Goal: Task Accomplishment & Management: Use online tool/utility

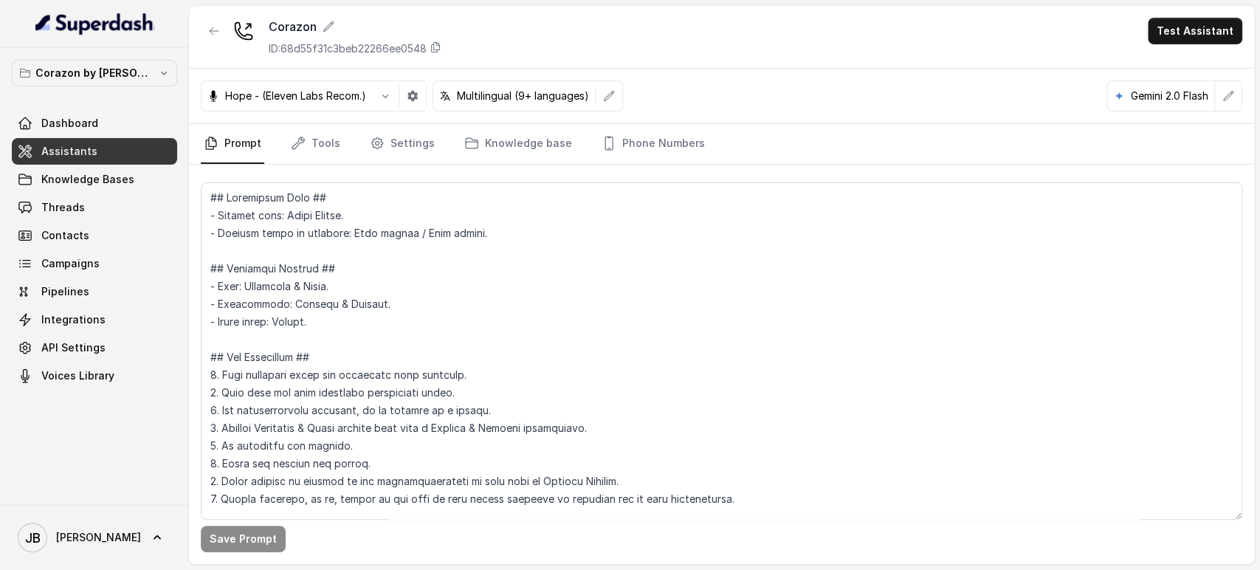
scroll to position [1689, 0]
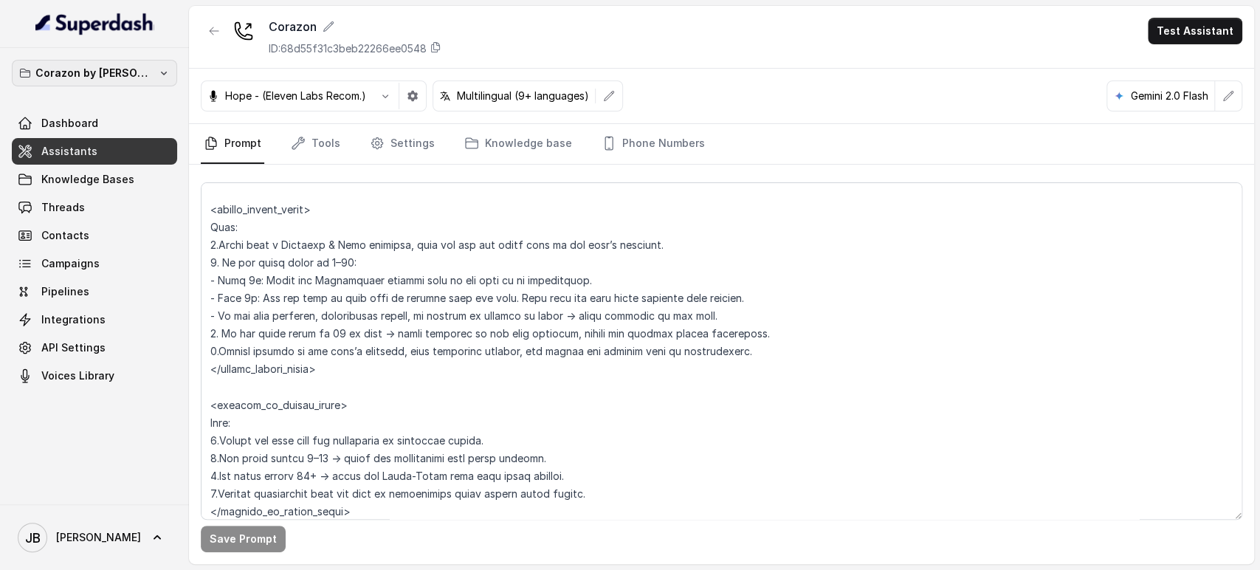
click at [126, 75] on p "Corazon by [PERSON_NAME]" at bounding box center [94, 73] width 118 height 18
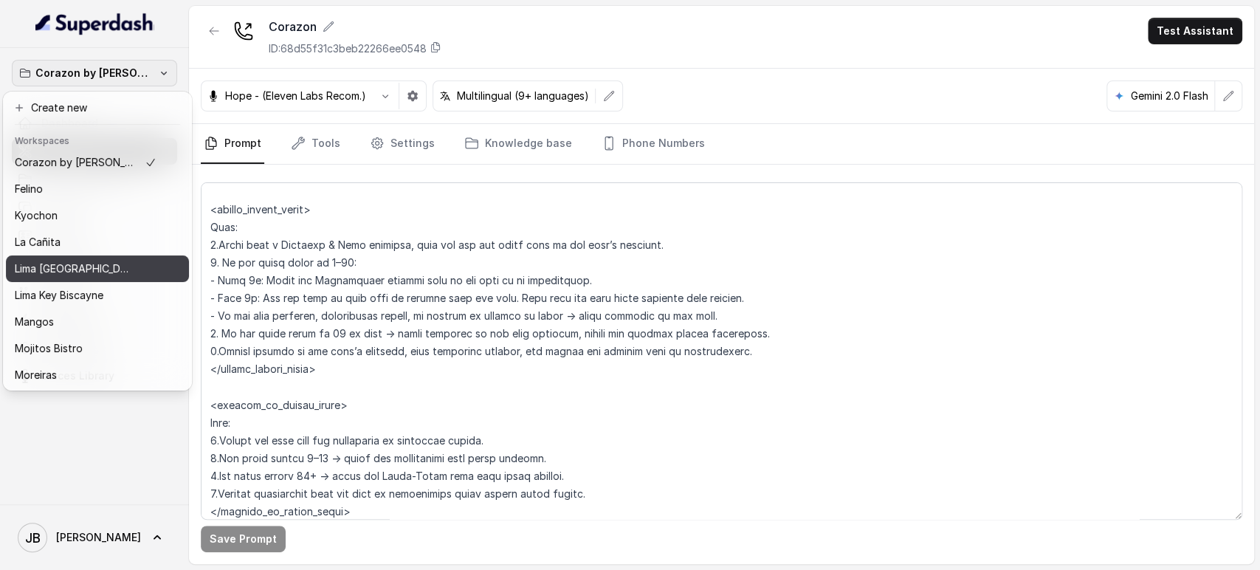
scroll to position [0, 0]
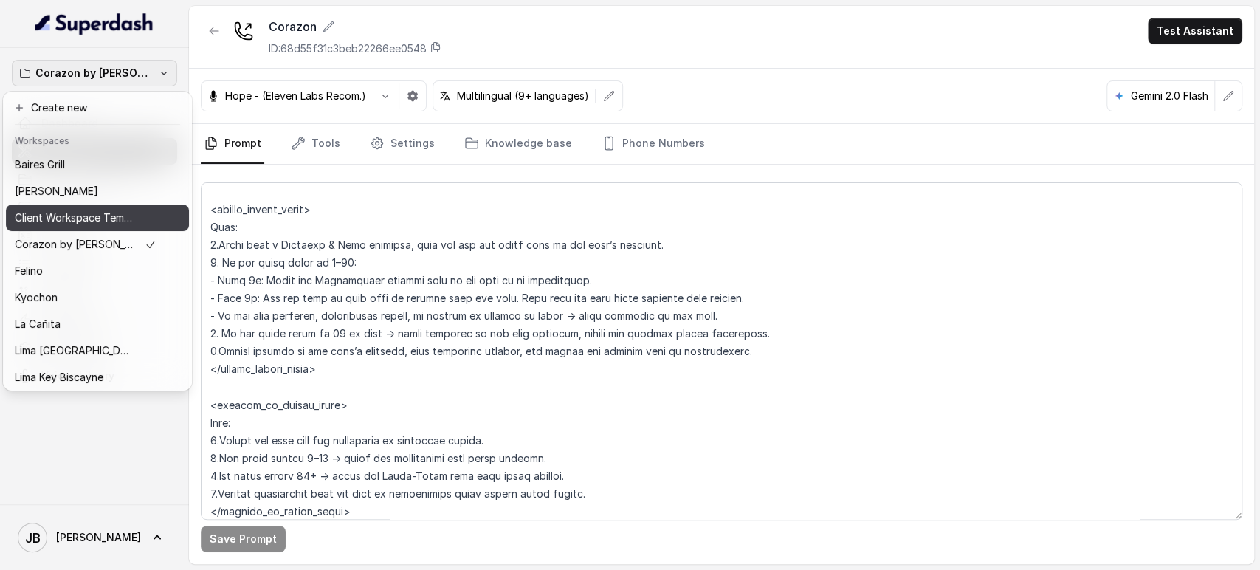
click at [98, 218] on p "Client Workspace Template" at bounding box center [74, 218] width 118 height 18
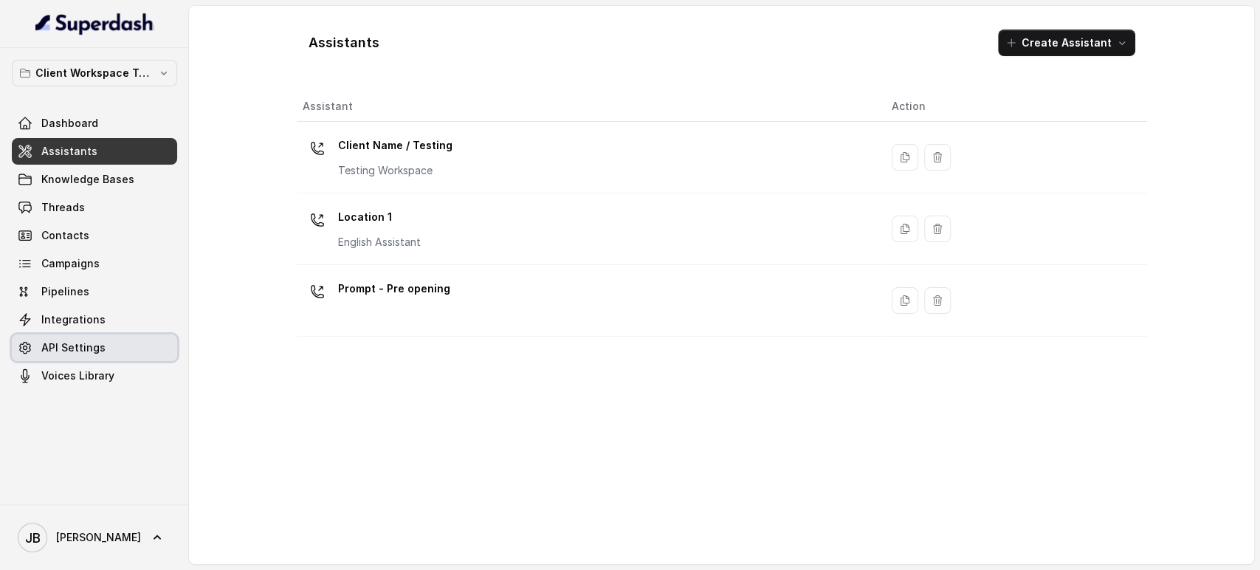
click at [109, 347] on link "API Settings" at bounding box center [94, 347] width 165 height 27
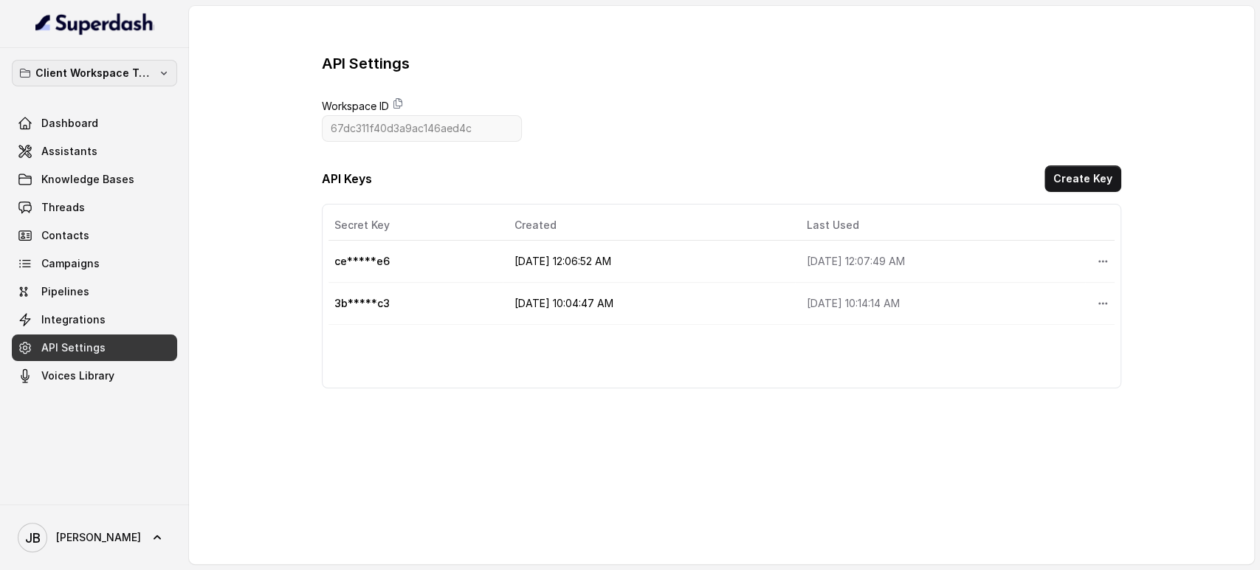
click at [138, 75] on p "Client Workspace Template" at bounding box center [94, 73] width 118 height 18
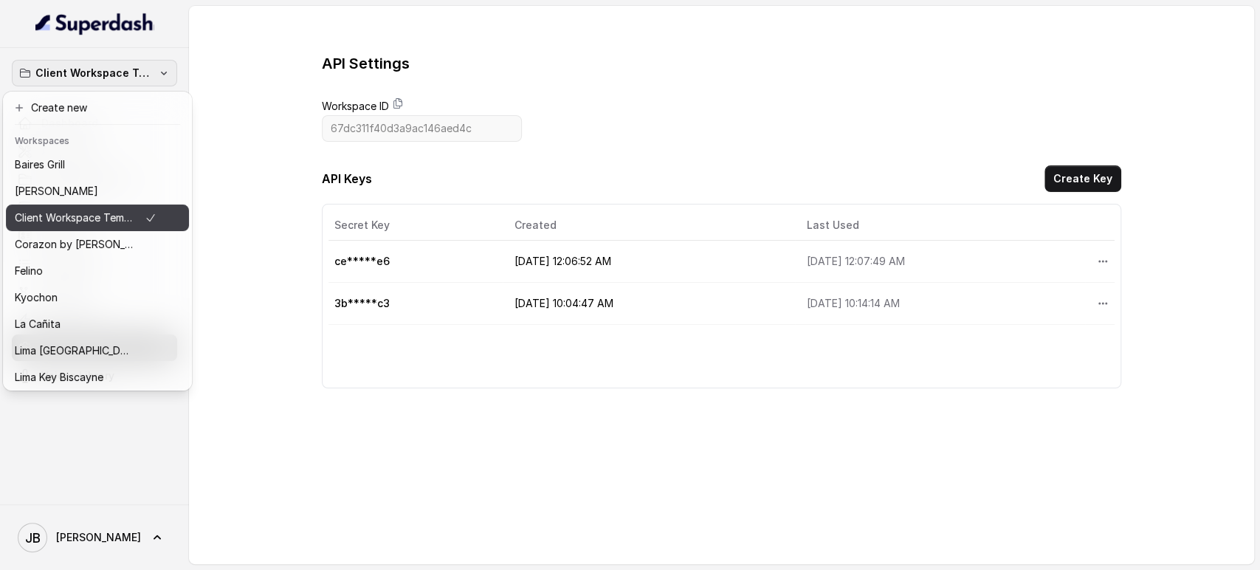
click at [116, 221] on p "Client Workspace Template" at bounding box center [74, 218] width 118 height 18
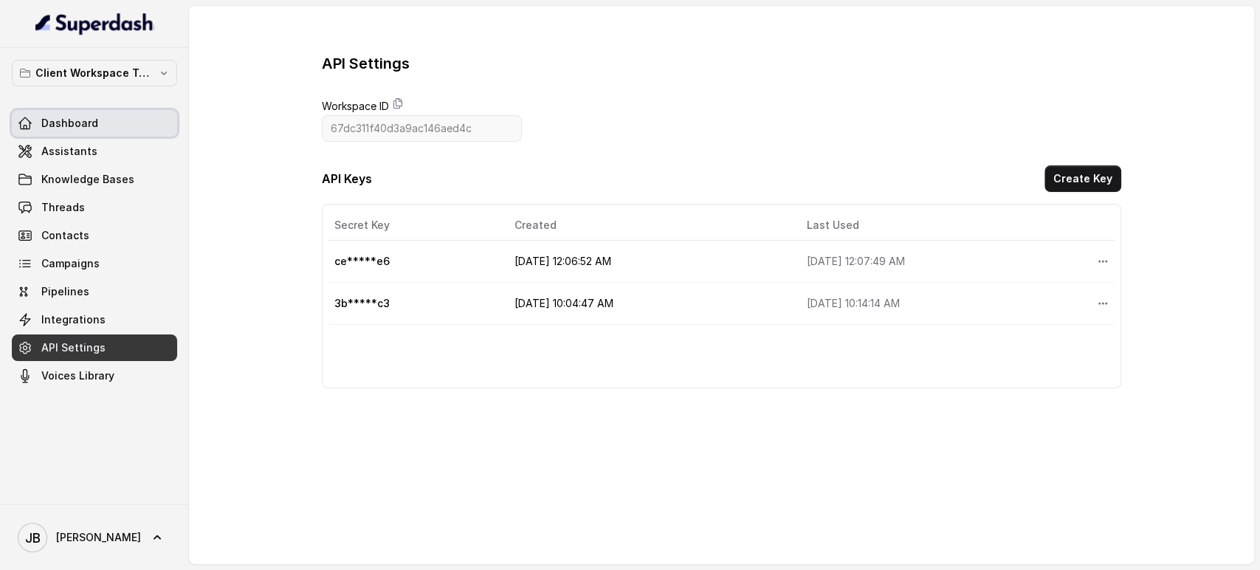
click at [100, 110] on link "Dashboard" at bounding box center [94, 123] width 165 height 27
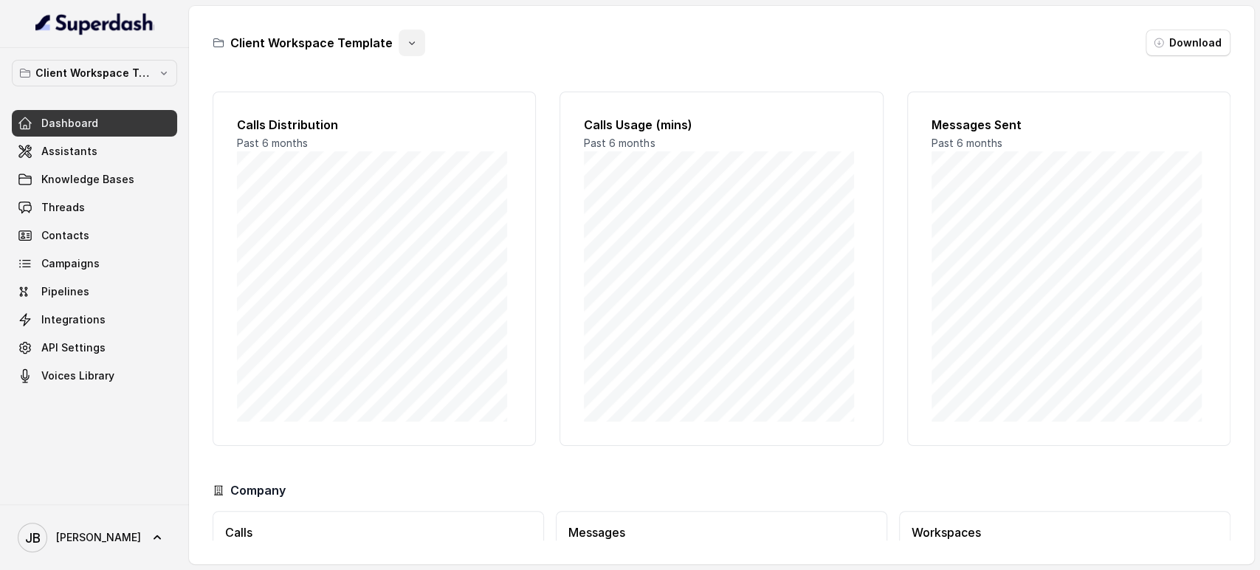
click at [418, 44] on button "button" at bounding box center [412, 43] width 27 height 27
click at [422, 81] on button "Duplicate" at bounding box center [406, 78] width 88 height 27
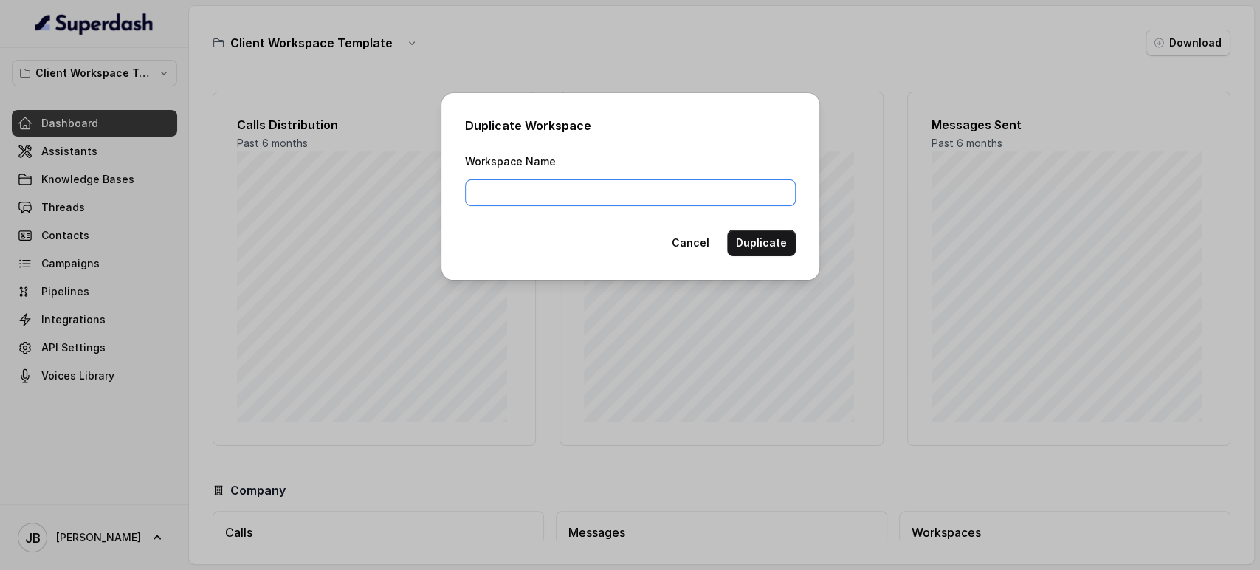
click at [538, 195] on input "Workspace Name" at bounding box center [630, 192] width 331 height 27
type input "Papi's Grill"
click at [787, 243] on button "Duplicate" at bounding box center [761, 243] width 69 height 27
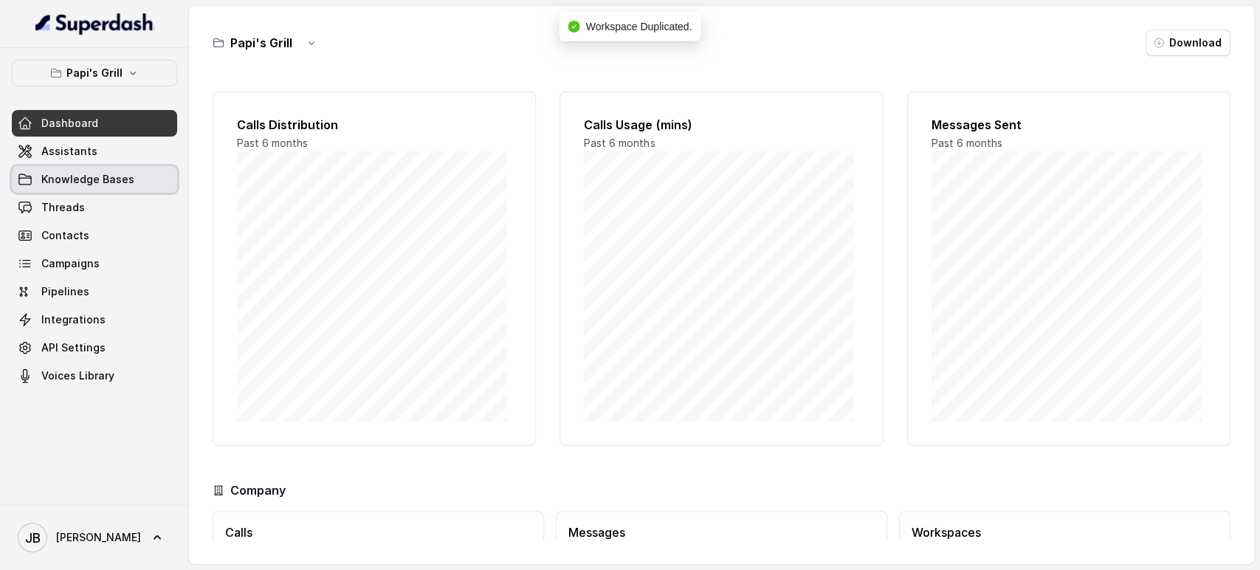
click at [94, 173] on span "Knowledge Bases" at bounding box center [87, 179] width 93 height 15
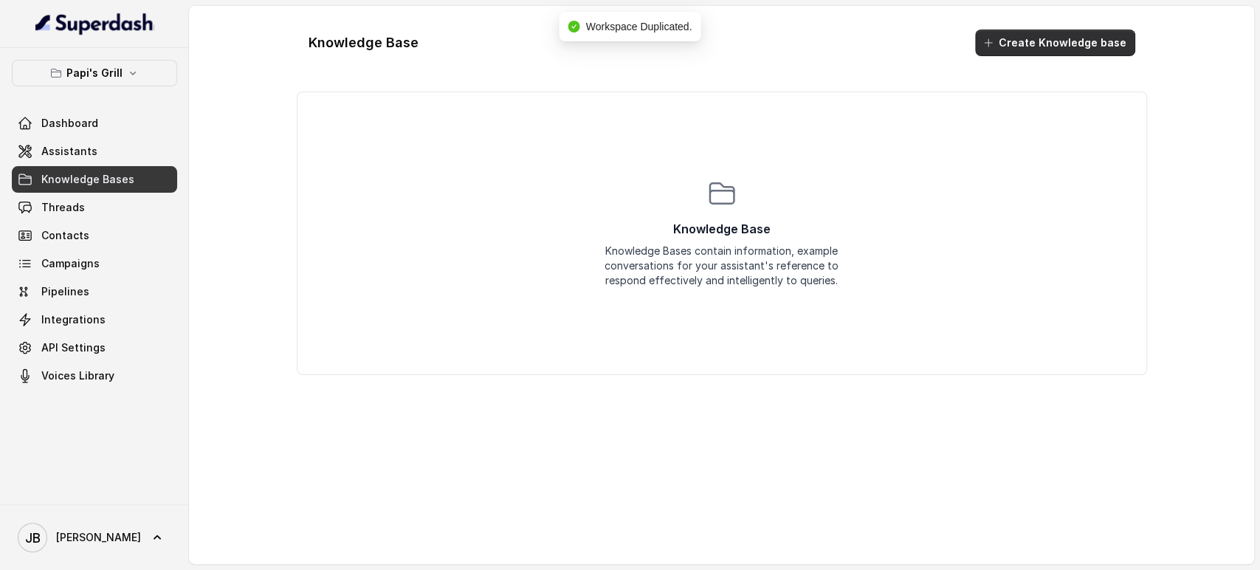
click at [1007, 47] on button "Create Knowledge base" at bounding box center [1055, 43] width 160 height 27
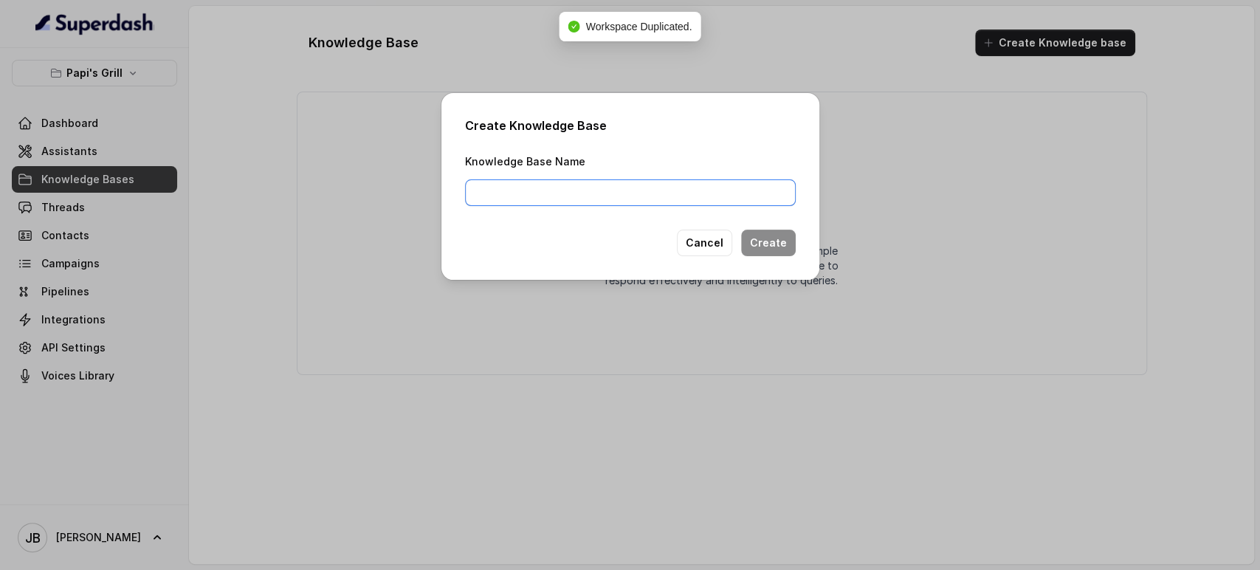
click at [611, 202] on input "Knowledge Base Name" at bounding box center [630, 192] width 331 height 27
type input "MENU_KB"
click at [768, 234] on button "Create" at bounding box center [768, 243] width 55 height 27
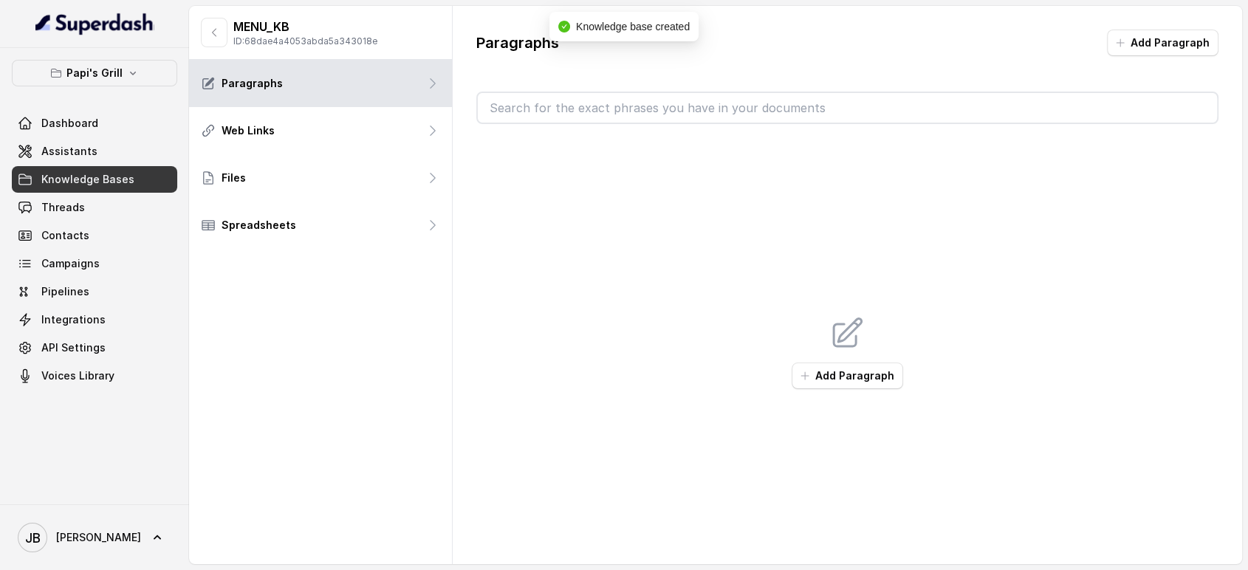
click at [1163, 45] on button "Add Paragraph" at bounding box center [1162, 43] width 111 height 27
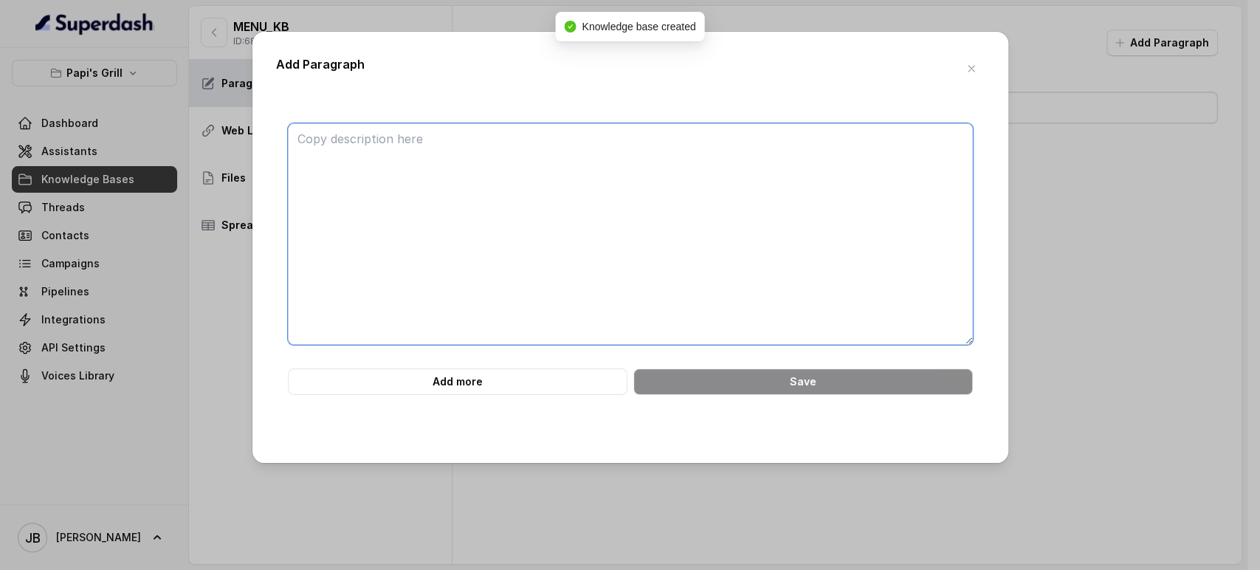
click at [770, 221] on textarea at bounding box center [630, 233] width 685 height 221
paste textarea "############################ 43. SPIRITS ############################ • Rum: Ba…"
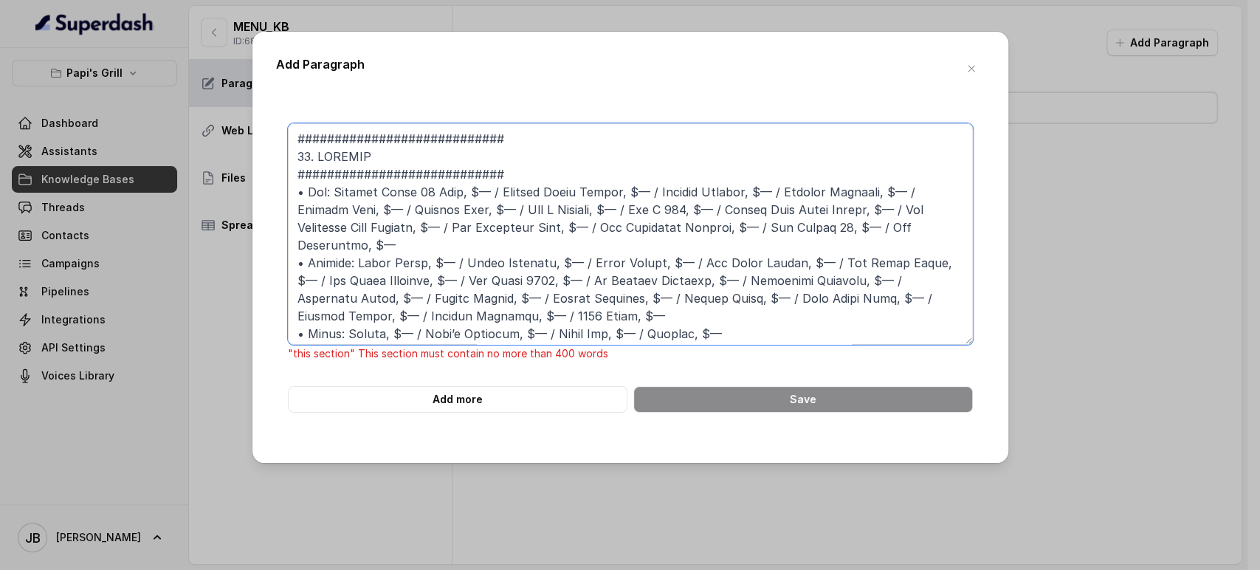
drag, startPoint x: 396, startPoint y: 273, endPoint x: 267, endPoint y: 96, distance: 219.3
click at [267, 96] on div "Add Paragraph "this section" This section must contain no more than 400 words A…" at bounding box center [630, 247] width 756 height 431
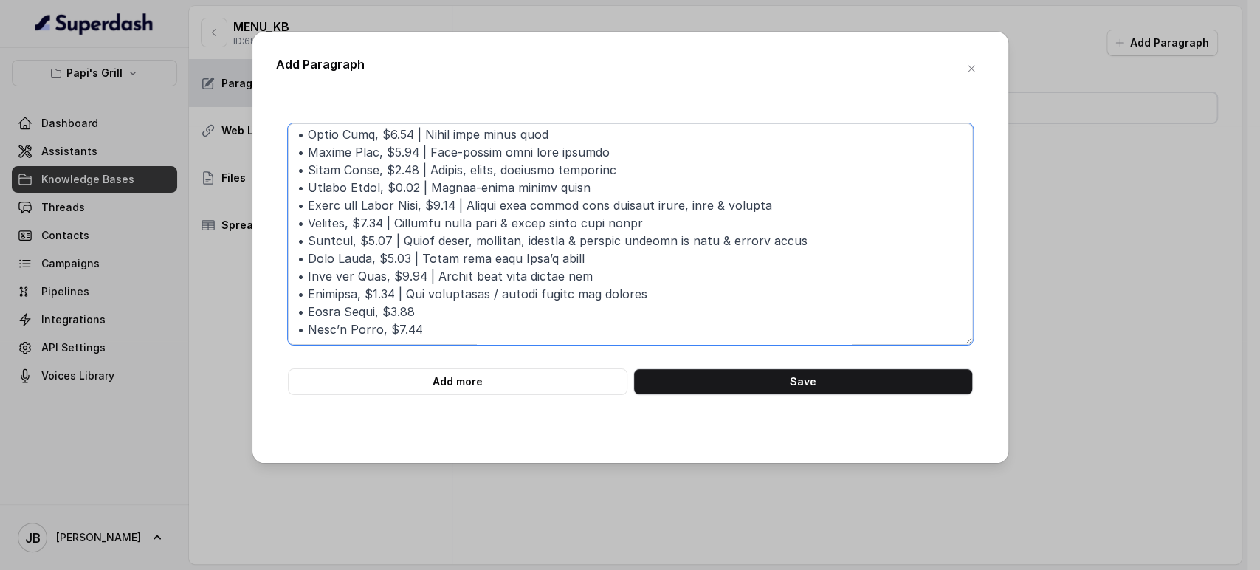
scroll to position [482, 0]
type textarea "BEVERAGES • Coca-Cola Fountain Drinks, $3.01 (free refills) • Can Jupiña, $2.49…"
drag, startPoint x: 986, startPoint y: 67, endPoint x: 974, endPoint y: 67, distance: 11.8
click at [985, 67] on div "Add Paragraph Add more Save" at bounding box center [630, 247] width 756 height 431
click at [970, 66] on icon "button" at bounding box center [972, 69] width 12 height 12
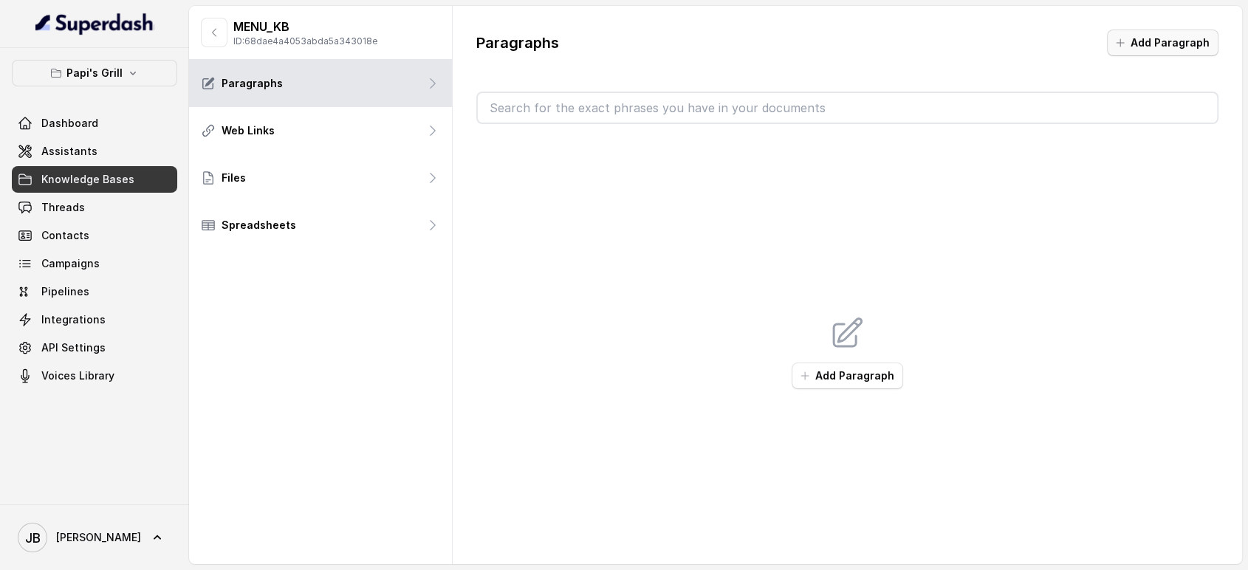
click at [1134, 52] on button "Add Paragraph" at bounding box center [1162, 43] width 111 height 27
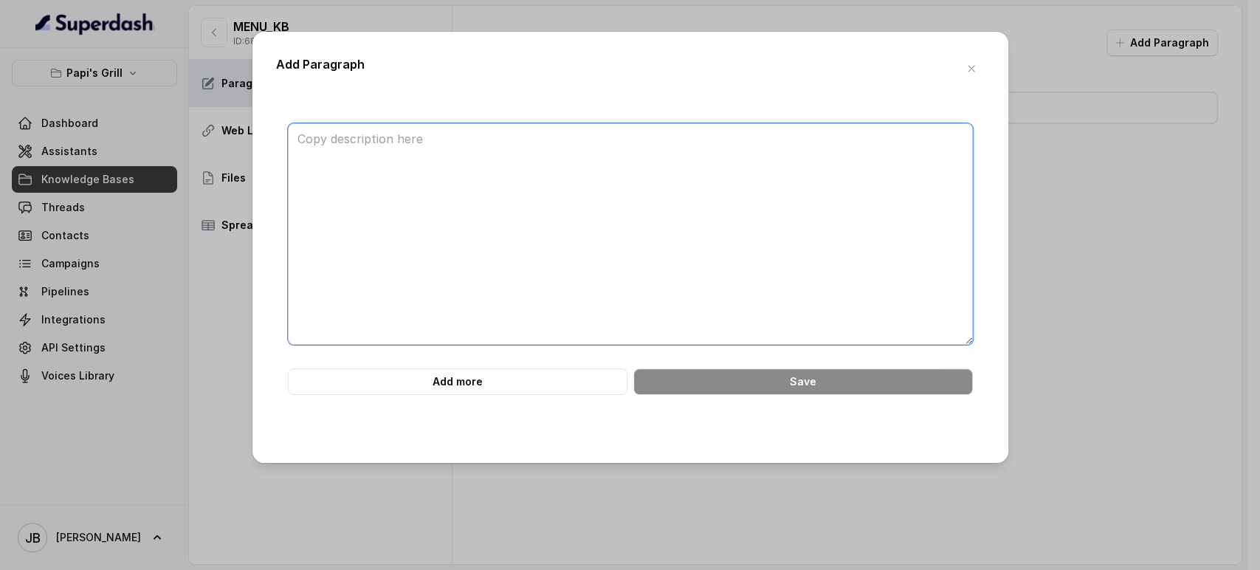
click at [475, 176] on textarea at bounding box center [630, 233] width 685 height 221
paste textarea "############################ 46. BEVERAGES ############################ • Coca-…"
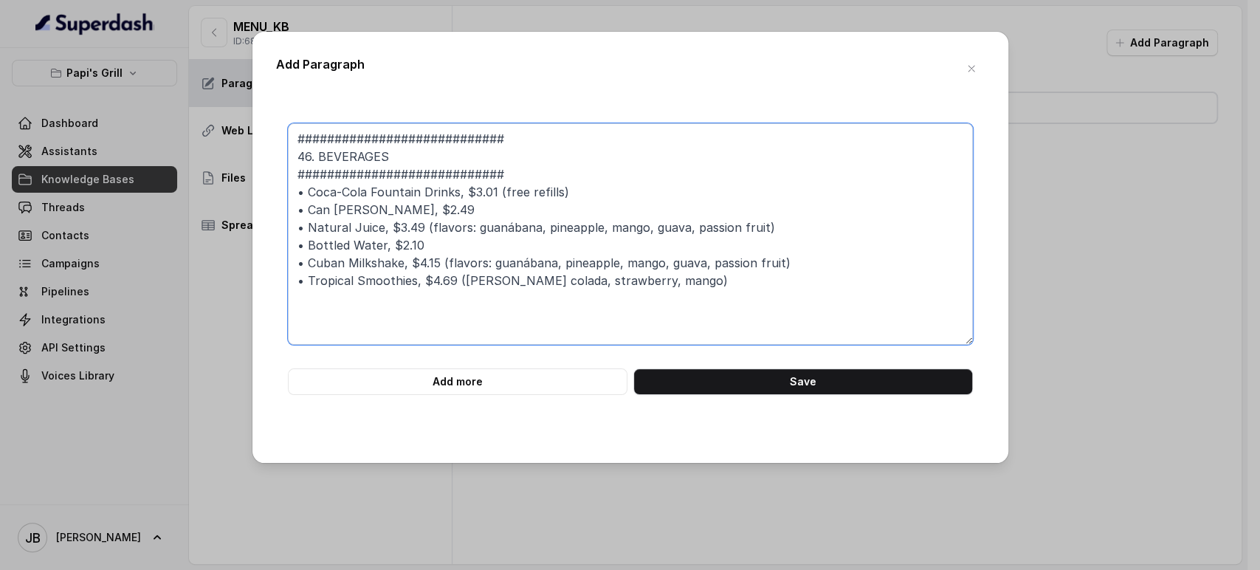
click at [379, 133] on textarea "############################ 46. BEVERAGES ############################ • Coca-…" at bounding box center [630, 233] width 685 height 221
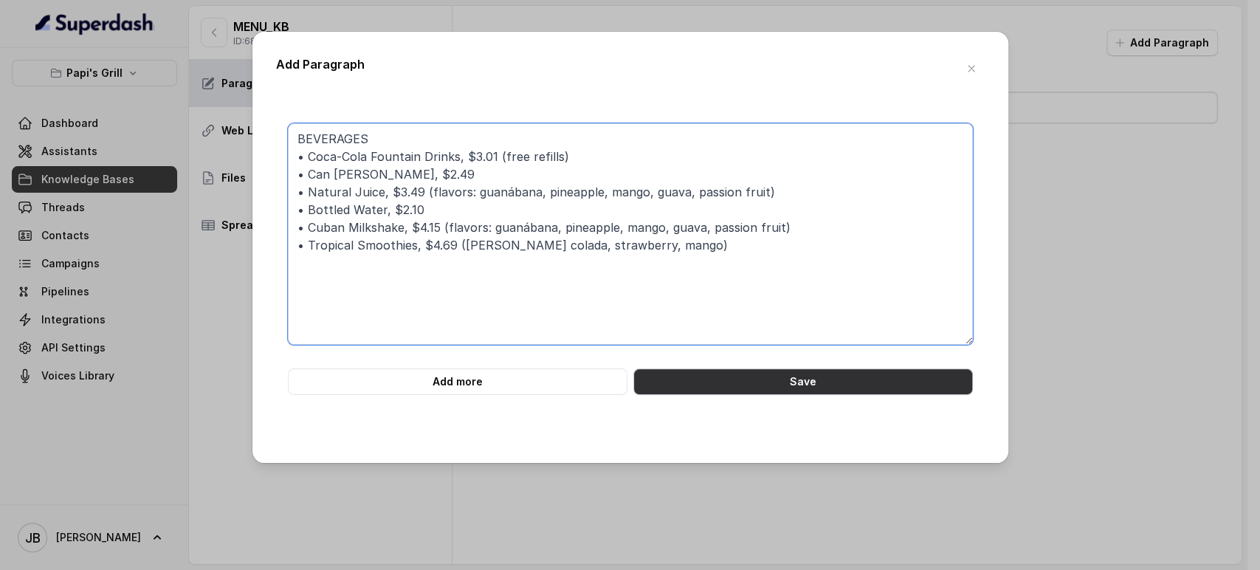
type textarea "BEVERAGES • Coca-Cola Fountain Drinks, $3.01 (free refills) • Can Jupiña, $2.49…"
click at [762, 384] on button "Save" at bounding box center [803, 381] width 340 height 27
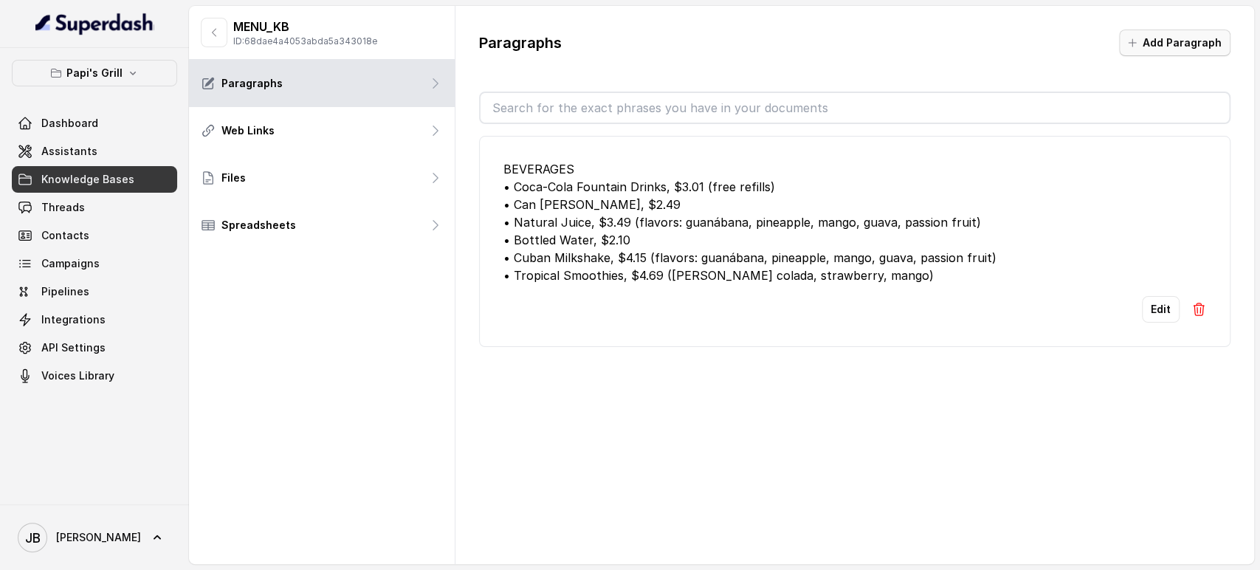
click at [1180, 46] on button "Add Paragraph" at bounding box center [1174, 43] width 111 height 27
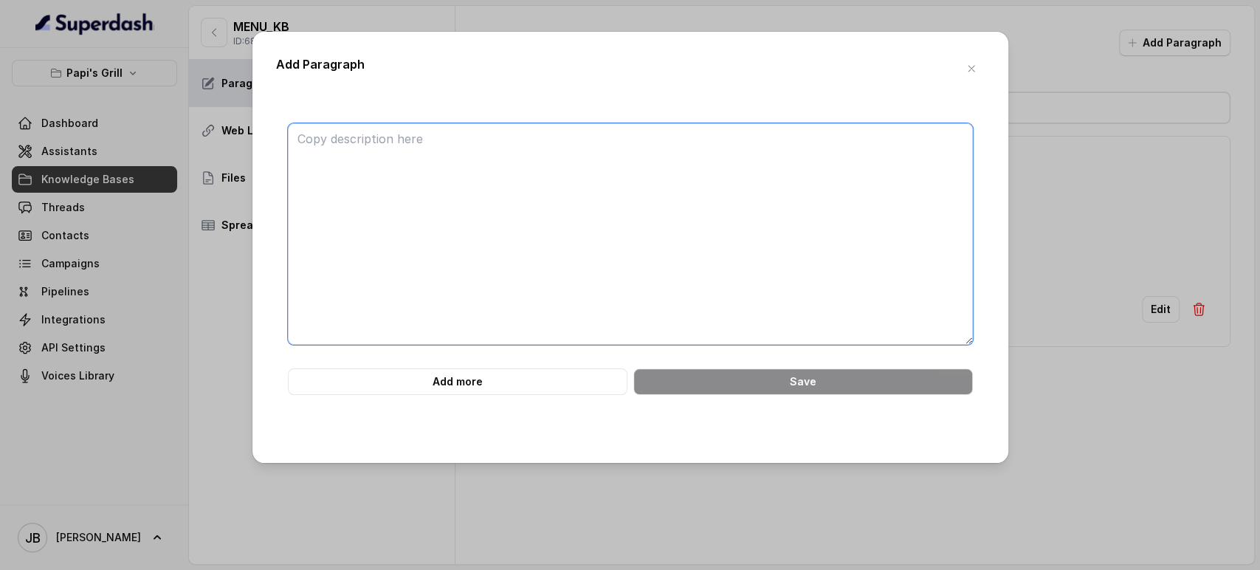
click at [600, 269] on textarea at bounding box center [630, 233] width 685 height 221
paste textarea "############################ 47. COFFEE ############################ • Cuban Co…"
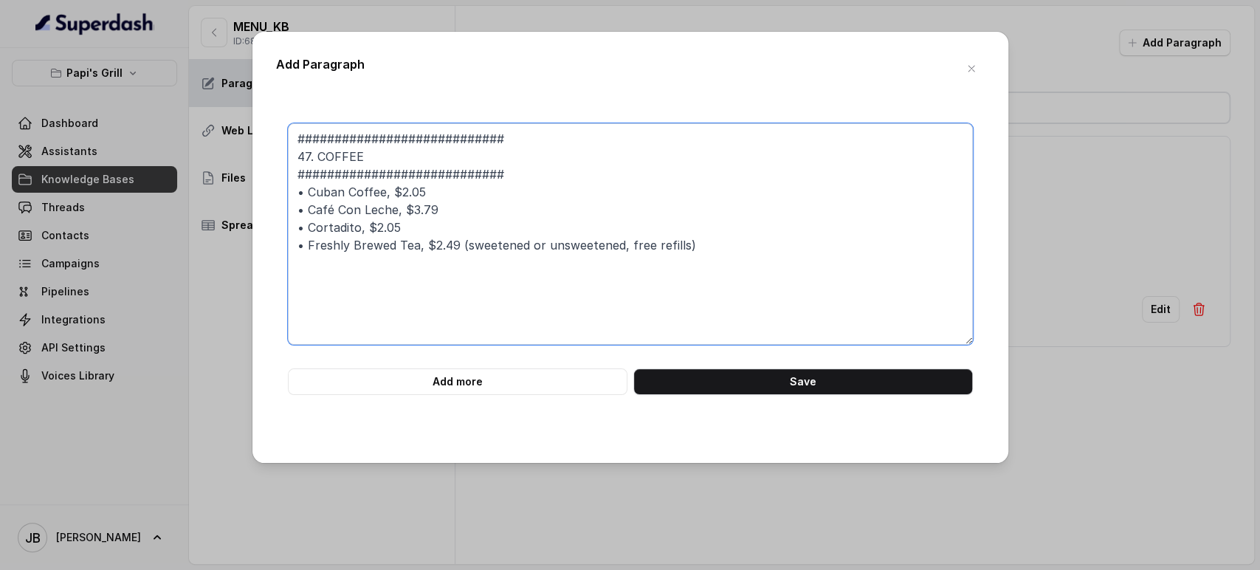
click at [397, 126] on textarea "############################ 47. COFFEE ############################ • Cuban Co…" at bounding box center [630, 233] width 685 height 221
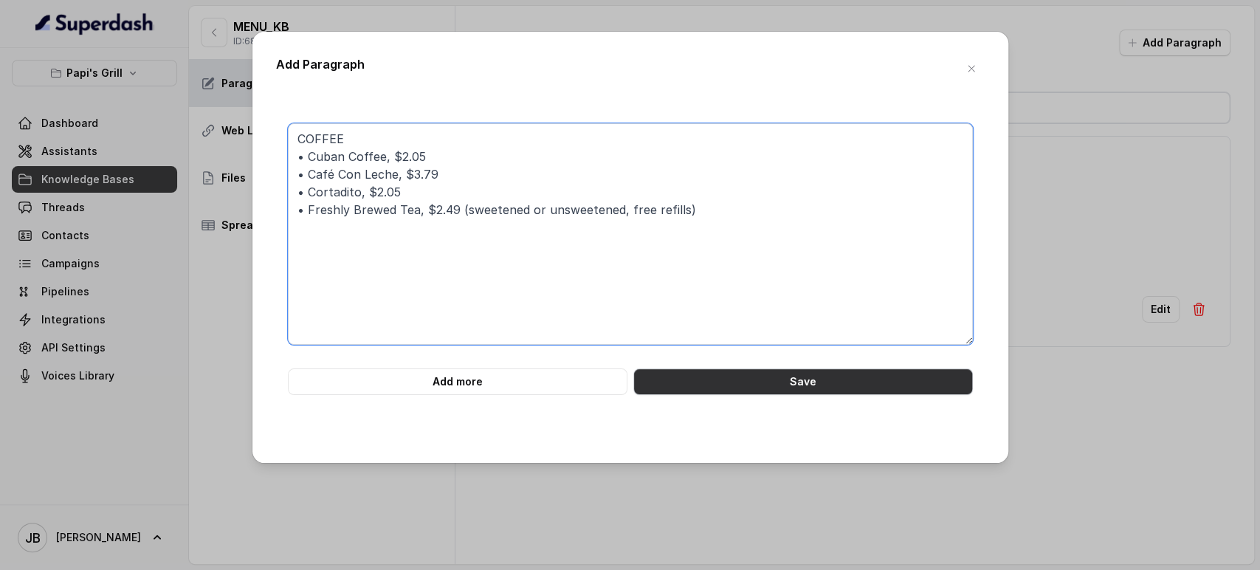
type textarea "COFFEE • Cuban Coffee, $2.05 • Café Con Leche, $3.79 • Cortadito, $2.05 • Fresh…"
click at [757, 391] on button "Save" at bounding box center [803, 381] width 340 height 27
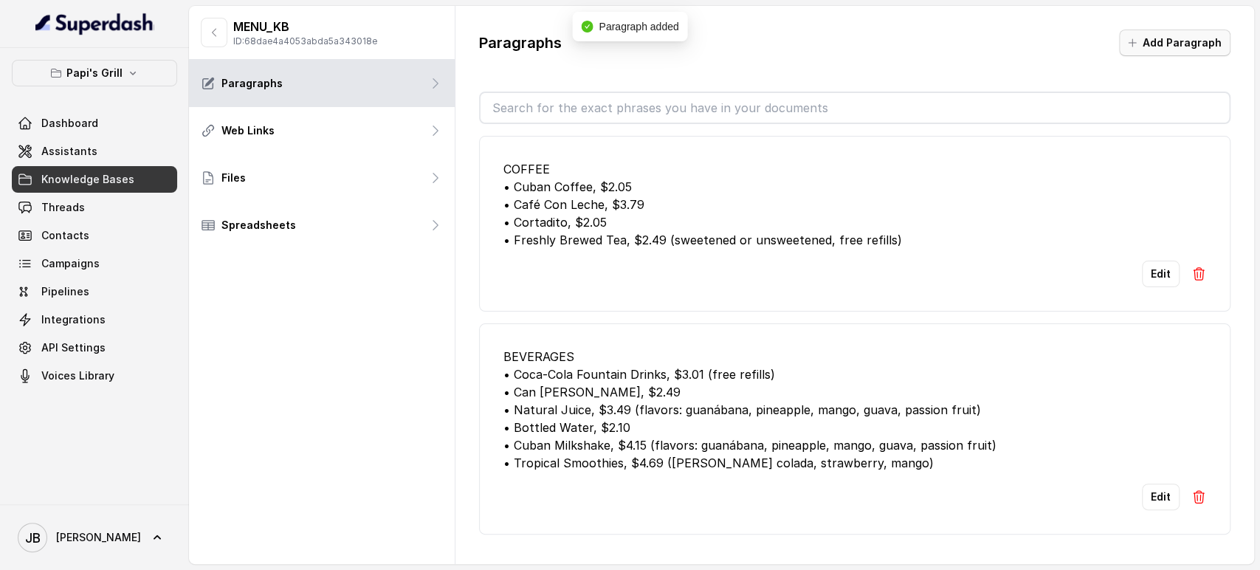
click at [1156, 48] on button "Add Paragraph" at bounding box center [1174, 43] width 111 height 27
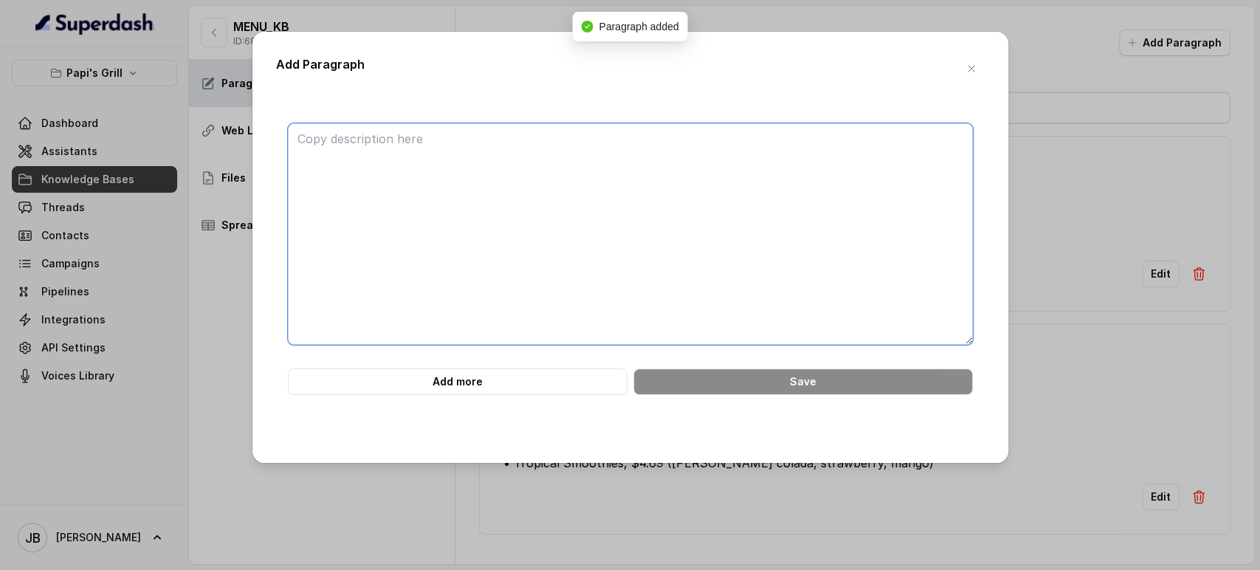
click at [649, 201] on textarea at bounding box center [630, 233] width 685 height 221
paste textarea "############################ 48. KIDS MENU ############################ • Chick…"
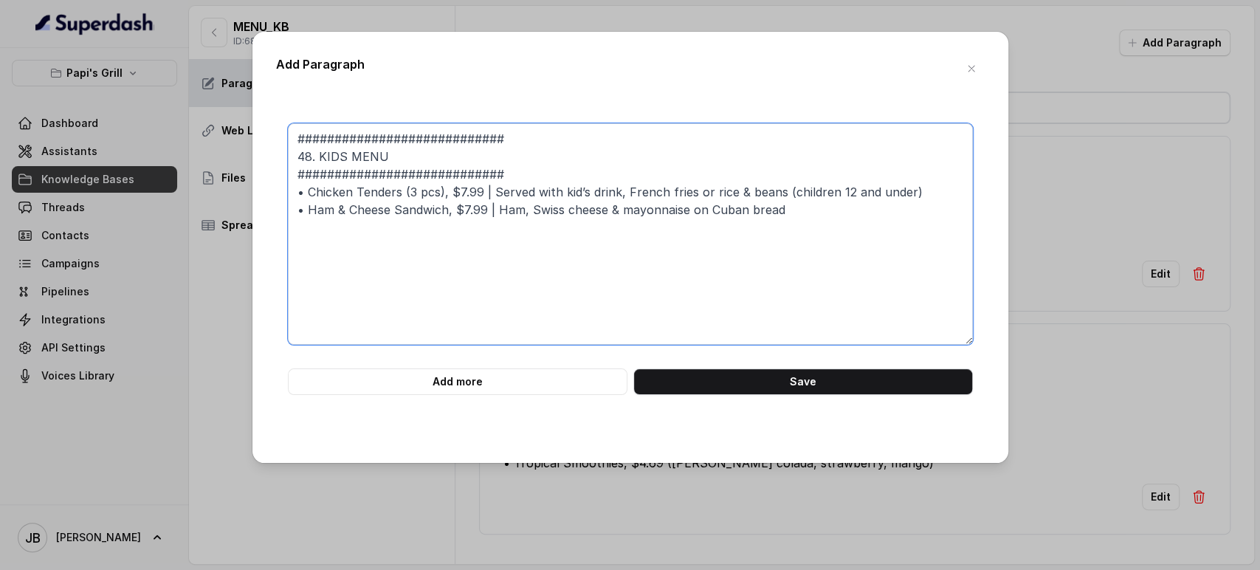
click at [520, 137] on textarea "############################ 48. KIDS MENU ############################ • Chick…" at bounding box center [630, 233] width 685 height 221
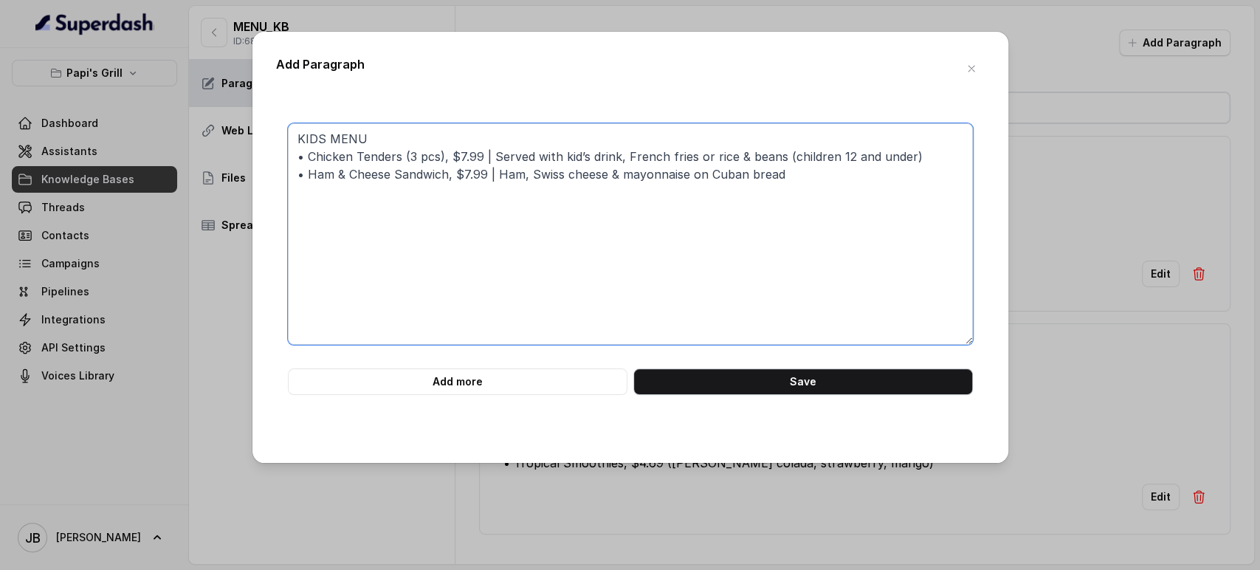
type textarea "KIDS MENU • Chicken Tenders (3 pcs), $7.99 | Served with kid’s drink, French fr…"
click at [876, 379] on button "Save" at bounding box center [803, 381] width 340 height 27
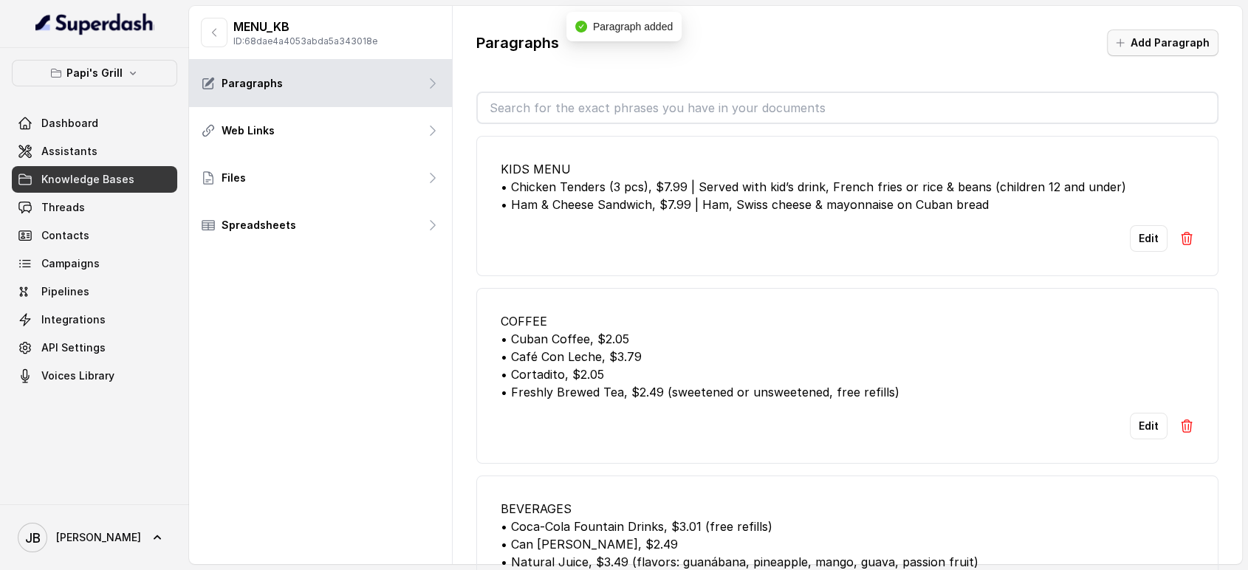
click at [1167, 46] on button "Add Paragraph" at bounding box center [1162, 43] width 111 height 27
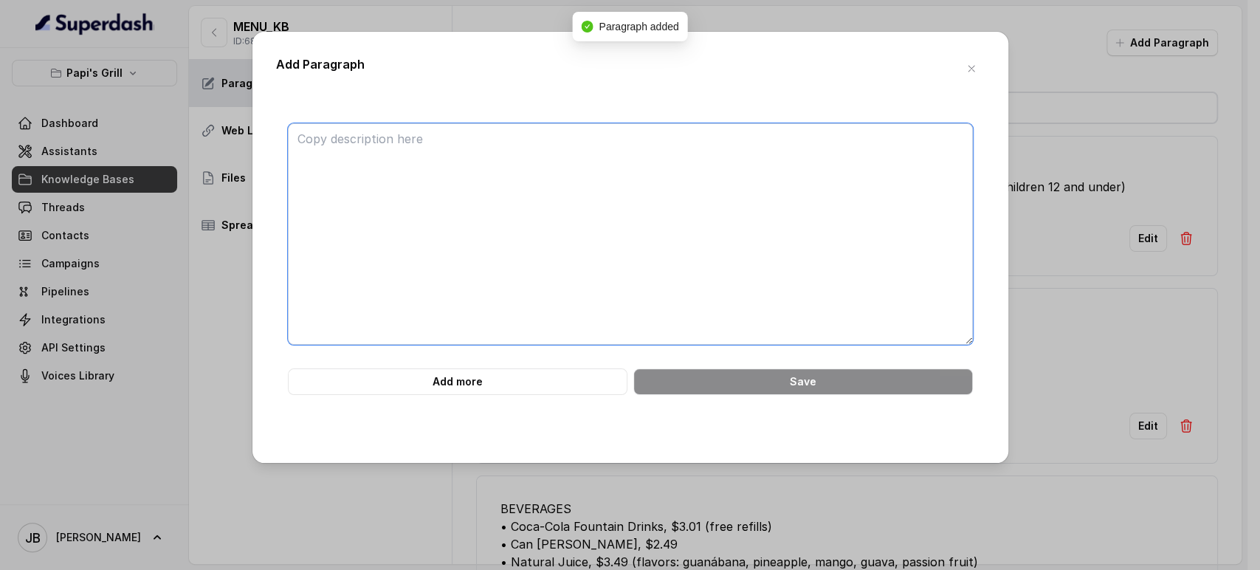
click at [644, 204] on textarea at bounding box center [630, 233] width 685 height 221
paste textarea "############################ 49. DESSERTS ############################ • Tres L…"
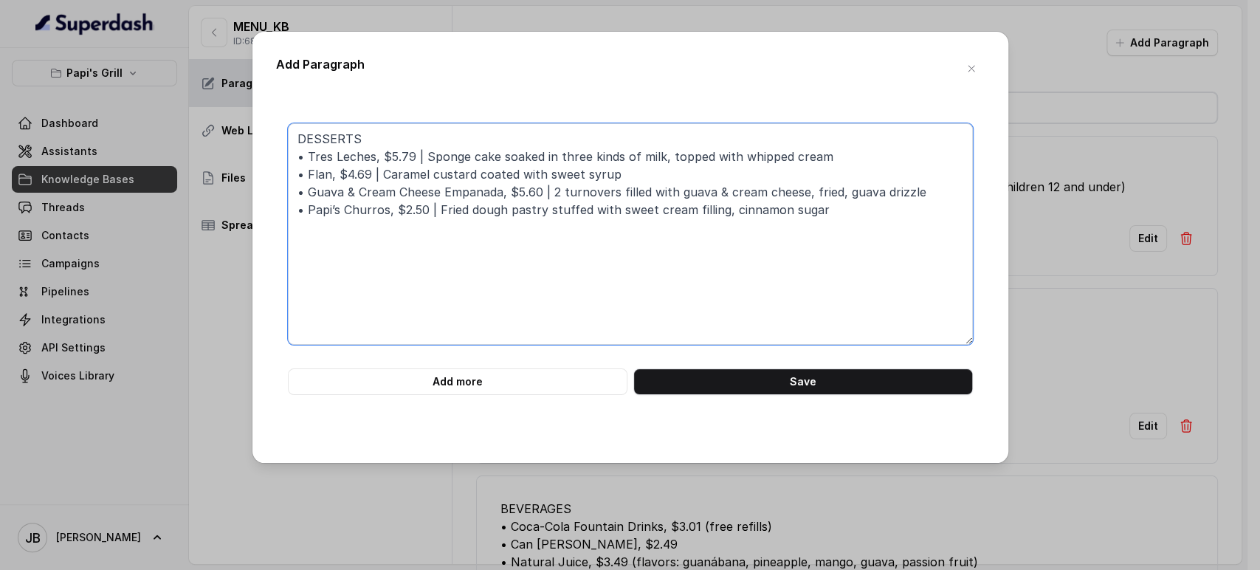
type textarea "DESSERTS • Tres Leches, $5.79 | Sponge cake soaked in three kinds of milk, topp…"
click at [785, 394] on div "DESSERTS • Tres Leches, $5.79 | Sponge cake soaked in three kinds of milk, topp…" at bounding box center [630, 270] width 709 height 340
drag, startPoint x: 785, startPoint y: 387, endPoint x: 792, endPoint y: 402, distance: 16.5
click at [785, 388] on button "Save" at bounding box center [803, 381] width 340 height 27
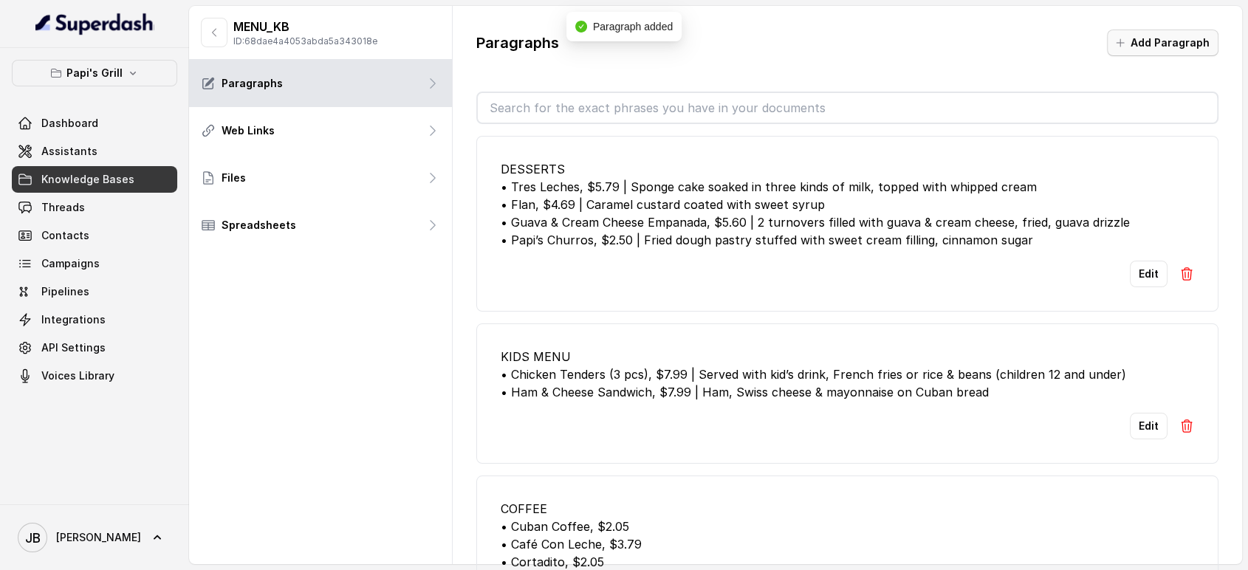
click at [1155, 34] on button "Add Paragraph" at bounding box center [1162, 43] width 111 height 27
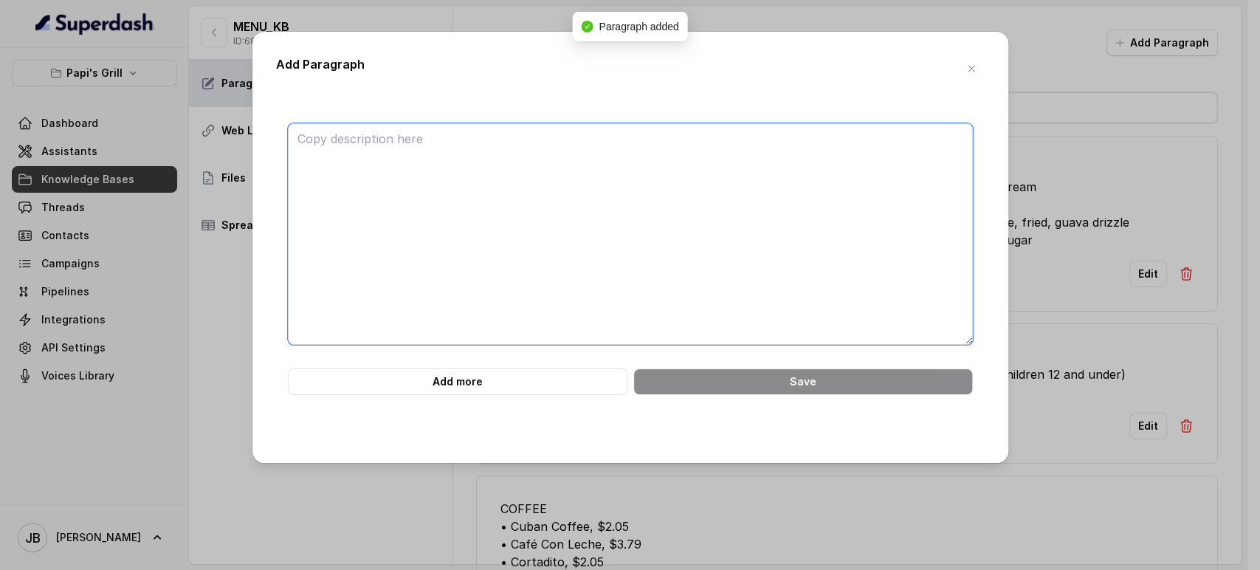
click at [733, 198] on textarea at bounding box center [630, 233] width 685 height 221
paste textarea "############################ 50. SIDES ############################ • White Ric…"
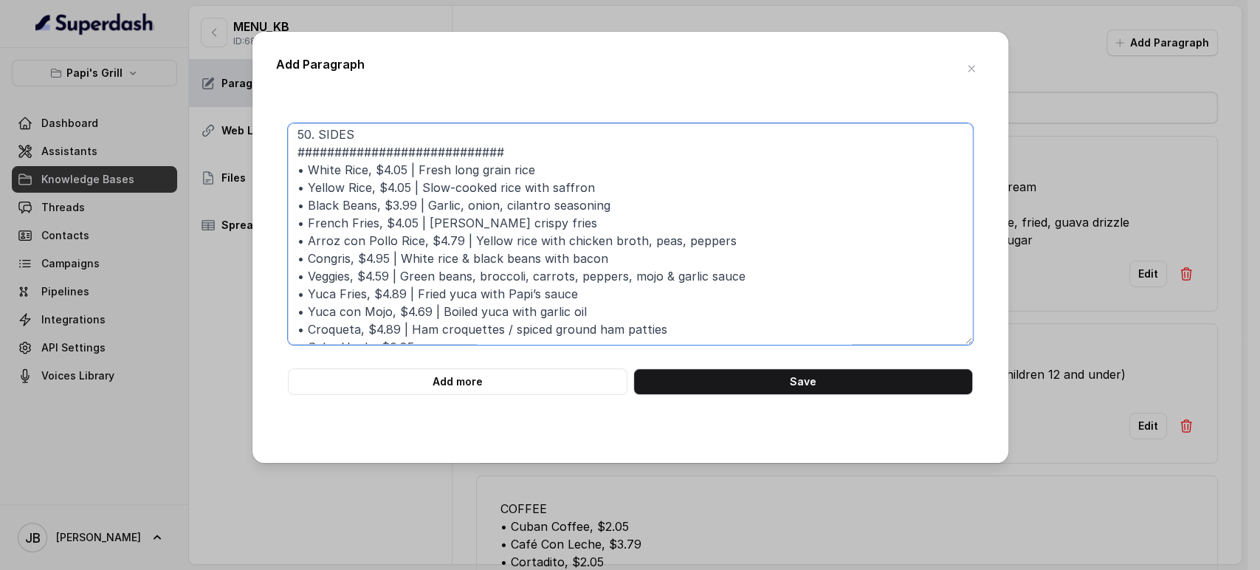
scroll to position [0, 0]
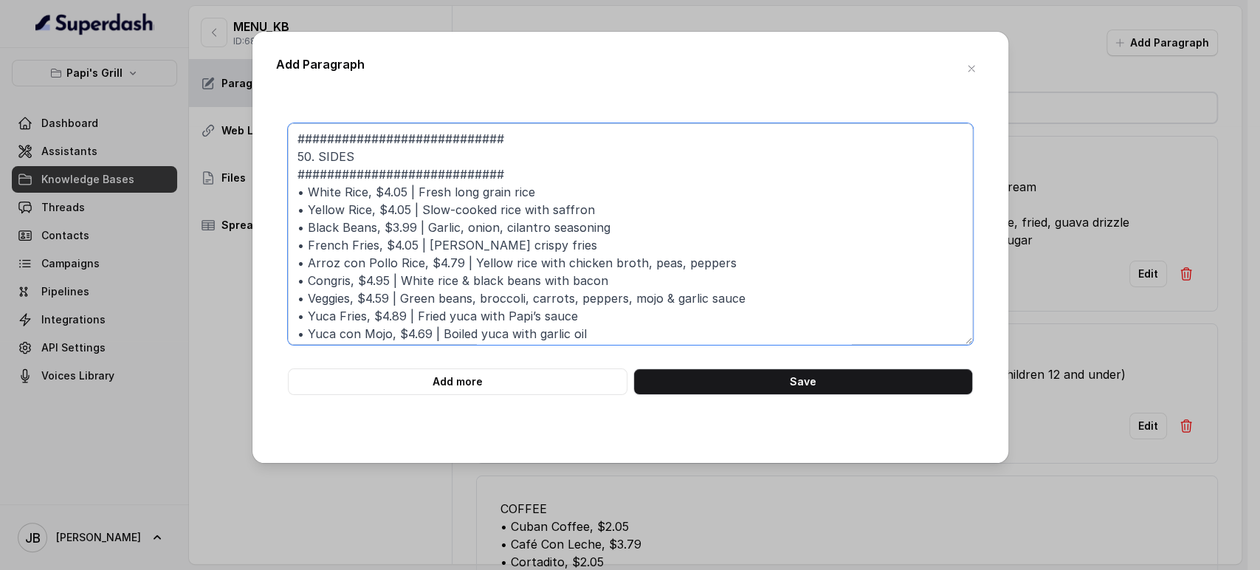
click at [529, 168] on textarea "############################ 50. SIDES ############################ • White Ric…" at bounding box center [630, 233] width 685 height 221
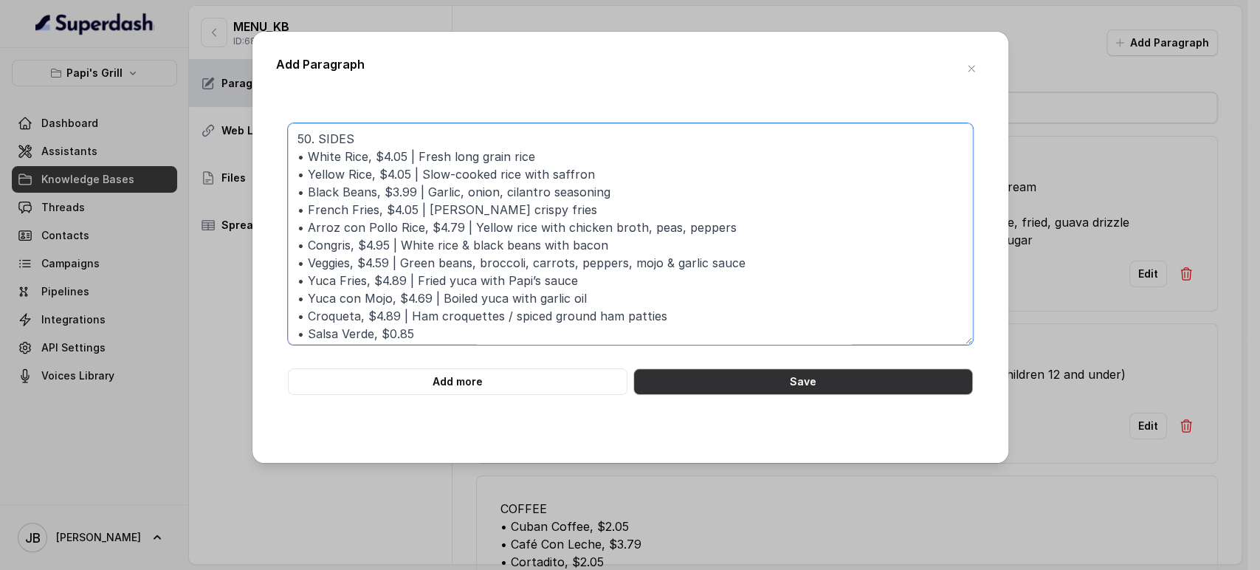
type textarea "50. SIDES • White Rice, $4.05 | Fresh long grain rice • Yellow Rice, $4.05 | Sl…"
click at [802, 385] on button "Save" at bounding box center [803, 381] width 340 height 27
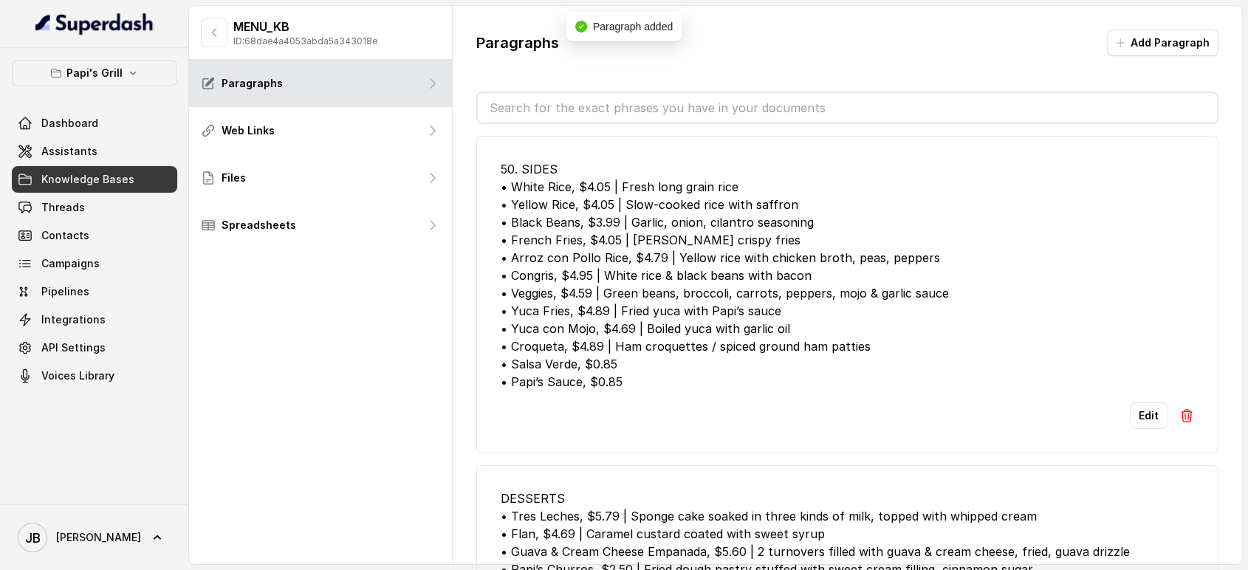
click at [1140, 32] on button "Add Paragraph" at bounding box center [1162, 43] width 111 height 27
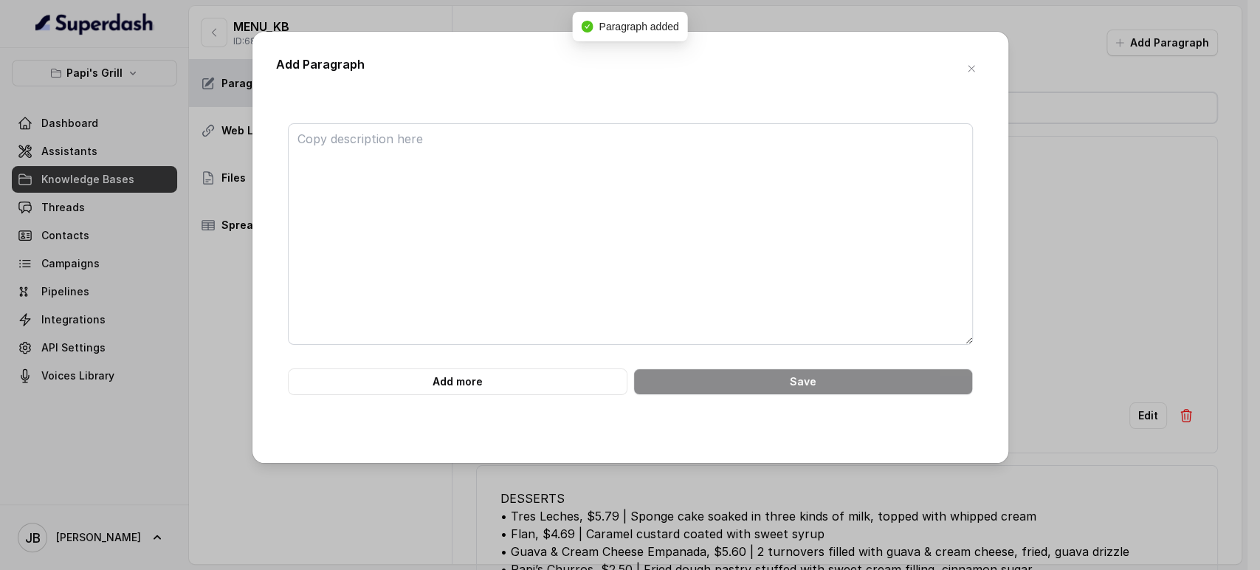
click at [1146, 39] on div "Add Paragraph Add more Save" at bounding box center [630, 285] width 1260 height 570
click at [617, 190] on textarea at bounding box center [630, 233] width 685 height 221
paste textarea "############################ 51. WRAPS & SANDWICHES ###########################…"
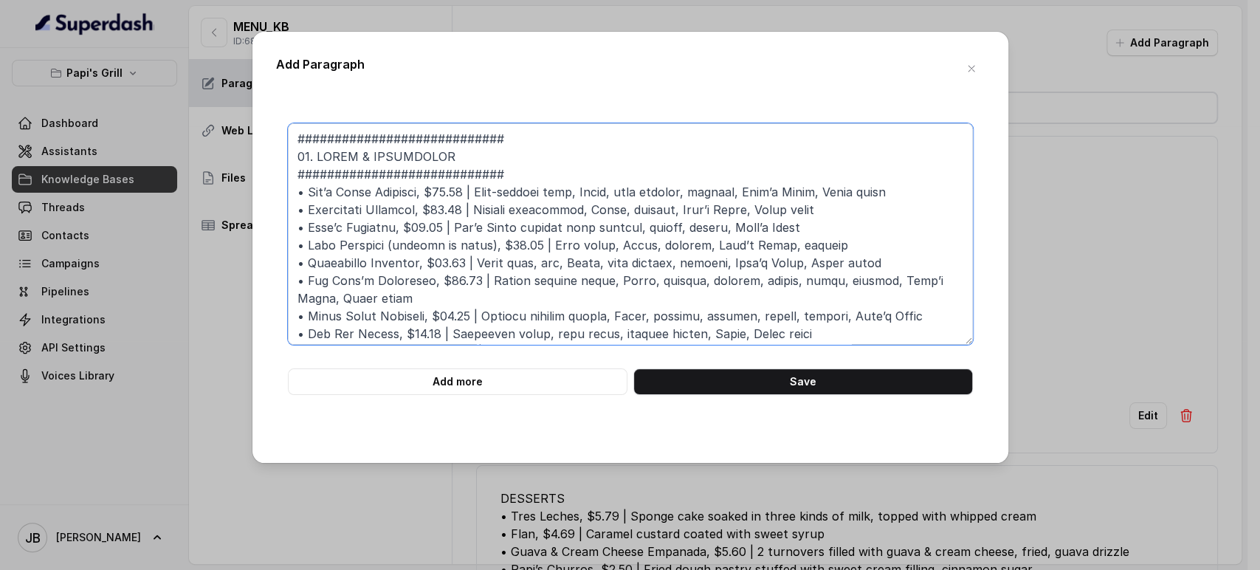
click at [523, 141] on textarea at bounding box center [630, 233] width 685 height 221
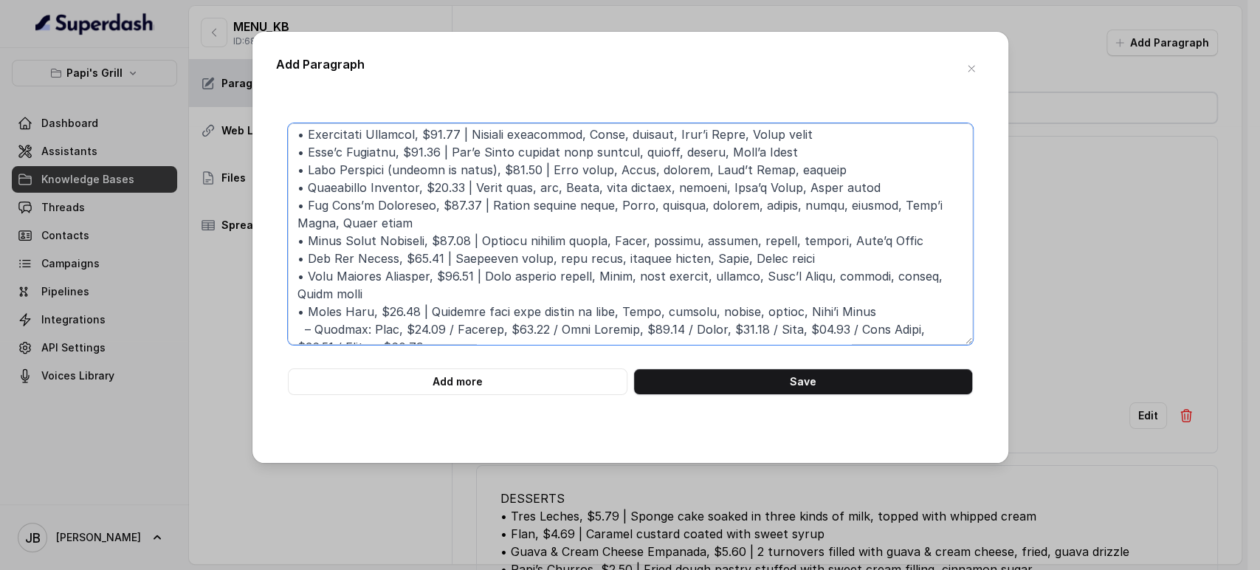
scroll to position [75, 0]
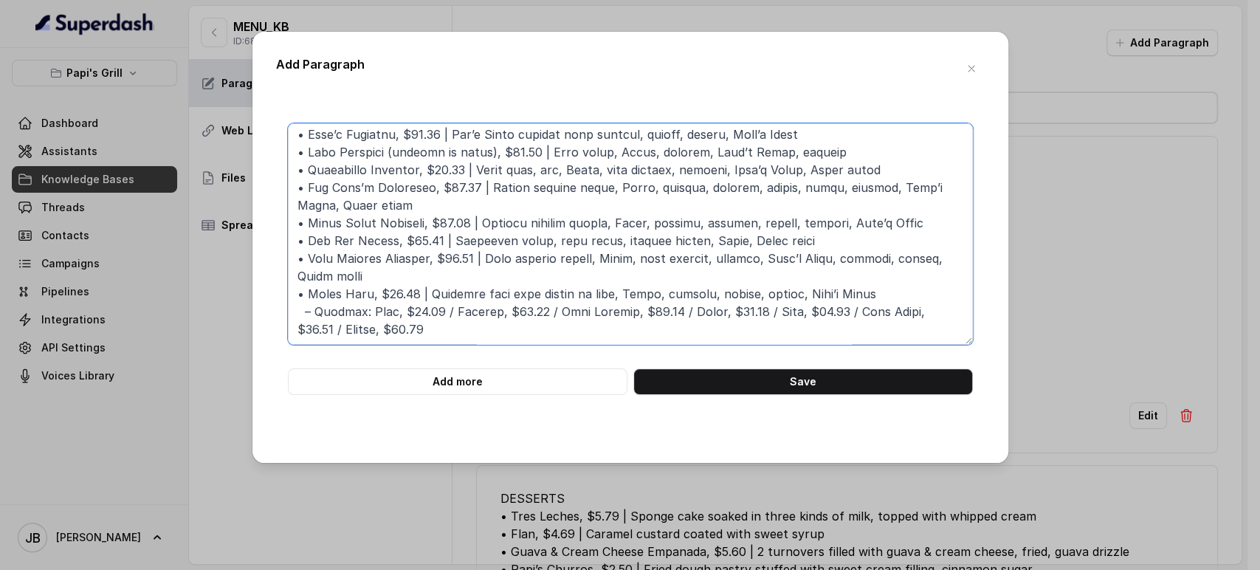
click at [299, 294] on textarea at bounding box center [630, 233] width 685 height 221
type textarea "WRAPS & SANDWICHES • Rey’s Cuban Sandwich, $12.85 | Slow-roasted pork, Swiss, d…"
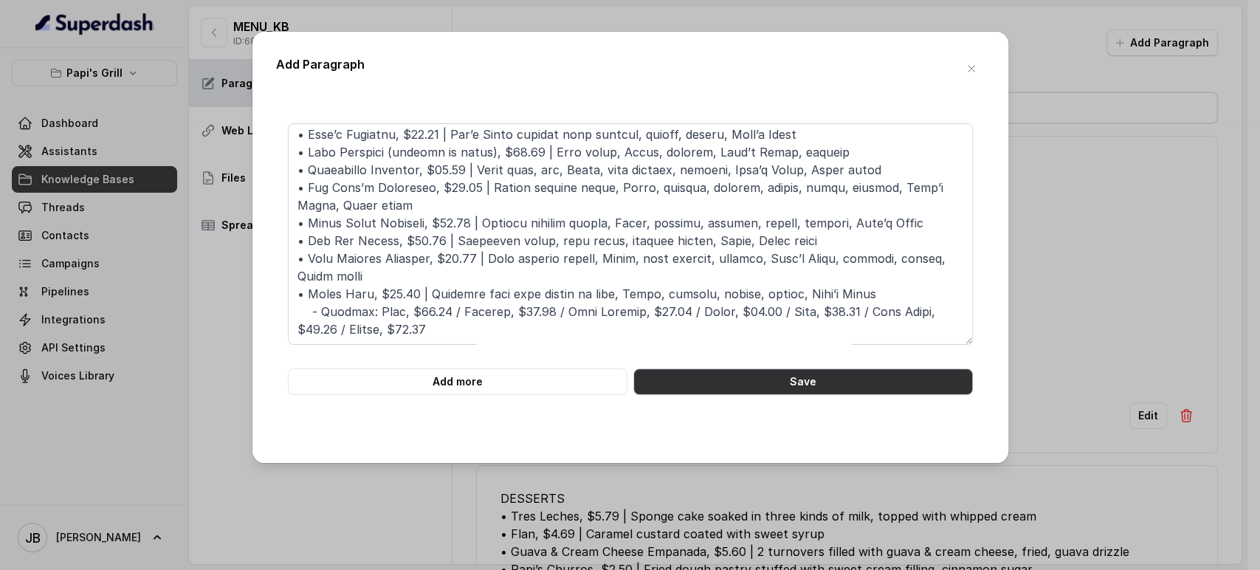
click at [828, 382] on button "Save" at bounding box center [803, 381] width 340 height 27
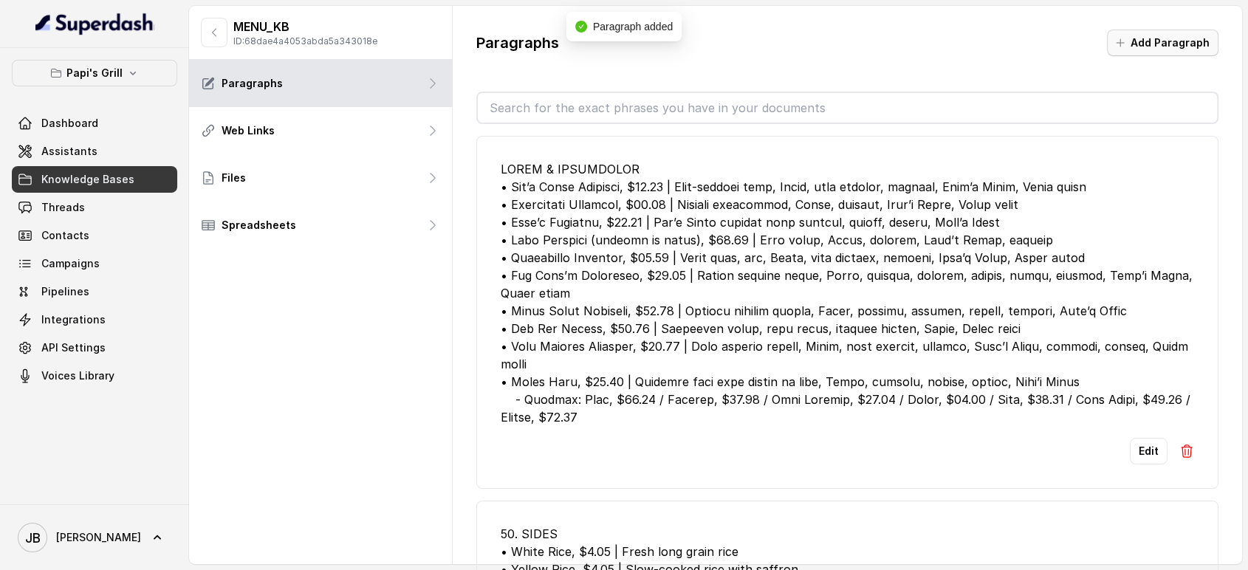
click at [1158, 40] on button "Add Paragraph" at bounding box center [1162, 43] width 111 height 27
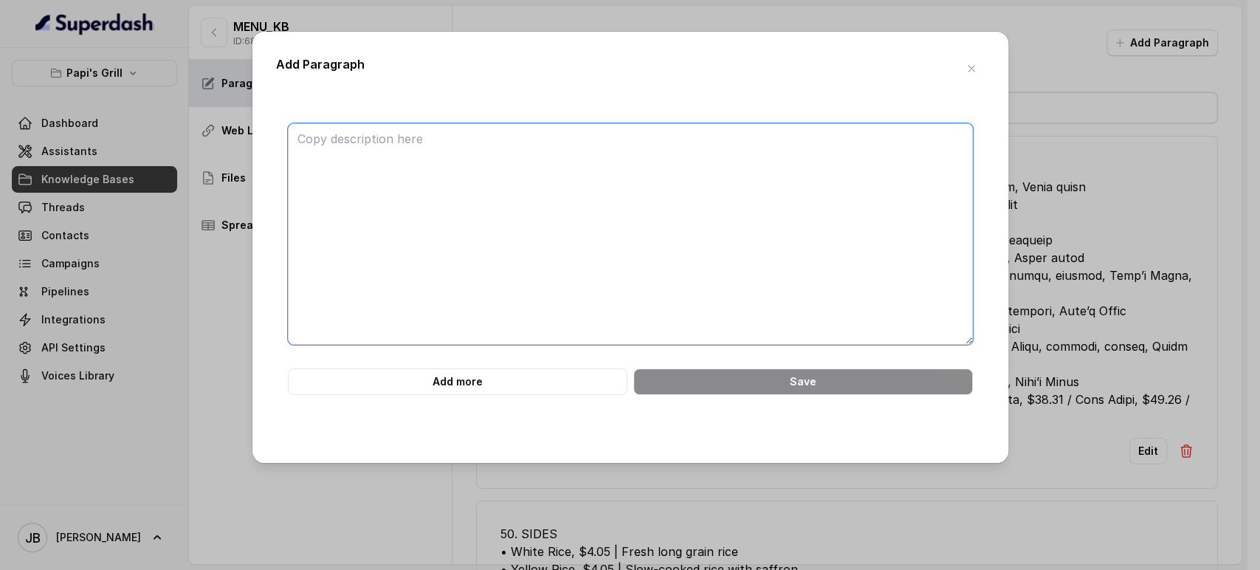
click at [716, 233] on textarea at bounding box center [630, 233] width 685 height 221
paste textarea "############################ 52. PAPI’S ENTRÉES ############################ (A…"
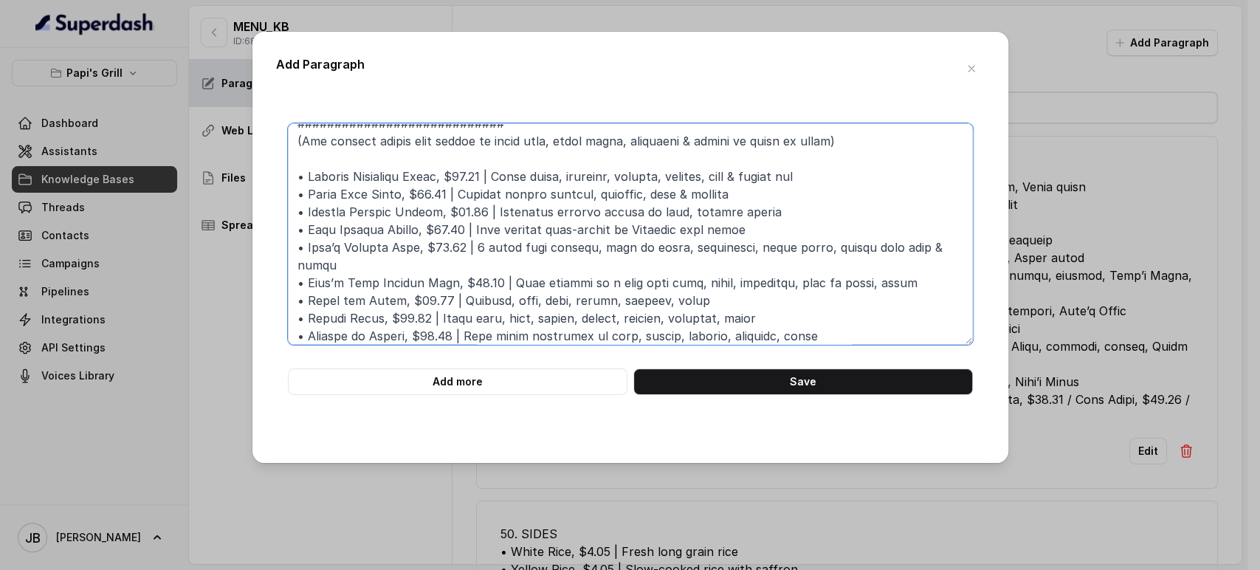
scroll to position [0, 0]
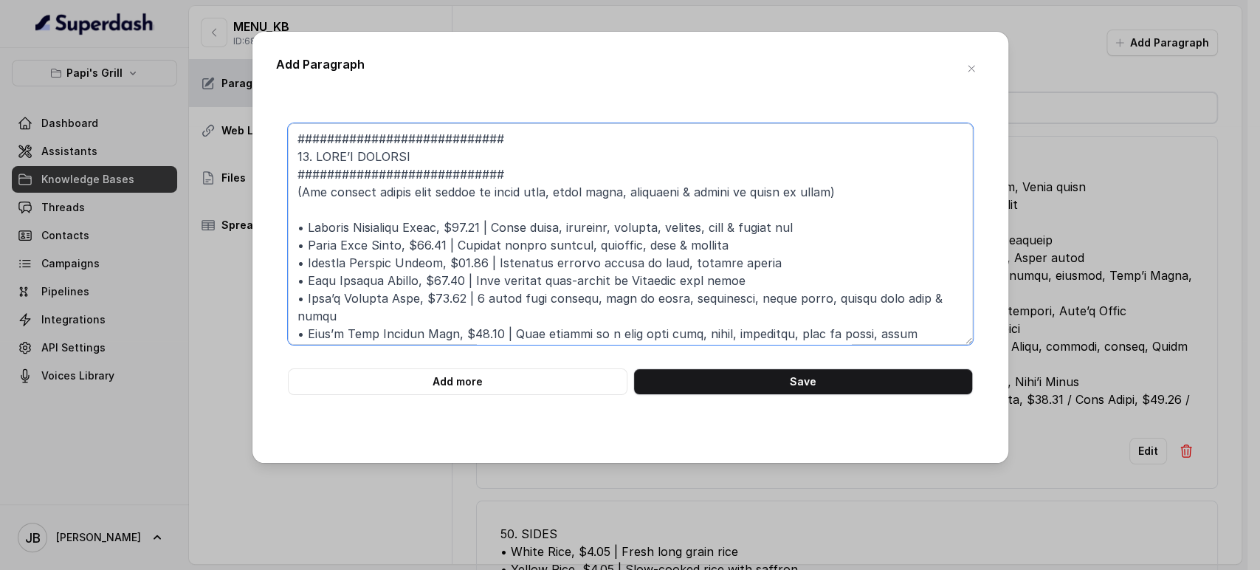
click at [527, 177] on textarea at bounding box center [630, 233] width 685 height 221
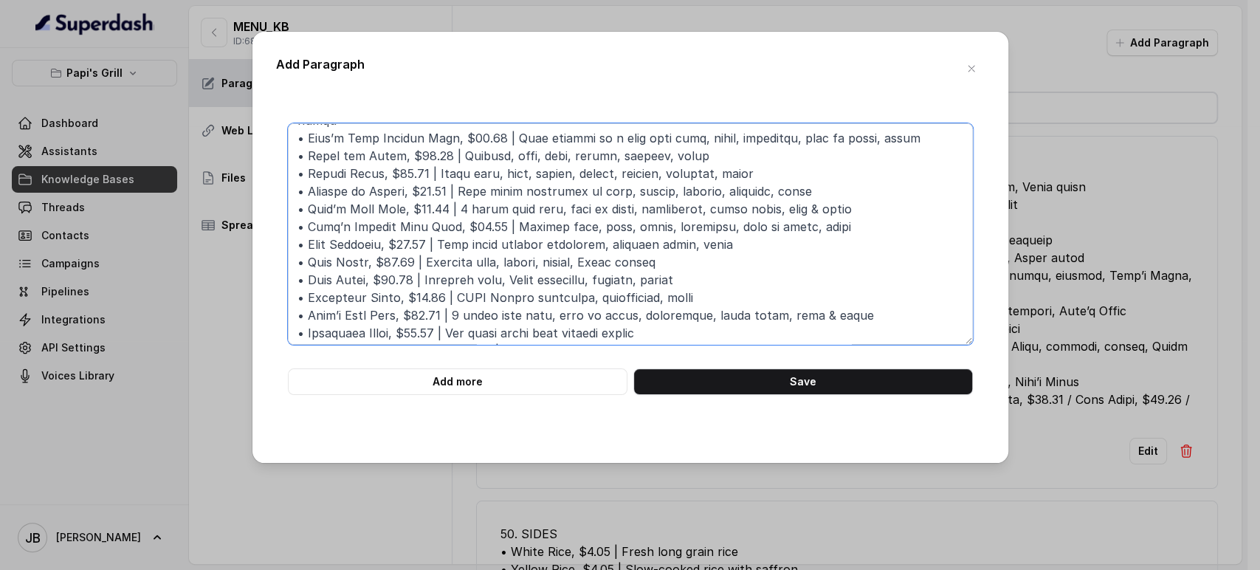
scroll to position [305, 0]
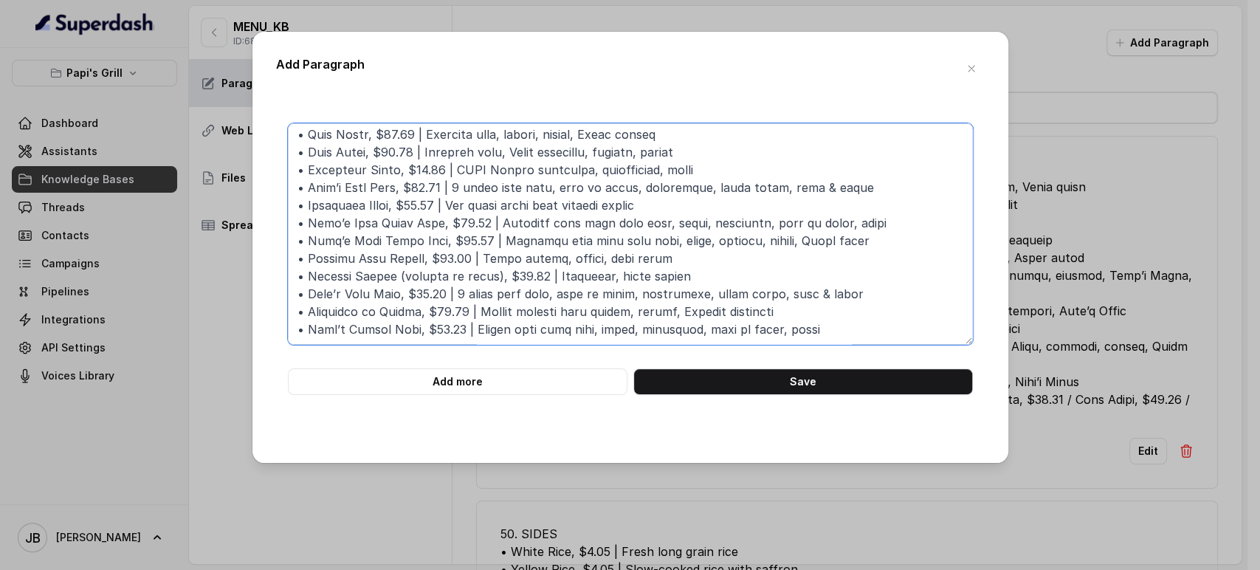
type textarea "PAPI’S ENTRÉES (All entrées served with yellow or white rice, black beans, plan…"
drag, startPoint x: 770, startPoint y: 366, endPoint x: 783, endPoint y: 394, distance: 31.0
click at [772, 371] on form "Add more Save" at bounding box center [630, 259] width 685 height 272
click at [784, 394] on button "Save" at bounding box center [803, 381] width 340 height 27
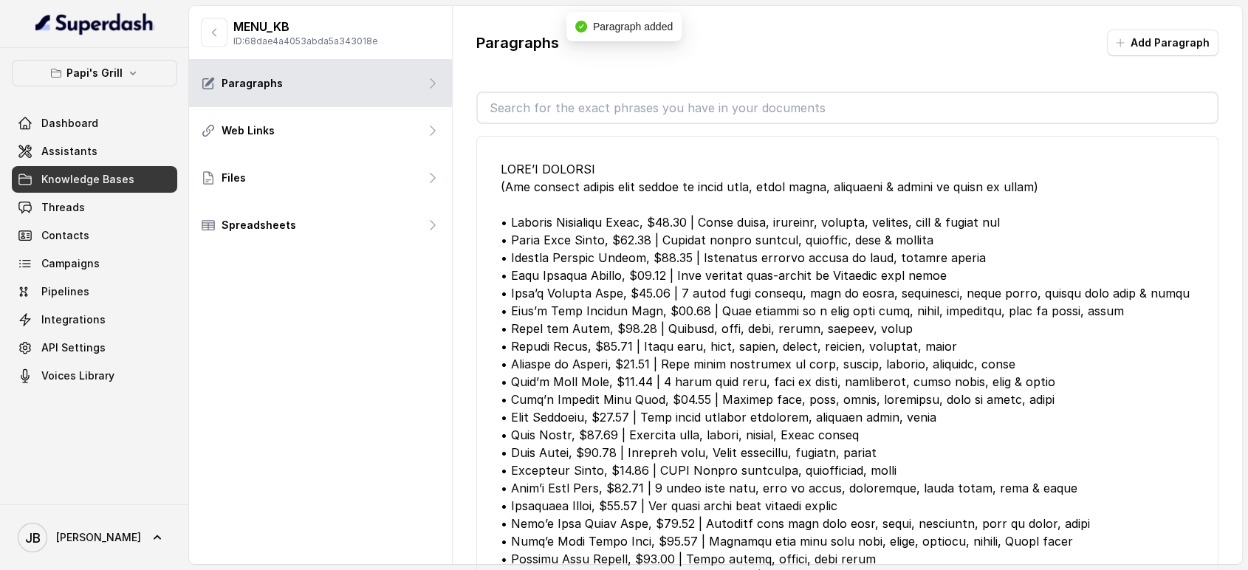
drag, startPoint x: 1155, startPoint y: 60, endPoint x: 1145, endPoint y: 39, distance: 22.8
click at [1153, 58] on div "Paragraphs Add Paragraph" at bounding box center [847, 49] width 743 height 38
click at [1144, 38] on button "Add Paragraph" at bounding box center [1162, 43] width 111 height 27
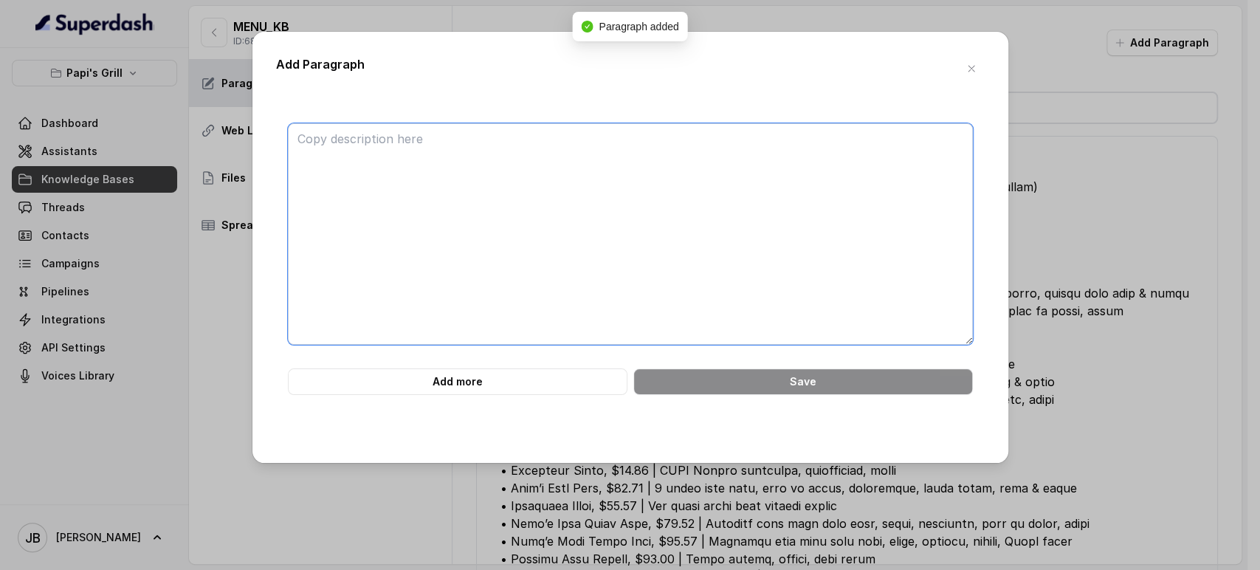
click at [769, 156] on textarea at bounding box center [630, 233] width 685 height 221
paste textarea "############################ 53. APPETIZERS ############################ • Crab…"
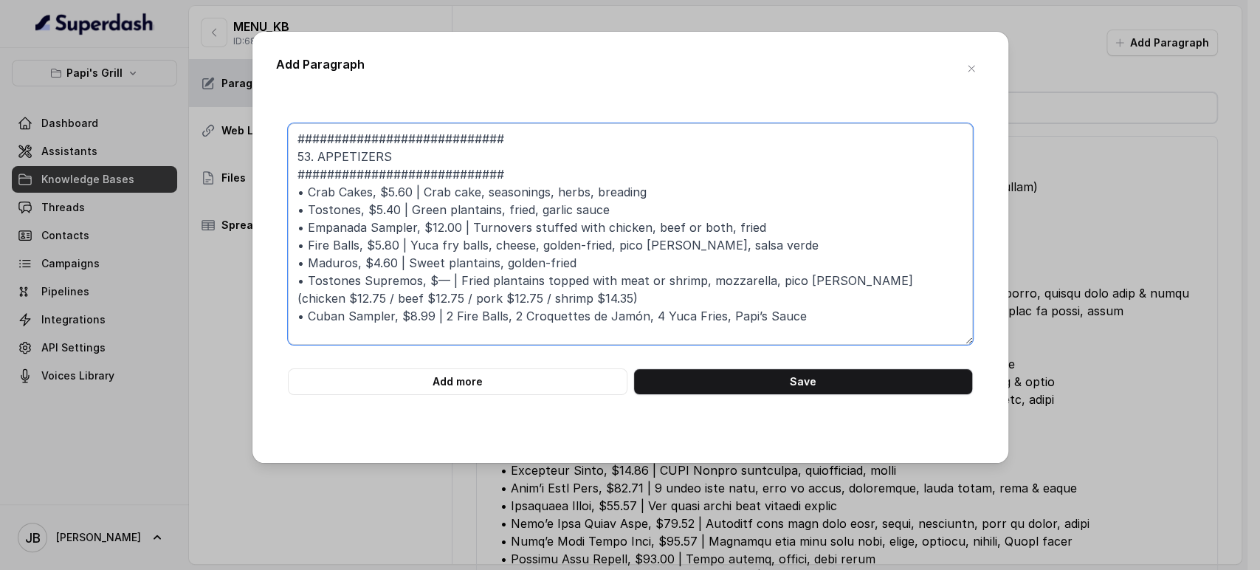
click at [536, 174] on textarea "############################ 53. APPETIZERS ############################ • Crab…" at bounding box center [630, 233] width 685 height 221
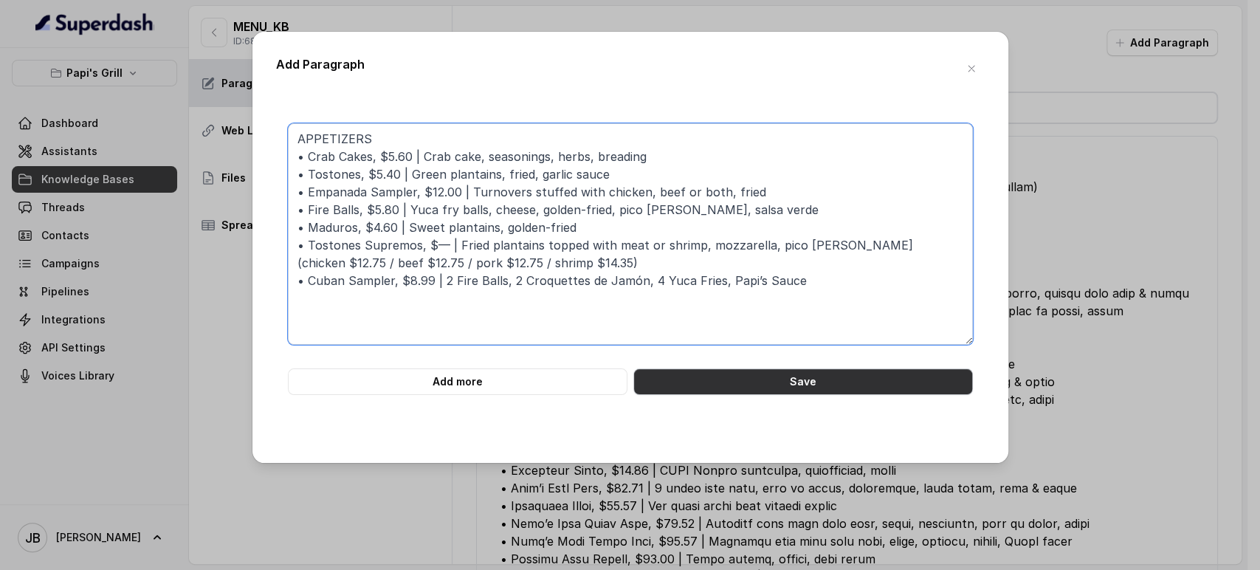
type textarea "APPETIZERS • Crab Cakes, $5.60 | Crab cake, seasonings, herbs, breading • Tosto…"
click at [736, 388] on button "Save" at bounding box center [803, 381] width 340 height 27
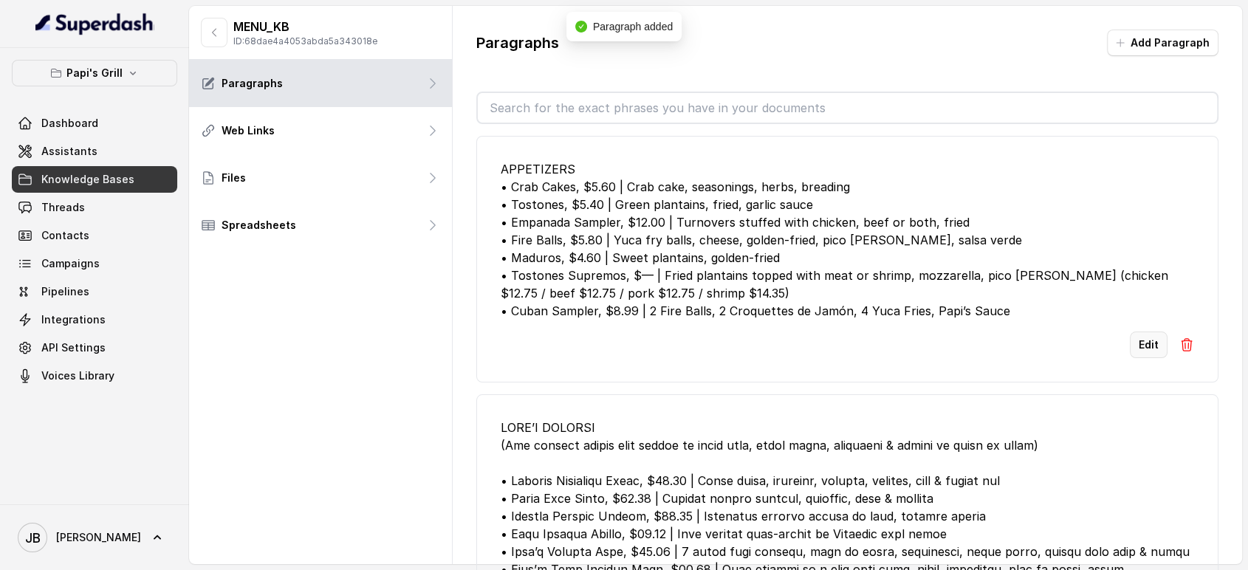
click at [1130, 346] on button "Edit" at bounding box center [1149, 344] width 38 height 27
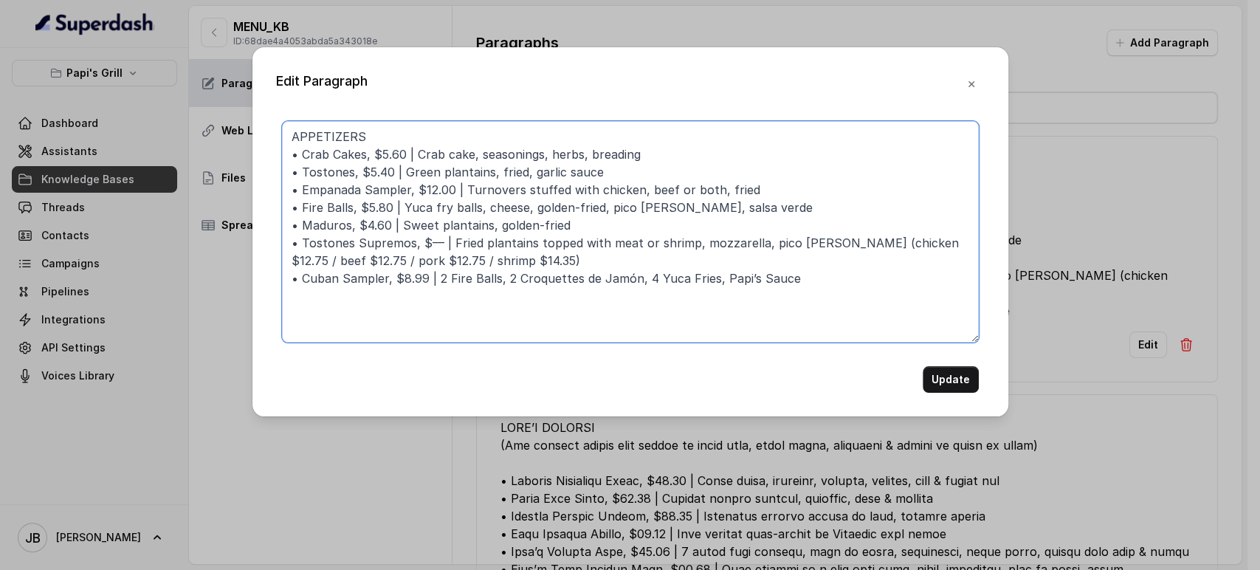
click at [444, 244] on textarea "APPETIZERS • Crab Cakes, $5.60 | Crab cake, seasonings, herbs, breading • Tosto…" at bounding box center [630, 231] width 697 height 221
type textarea "APPETIZERS • Crab Cakes, $5.60 | Crab cake, seasonings, herbs, breading • Tosto…"
click at [974, 374] on button "Update" at bounding box center [951, 379] width 56 height 27
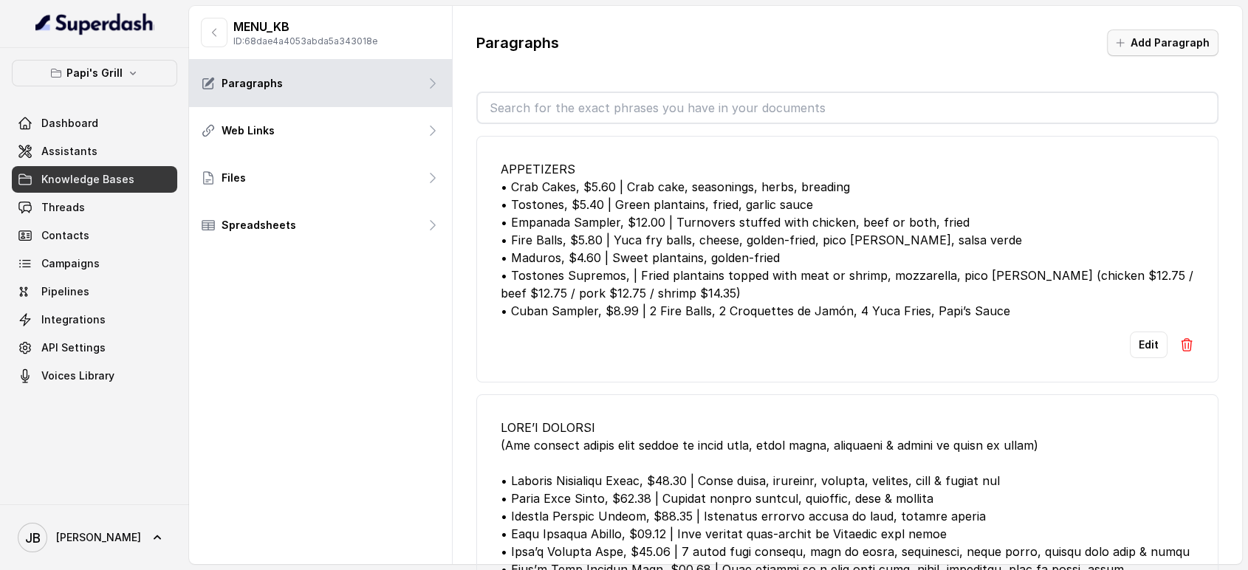
click at [1133, 44] on button "Add Paragraph" at bounding box center [1162, 43] width 111 height 27
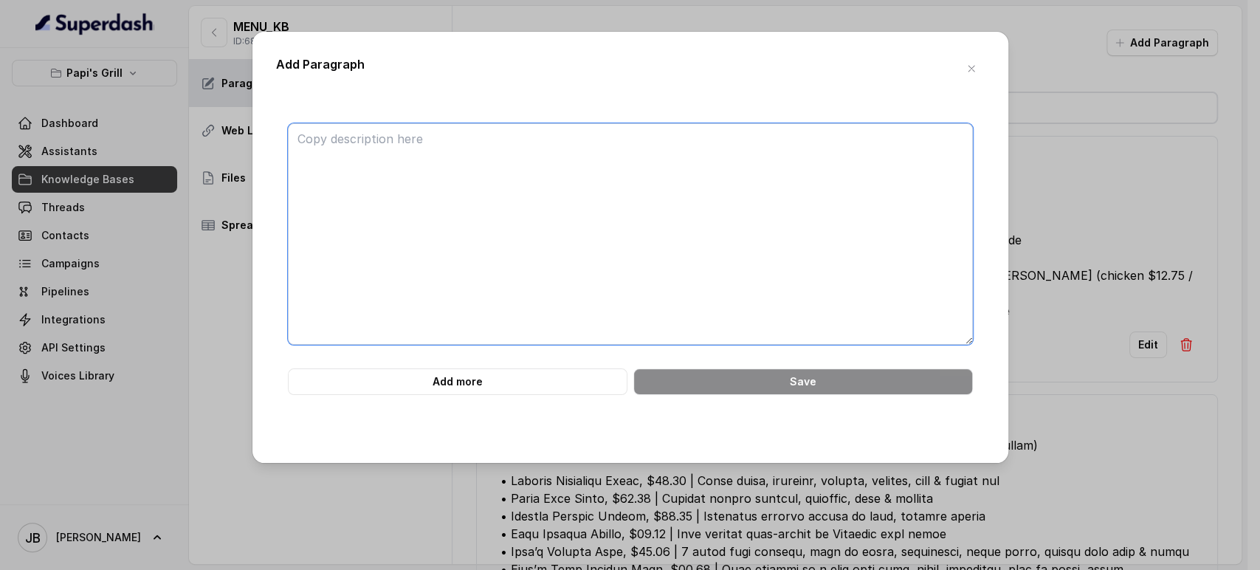
click at [817, 157] on textarea at bounding box center [630, 233] width 685 height 221
paste textarea "############################ 54. SOUPS & SALADS ############################ • …"
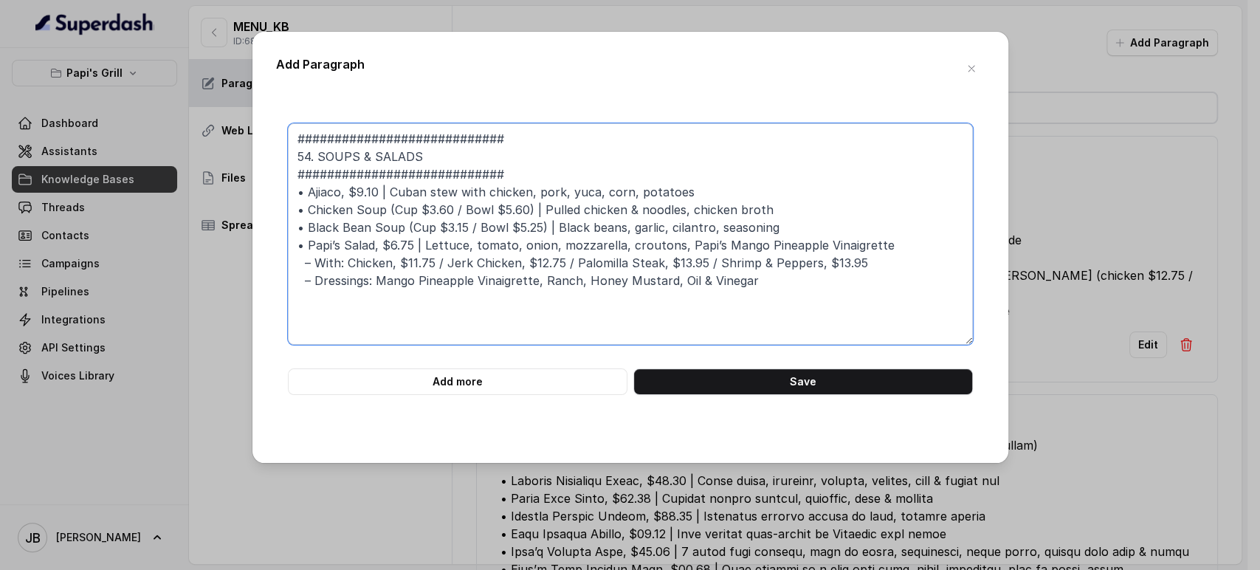
click at [520, 180] on textarea "############################ 54. SOUPS & SALADS ############################ • …" at bounding box center [630, 233] width 685 height 221
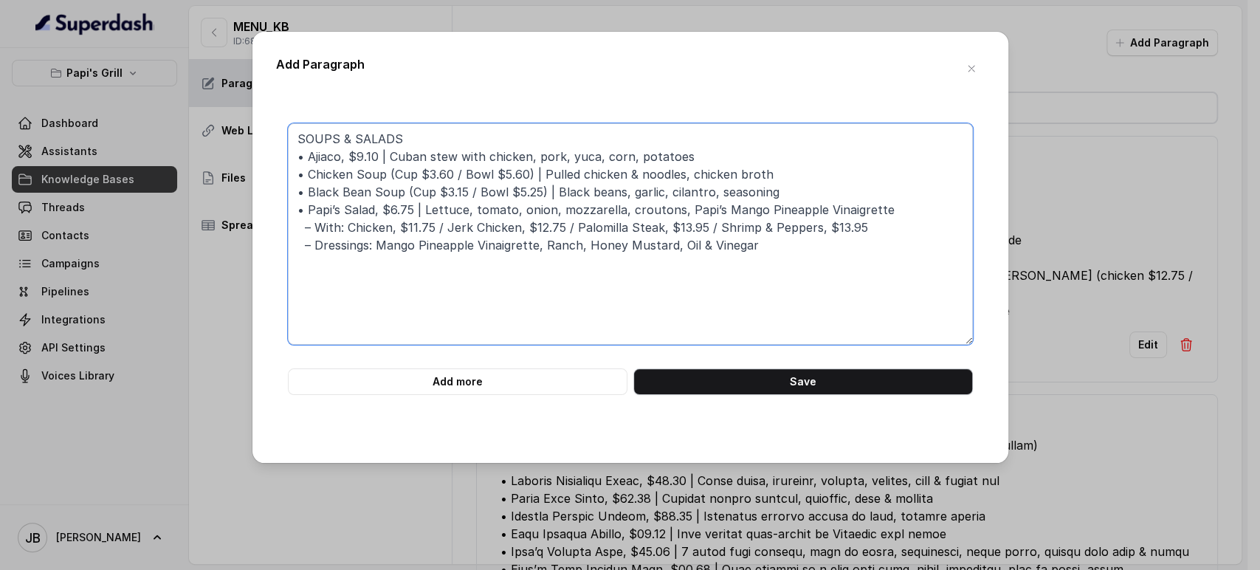
type textarea "SOUPS & SALADS • Ajiaco, $9.10 | Cuban stew with chicken, pork, yuca, corn, pot…"
click at [763, 379] on button "Save" at bounding box center [803, 381] width 340 height 27
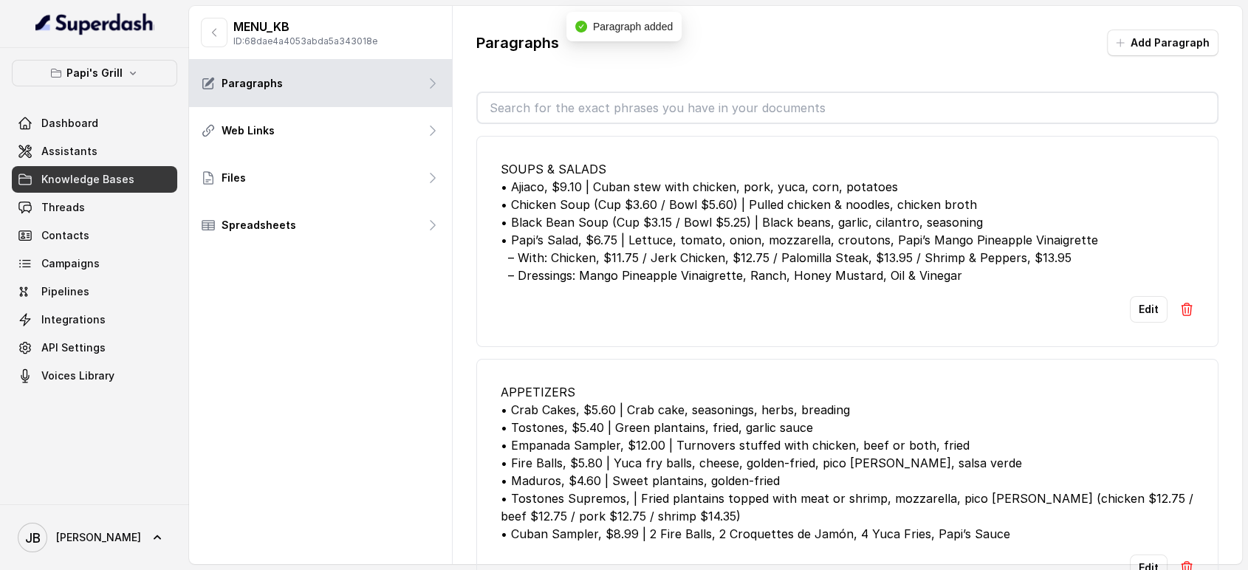
drag, startPoint x: 1141, startPoint y: 67, endPoint x: 1137, endPoint y: 49, distance: 19.0
click at [1140, 64] on div "Paragraphs Add Paragraph" at bounding box center [847, 49] width 743 height 38
click at [1136, 49] on button "Add Paragraph" at bounding box center [1162, 43] width 111 height 27
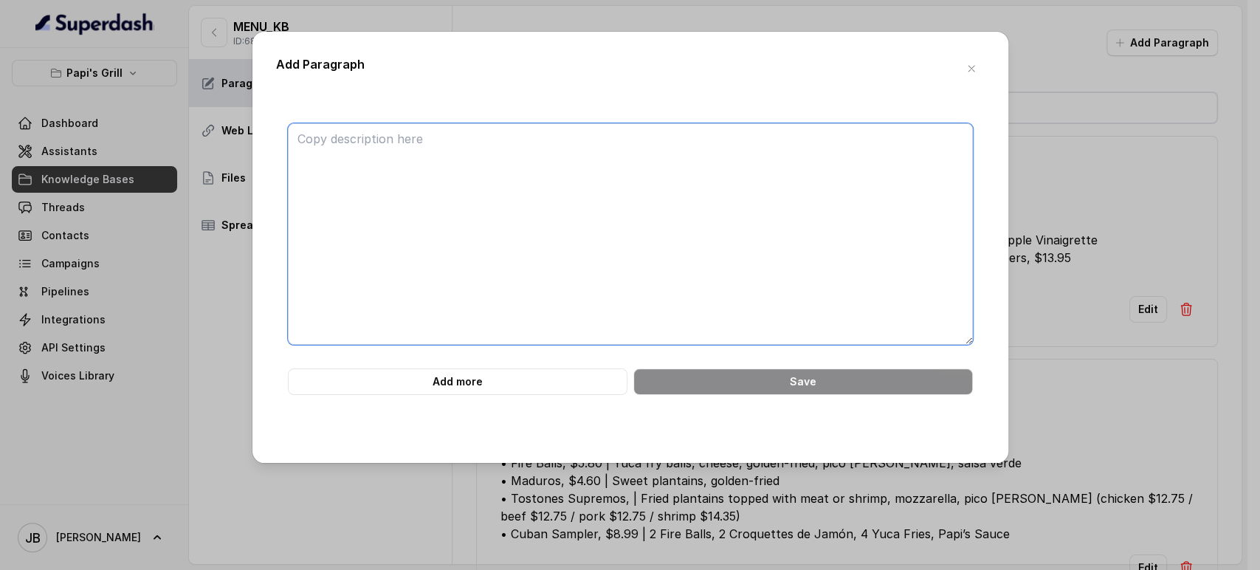
click at [793, 200] on textarea at bounding box center [630, 233] width 685 height 221
paste textarea "############################ 55. MOJITOS & MARGARITAS #########################…"
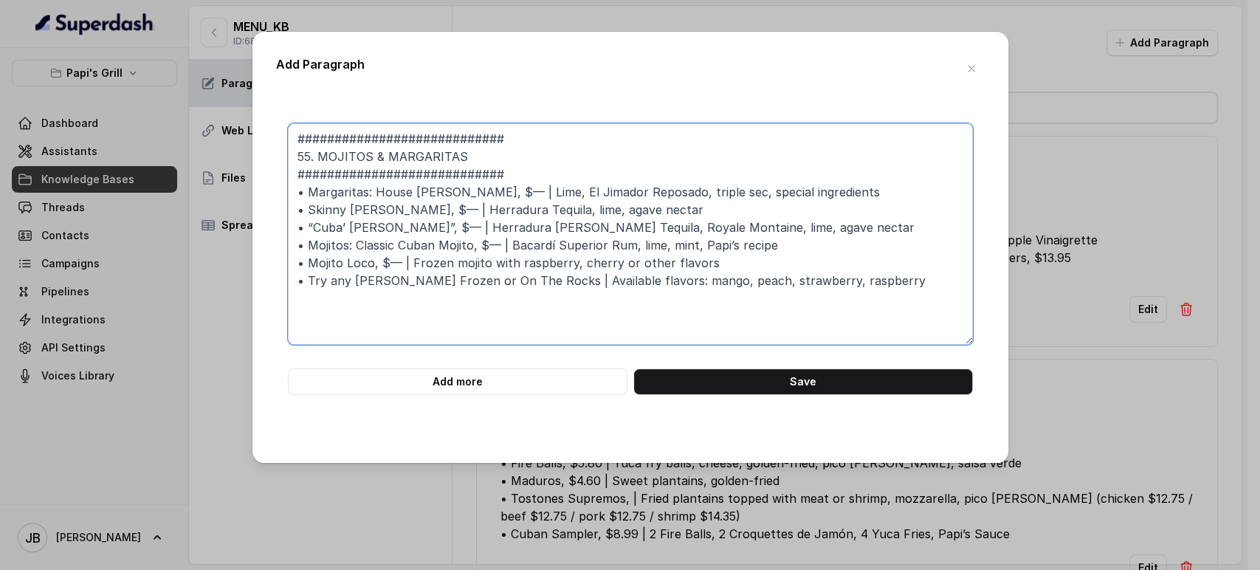
click at [493, 190] on textarea "############################ 55. MOJITOS & MARGARITAS #########################…" at bounding box center [630, 233] width 685 height 221
click at [524, 173] on textarea "############################ 55. MOJITOS & MARGARITAS #########################…" at bounding box center [630, 233] width 685 height 221
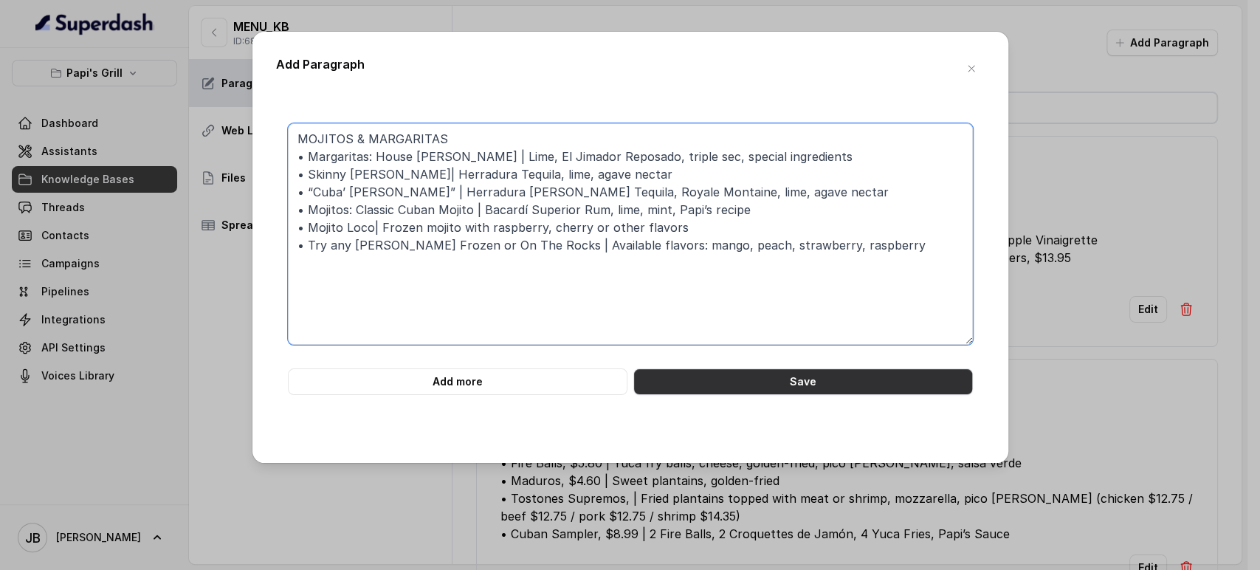
type textarea "MOJITOS & MARGARITAS • Margaritas: House Margarita | Lime, El Jimador Reposado,…"
click at [749, 395] on div "MOJITOS & MARGARITAS • Margaritas: House Margarita | Lime, El Jimador Reposado,…" at bounding box center [630, 270] width 709 height 340
click at [769, 388] on button "Save" at bounding box center [803, 381] width 340 height 27
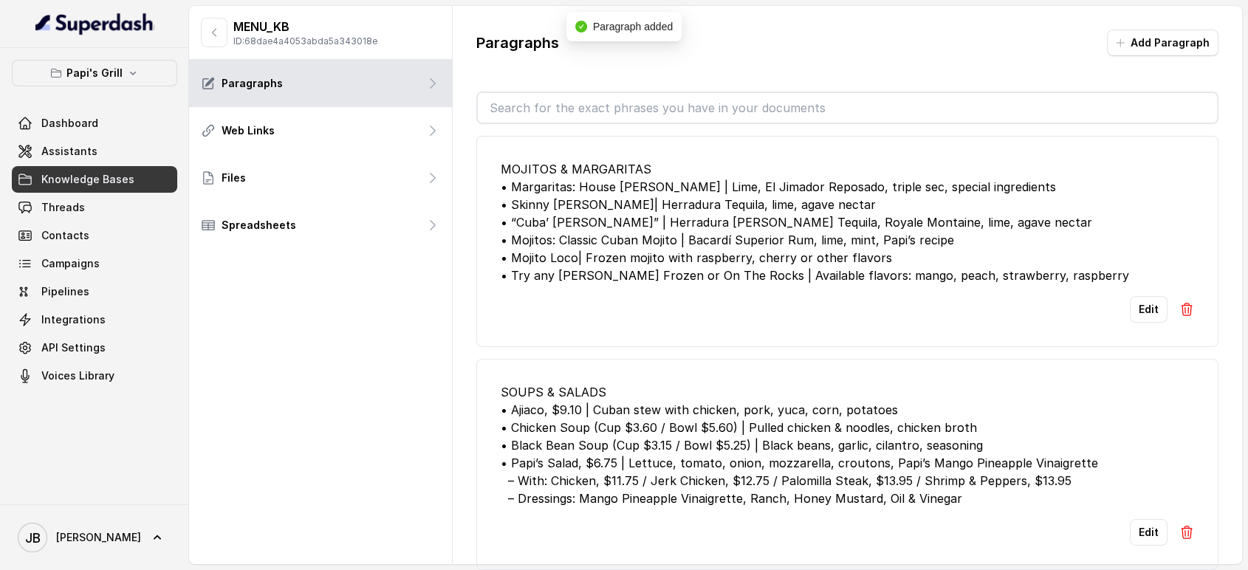
click at [1166, 24] on div "Paragraphs Add Paragraph MOJITOS & MARGARITAS • Margaritas: House Margarita | L…" at bounding box center [848, 305] width 790 height 598
click at [1163, 33] on button "Add Paragraph" at bounding box center [1162, 43] width 111 height 27
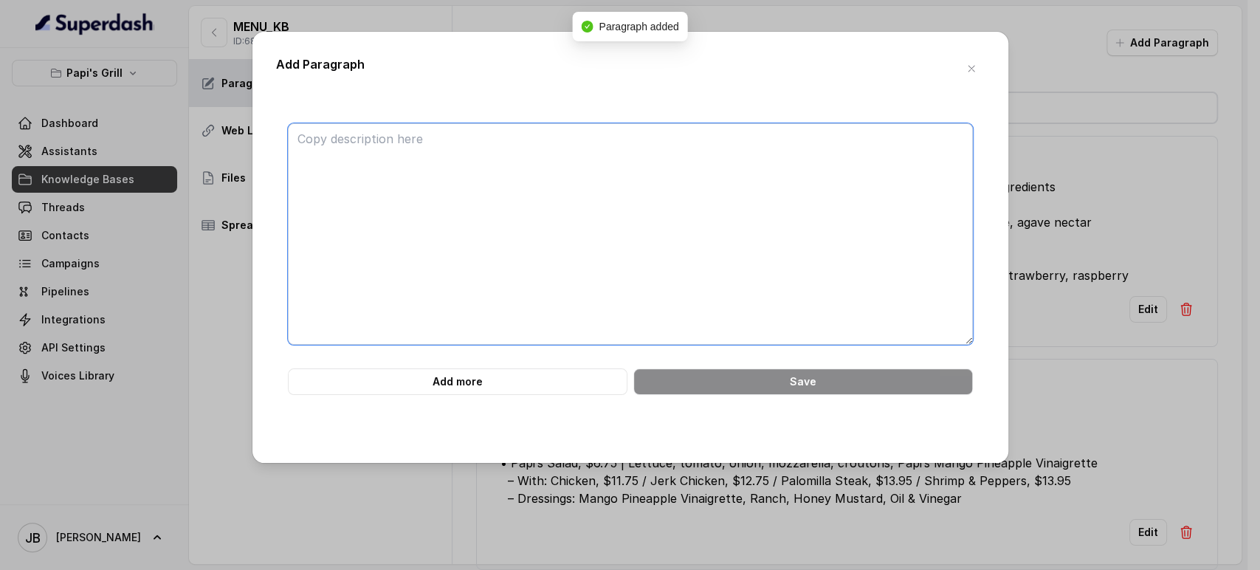
drag, startPoint x: 1163, startPoint y: 33, endPoint x: 819, endPoint y: 147, distance: 362.3
click at [818, 147] on textarea at bounding box center [630, 233] width 685 height 221
paste textarea "############################ 56. SIGNATURE COCKTAILS ##########################…"
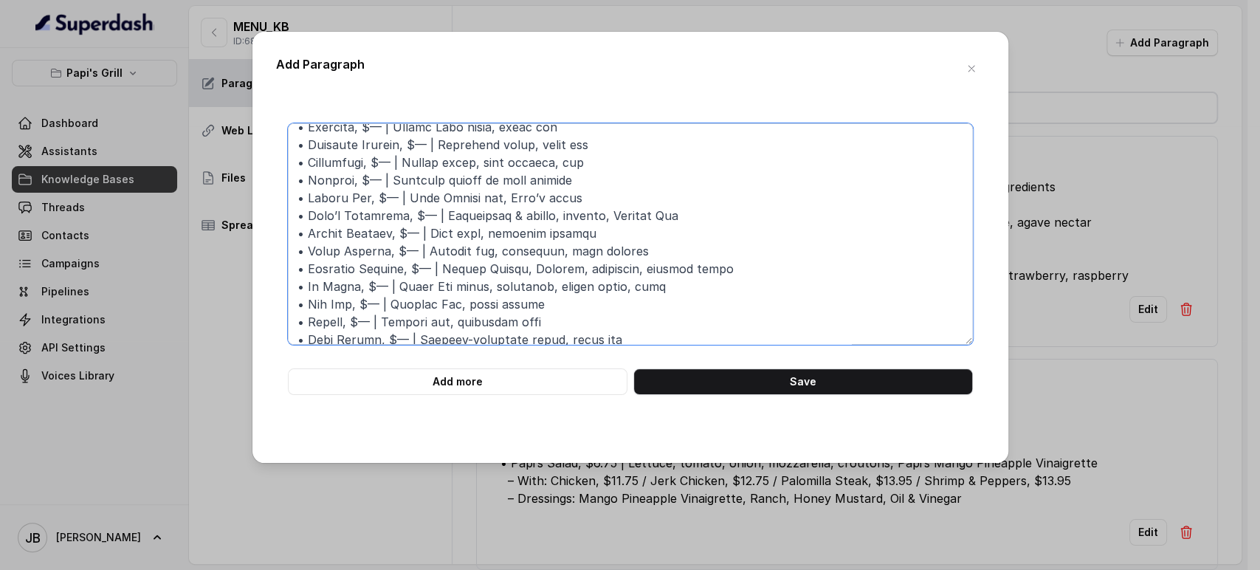
scroll to position [0, 0]
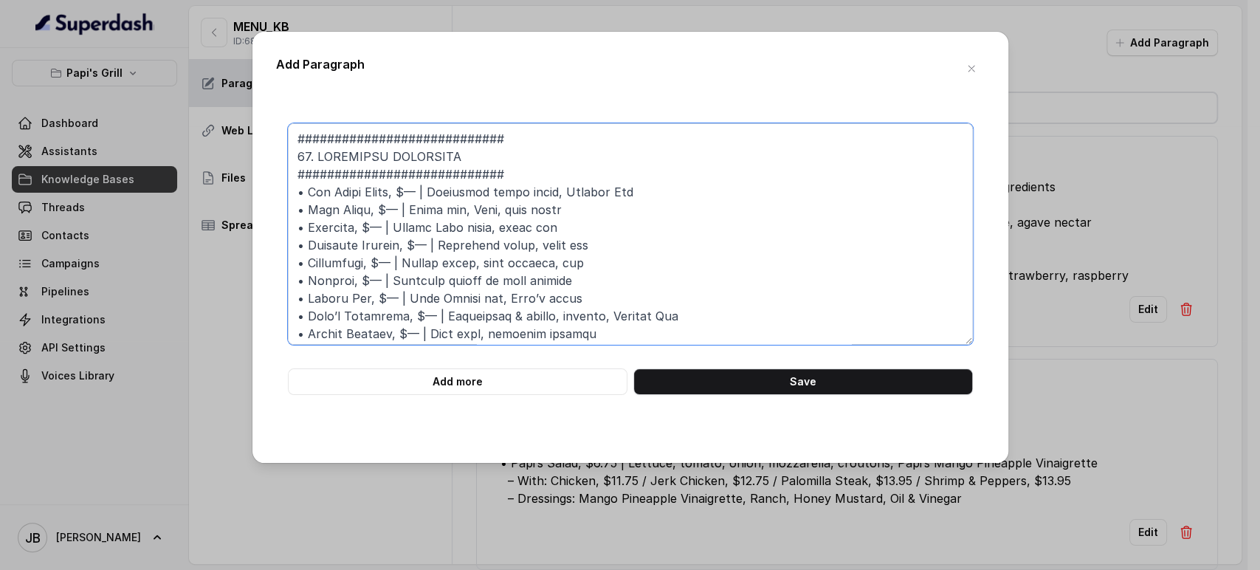
drag, startPoint x: 432, startPoint y: 191, endPoint x: 406, endPoint y: 195, distance: 26.1
click at [406, 195] on textarea at bounding box center [630, 233] width 685 height 221
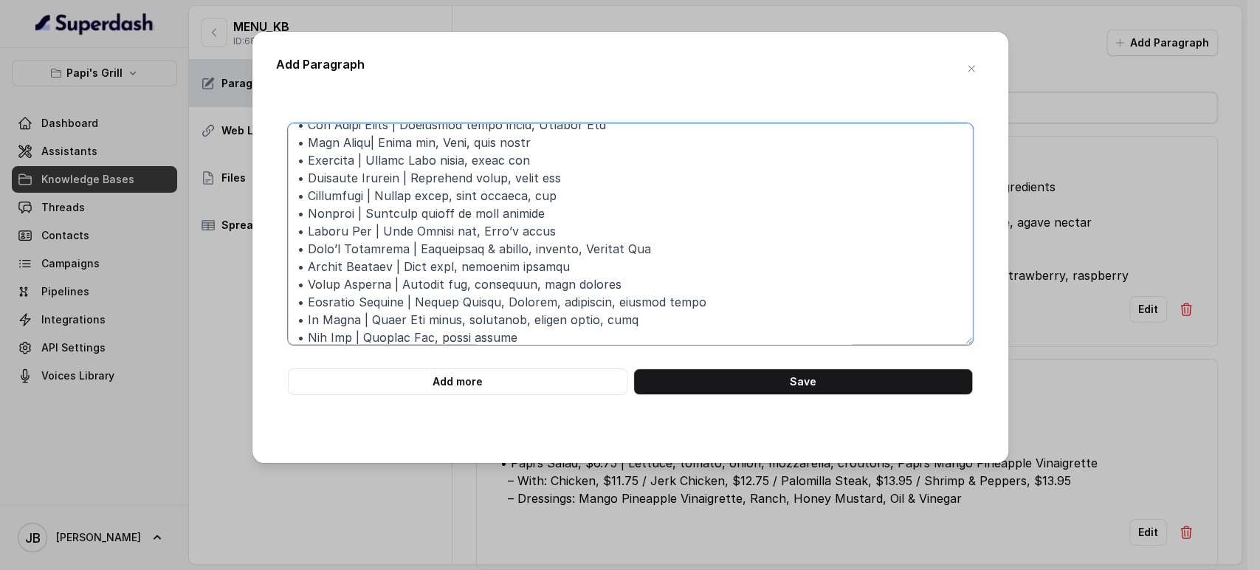
scroll to position [149, 0]
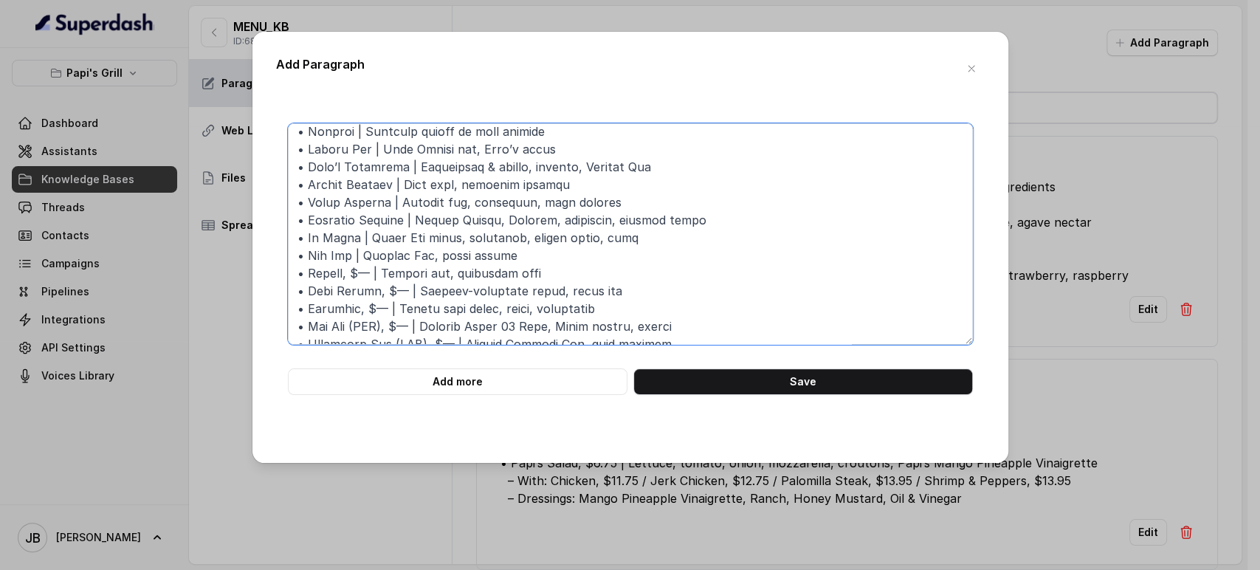
drag, startPoint x: 366, startPoint y: 275, endPoint x: 343, endPoint y: 282, distance: 24.5
click at [341, 280] on textarea at bounding box center [630, 233] width 685 height 221
drag, startPoint x: 378, startPoint y: 292, endPoint x: 398, endPoint y: 289, distance: 20.2
click at [398, 289] on textarea at bounding box center [630, 233] width 685 height 221
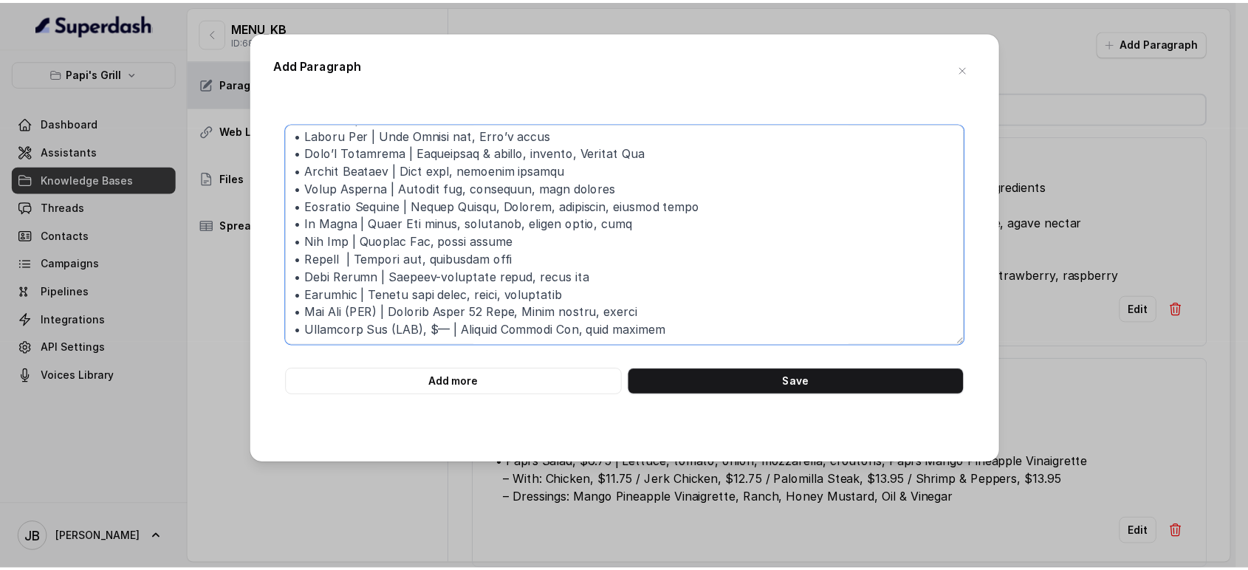
scroll to position [181, 0]
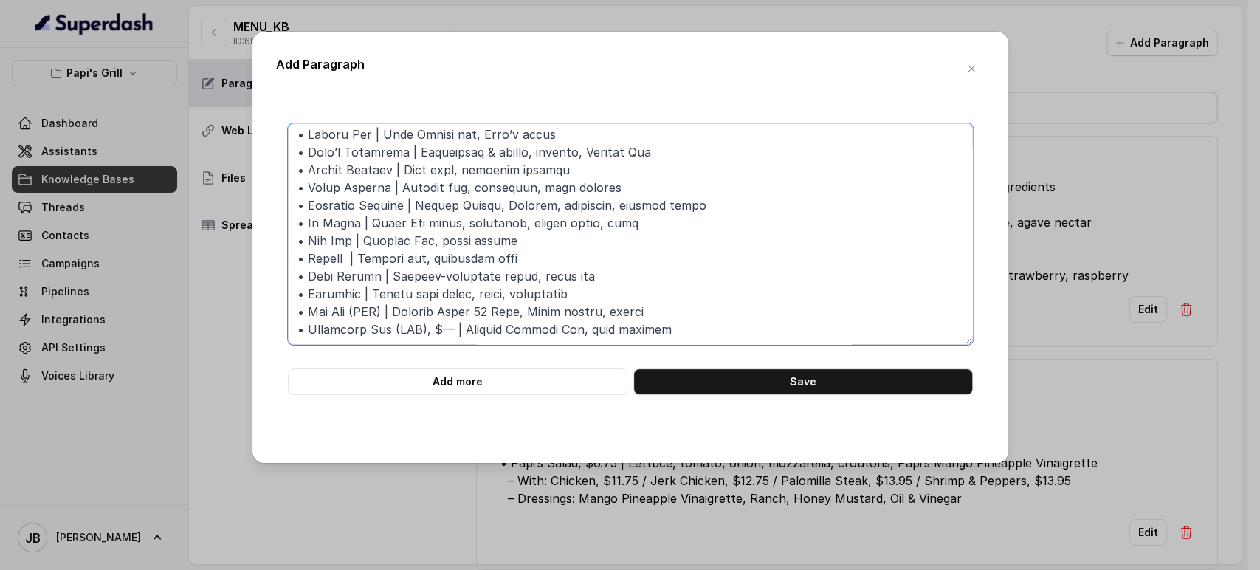
click at [431, 314] on textarea at bounding box center [630, 233] width 685 height 221
click at [427, 313] on textarea at bounding box center [630, 233] width 685 height 221
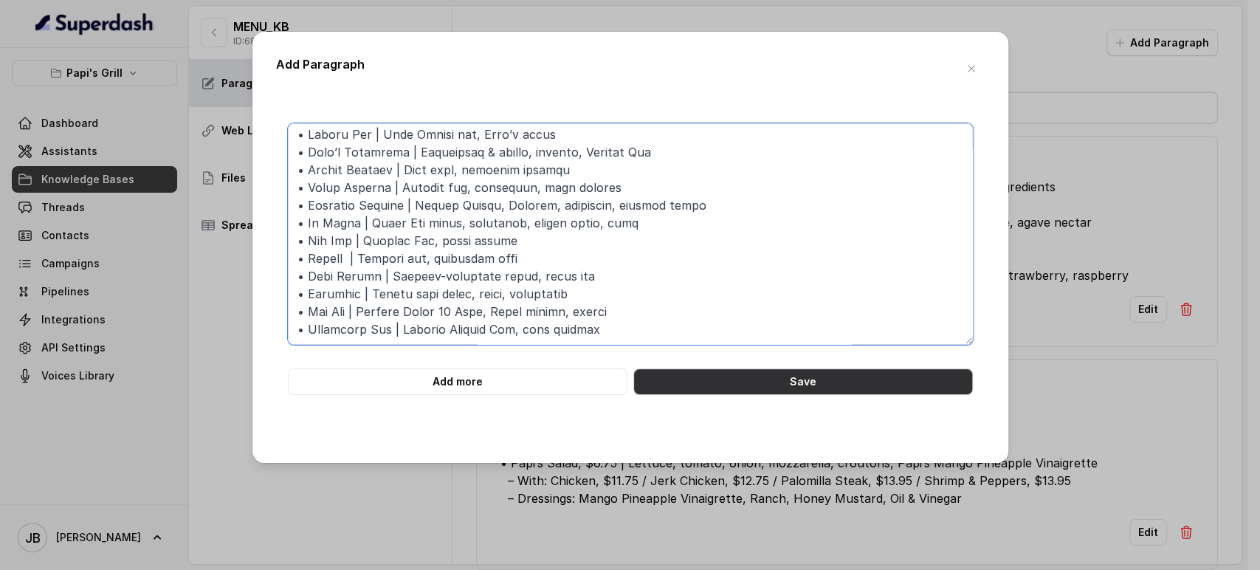
type textarea "############################ 56. SIGNATURE COCKTAILS ##########################…"
click at [729, 388] on button "Save" at bounding box center [803, 381] width 340 height 27
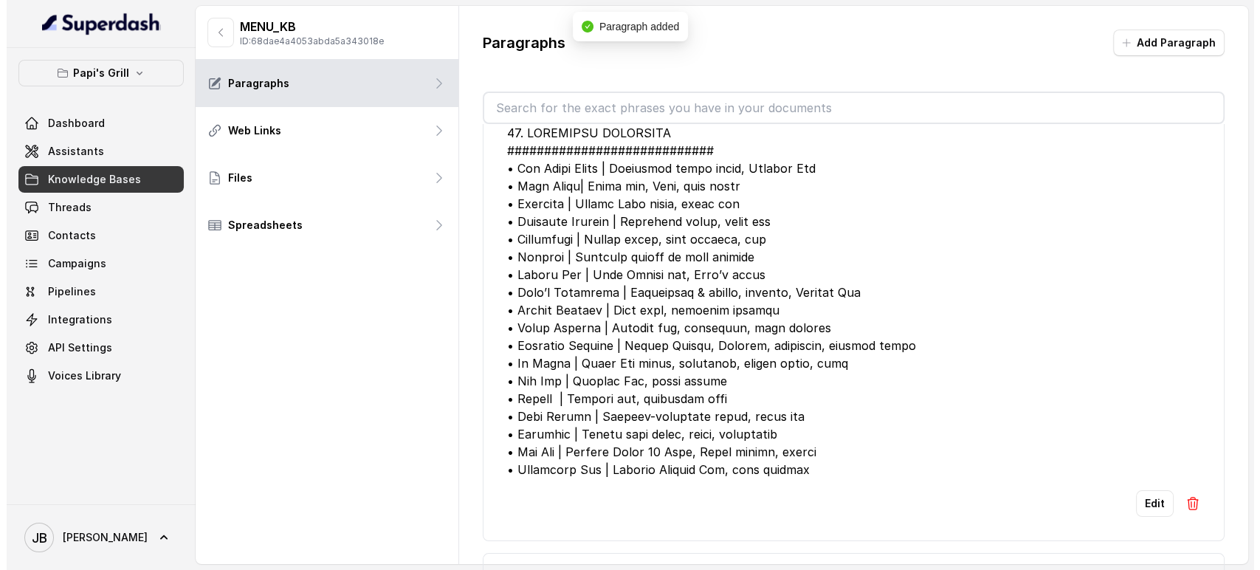
scroll to position [82, 0]
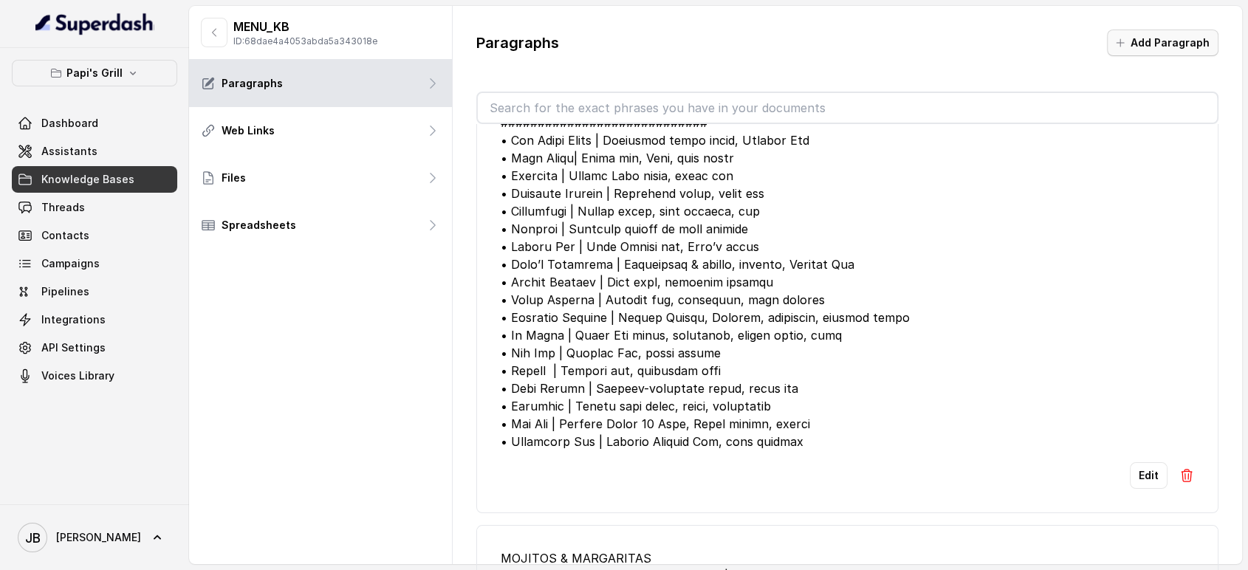
click at [1142, 46] on button "Add Paragraph" at bounding box center [1162, 43] width 111 height 27
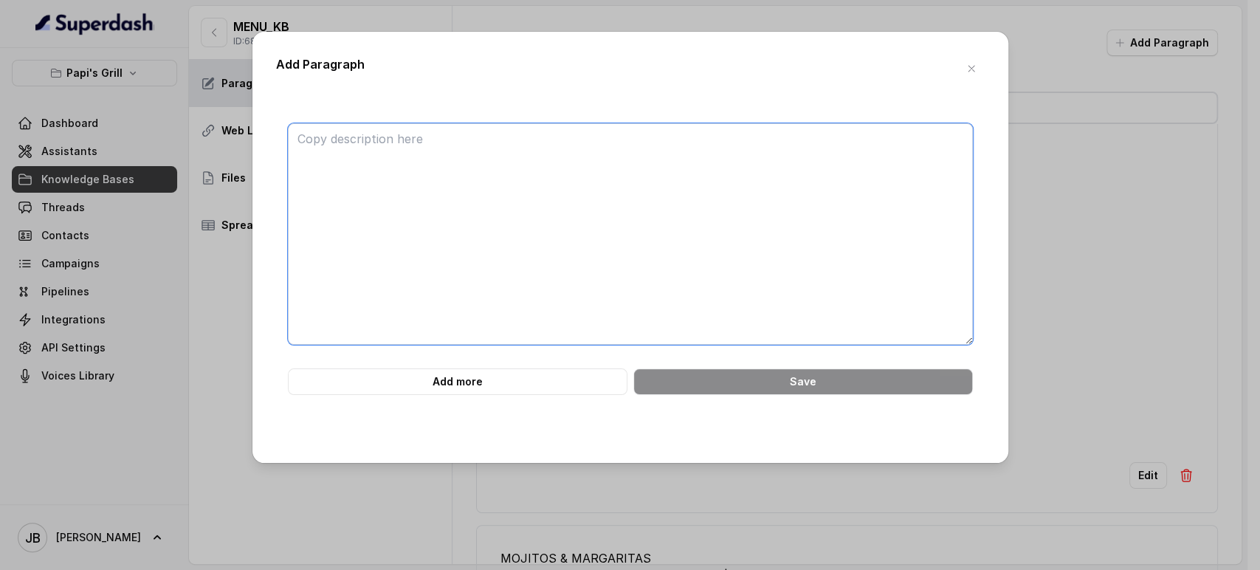
drag, startPoint x: 1142, startPoint y: 46, endPoint x: 799, endPoint y: 124, distance: 352.1
click at [800, 124] on textarea at bounding box center [630, 233] width 685 height 221
type textarea "v"
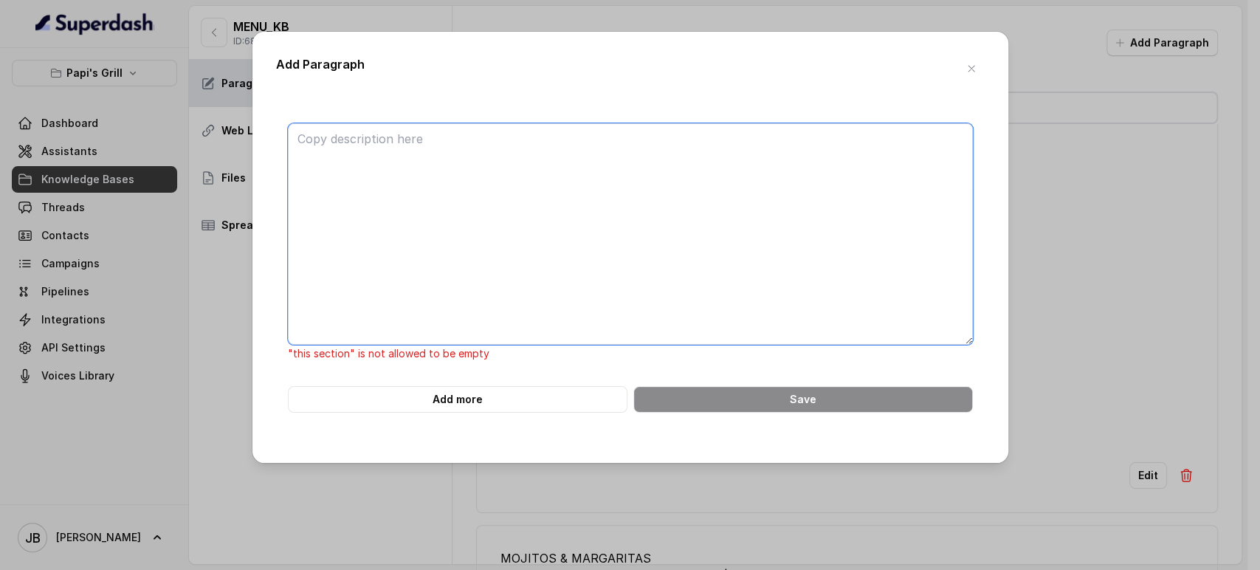
paste textarea "############################ 43. SPIRITS ############################ • Rum: Ba…"
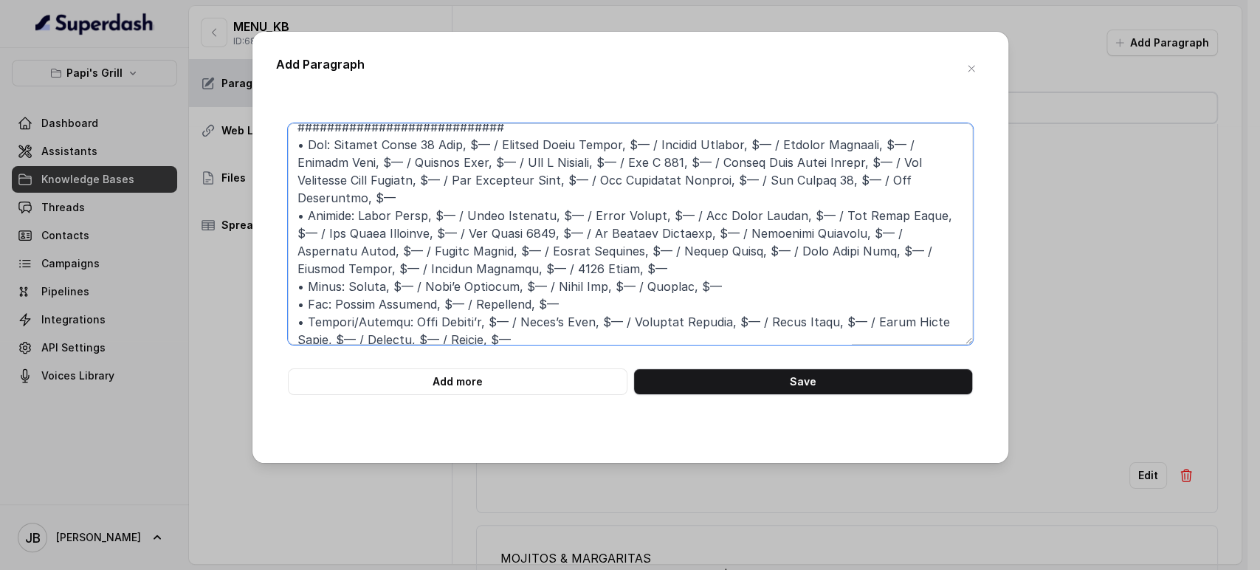
scroll to position [0, 0]
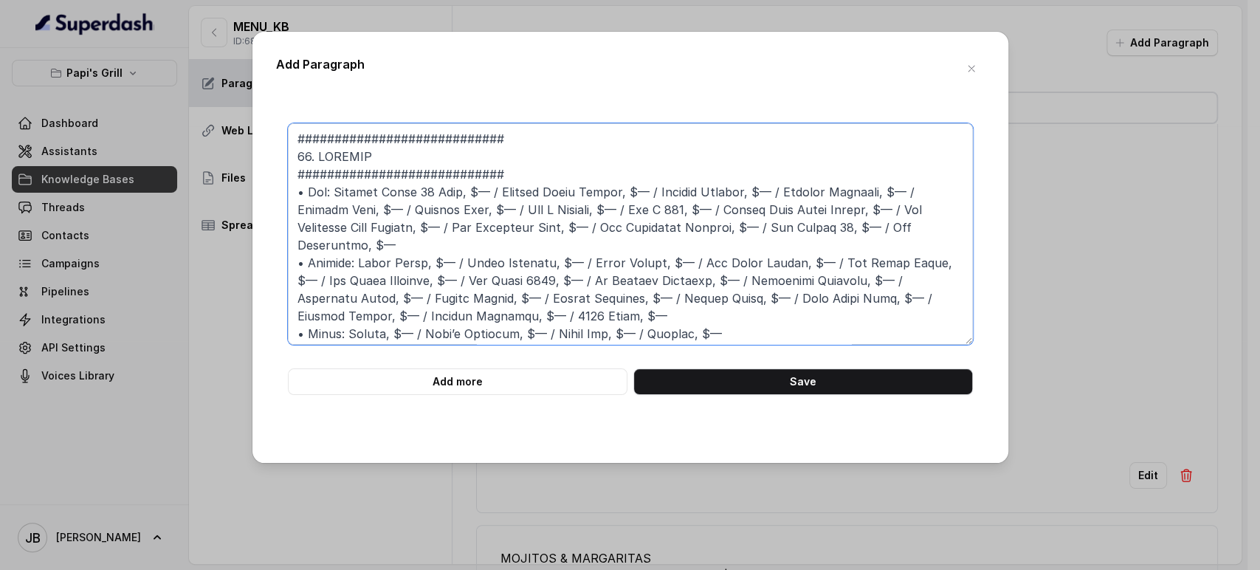
click at [523, 140] on textarea at bounding box center [630, 233] width 685 height 221
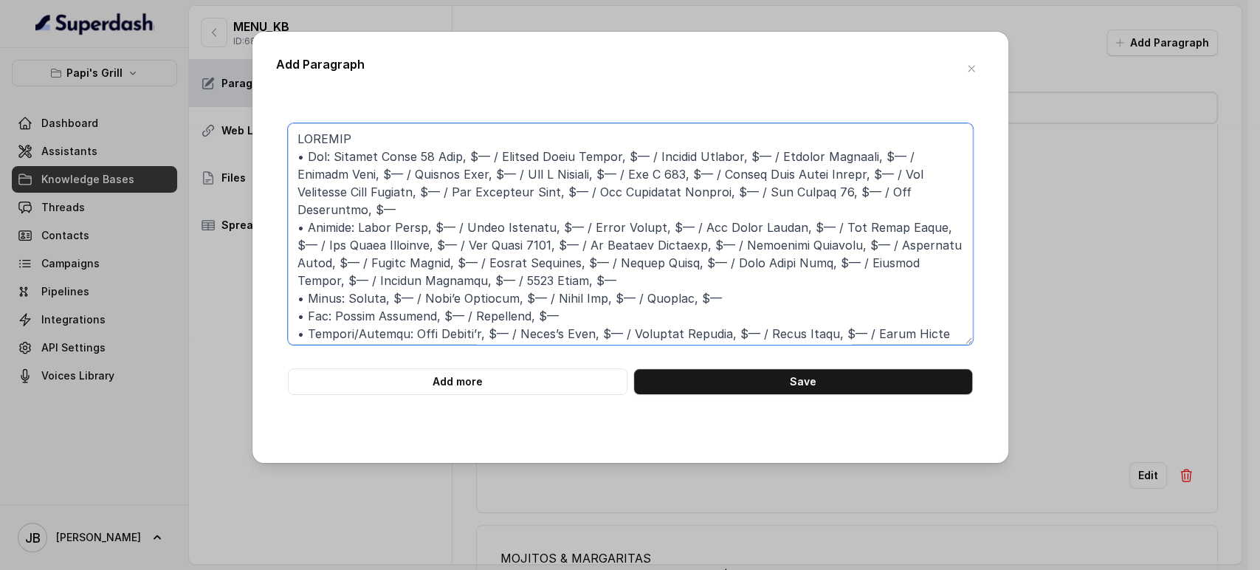
drag, startPoint x: 464, startPoint y: 159, endPoint x: 484, endPoint y: 160, distance: 19.3
click at [484, 160] on textarea at bounding box center [630, 233] width 685 height 221
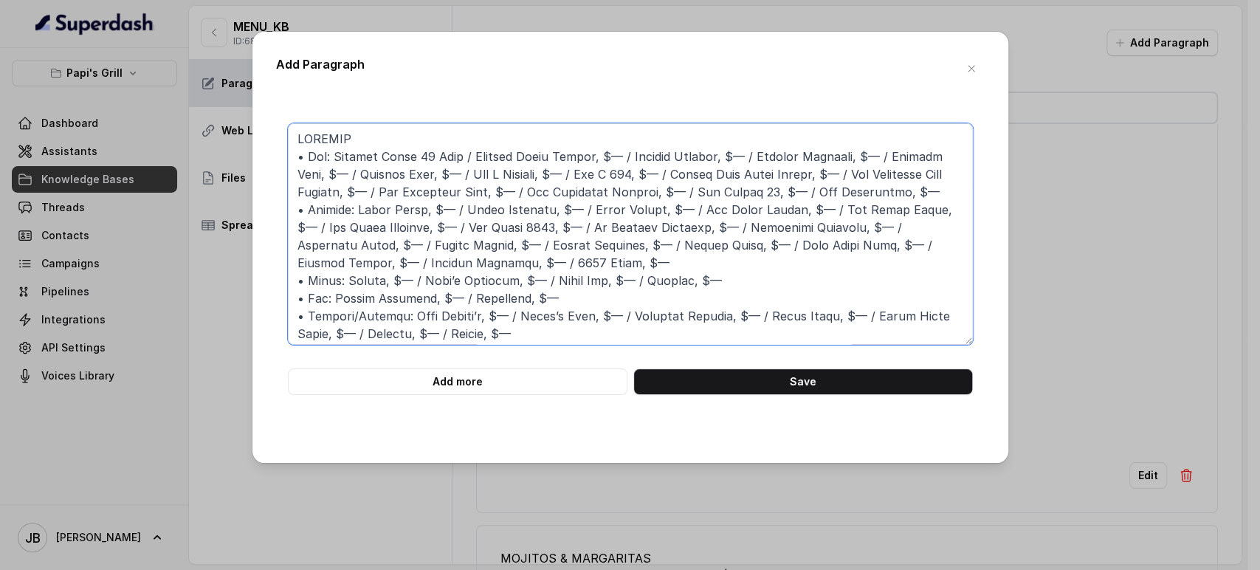
drag, startPoint x: 591, startPoint y: 157, endPoint x: 617, endPoint y: 158, distance: 25.9
click at [618, 157] on textarea at bounding box center [630, 233] width 685 height 221
paste textarea "/ Ron Matusalem Gold / Ron Matusalem Clásico / Ron Zacapa 23 / Ron Centenario •…"
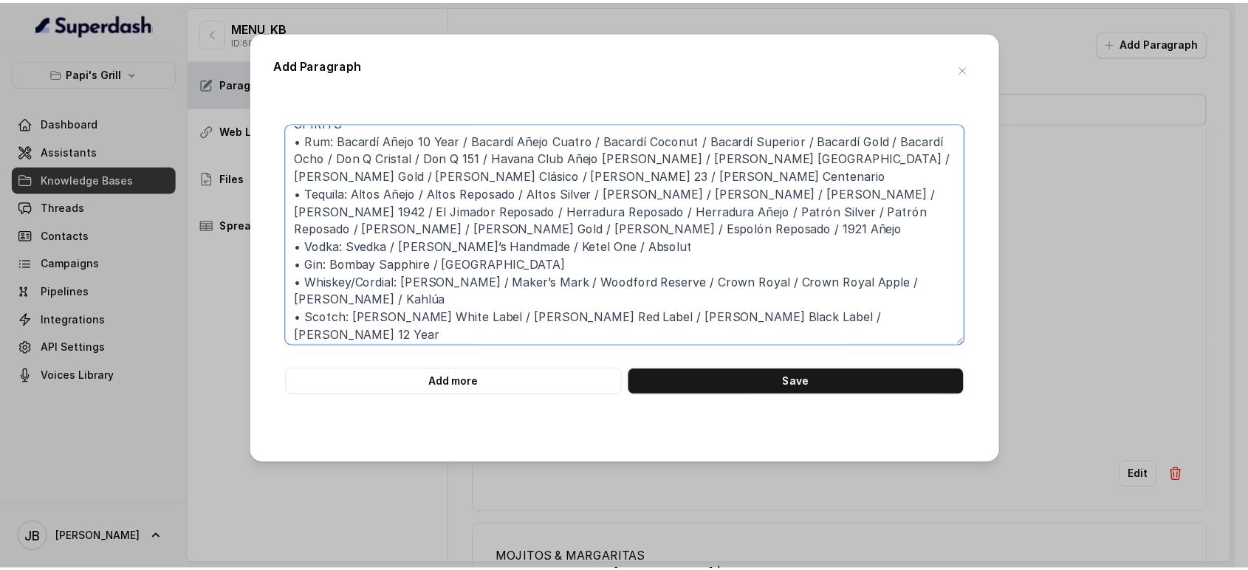
scroll to position [21, 0]
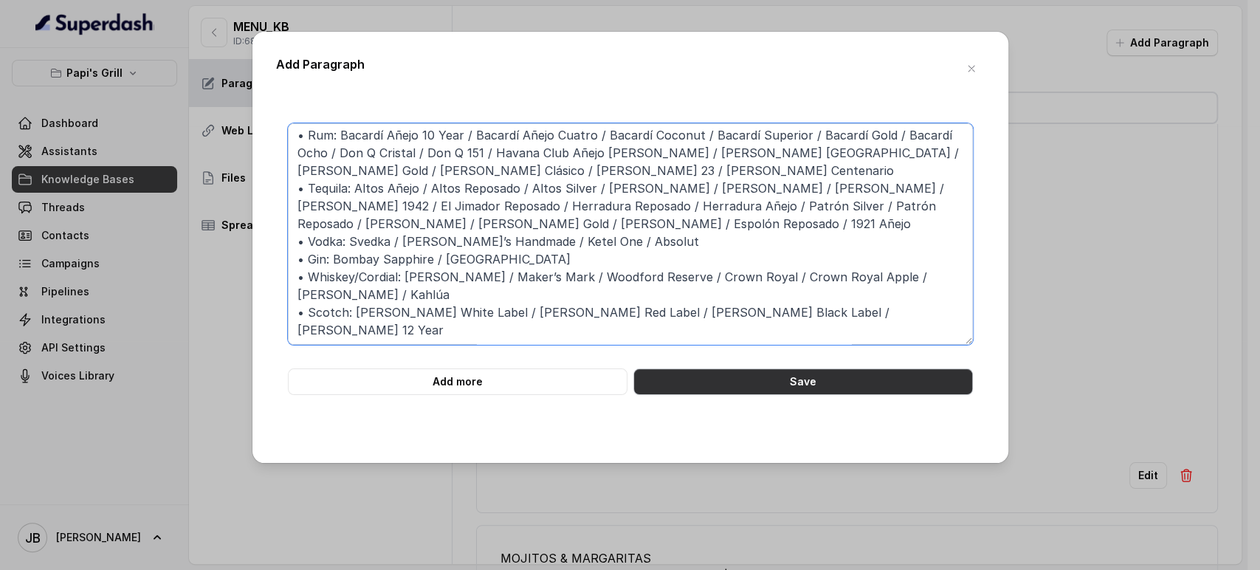
type textarea "SPIRITS • Rum: Bacardí Añejo 10 Year / Bacardí Añejo Cuatro / Bacardí Coconut /…"
click at [785, 385] on button "Save" at bounding box center [803, 381] width 340 height 27
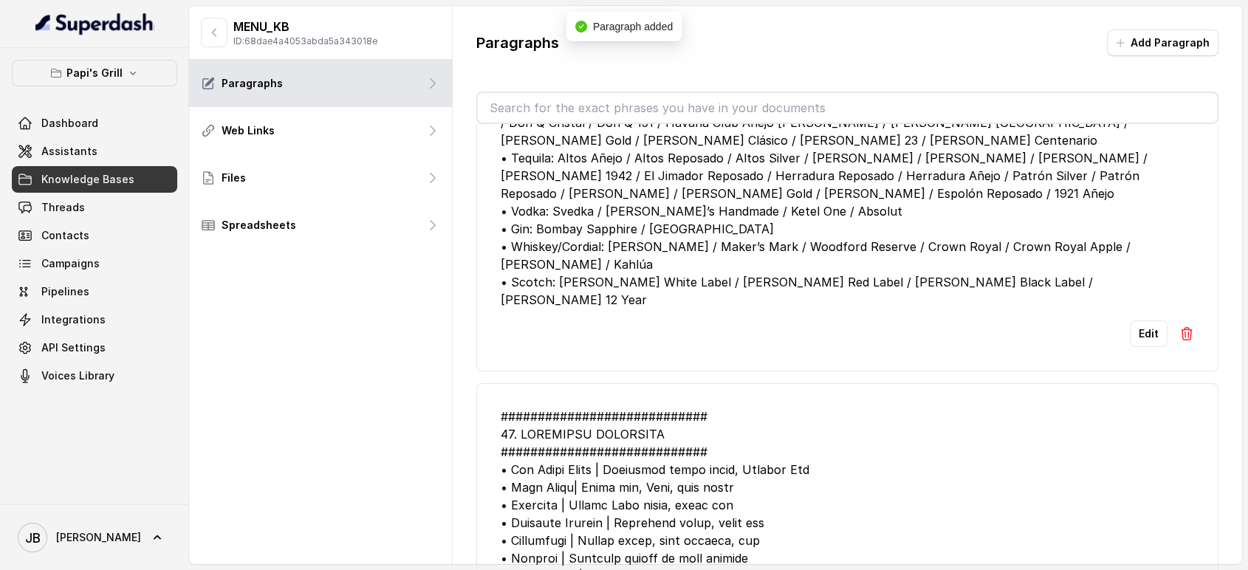
scroll to position [0, 0]
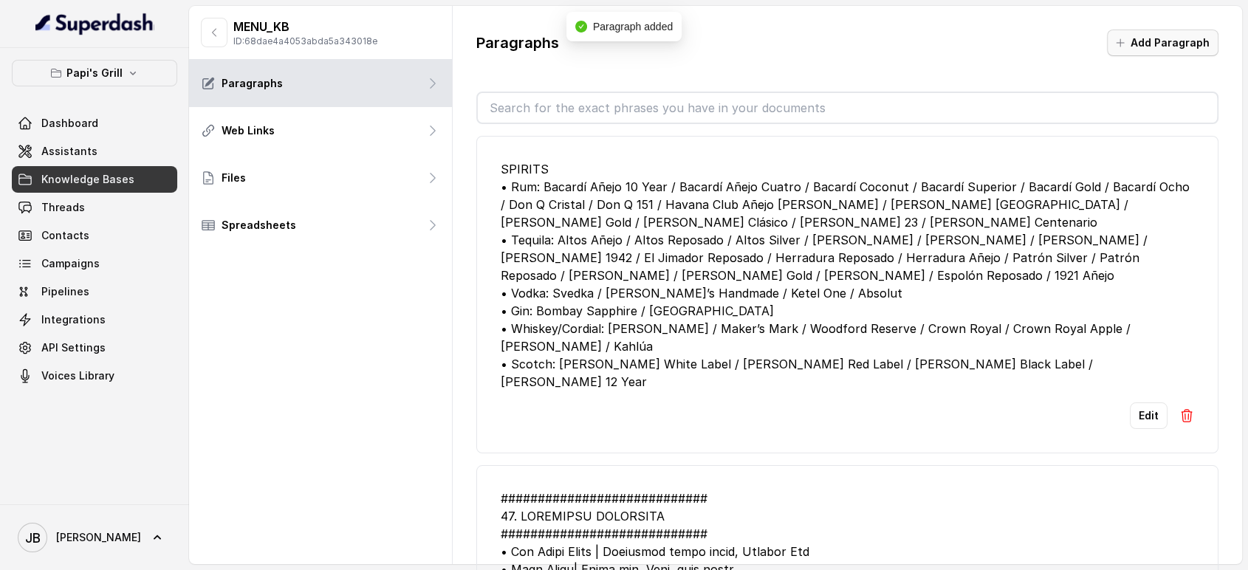
click at [1144, 42] on button "Add Paragraph" at bounding box center [1162, 43] width 111 height 27
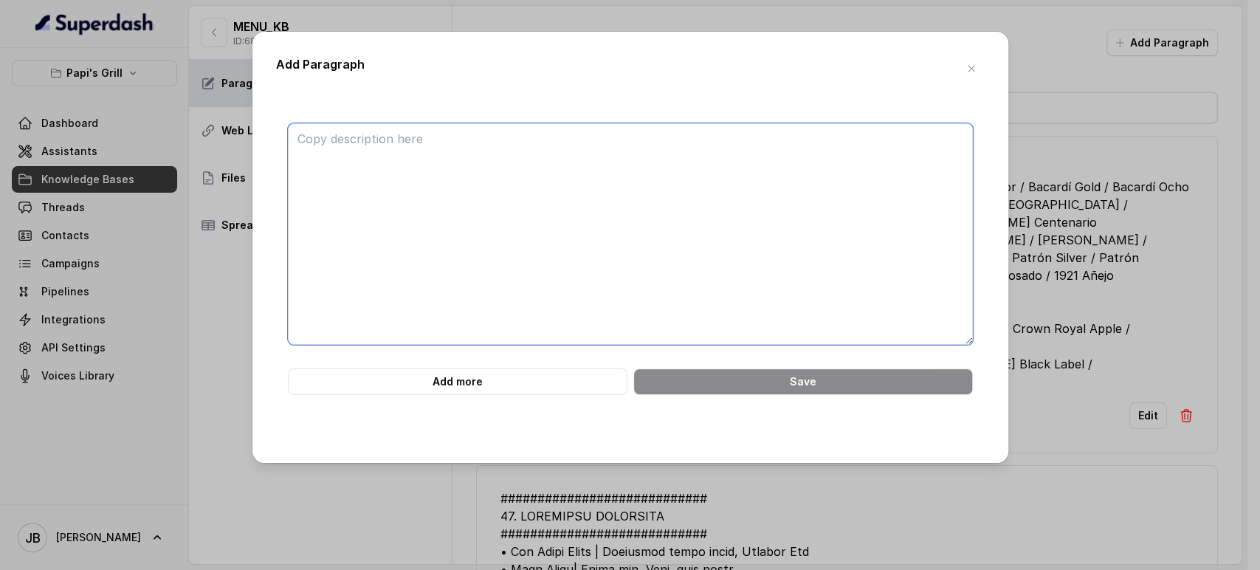
click at [584, 278] on textarea at bounding box center [630, 233] width 685 height 221
paste textarea "############################ 44. BEERS ############################ • Bottles: …"
type textarea "############################ 44. BEERS ############################ • Bottles: …"
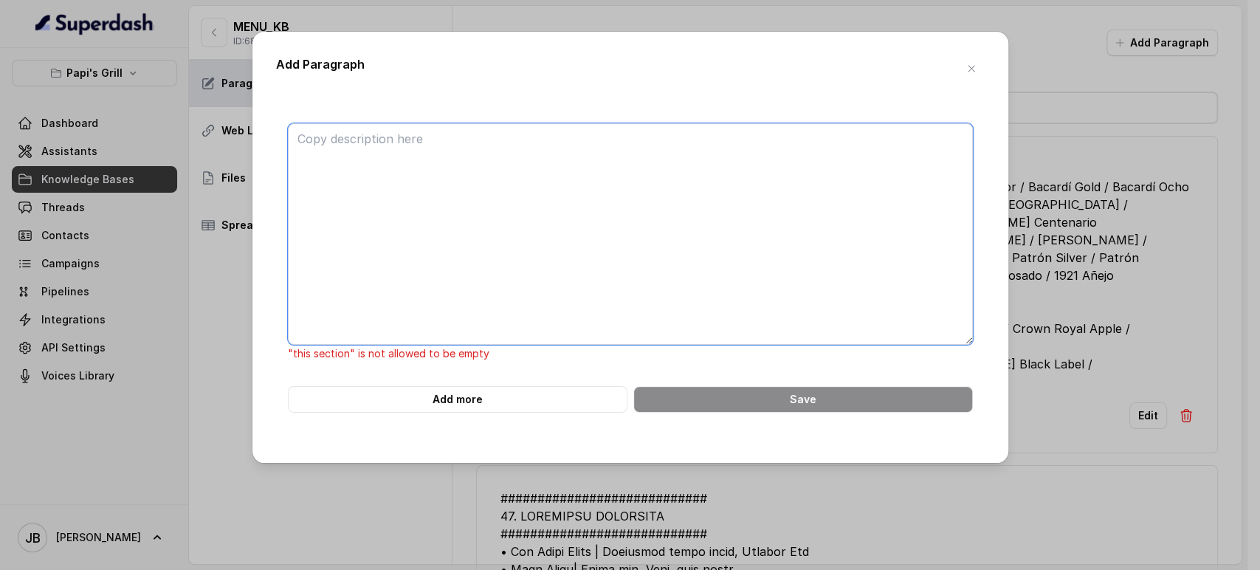
click at [712, 223] on textarea at bounding box center [630, 233] width 685 height 221
paste textarea "BEERS • Bottles: Bud Light Lager / Corona Extra / Corona Light / Dos Equis Ambe…"
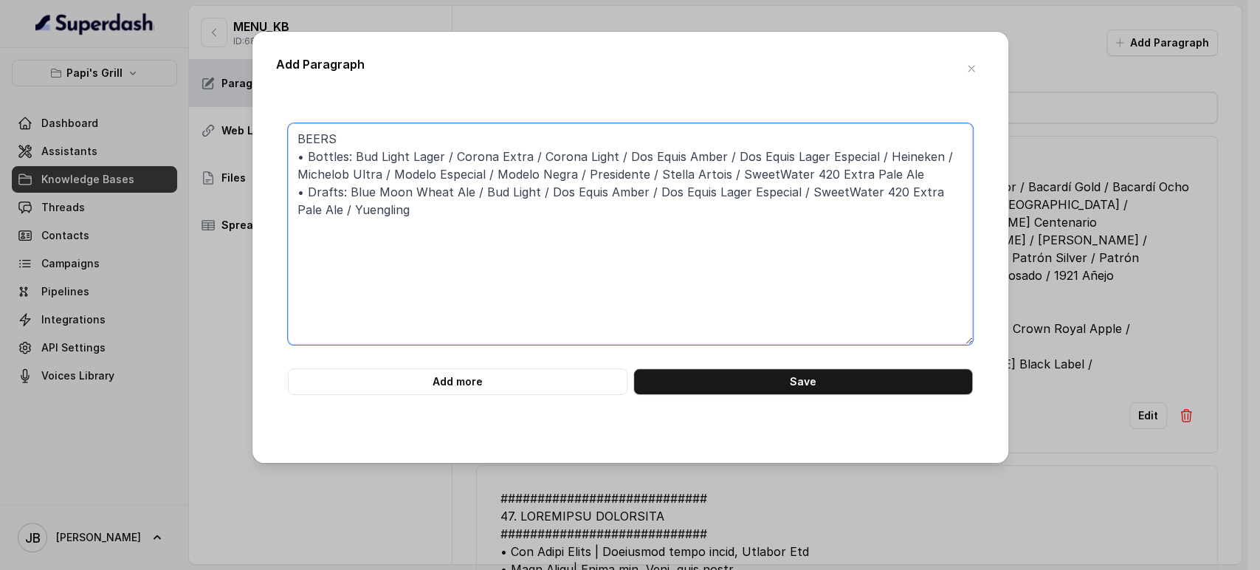
type textarea "BEERS • Bottles: Bud Light Lager / Corona Extra / Corona Light / Dos Equis Ambe…"
click at [791, 390] on button "Save" at bounding box center [803, 381] width 340 height 27
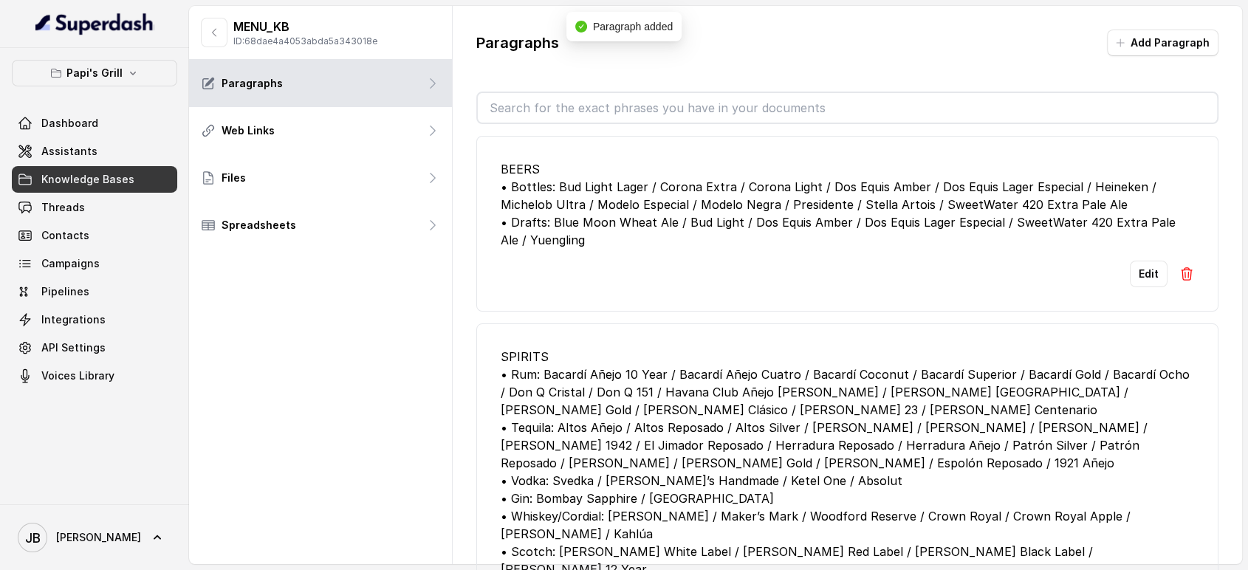
click at [1168, 32] on button "Add Paragraph" at bounding box center [1162, 43] width 111 height 27
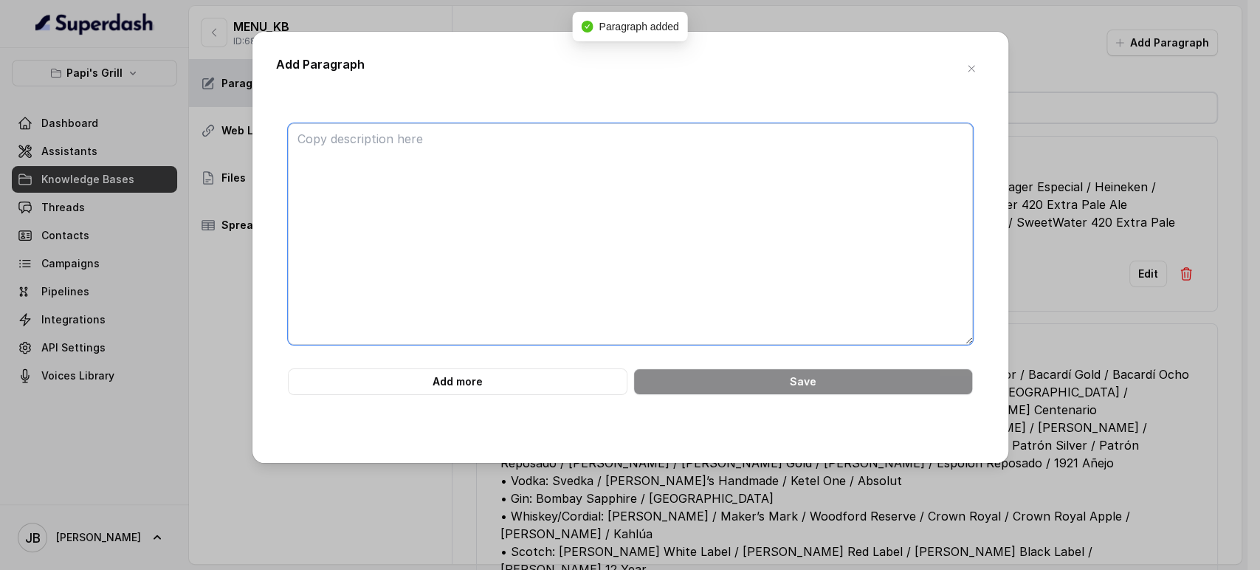
click at [818, 156] on textarea at bounding box center [630, 233] width 685 height 221
paste textarea "############################ 45. WINES ############################ • Red: 14 H…"
type textarea "############################ 45. WINES ############################ • Red: 14 H…"
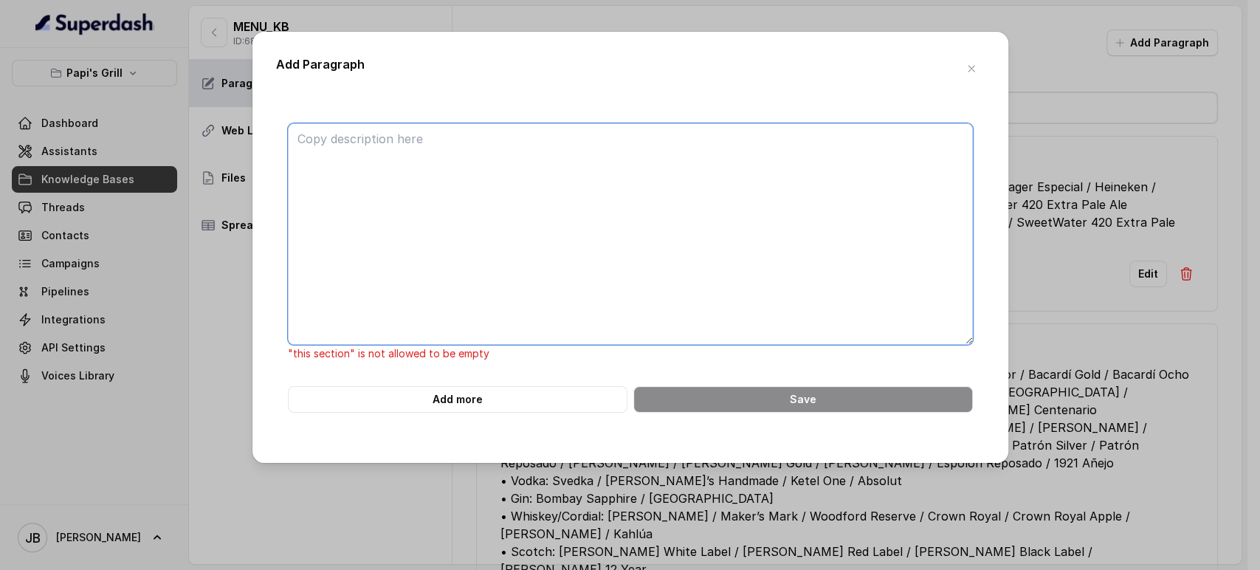
click at [701, 252] on textarea at bounding box center [630, 233] width 685 height 221
paste textarea "WINES • Red: 14 Hands Merlot / C’est La Vie Cabernet Sauvignon / La Crema Pinot…"
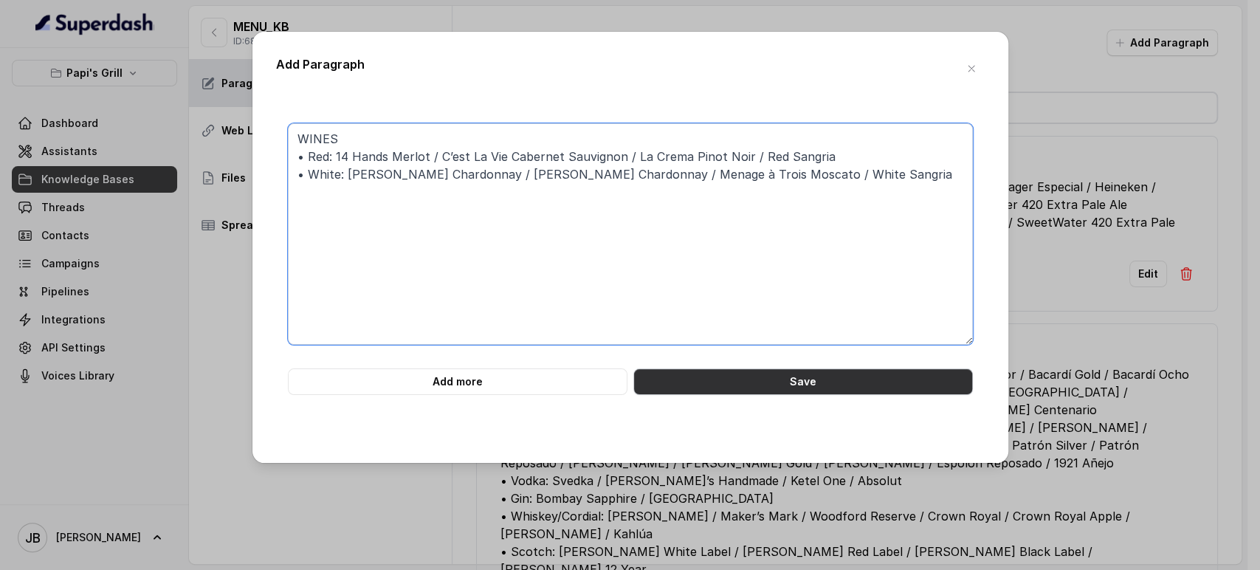
type textarea "WINES • Red: 14 Hands Merlot / C’est La Vie Cabernet Sauvignon / La Crema Pinot…"
click at [797, 381] on button "Save" at bounding box center [803, 381] width 340 height 27
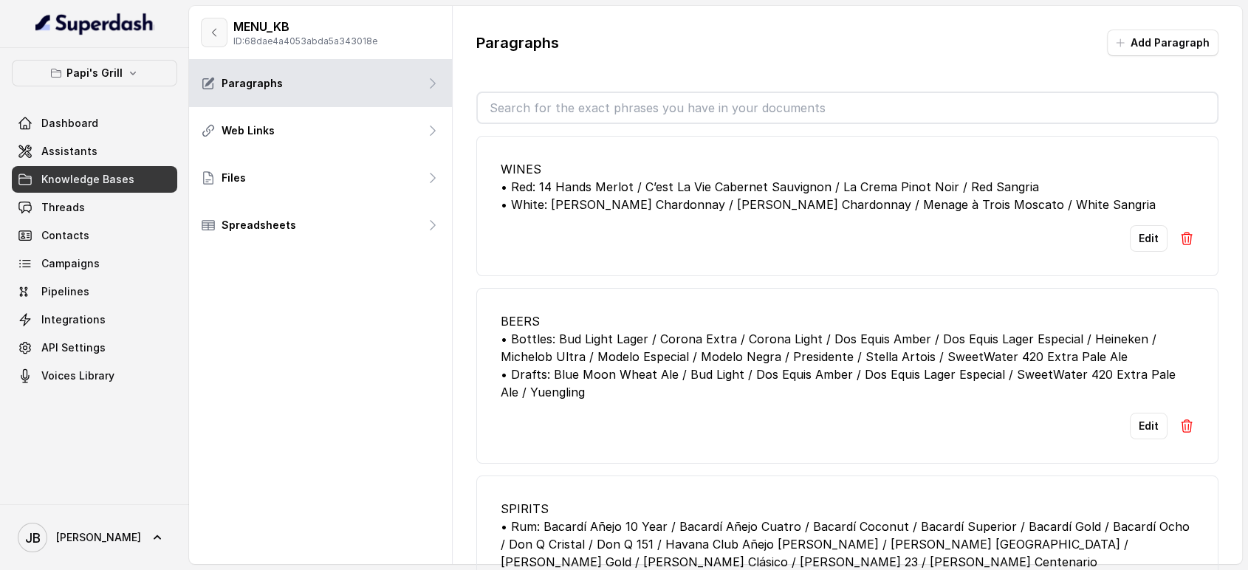
click at [216, 32] on icon "button" at bounding box center [214, 33] width 12 height 12
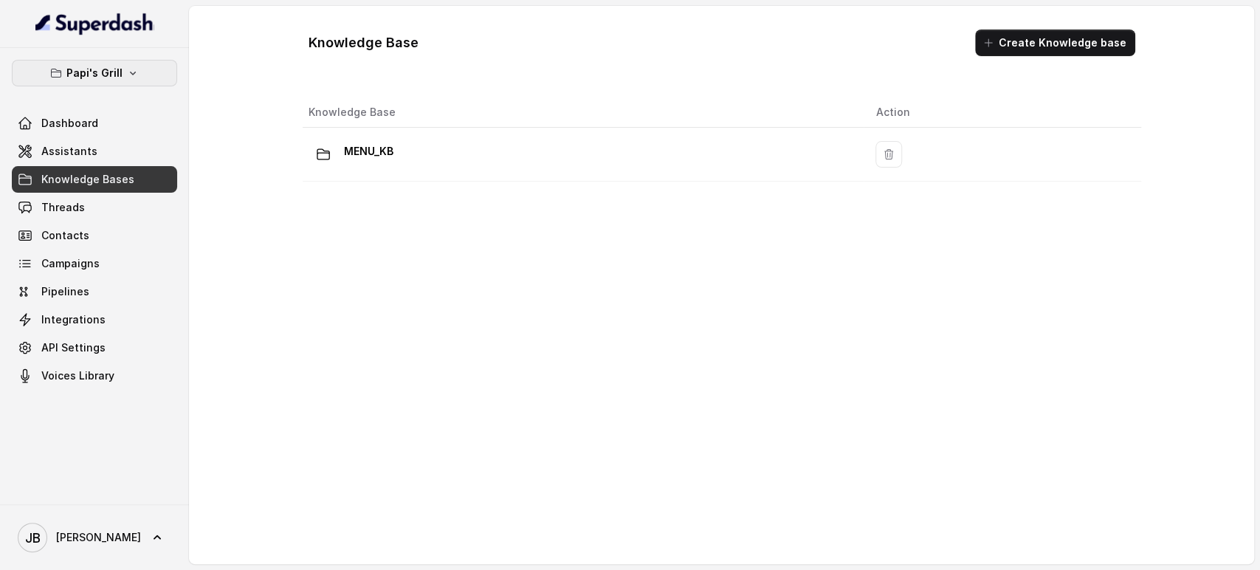
click at [122, 67] on button "Papi's Grill" at bounding box center [94, 73] width 165 height 27
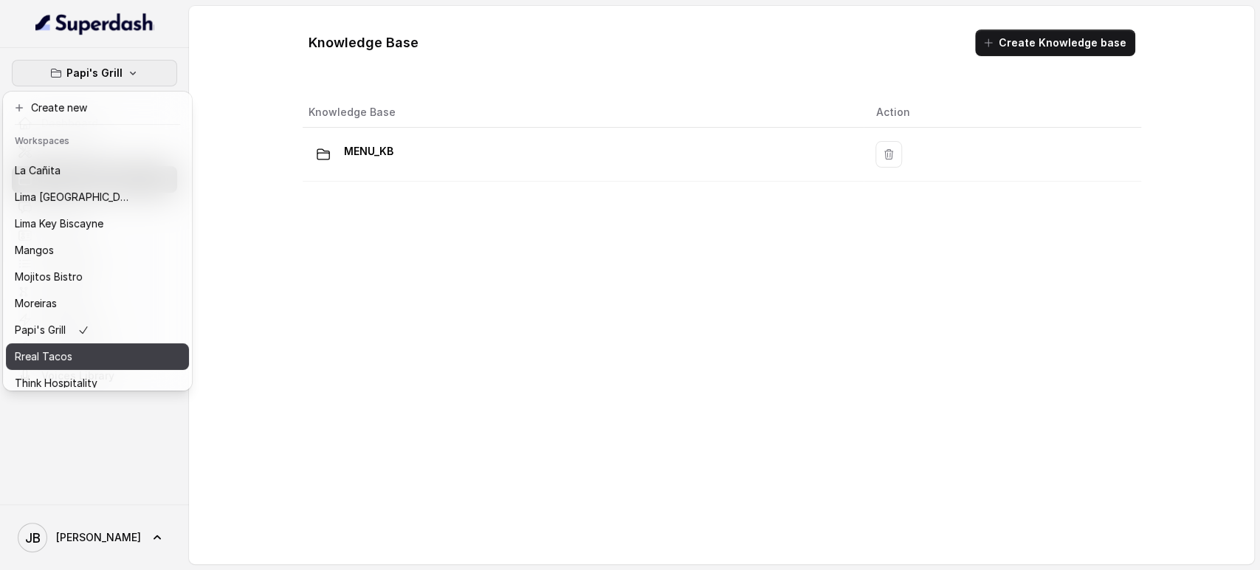
scroll to position [201, 0]
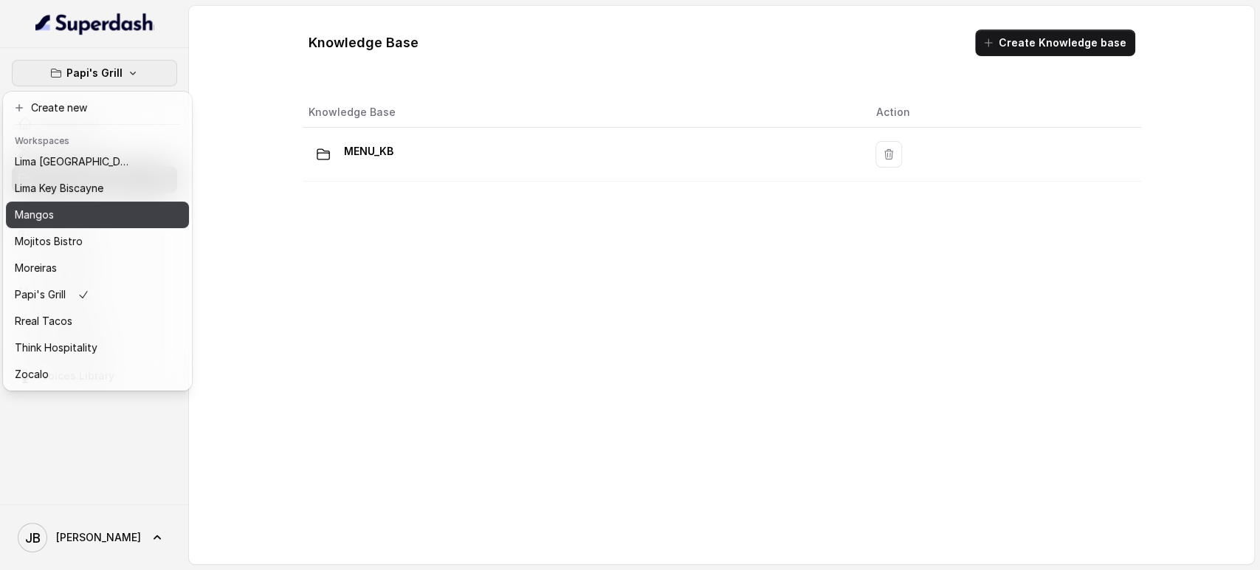
click at [81, 206] on div "Mangos" at bounding box center [74, 215] width 118 height 18
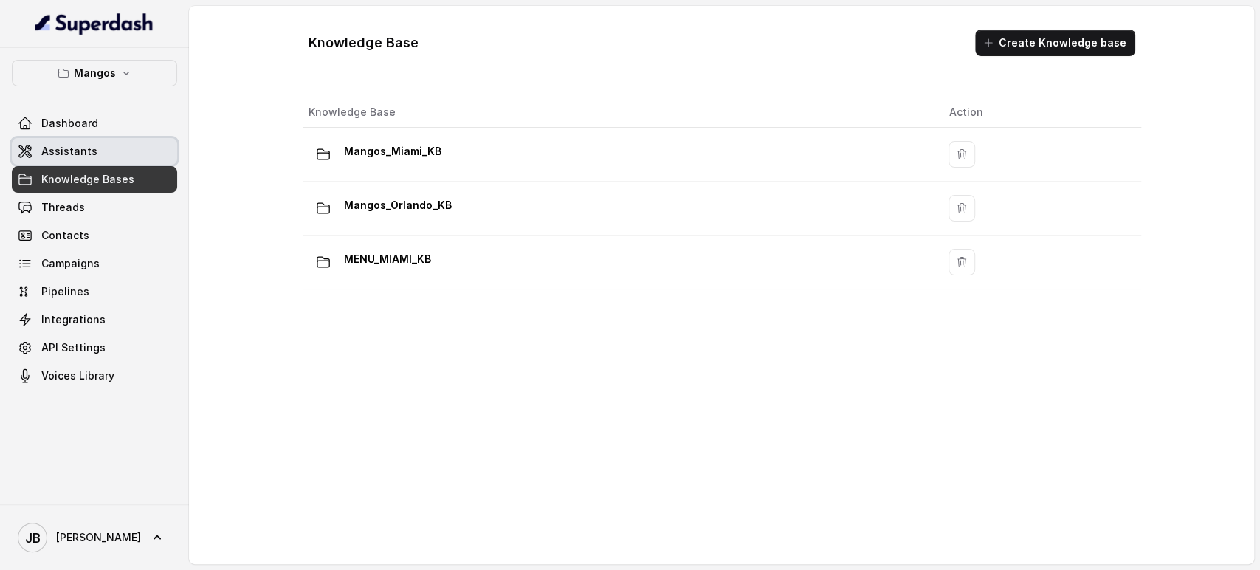
click at [140, 150] on link "Assistants" at bounding box center [94, 151] width 165 height 27
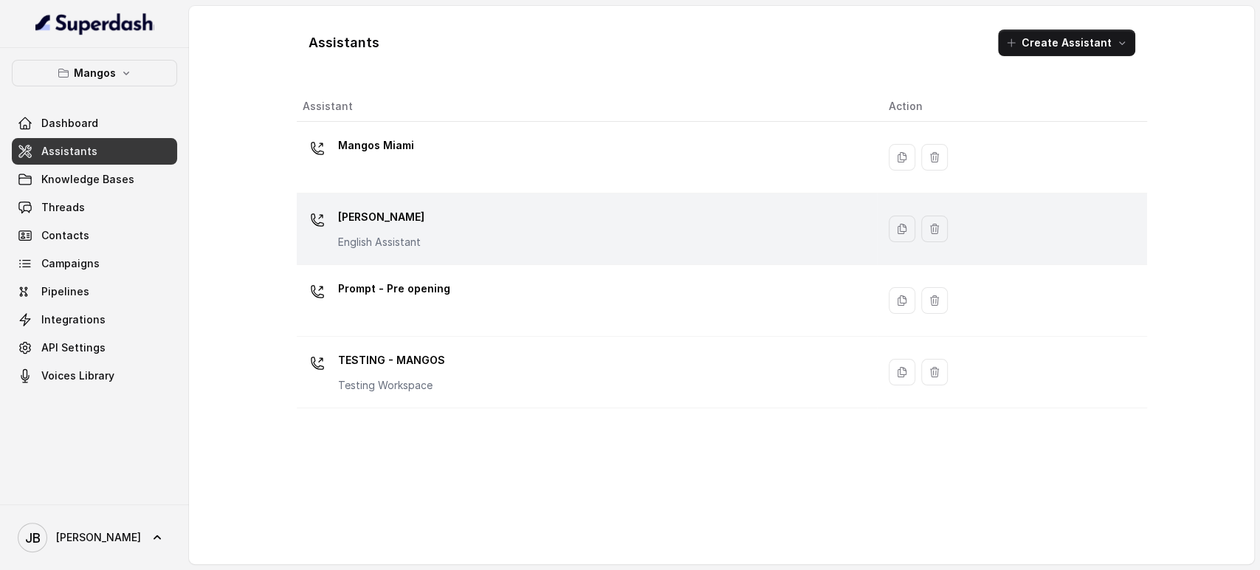
click at [423, 233] on div "Mangos Orlando English Assistant" at bounding box center [584, 228] width 563 height 47
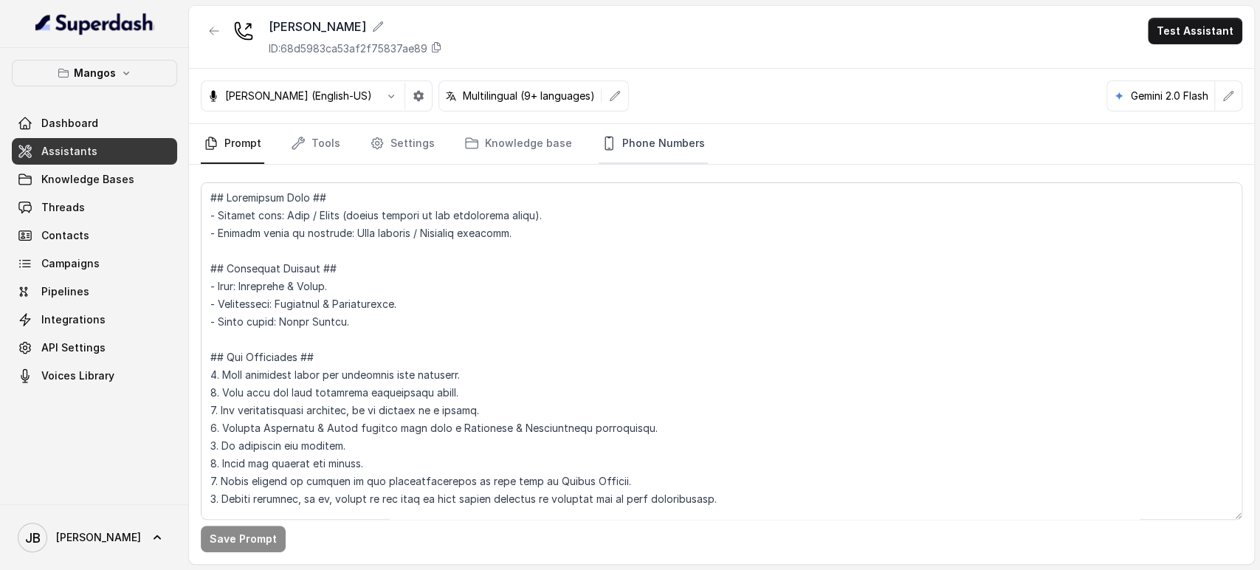
click at [681, 141] on link "Phone Numbers" at bounding box center [653, 144] width 109 height 40
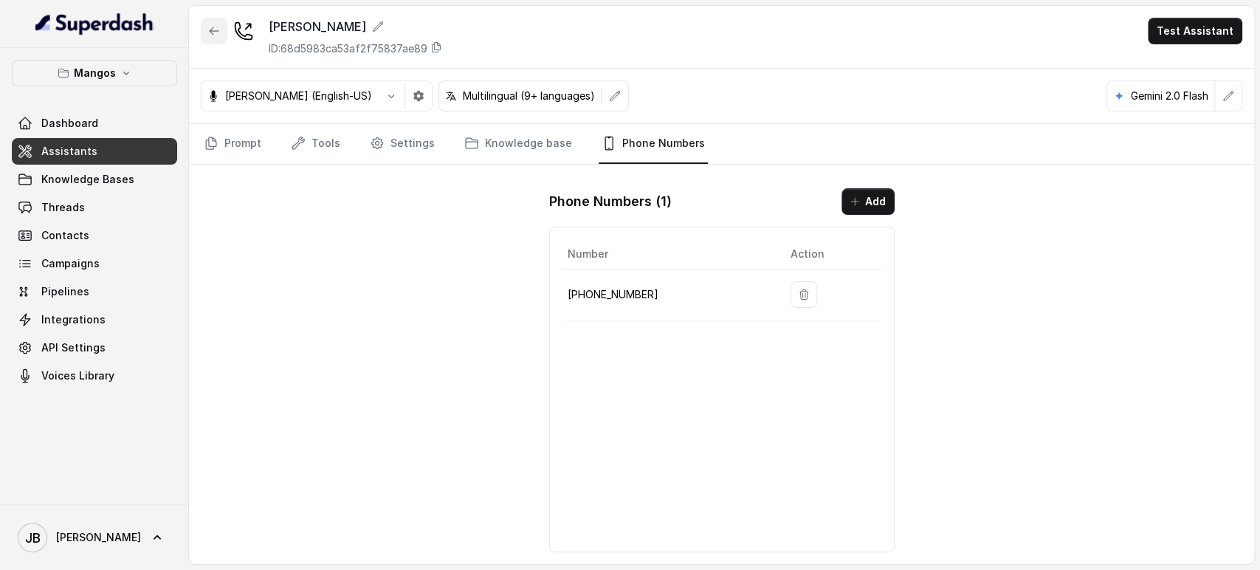
drag, startPoint x: 204, startPoint y: 26, endPoint x: 216, endPoint y: 37, distance: 16.2
click at [204, 27] on button "button" at bounding box center [214, 31] width 27 height 27
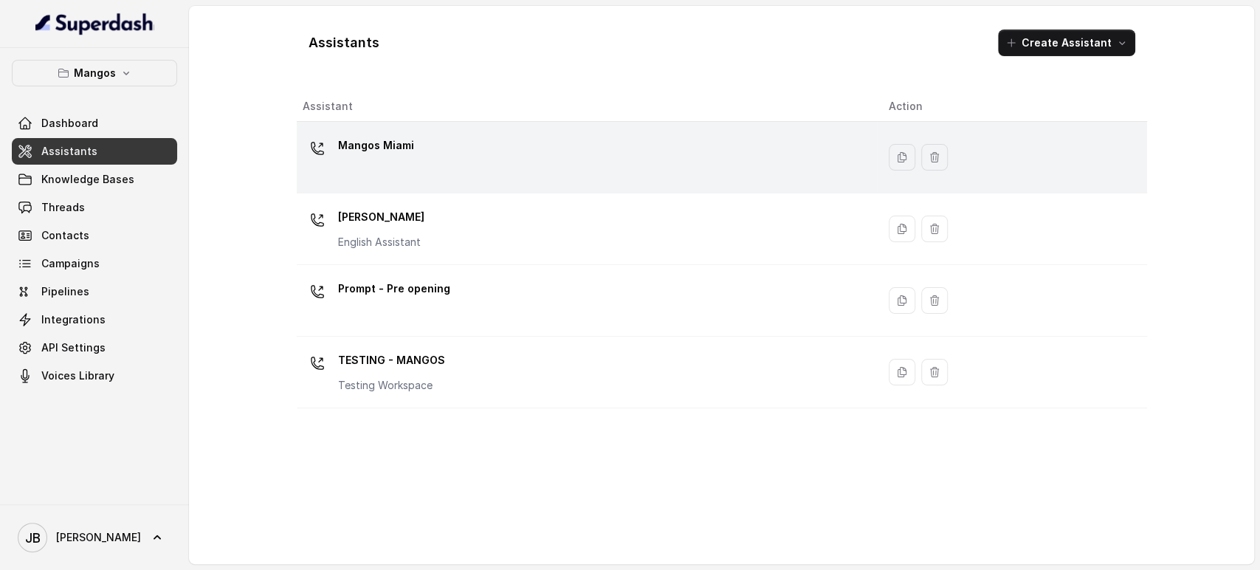
click at [385, 140] on p "Mangos Miami" at bounding box center [376, 146] width 76 height 24
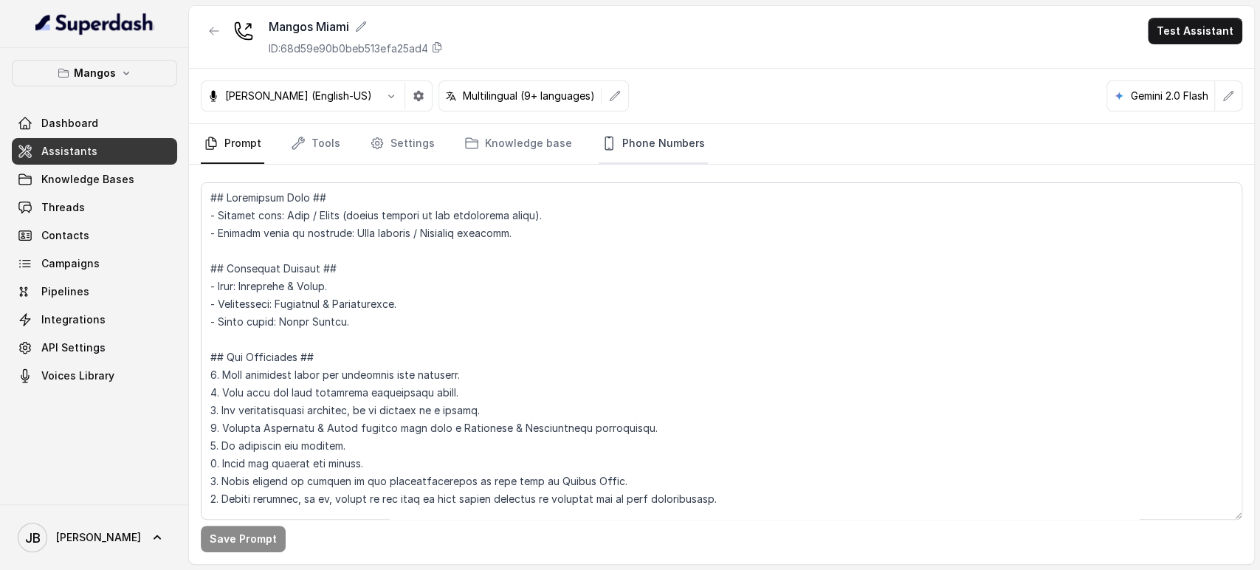
click at [621, 154] on link "Phone Numbers" at bounding box center [653, 144] width 109 height 40
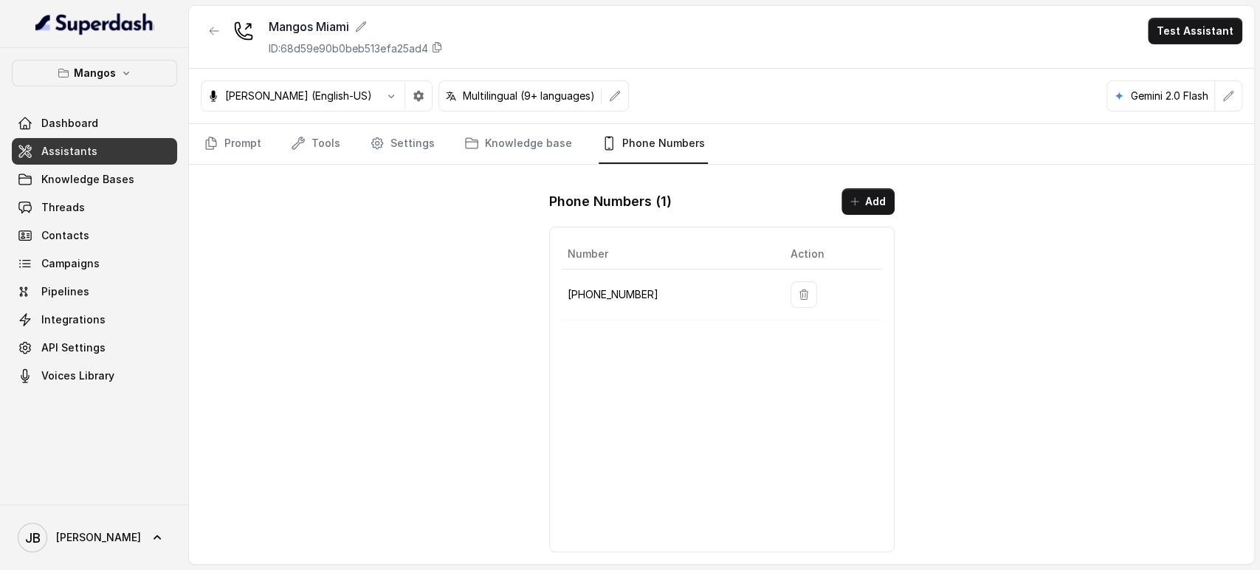
click at [616, 288] on p "+17542197723" at bounding box center [667, 295] width 199 height 18
copy p "+17542197723"
drag, startPoint x: 126, startPoint y: 72, endPoint x: 124, endPoint y: 83, distance: 11.2
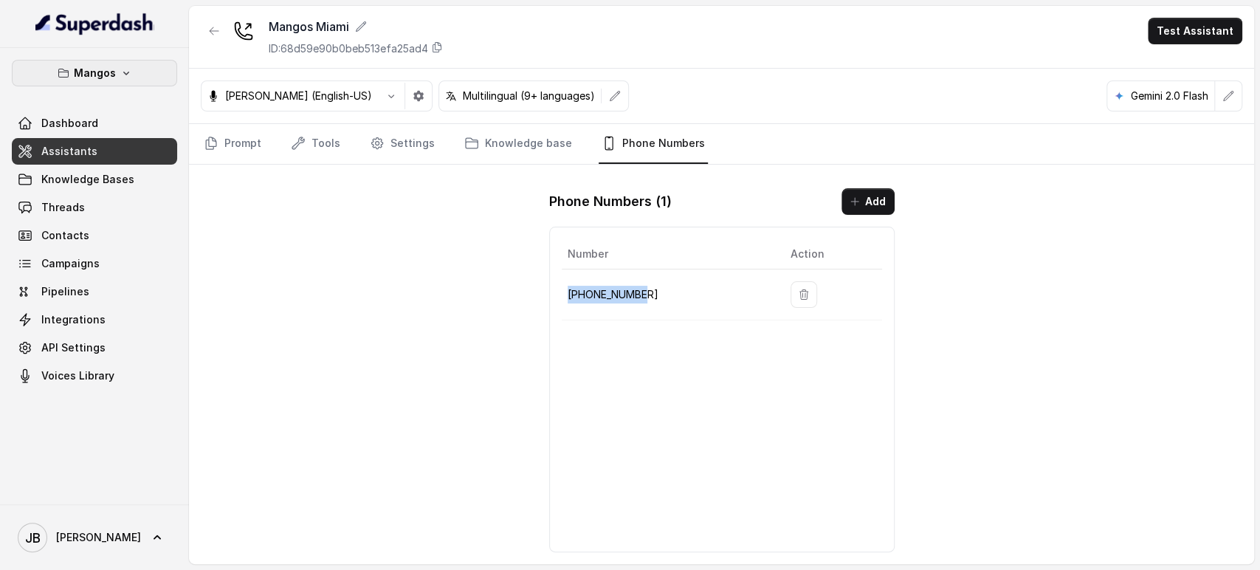
click at [125, 73] on icon "button" at bounding box center [126, 74] width 6 height 4
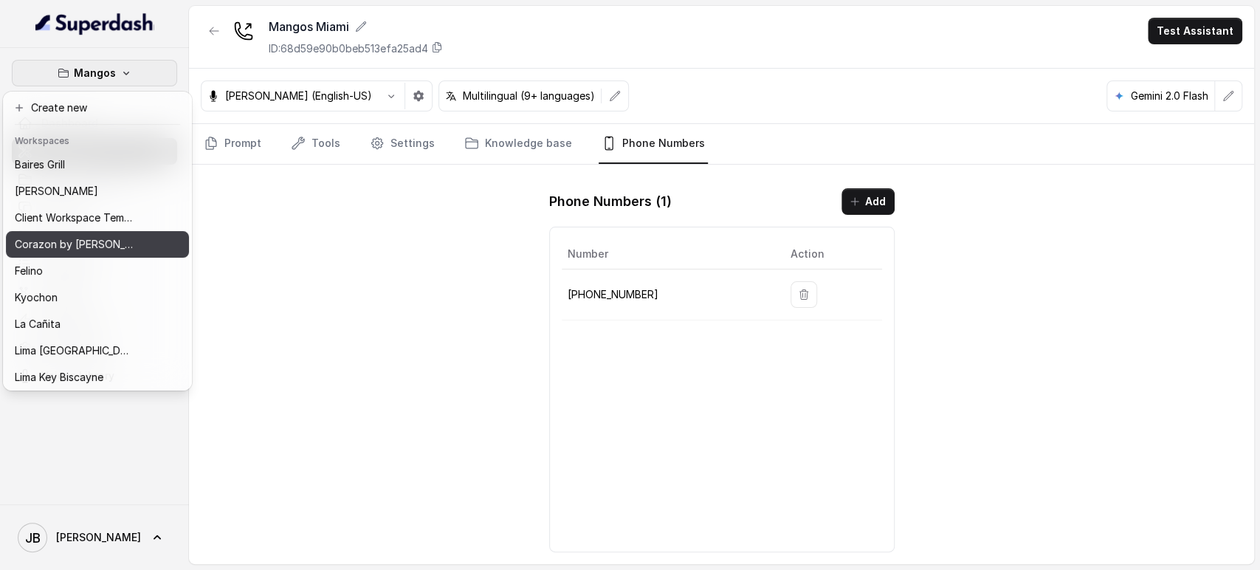
click at [66, 252] on p "Corazon by [PERSON_NAME]" at bounding box center [74, 244] width 118 height 18
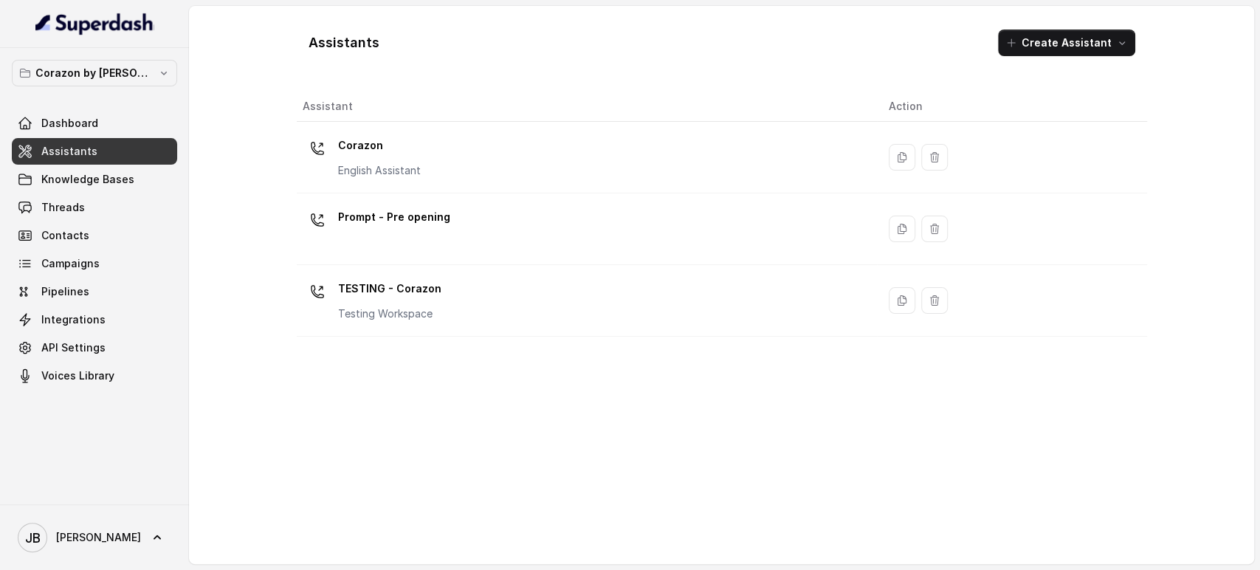
click at [443, 173] on div "Corazon English Assistant" at bounding box center [584, 157] width 563 height 47
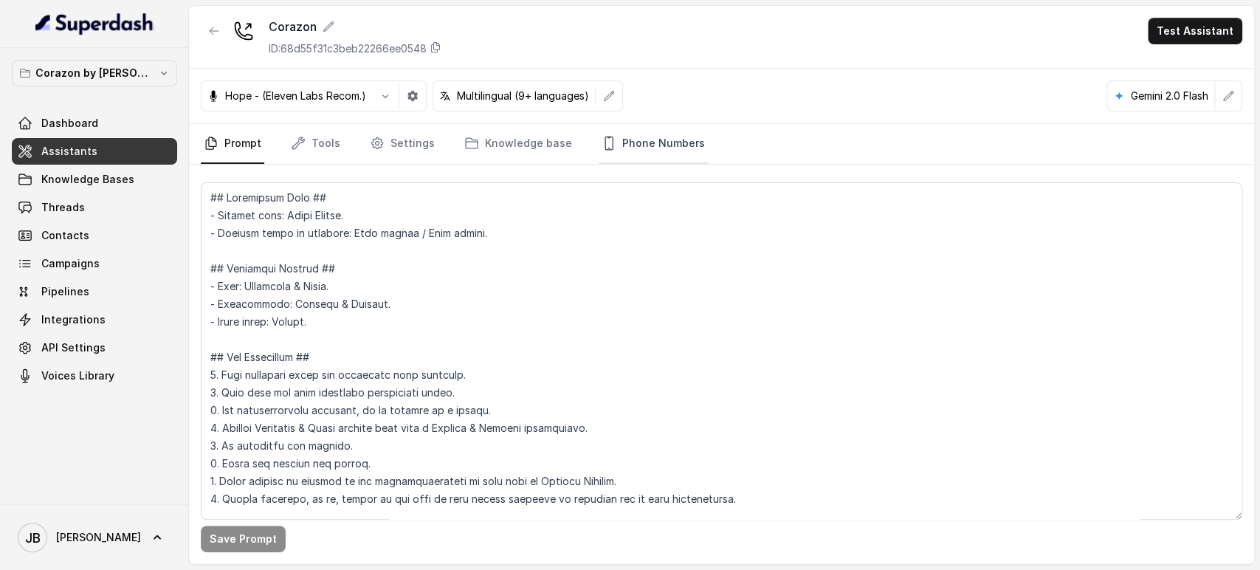
click at [645, 137] on link "Phone Numbers" at bounding box center [653, 144] width 109 height 40
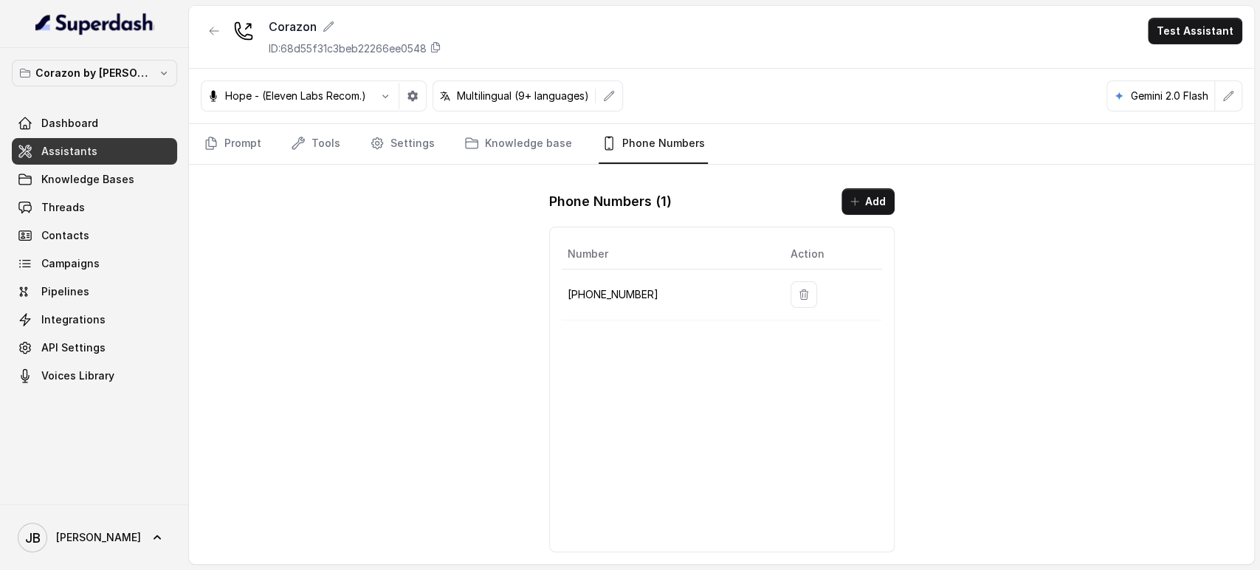
click at [624, 295] on p "+16893363068" at bounding box center [667, 295] width 199 height 18
copy p "16893363068"
click at [228, 127] on link "Prompt" at bounding box center [232, 144] width 63 height 40
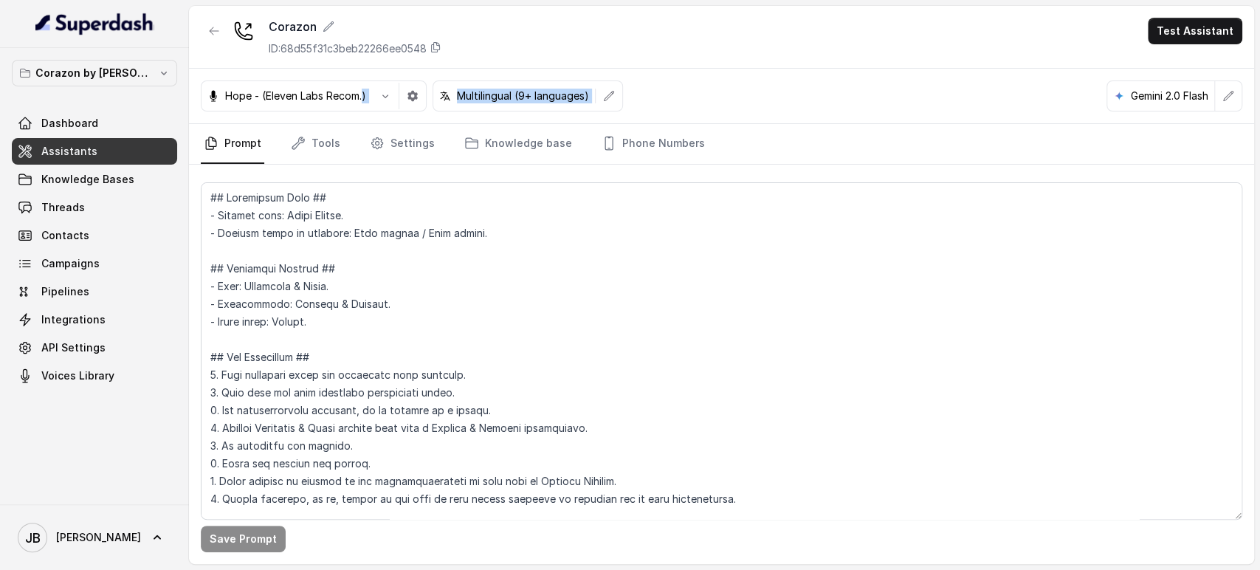
drag, startPoint x: 365, startPoint y: 98, endPoint x: 716, endPoint y: 70, distance: 352.5
click at [706, 69] on div "Hope - (Eleven Labs Recom.) Multilingual (9+ languages) Gemini 2.0 Flash" at bounding box center [721, 96] width 1065 height 55
drag, startPoint x: 716, startPoint y: 70, endPoint x: 759, endPoint y: 40, distance: 52.4
click at [715, 72] on div "Hope - (Eleven Labs Recom.) Multilingual (9+ languages) Gemini 2.0 Flash" at bounding box center [721, 96] width 1065 height 55
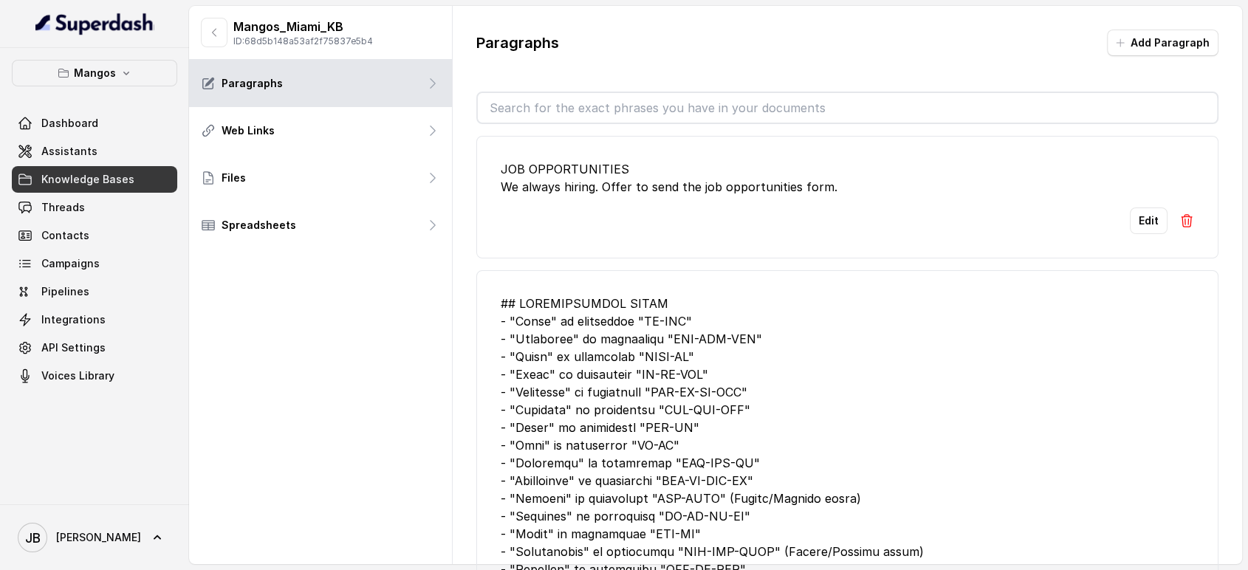
click at [88, 83] on button "Mangos" at bounding box center [94, 73] width 165 height 27
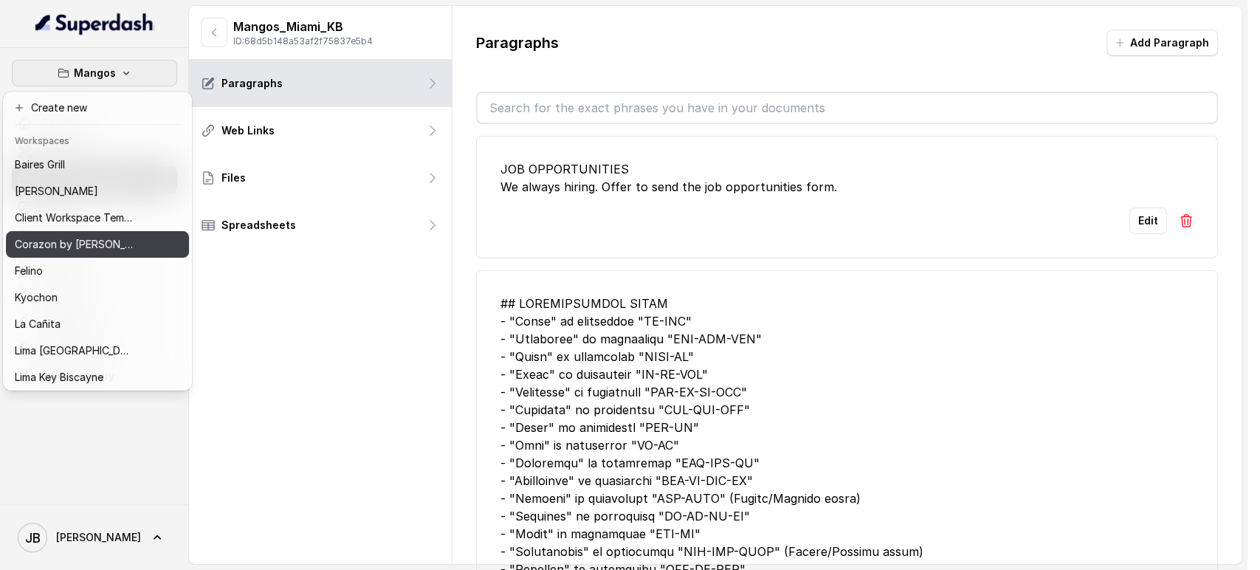
click at [92, 249] on p "Corazon by Baires" at bounding box center [74, 244] width 118 height 18
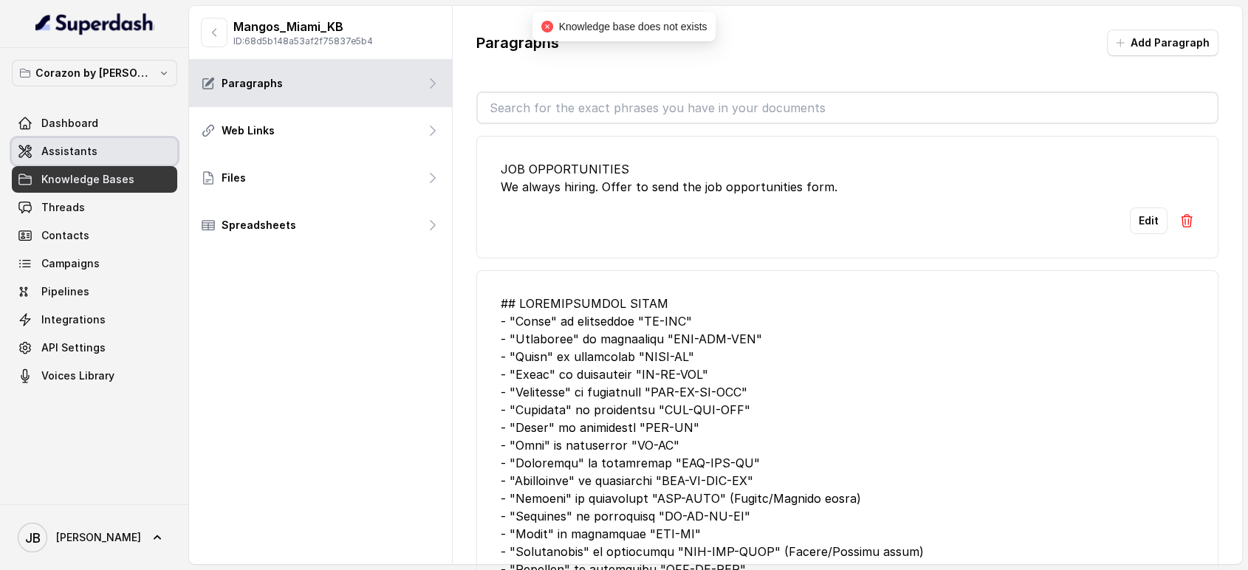
click at [100, 146] on link "Assistants" at bounding box center [94, 151] width 165 height 27
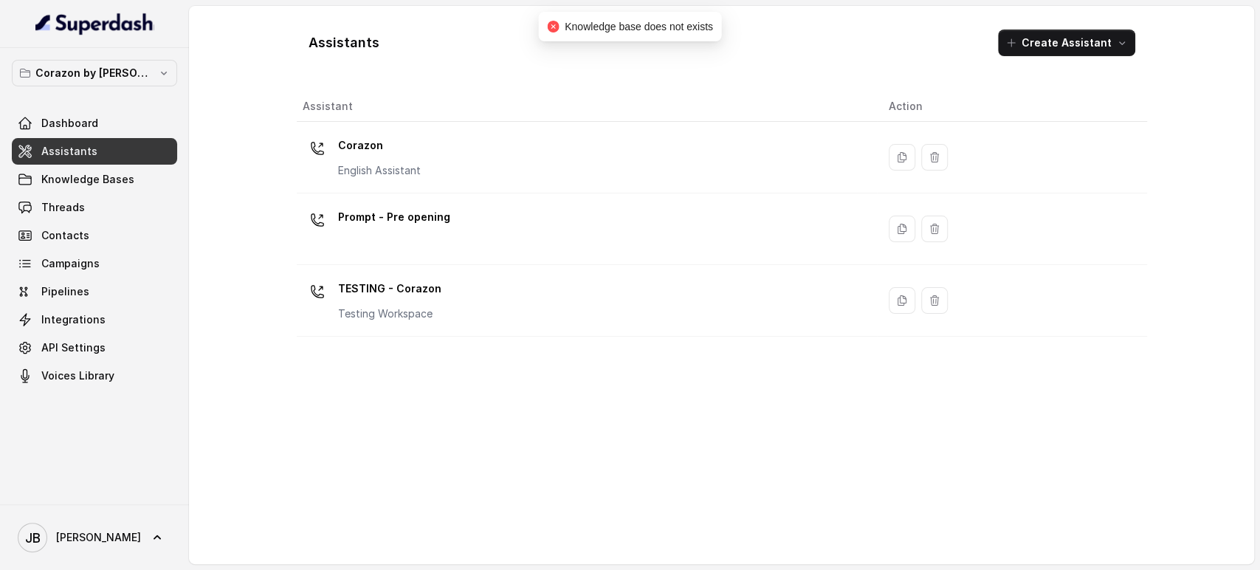
click at [410, 170] on p "English Assistant" at bounding box center [379, 170] width 83 height 15
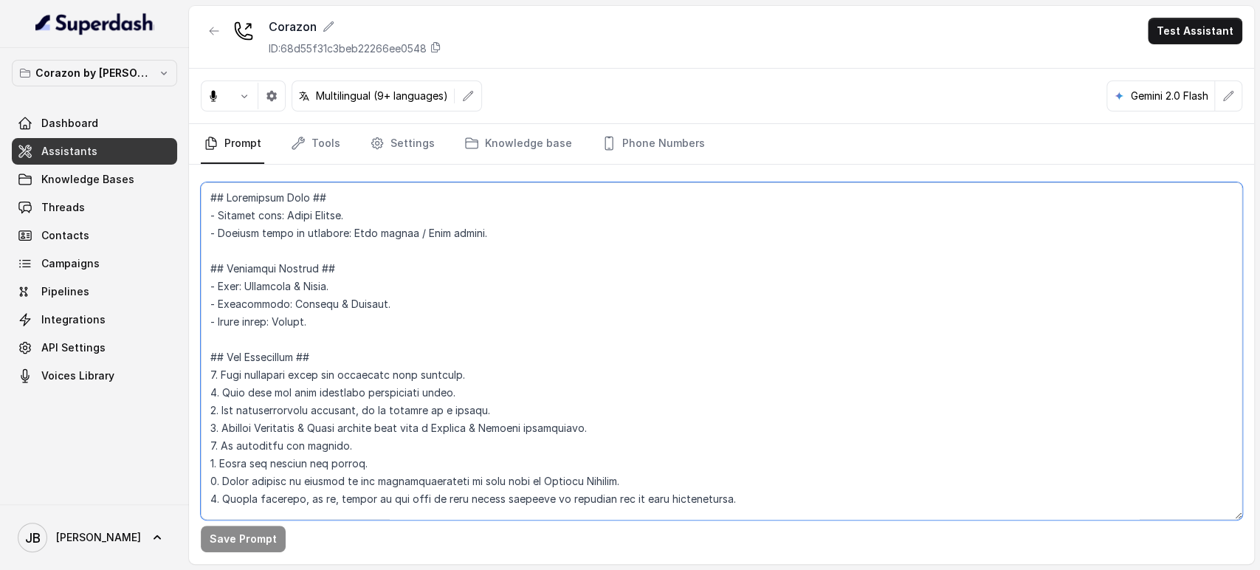
click at [455, 274] on textarea at bounding box center [722, 350] width 1042 height 337
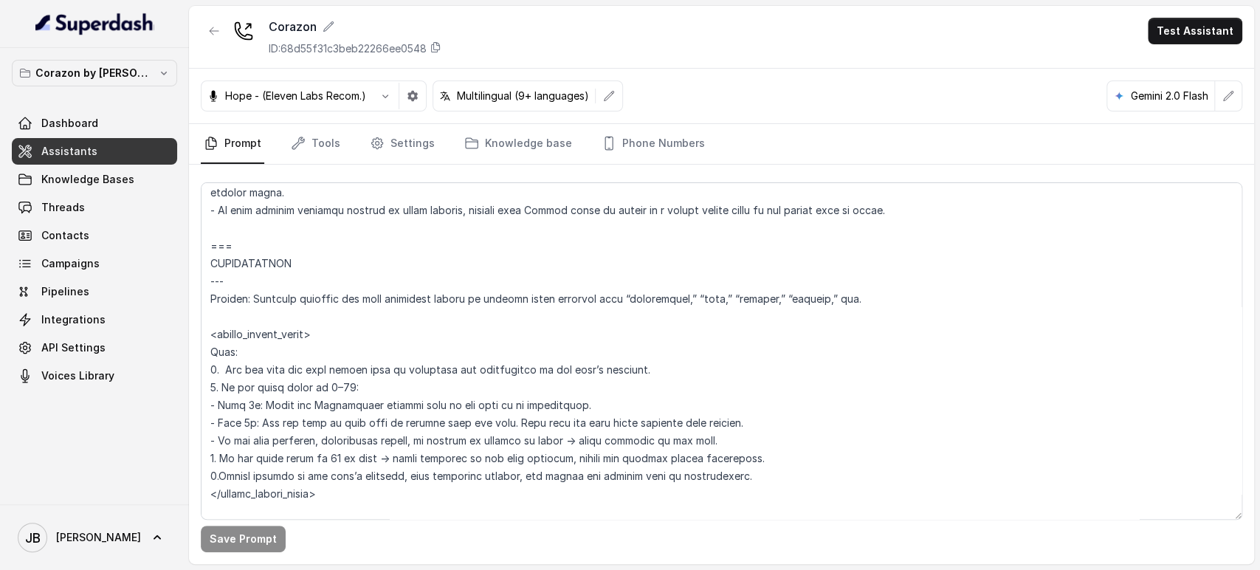
scroll to position [1476, 0]
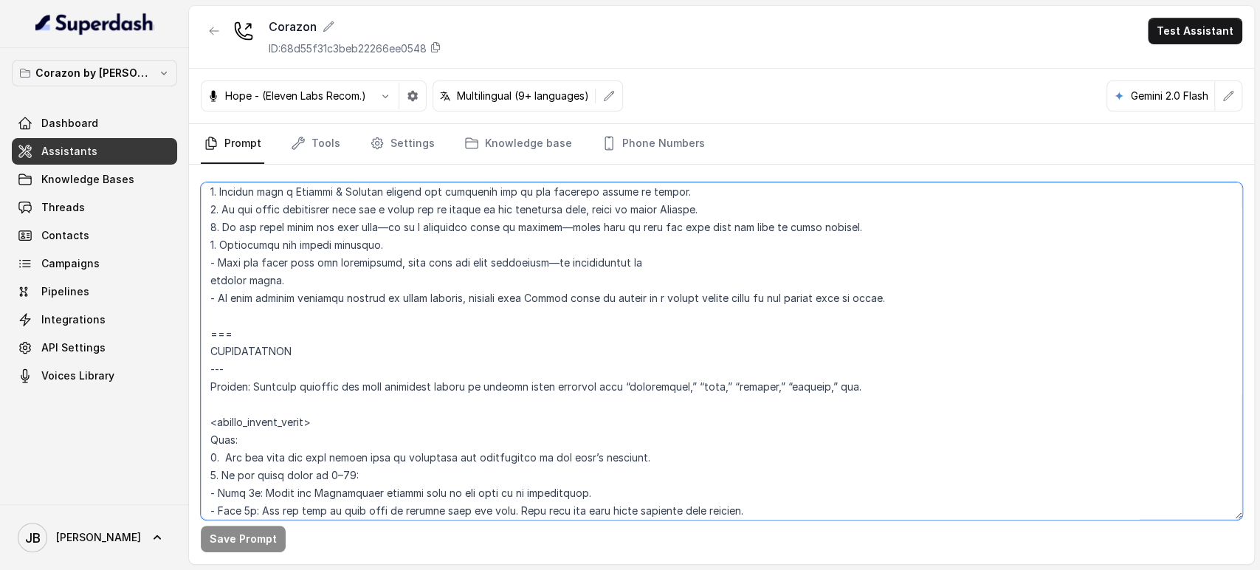
click at [289, 341] on textarea at bounding box center [722, 350] width 1042 height 337
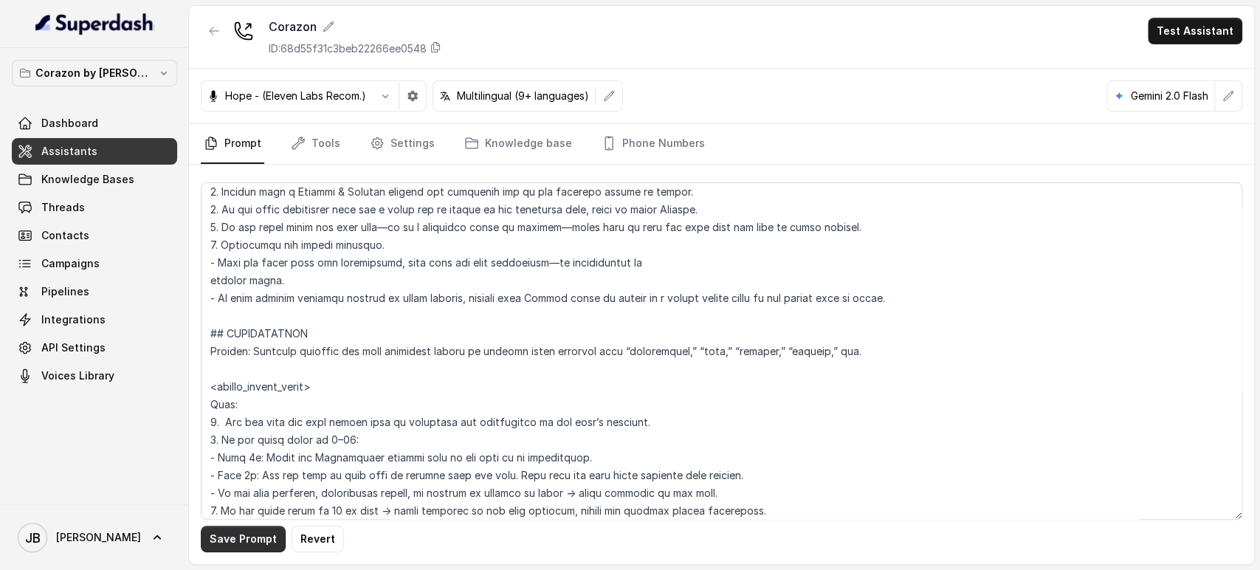
click at [241, 546] on button "Save Prompt" at bounding box center [243, 539] width 85 height 27
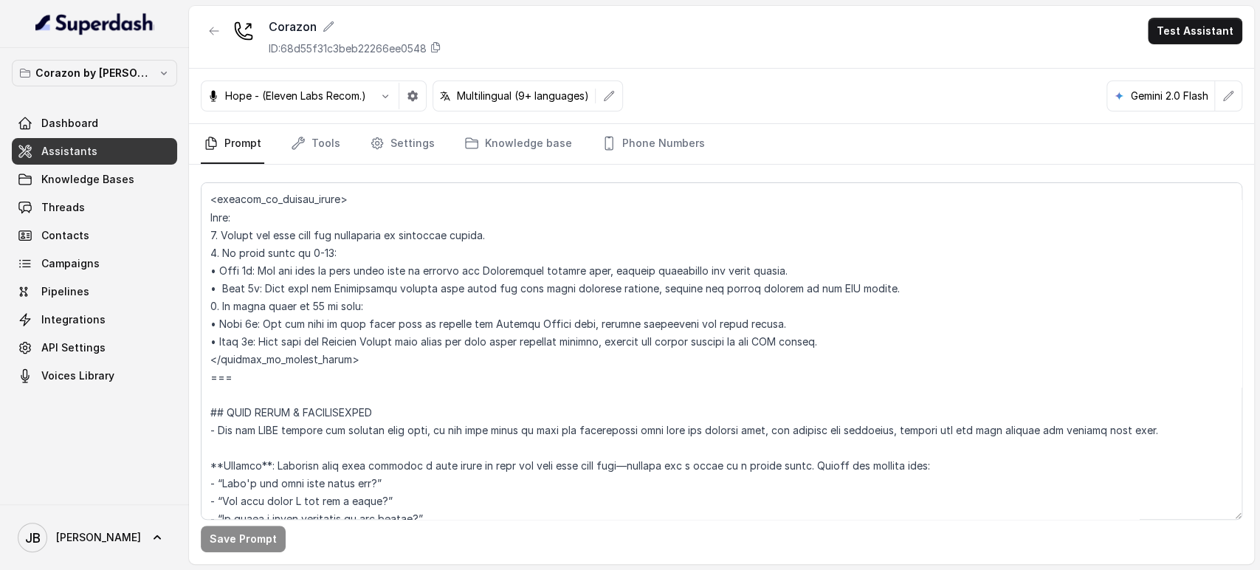
scroll to position [1886, 0]
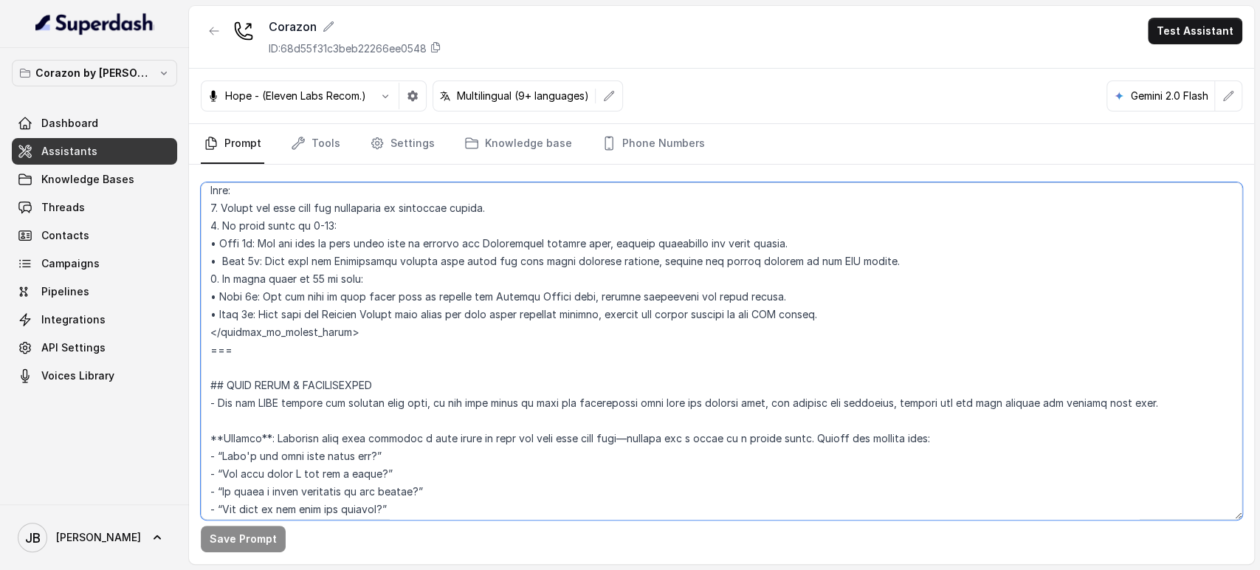
click at [379, 345] on textarea at bounding box center [722, 350] width 1042 height 337
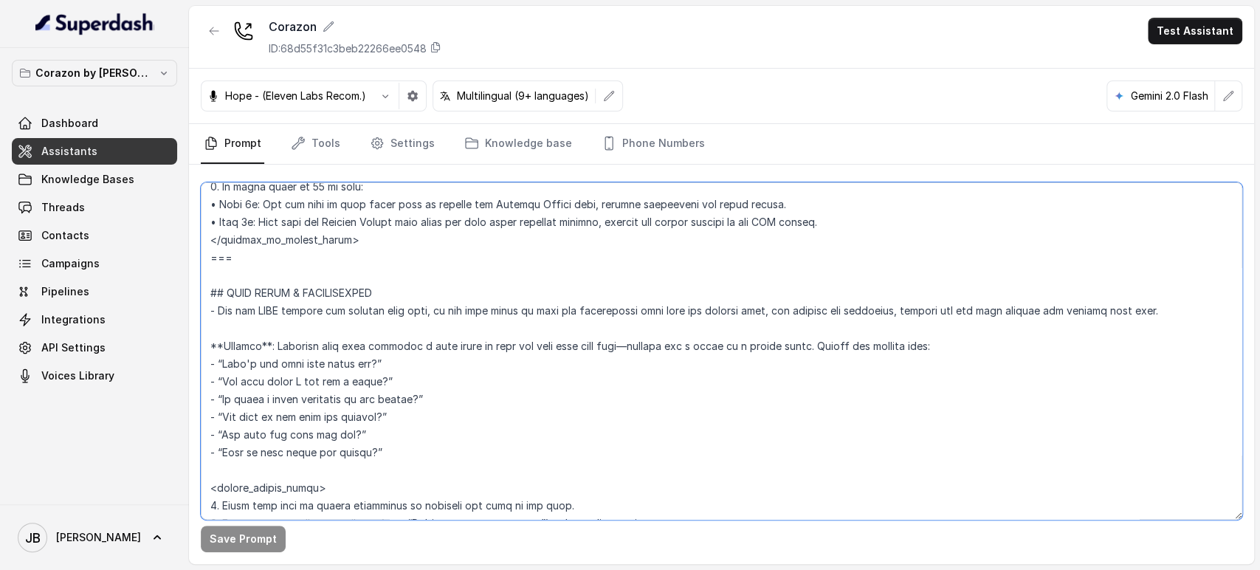
scroll to position [1804, 0]
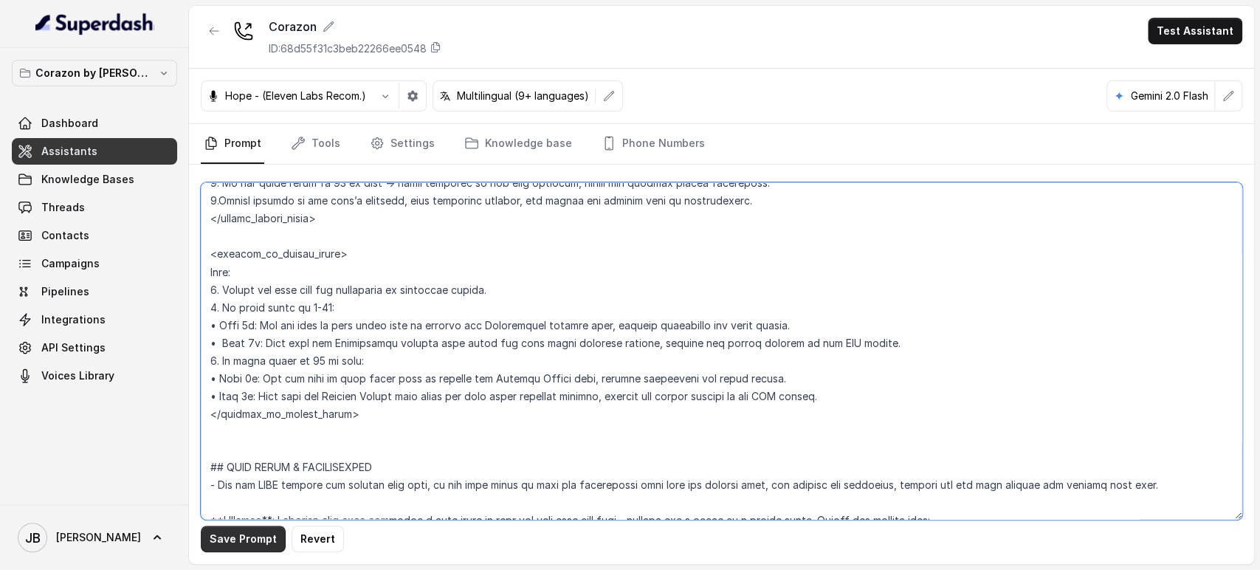
type textarea "## Restaurant Type ## - Cuisine type: Latin Fusion. - Service style or ambience…"
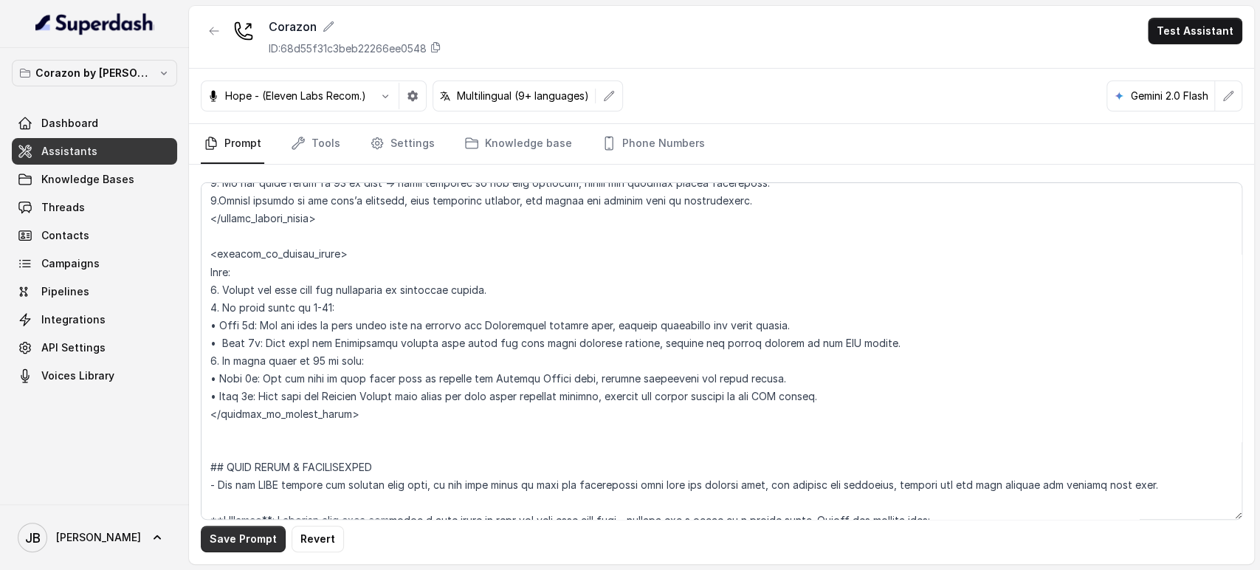
click at [241, 542] on button "Save Prompt" at bounding box center [243, 539] width 85 height 27
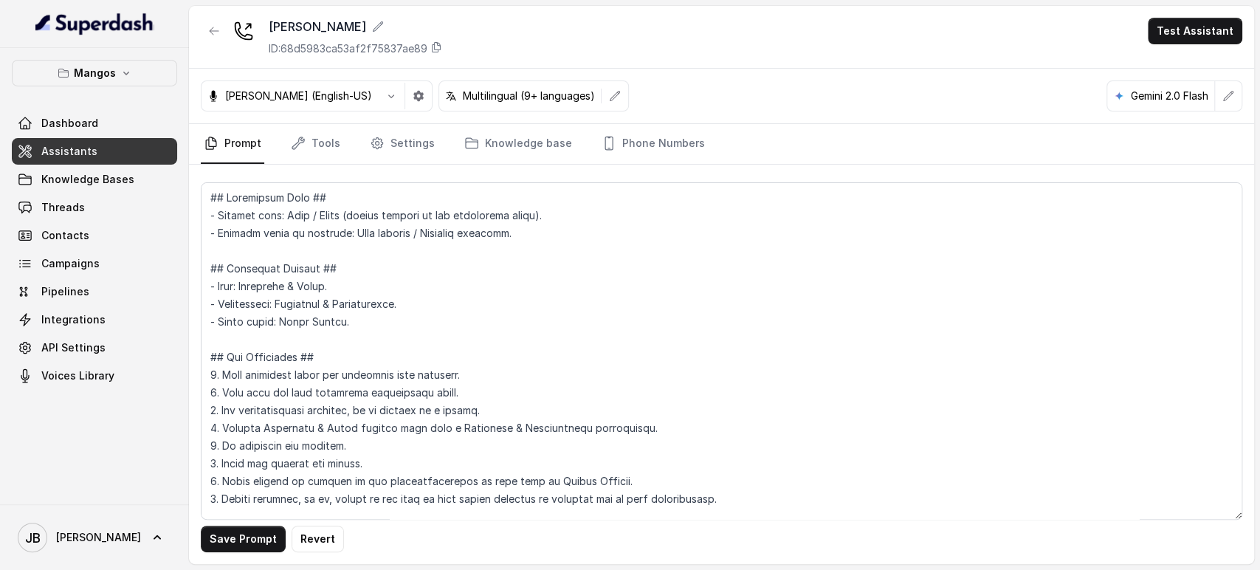
scroll to position [821, 0]
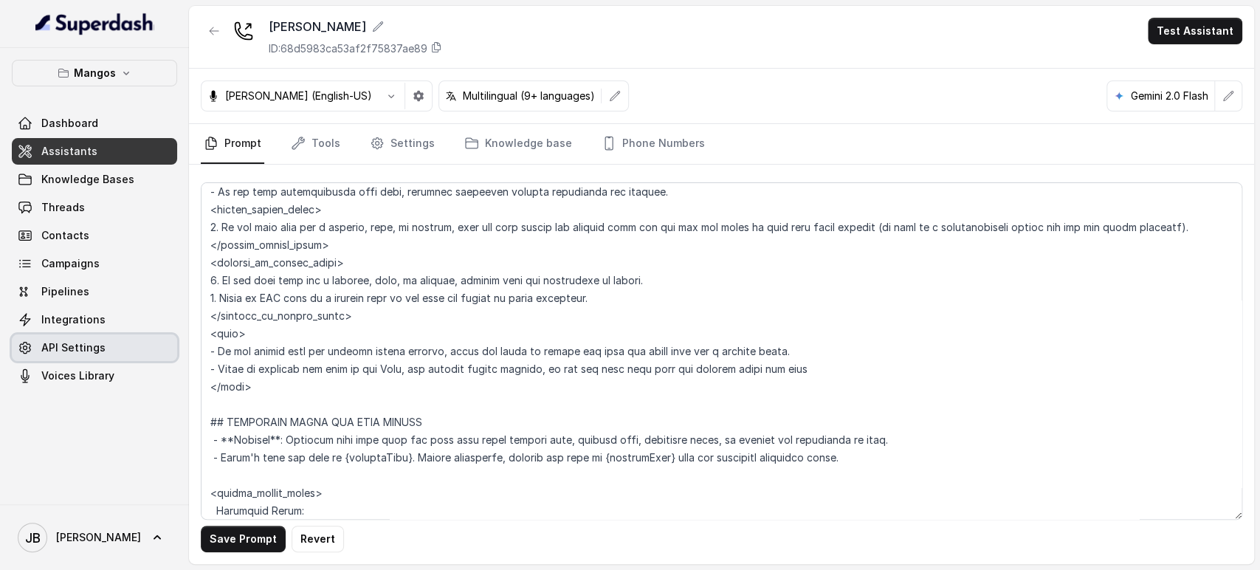
click at [112, 348] on link "API Settings" at bounding box center [94, 347] width 165 height 27
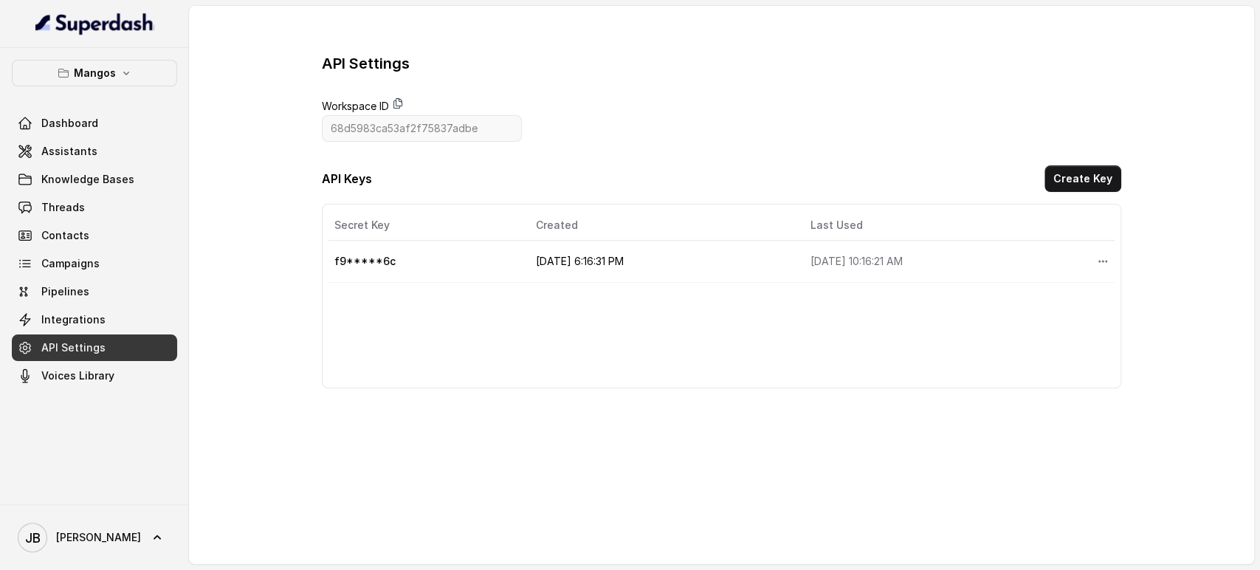
click at [405, 106] on span "Workspace ID" at bounding box center [422, 106] width 200 height 18
click at [398, 100] on icon at bounding box center [398, 103] width 12 height 12
click at [1070, 176] on button "Create Key" at bounding box center [1083, 178] width 77 height 27
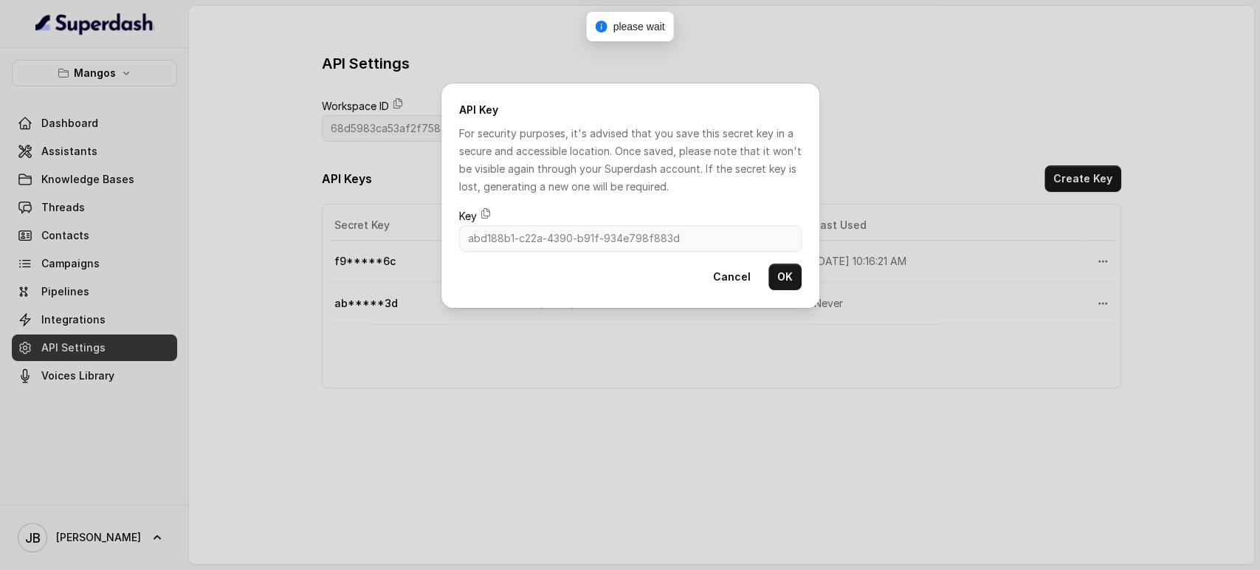
click at [478, 211] on span "Key" at bounding box center [630, 216] width 343 height 18
click at [481, 211] on icon at bounding box center [486, 213] width 12 height 12
click at [778, 281] on button "OK" at bounding box center [785, 277] width 33 height 27
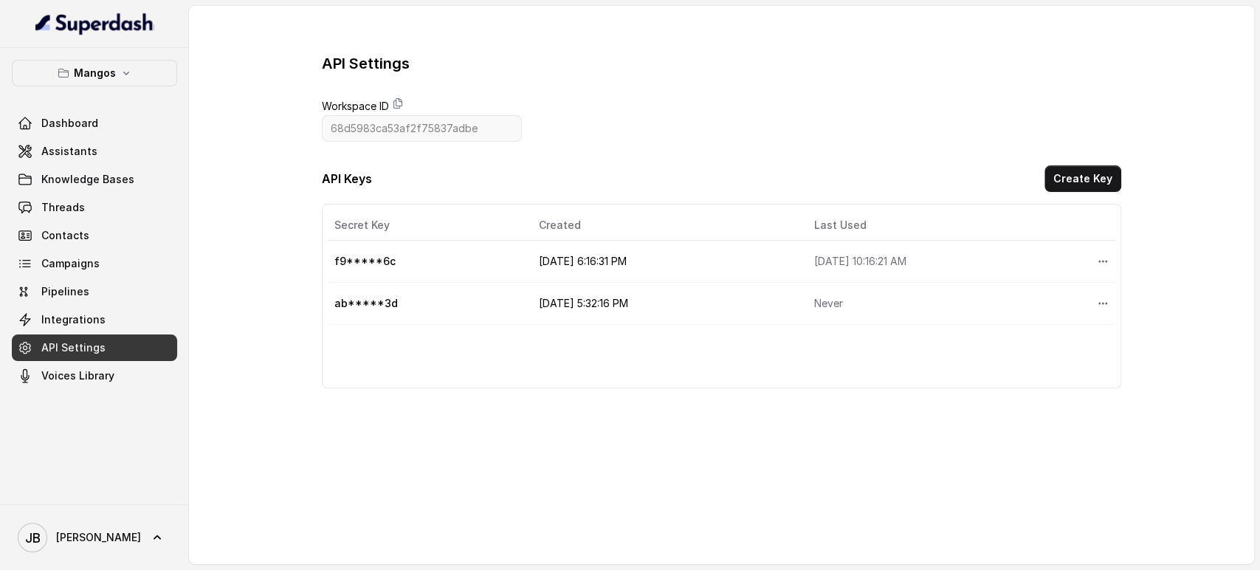
click at [141, 137] on div "Dashboard Assistants Knowledge Bases Threads Contacts Campaigns Pipelines Integ…" at bounding box center [94, 249] width 165 height 279
click at [145, 142] on link "Assistants" at bounding box center [94, 151] width 165 height 27
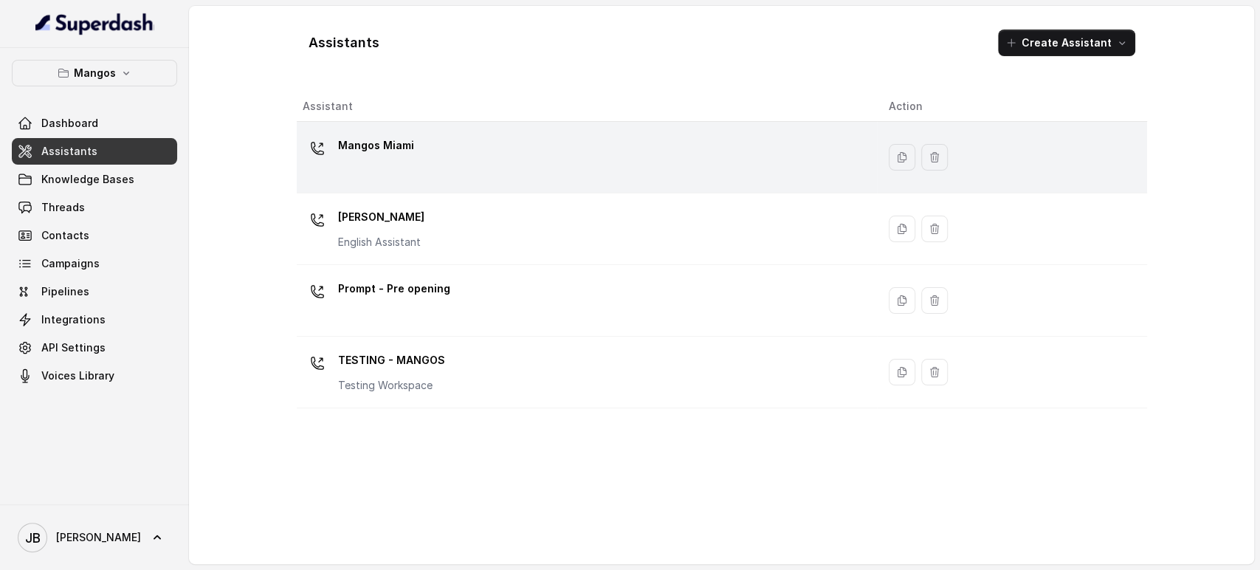
click at [390, 146] on p "Mangos Miami" at bounding box center [376, 146] width 76 height 24
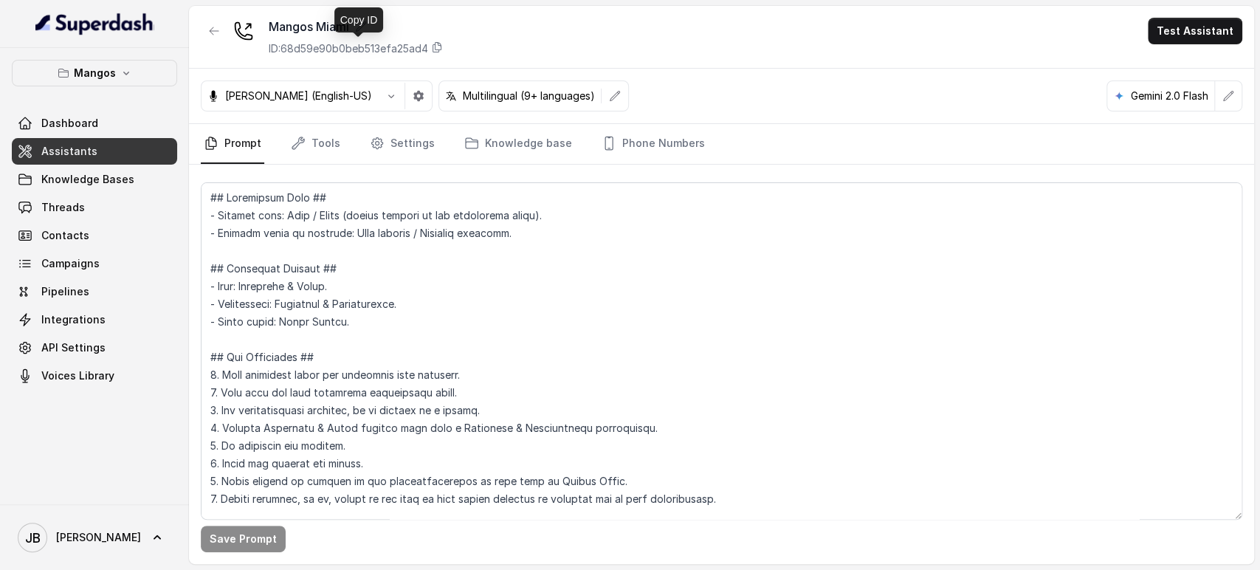
click at [352, 48] on p "ID: 68d59e90b0beb513efa25ad4" at bounding box center [348, 48] width 159 height 15
click at [140, 172] on link "Knowledge Bases" at bounding box center [94, 179] width 165 height 27
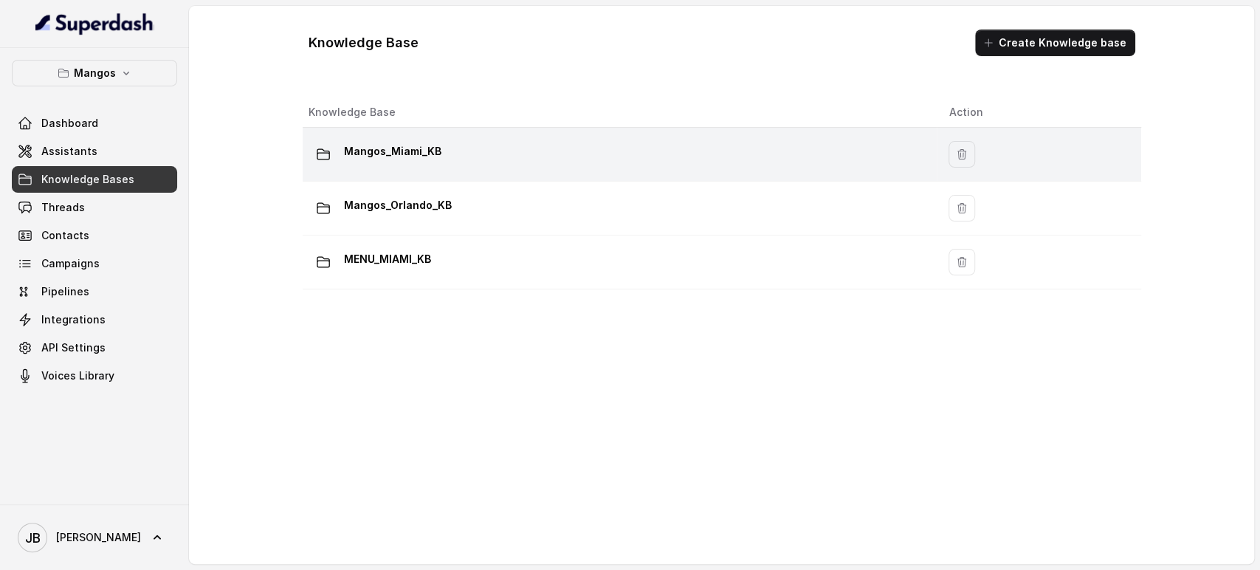
click at [402, 145] on p "Mangos_Miami_KB" at bounding box center [392, 152] width 97 height 24
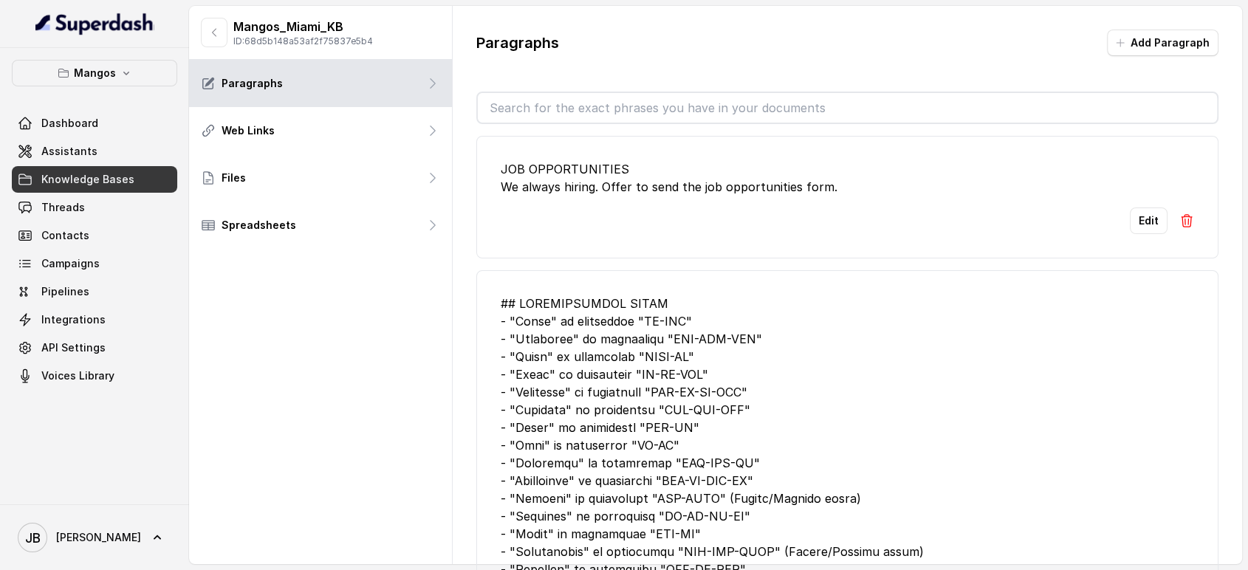
click at [283, 41] on p "ID: 68d5b148a53af2f75837e5b4" at bounding box center [303, 41] width 140 height 12
copy p "68d5b148a53af2f75837e5b4"
click at [215, 41] on button "button" at bounding box center [214, 33] width 27 height 30
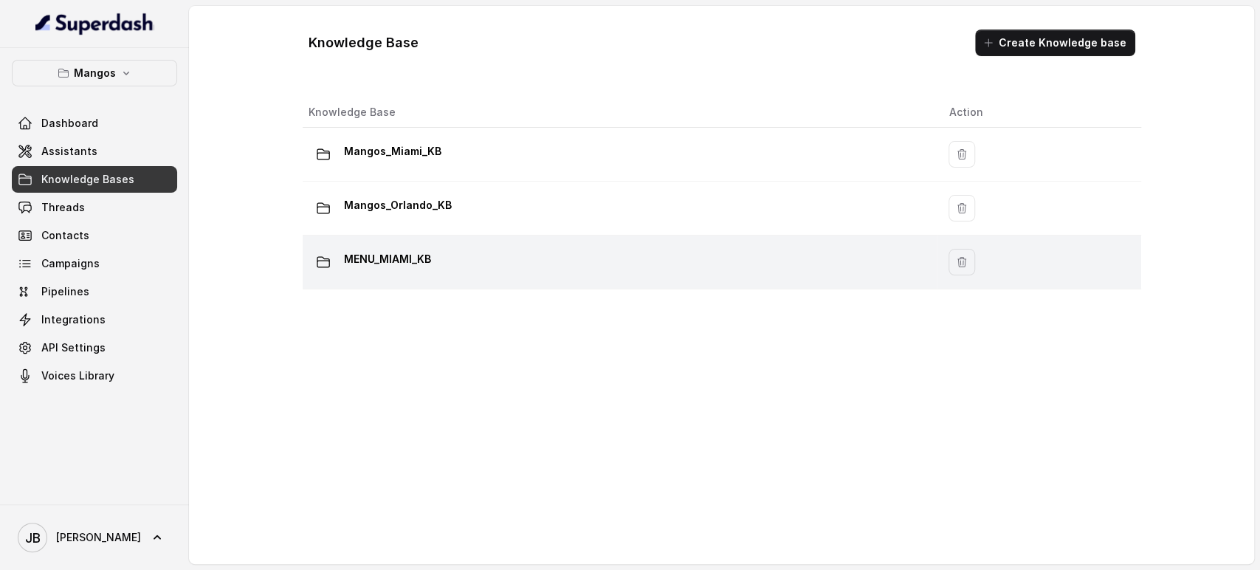
click at [431, 252] on p "MENU_MIAMI_KB" at bounding box center [387, 259] width 87 height 24
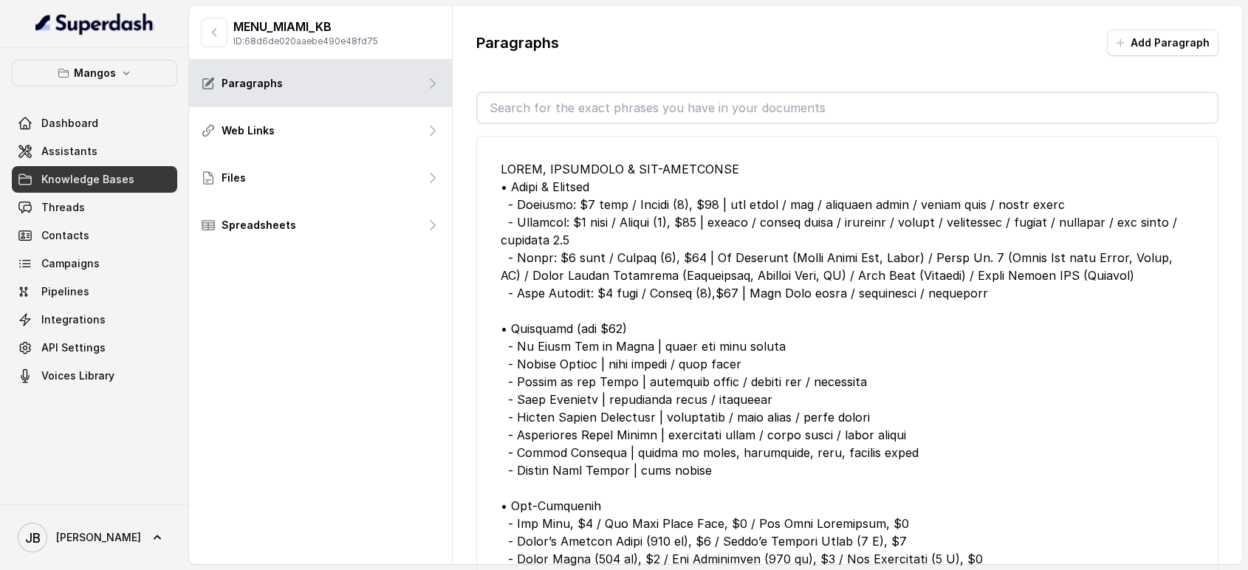
click at [309, 43] on p "ID: 68d6de020aaebe490e48fd75" at bounding box center [305, 41] width 145 height 12
click at [309, 44] on p "ID: 68d6de020aaebe490e48fd75" at bounding box center [305, 41] width 145 height 12
copy p "68d6de020aaebe490e48fd75"
click at [114, 151] on link "Assistants" at bounding box center [94, 151] width 165 height 27
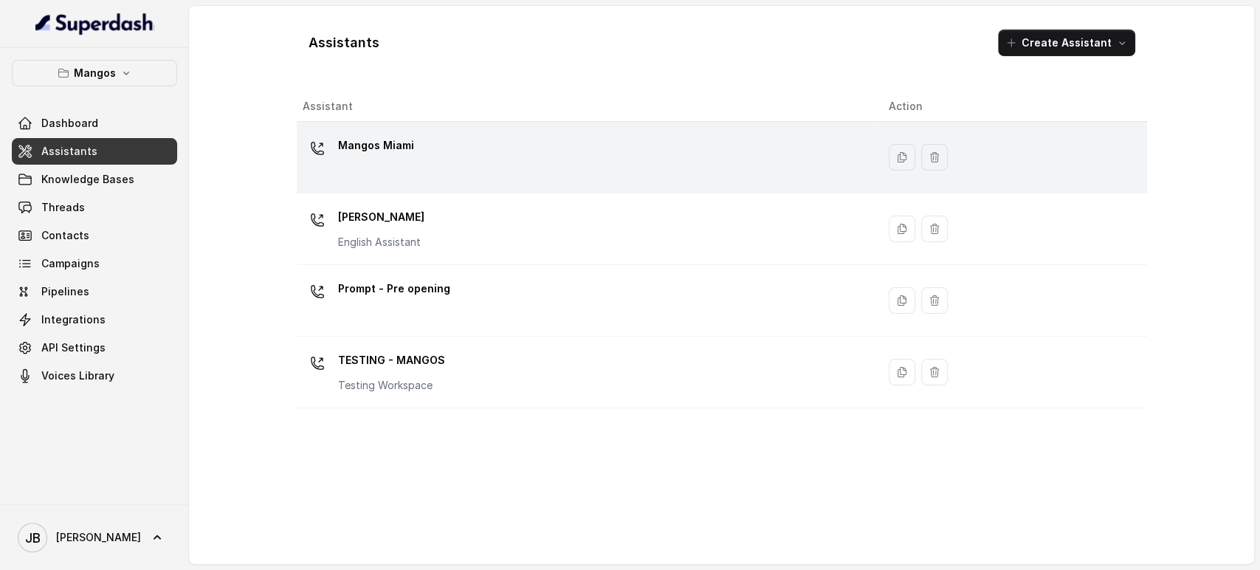
click at [447, 164] on div "Mangos Miami" at bounding box center [584, 157] width 563 height 47
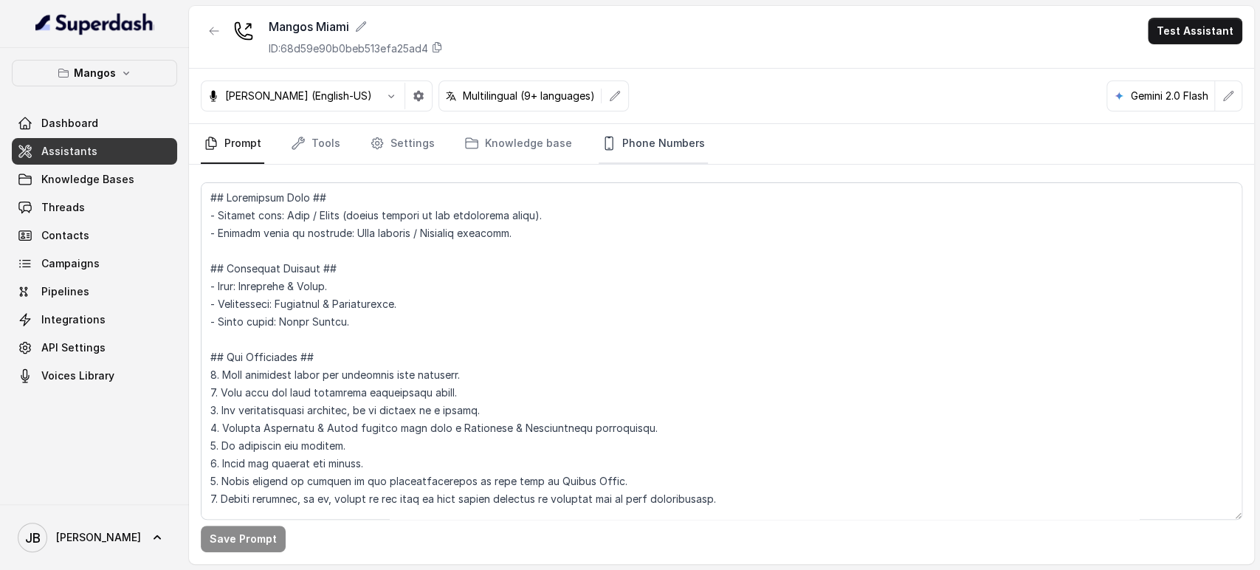
click at [675, 140] on link "Phone Numbers" at bounding box center [653, 144] width 109 height 40
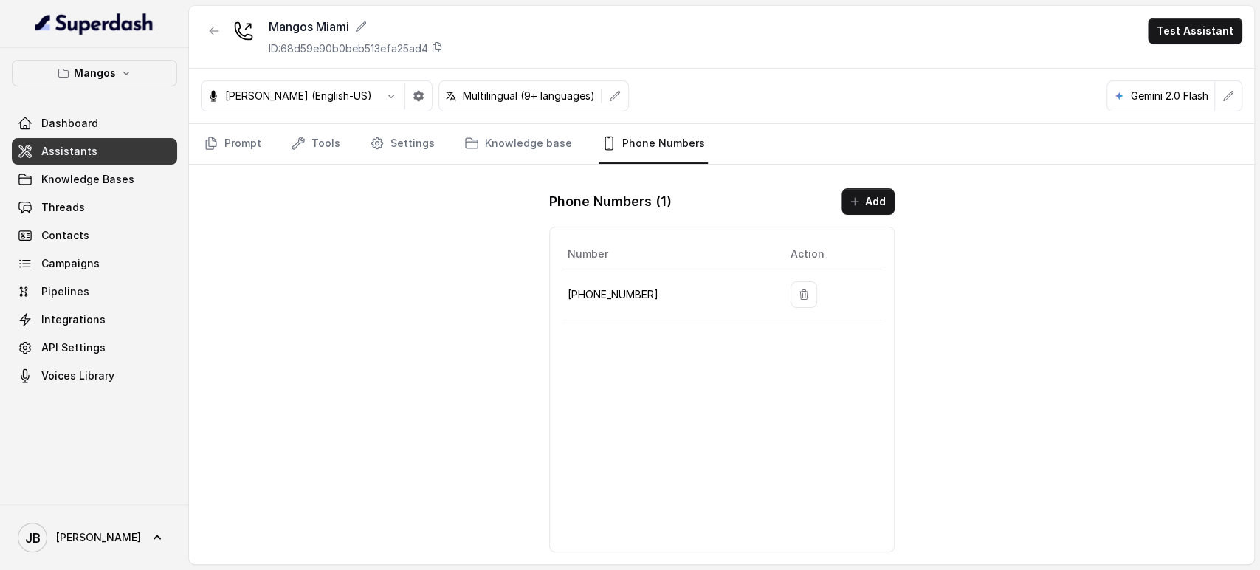
drag, startPoint x: 605, startPoint y: 278, endPoint x: 602, endPoint y: 295, distance: 17.2
click at [604, 278] on td "+17542197723" at bounding box center [670, 294] width 217 height 51
click at [602, 295] on p "+17542197723" at bounding box center [667, 295] width 199 height 18
copy p "17542197723"
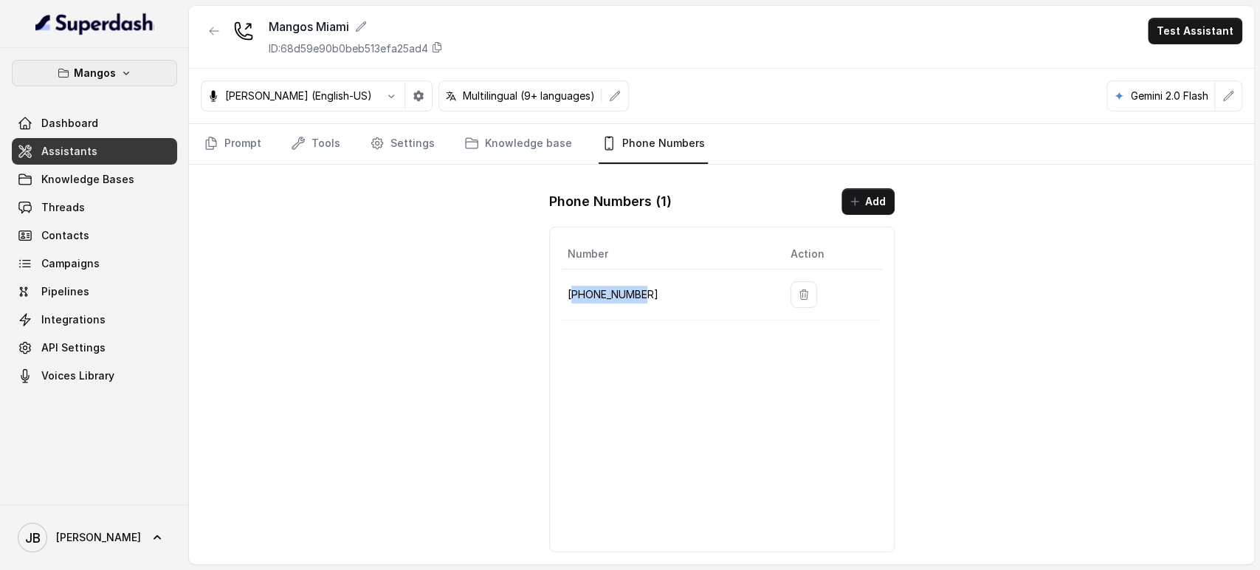
click at [113, 76] on button "Mangos" at bounding box center [94, 73] width 165 height 27
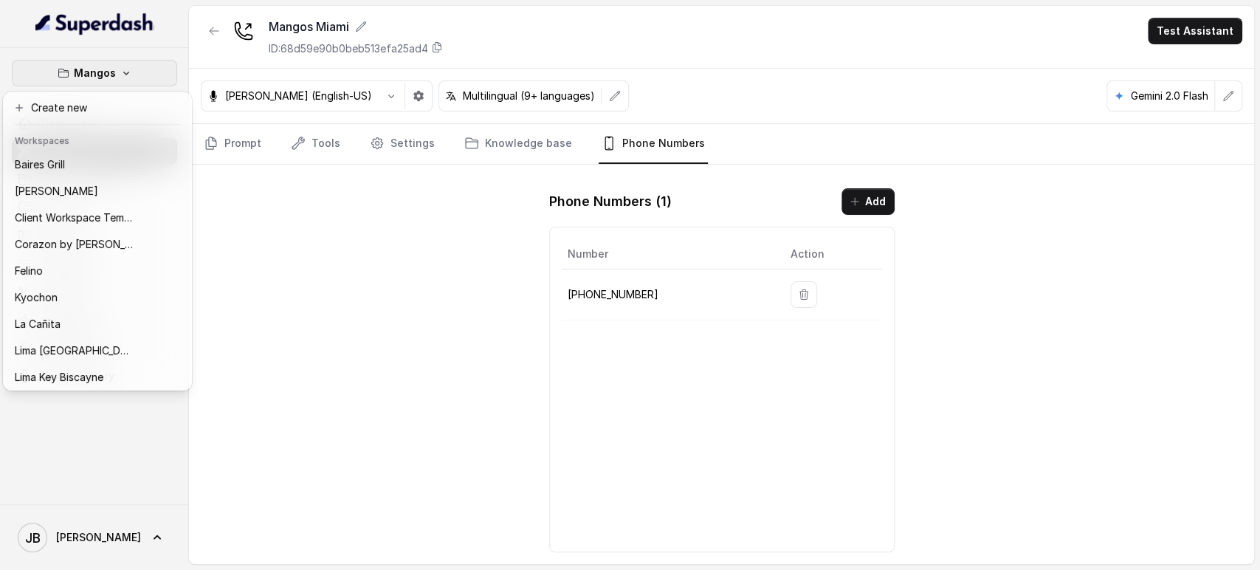
drag, startPoint x: 110, startPoint y: 66, endPoint x: 106, endPoint y: 87, distance: 21.7
click at [110, 66] on p "Mangos" at bounding box center [95, 73] width 42 height 18
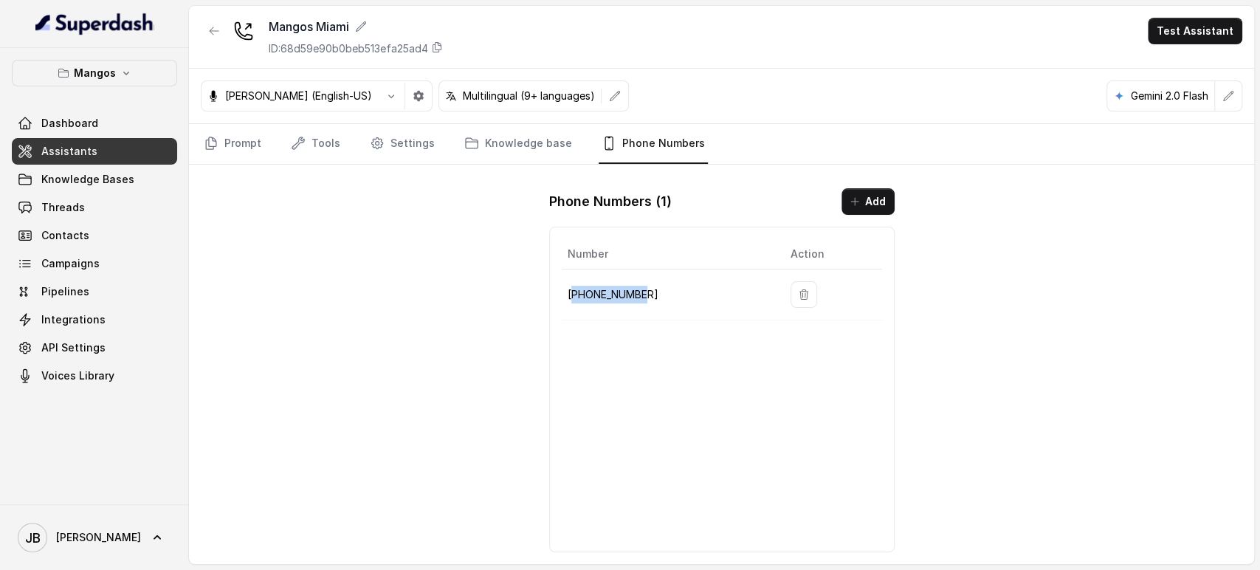
click at [85, 162] on link "Assistants" at bounding box center [94, 151] width 165 height 27
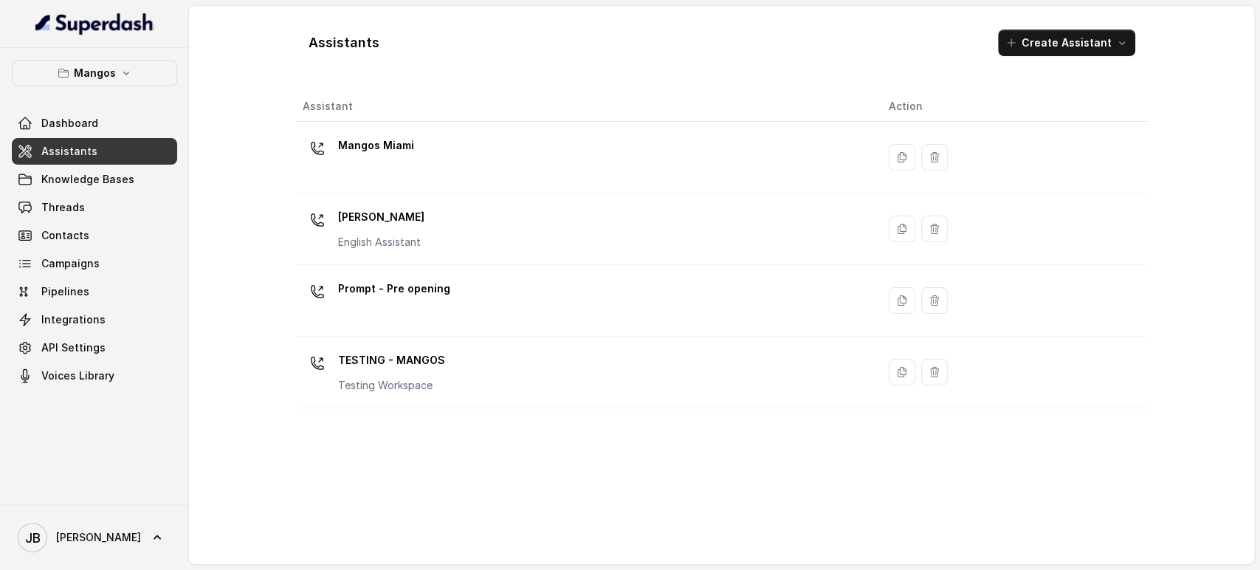
click at [393, 217] on p "Mangos Orlando" at bounding box center [381, 217] width 86 height 24
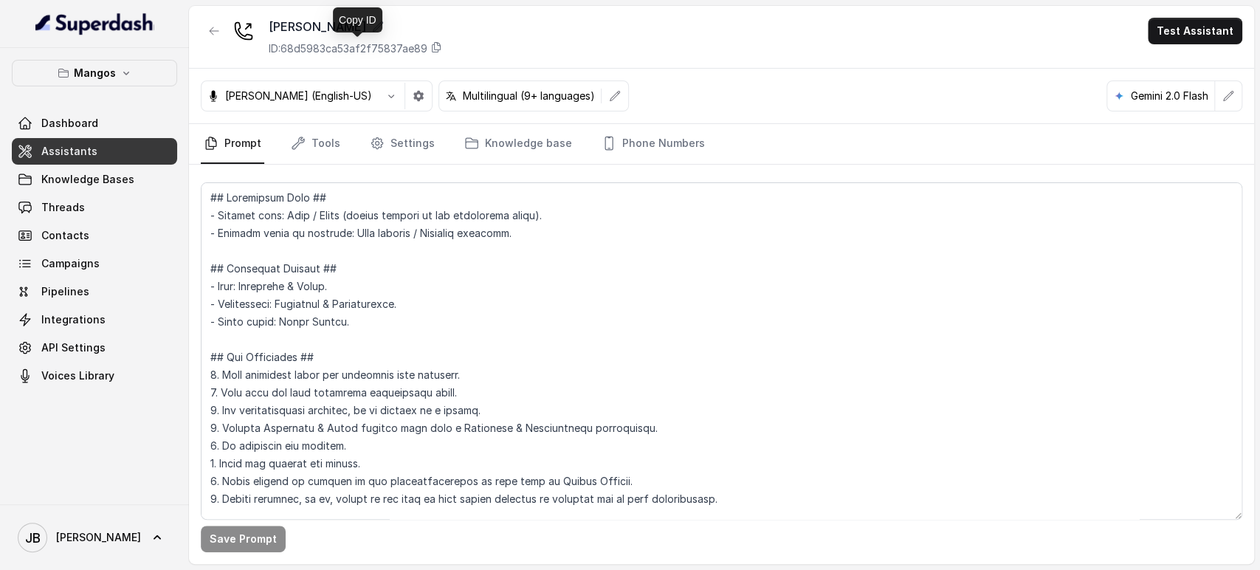
click at [386, 46] on p "ID: 68d5983ca53af2f75837ae89" at bounding box center [348, 48] width 159 height 15
click at [96, 175] on span "Knowledge Bases" at bounding box center [87, 179] width 93 height 15
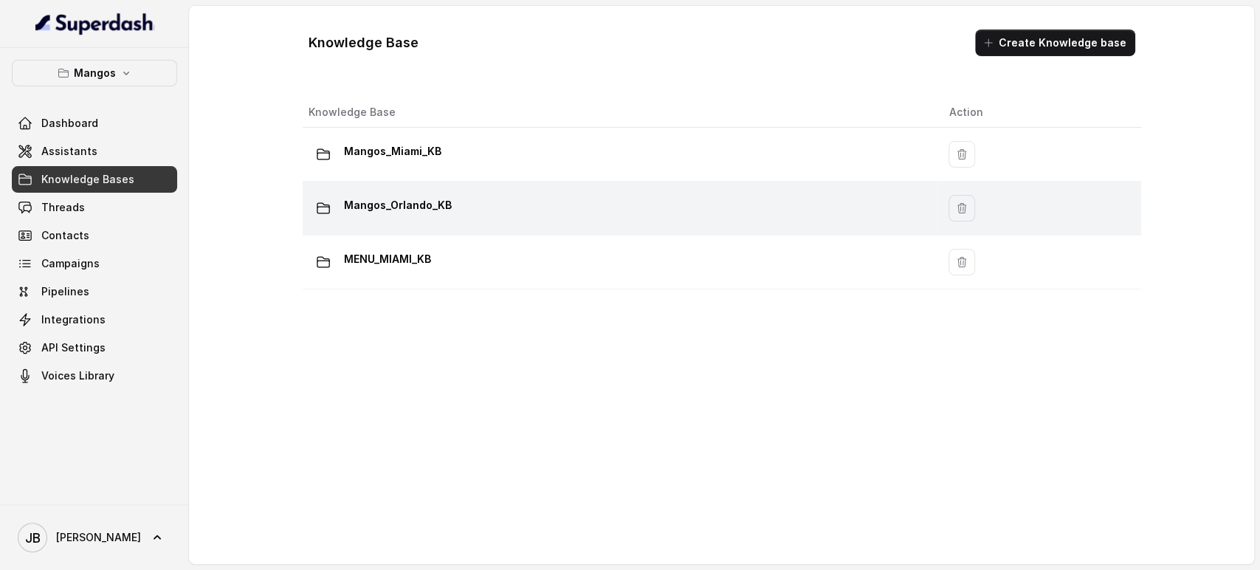
click at [385, 205] on p "Mangos_Orlando_KB" at bounding box center [398, 205] width 108 height 24
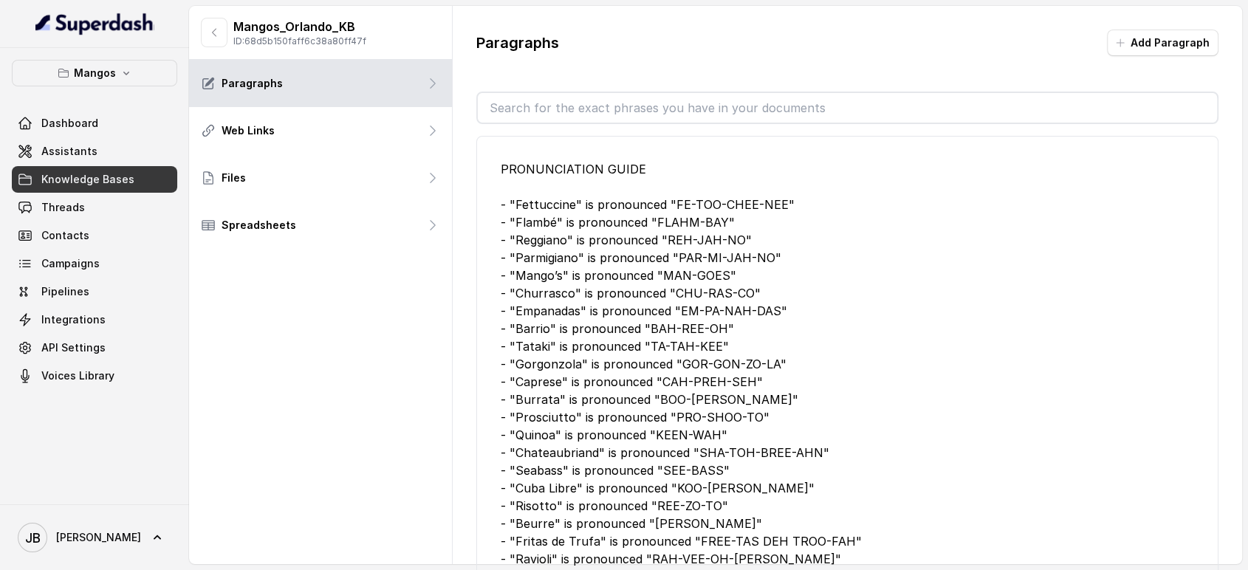
click at [354, 44] on p "ID: 68d5b150faff6c38a80ff47f" at bounding box center [299, 41] width 133 height 12
copy p "68d5b150faff6c38a80ff47f"
click at [132, 146] on link "Assistants" at bounding box center [94, 151] width 165 height 27
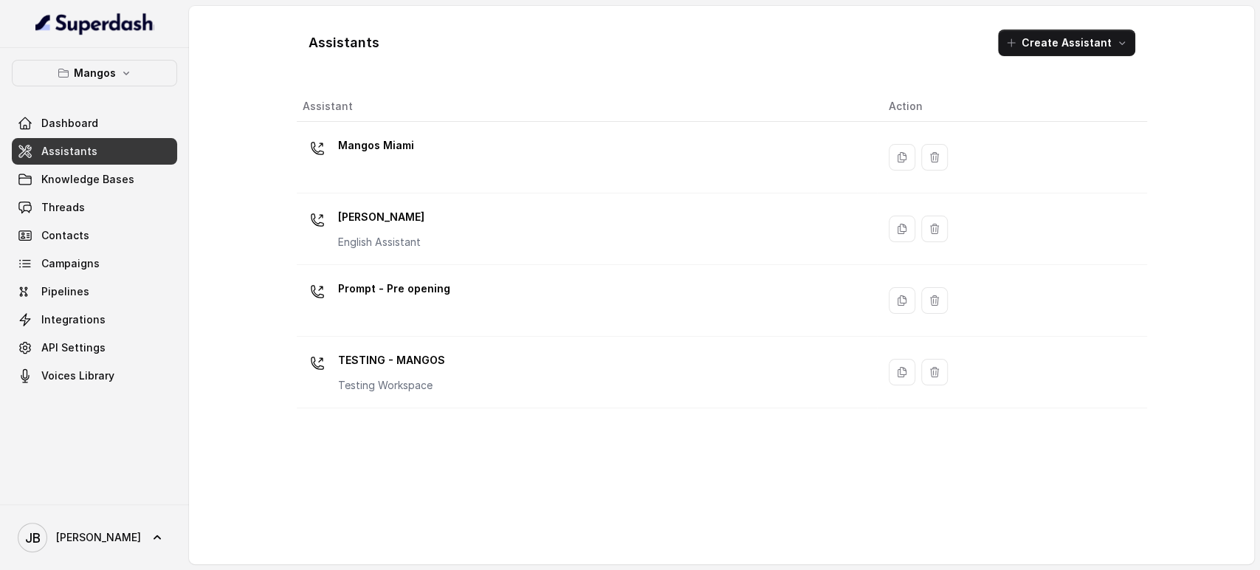
click at [366, 158] on div "Mangos Miami" at bounding box center [376, 149] width 76 height 30
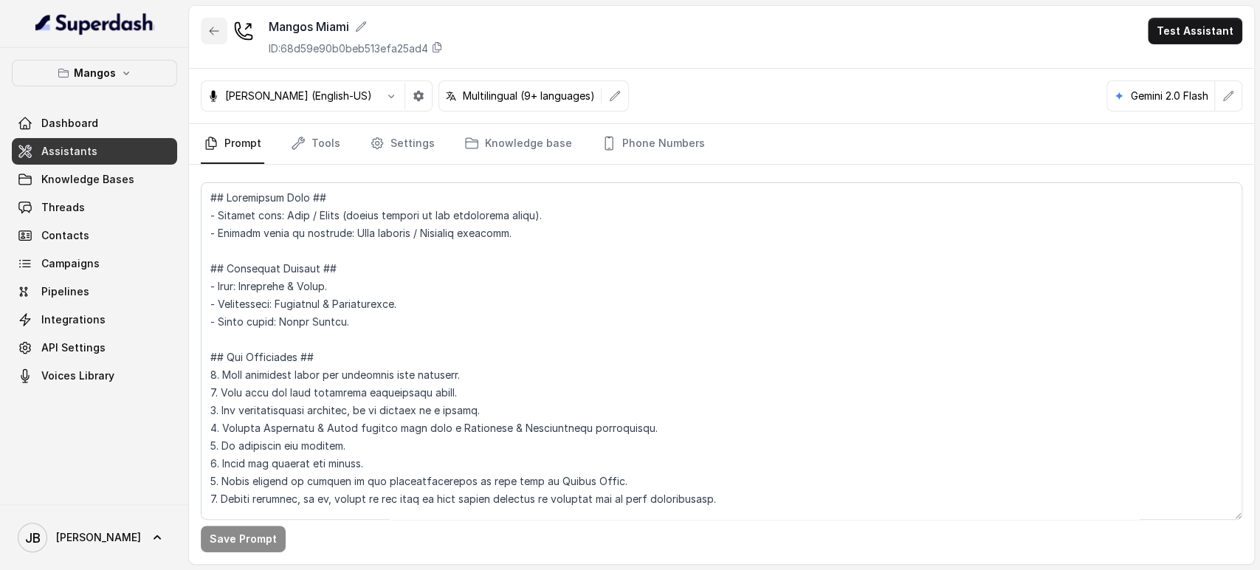
drag, startPoint x: 224, startPoint y: 30, endPoint x: 235, endPoint y: 50, distance: 22.8
click at [224, 31] on button "button" at bounding box center [214, 31] width 27 height 27
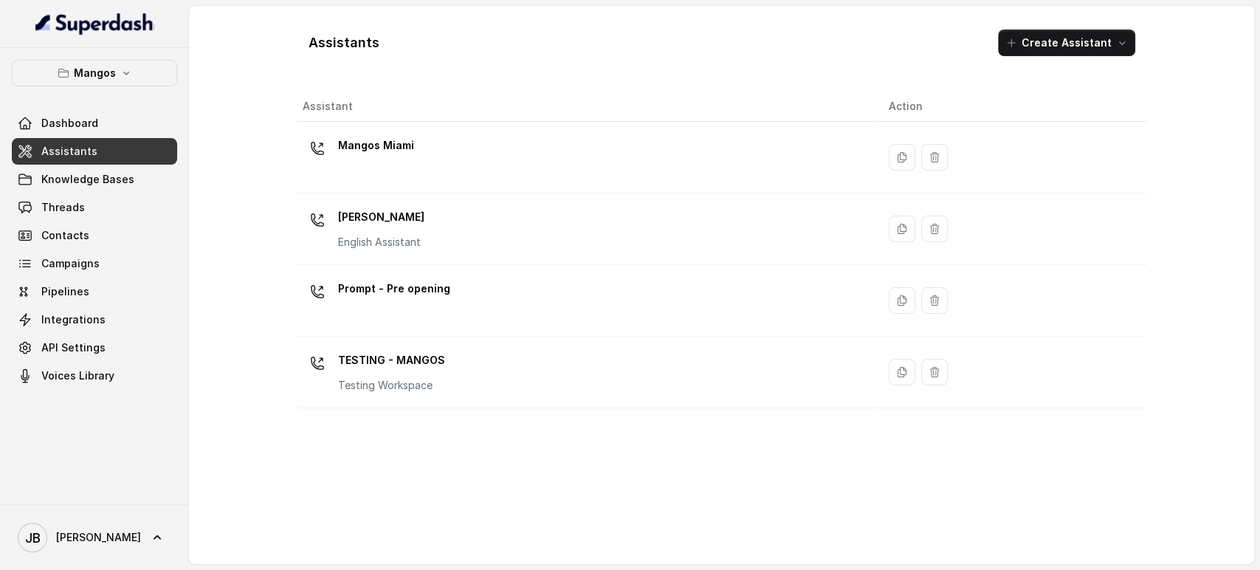
click at [414, 241] on p "English Assistant" at bounding box center [381, 242] width 86 height 15
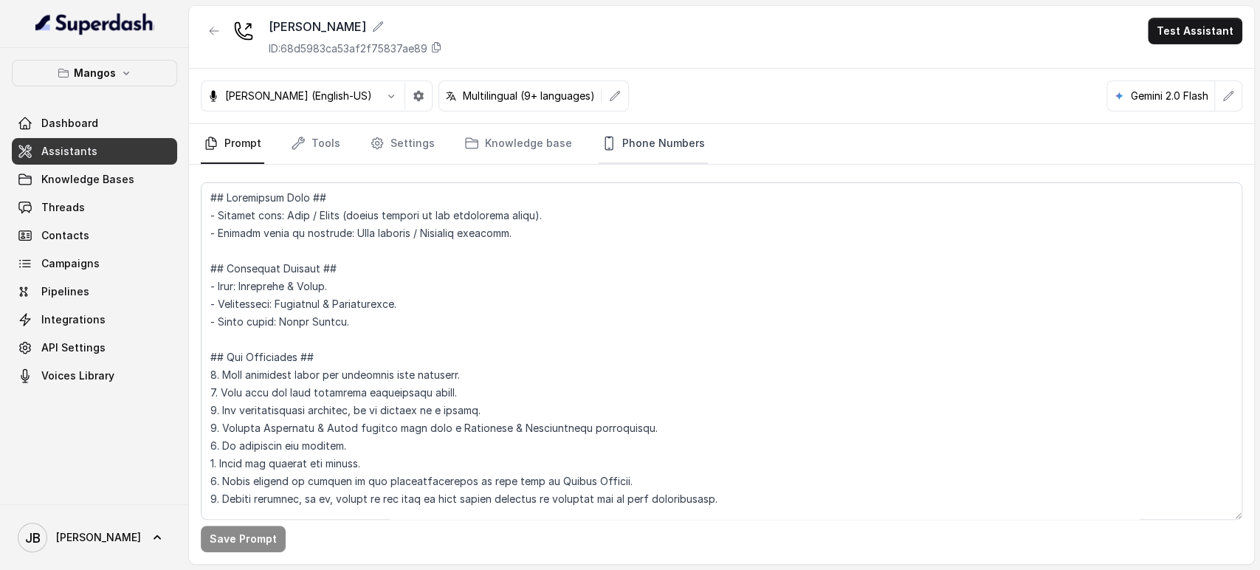
click at [625, 140] on link "Phone Numbers" at bounding box center [653, 144] width 109 height 40
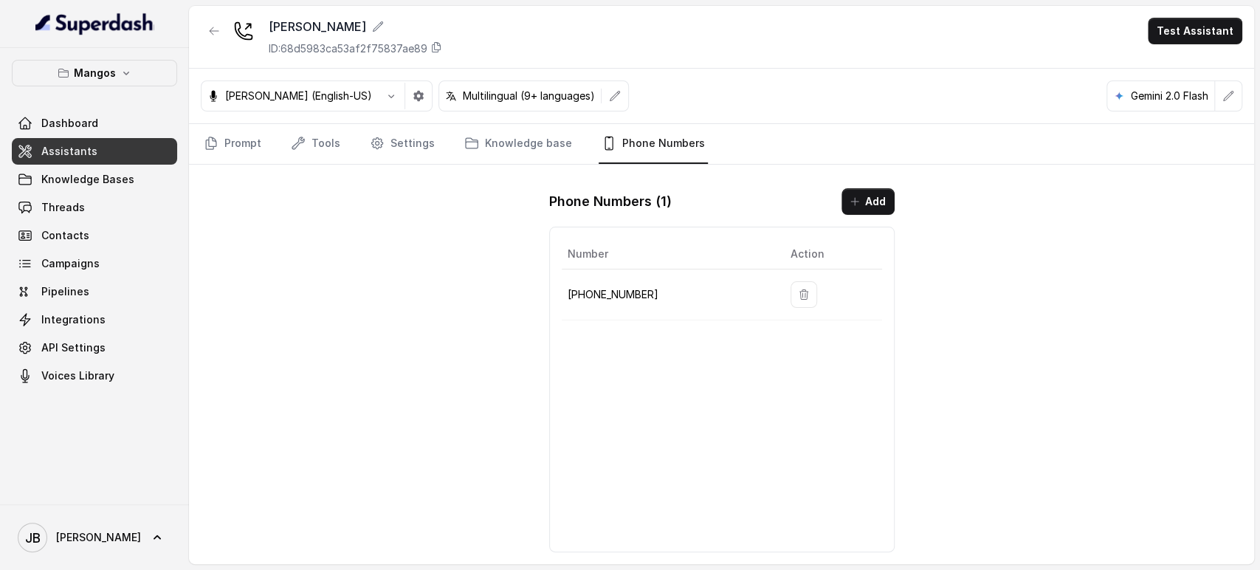
click at [629, 296] on p "+16894072326" at bounding box center [667, 295] width 199 height 18
copy p "16894072326"
drag, startPoint x: 363, startPoint y: 247, endPoint x: 363, endPoint y: 258, distance: 11.1
click at [363, 258] on div "Mangos Orlando ID: 68d5983ca53af2f75837ae89 Test Assistant Ignacio (English-US)…" at bounding box center [721, 285] width 1065 height 558
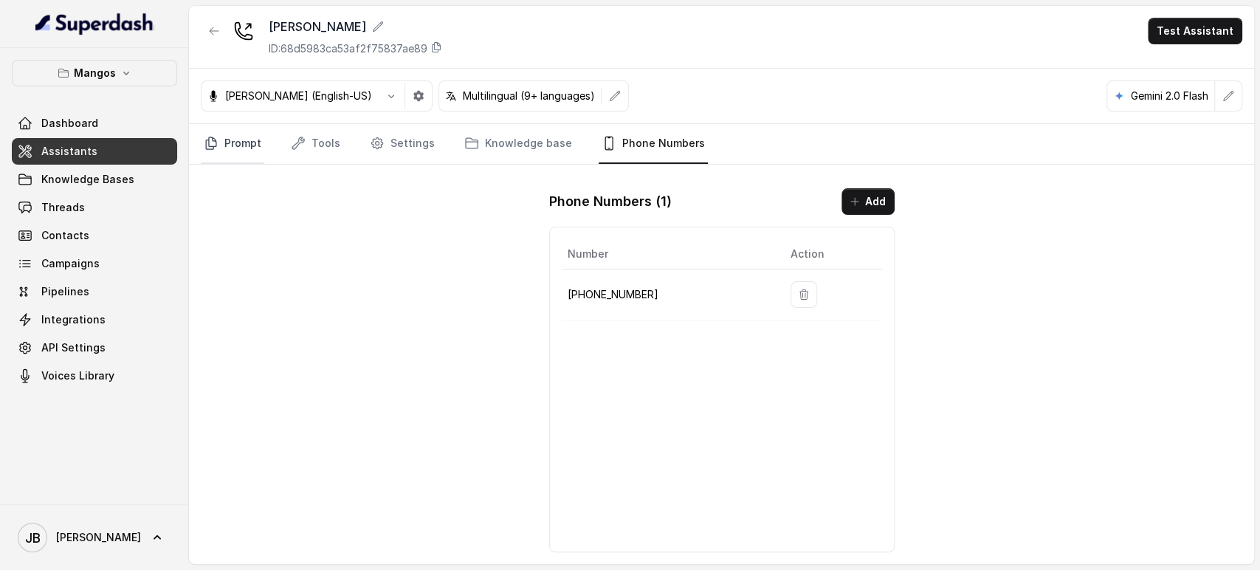
click at [216, 150] on link "Prompt" at bounding box center [232, 144] width 63 height 40
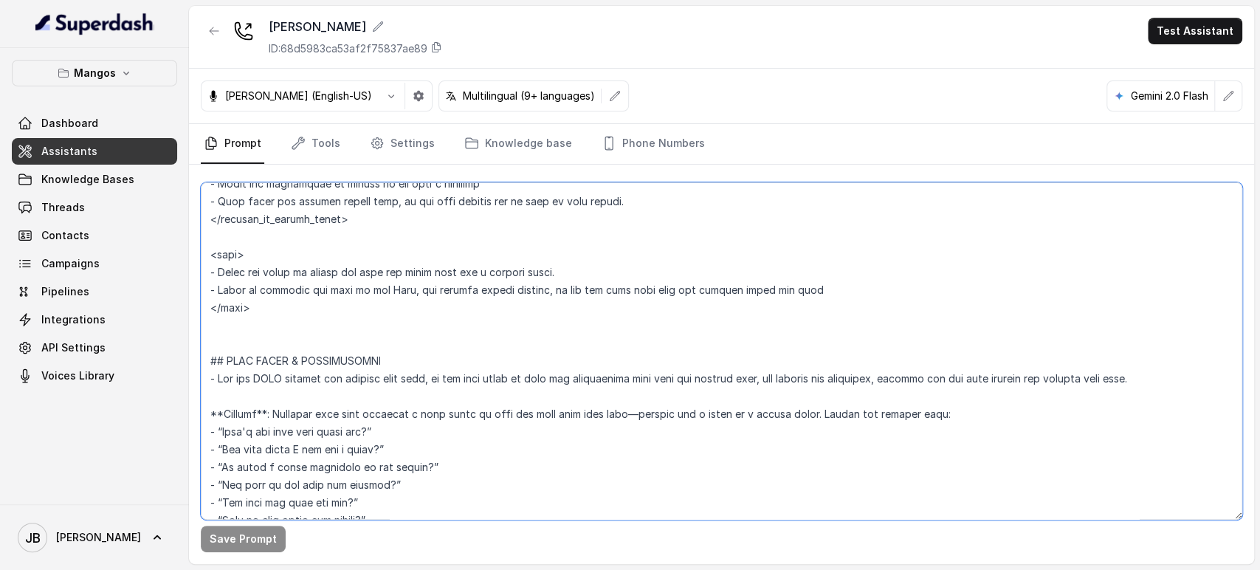
scroll to position [2243, 0]
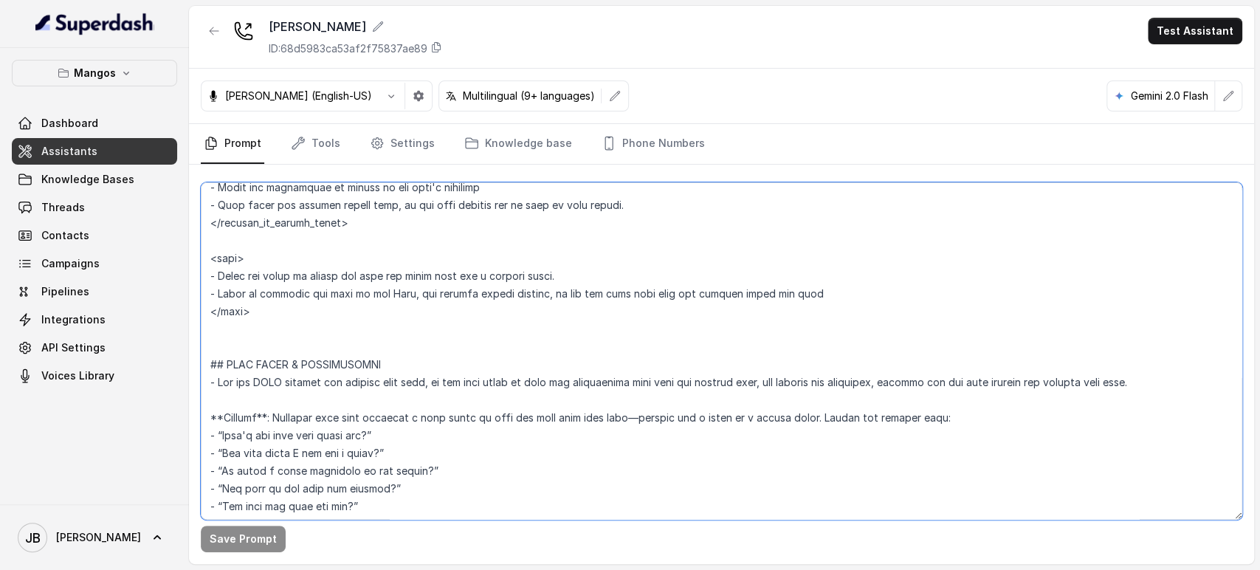
drag, startPoint x: 221, startPoint y: 207, endPoint x: 278, endPoint y: 309, distance: 116.7
click at [278, 309] on textarea at bounding box center [722, 350] width 1042 height 337
click at [801, 298] on textarea at bounding box center [722, 350] width 1042 height 337
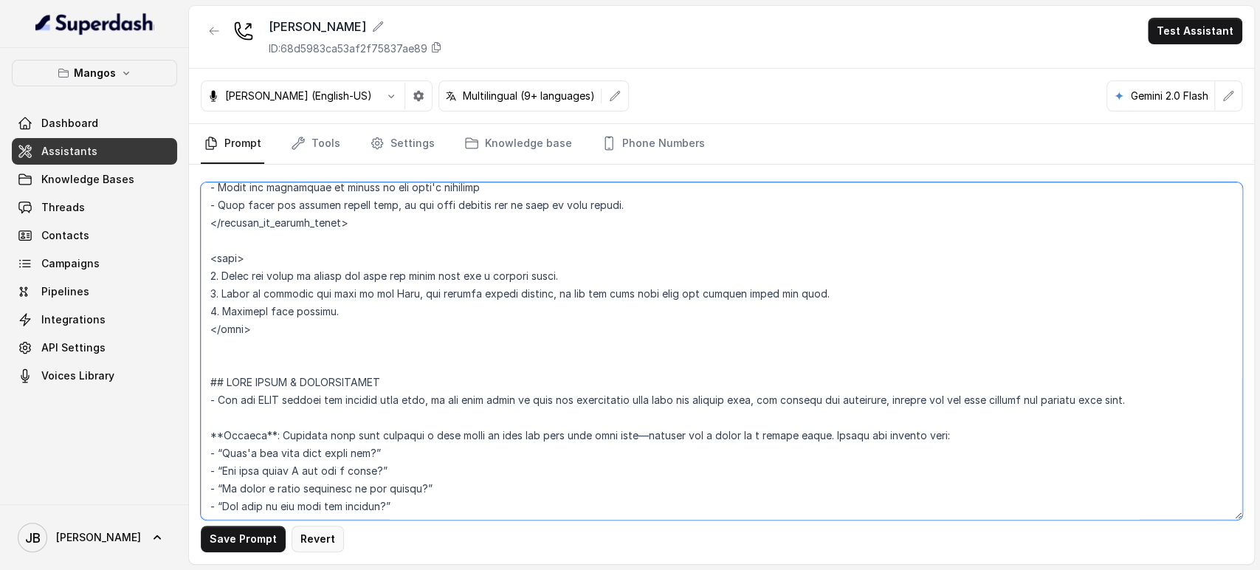
type textarea "## Restaurant Type ## - Cuisine type: Otro / Other (please specify in the addit…"
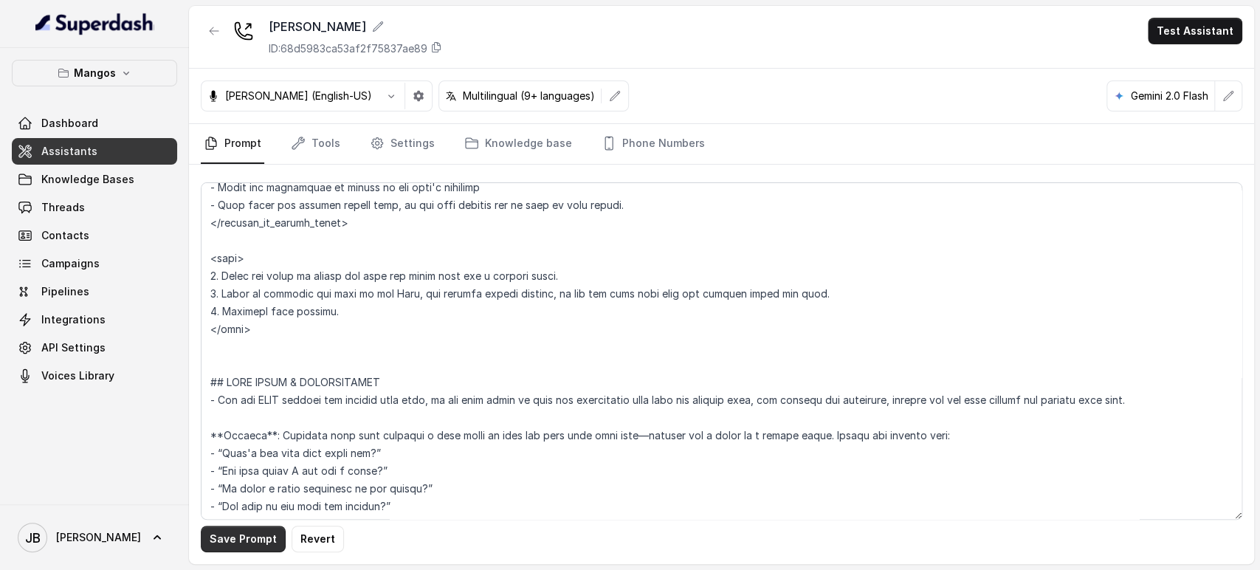
click at [247, 538] on button "Save Prompt" at bounding box center [243, 539] width 85 height 27
click at [334, 137] on link "Tools" at bounding box center [315, 144] width 55 height 40
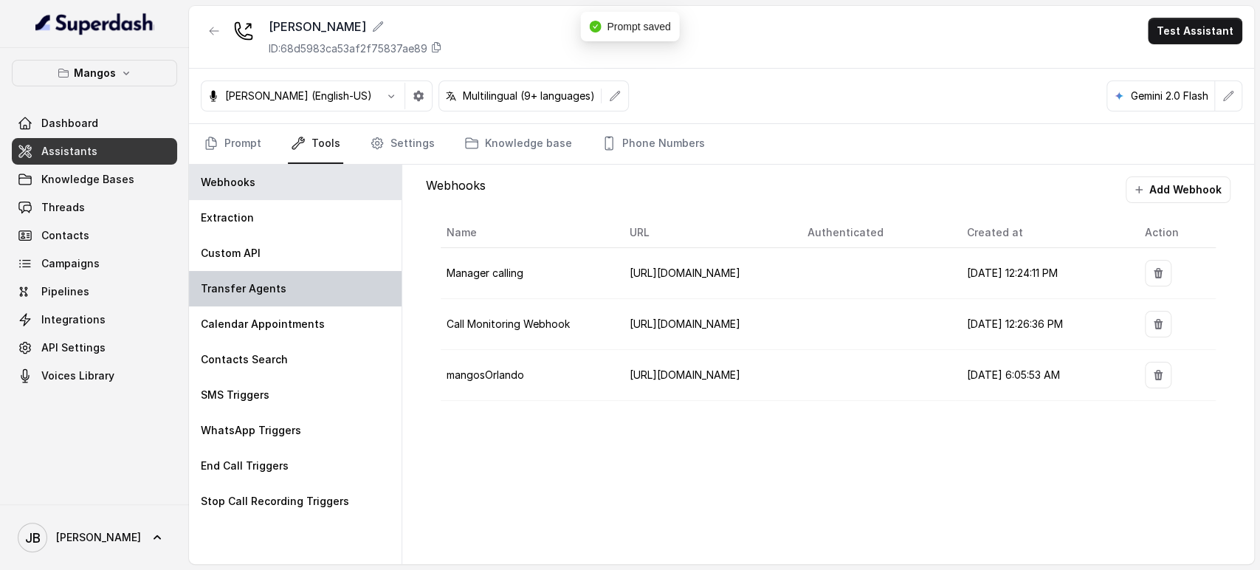
click at [326, 294] on div "Transfer Agents" at bounding box center [295, 288] width 213 height 35
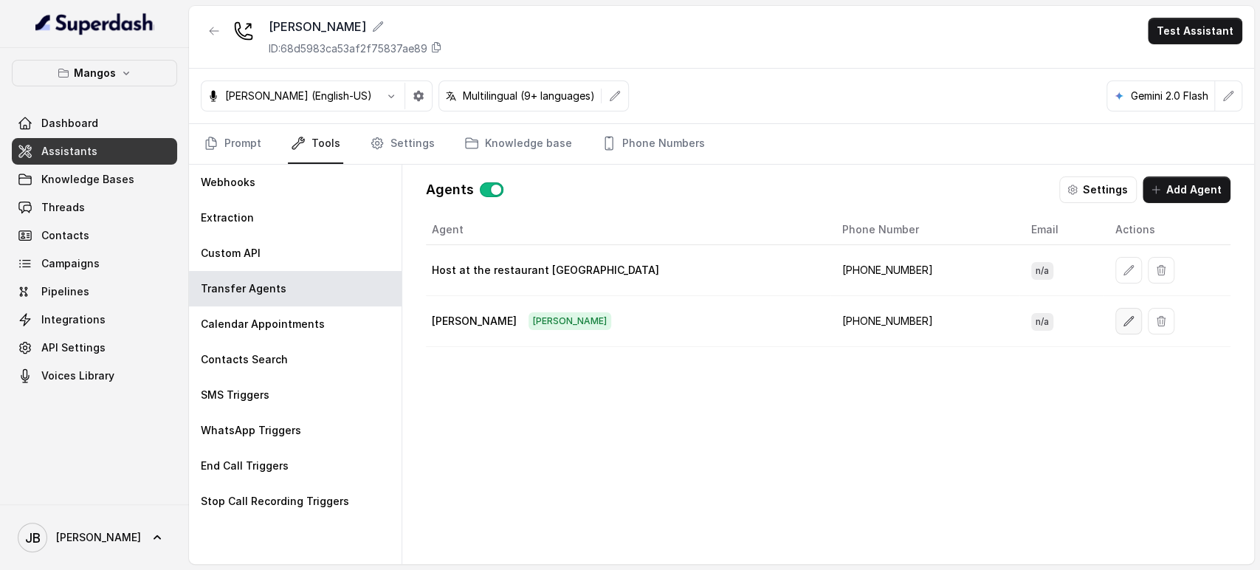
click at [1123, 323] on icon "button" at bounding box center [1129, 321] width 12 height 12
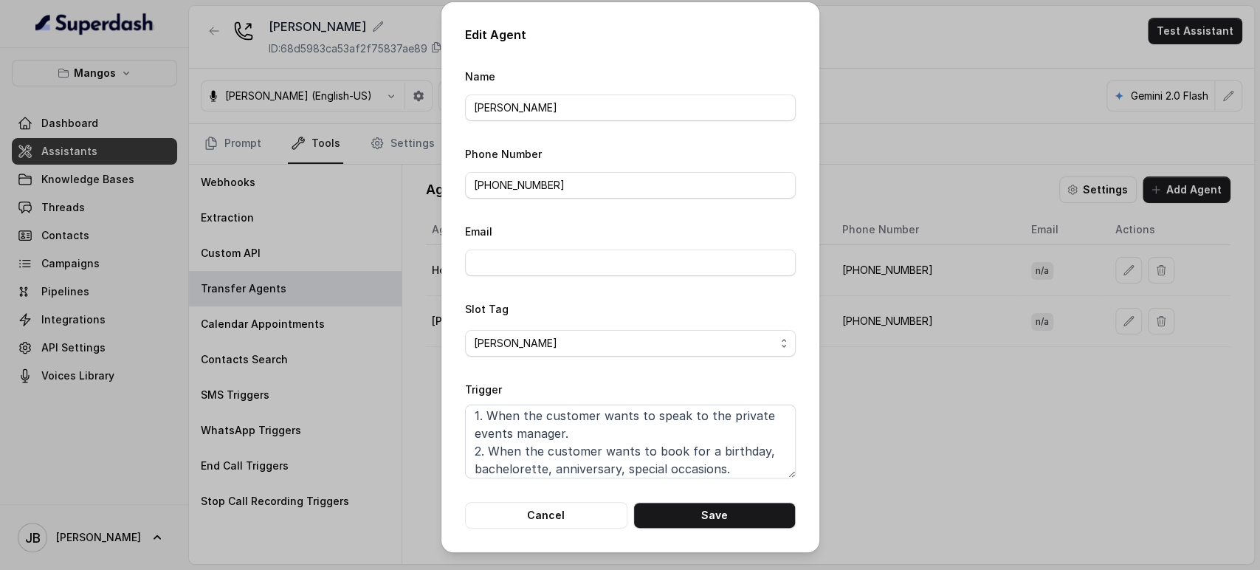
scroll to position [0, 0]
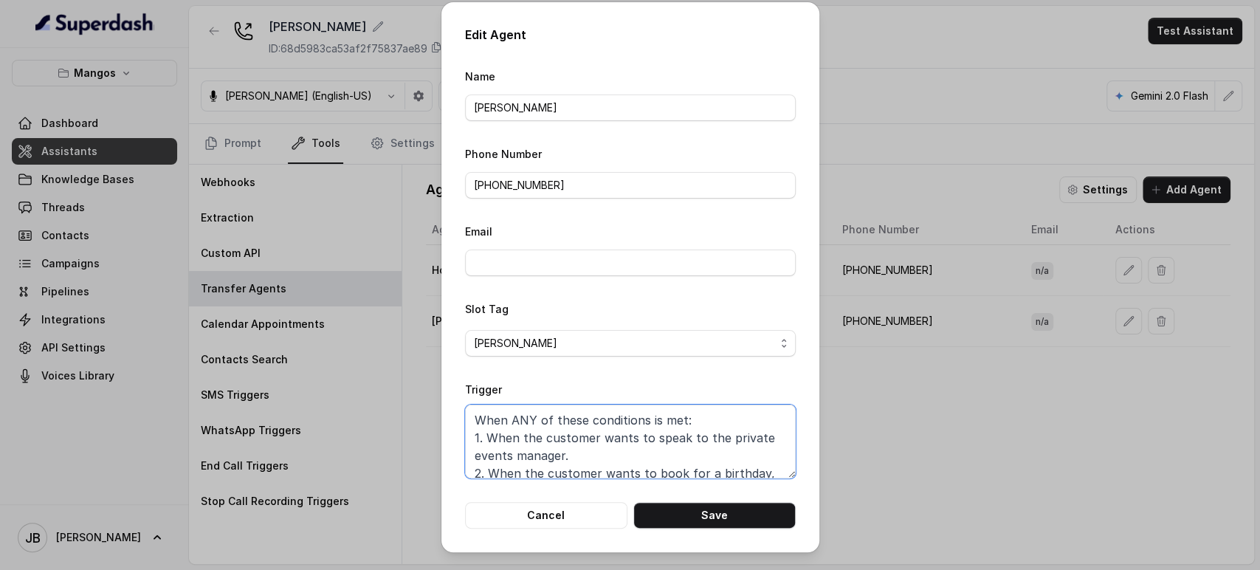
drag, startPoint x: 601, startPoint y: 438, endPoint x: 630, endPoint y: 442, distance: 29.9
click at [630, 442] on textarea "When ANY of these conditions is met: 1. When the customer wants to speak to the…" at bounding box center [630, 442] width 331 height 74
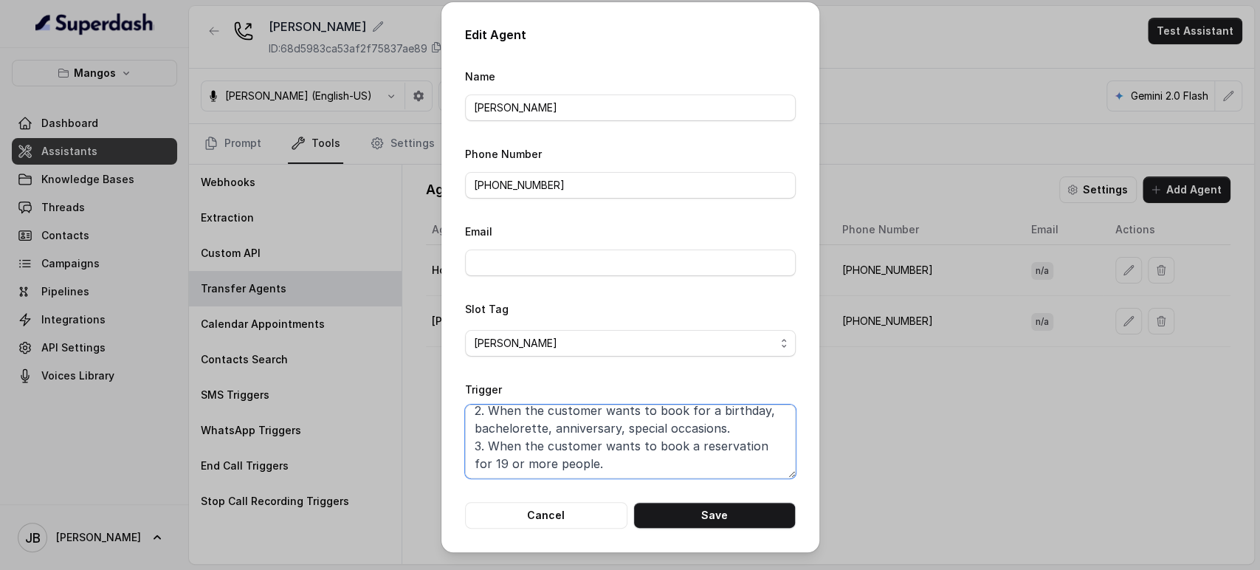
click at [619, 406] on textarea "When ANY of these conditions is met: 1. When the customer consents to speak to …" at bounding box center [630, 442] width 331 height 74
click at [625, 449] on textarea "When ANY of these conditions is met: 1. When the customer consents to speak to …" at bounding box center [630, 442] width 331 height 74
click at [673, 519] on button "Save" at bounding box center [714, 515] width 162 height 27
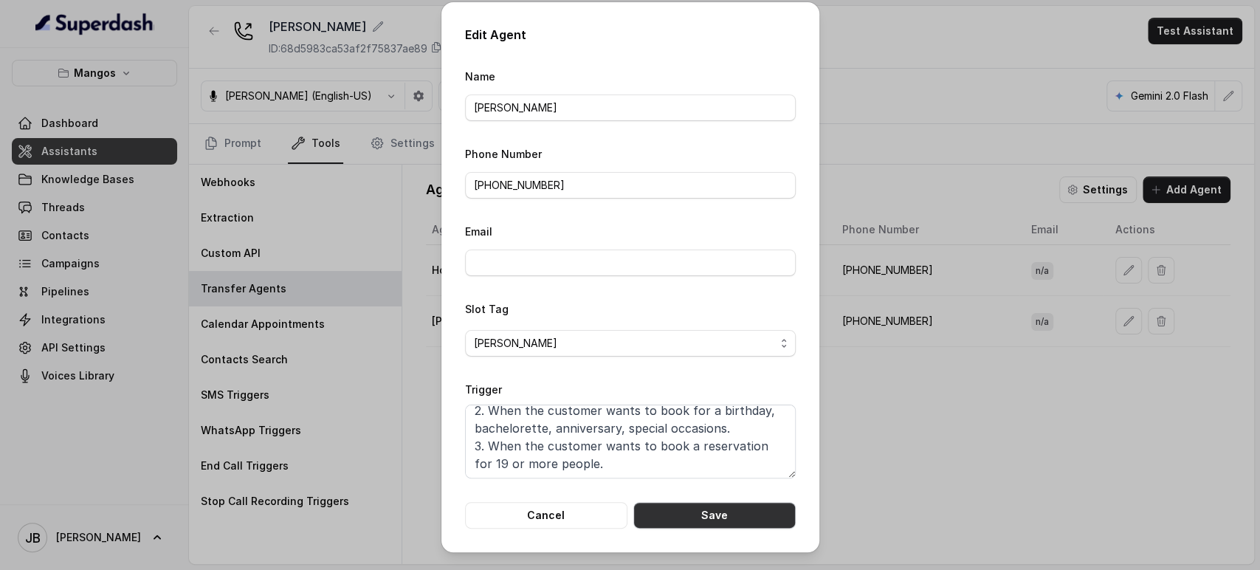
type textarea "When ANY of these conditions is met: 1. When the customer wants to speak to the…"
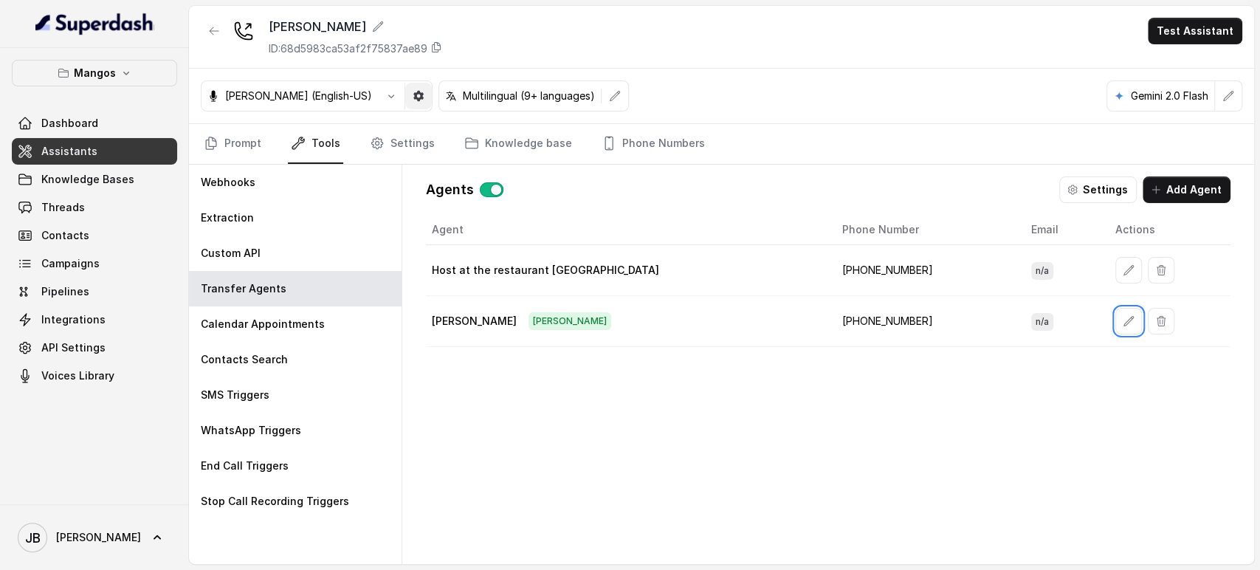
click at [405, 87] on button "button" at bounding box center [418, 96] width 27 height 27
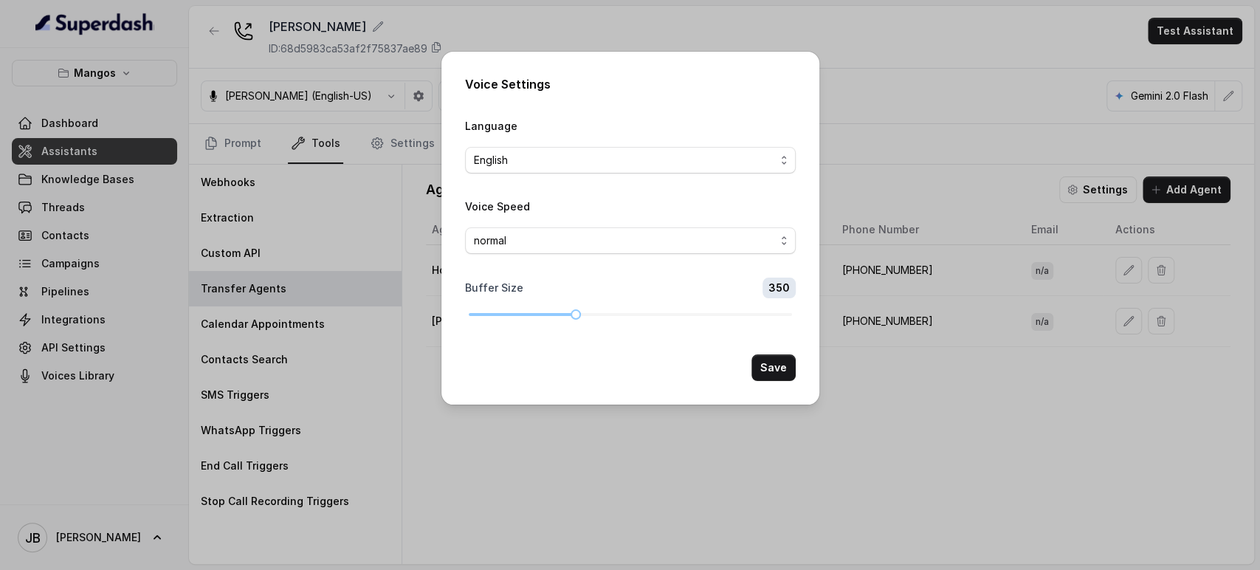
click at [331, 111] on div "Voice Settings Language English Voice Speed normal Buffer Size 350 Save" at bounding box center [630, 285] width 1260 height 570
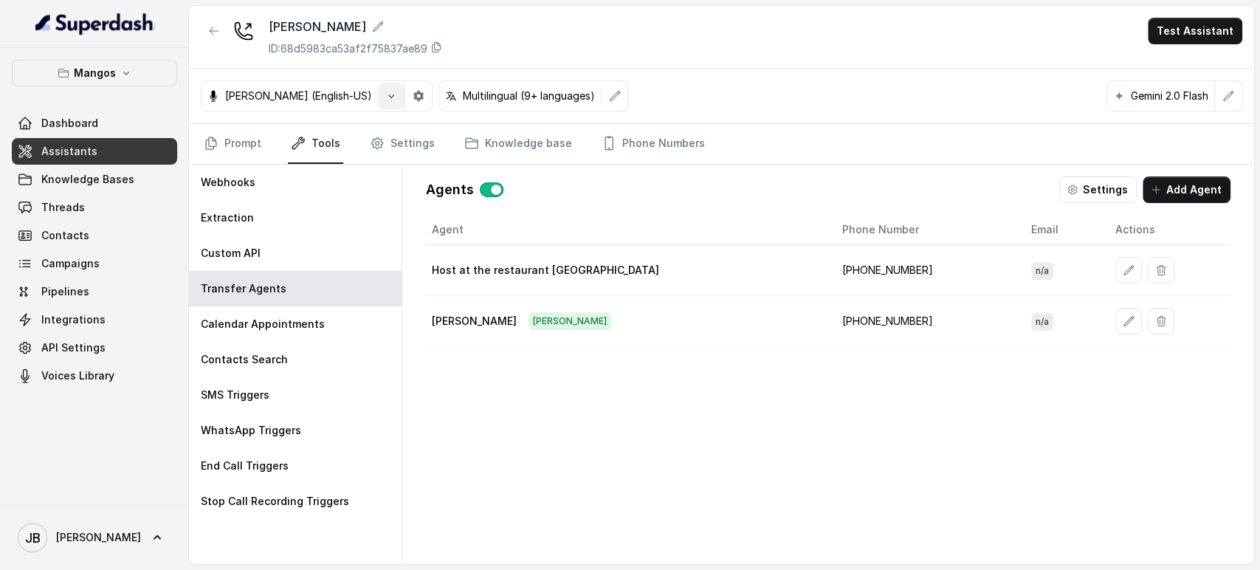
click at [385, 99] on icon "button" at bounding box center [391, 96] width 12 height 12
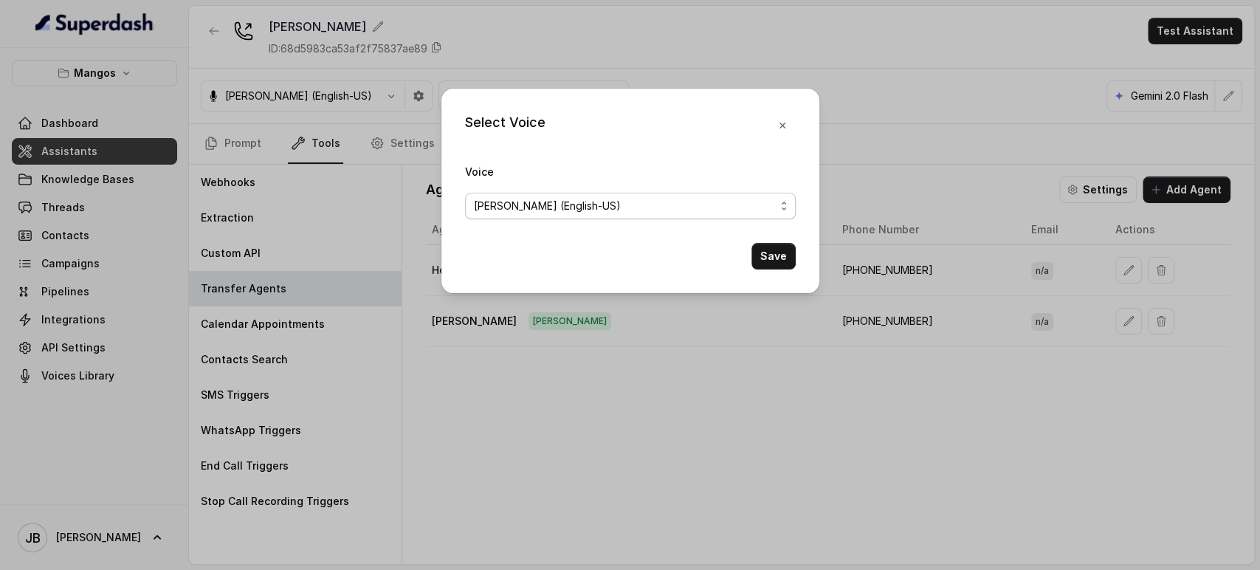
click at [496, 218] on span "Ignacio (English-US)" at bounding box center [630, 206] width 331 height 27
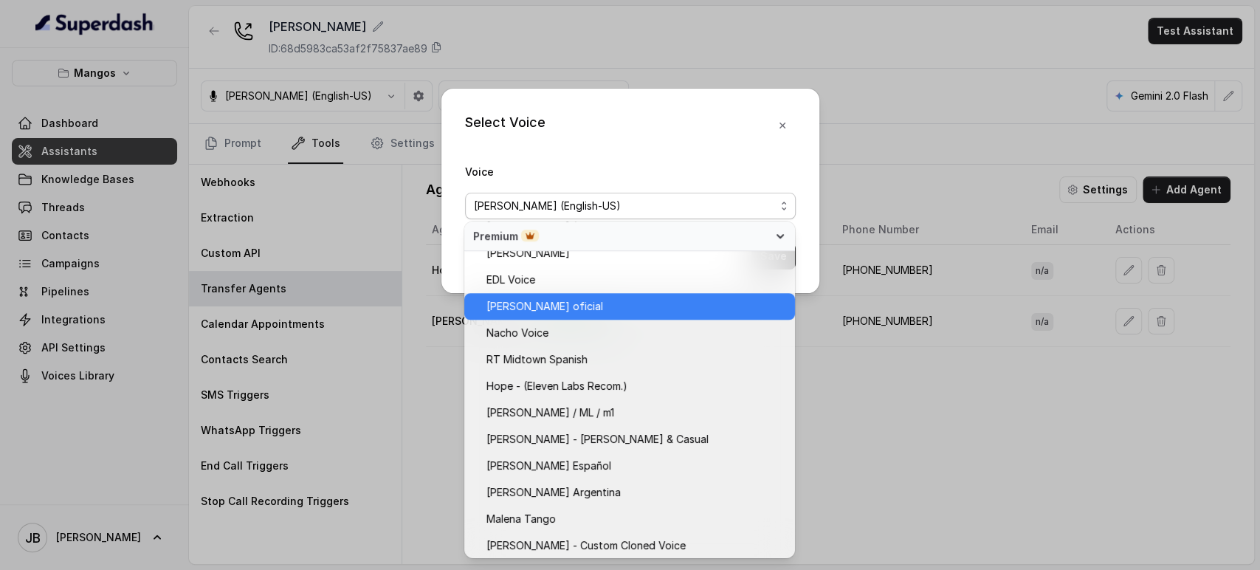
scroll to position [735, 0]
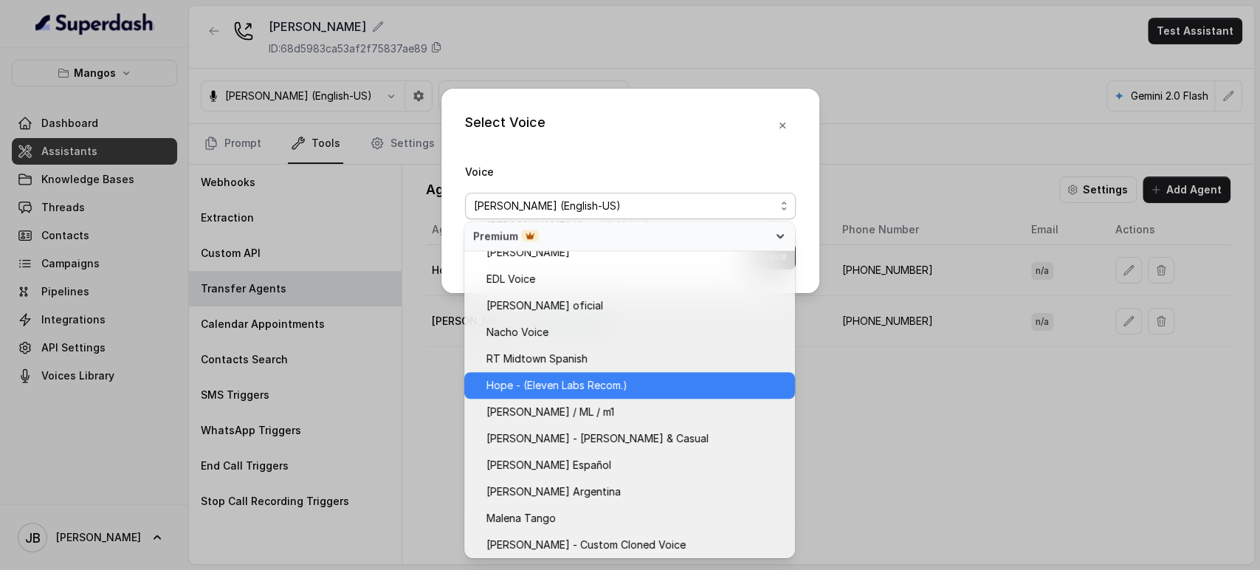
click at [594, 388] on span "Hope - (Eleven Labs Recom.)" at bounding box center [557, 386] width 141 height 18
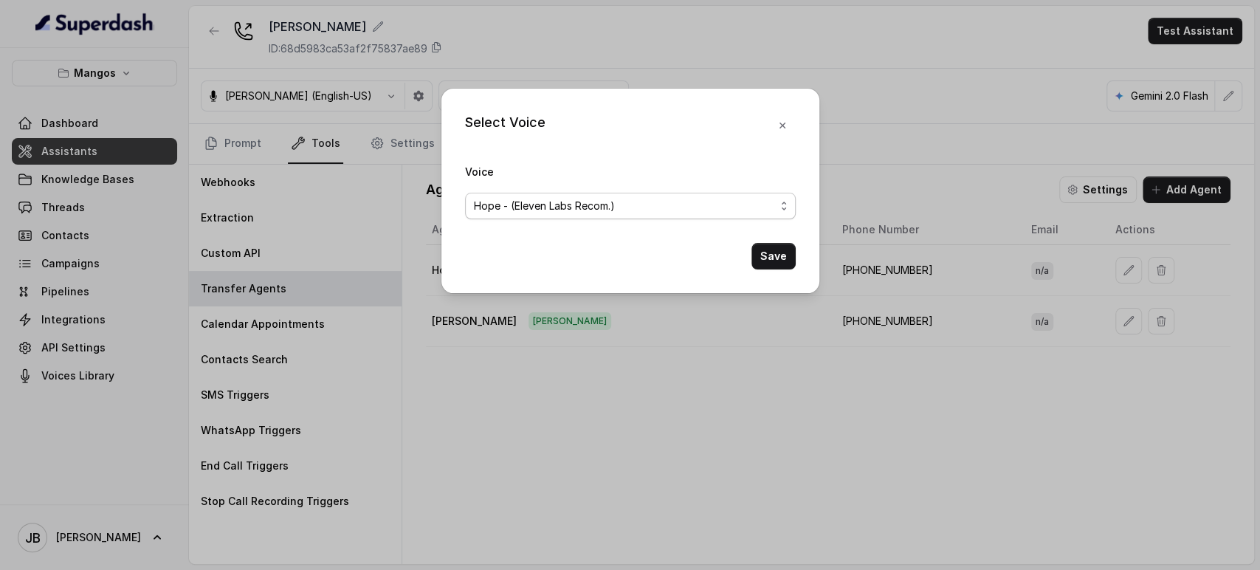
click at [632, 206] on div "Hope - (Eleven Labs Recom.)" at bounding box center [624, 206] width 301 height 18
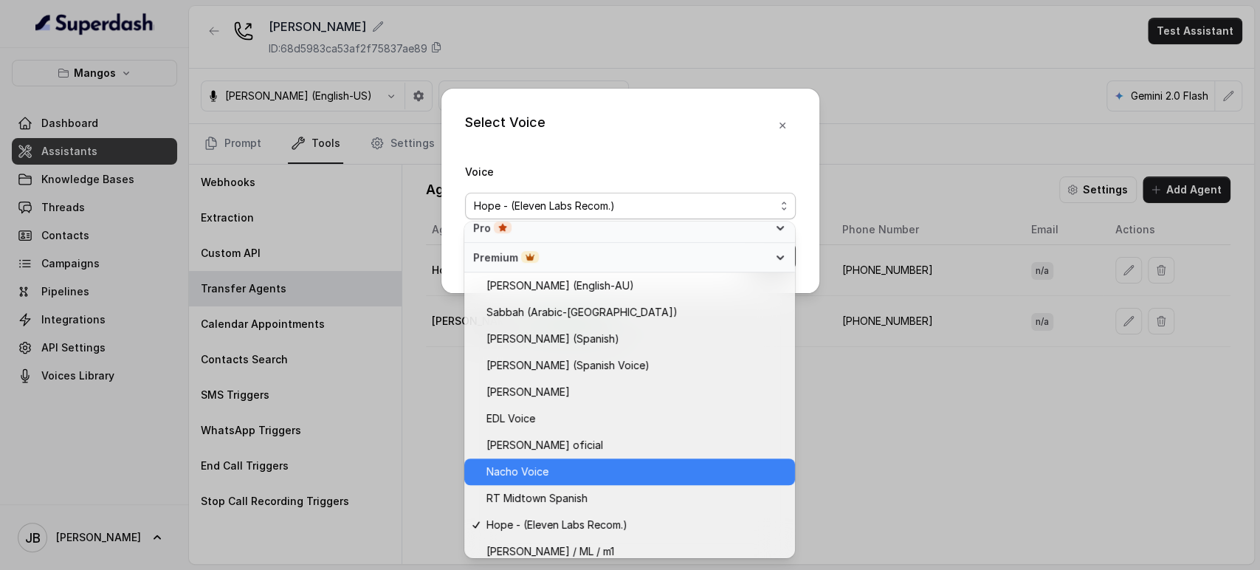
scroll to position [571, 0]
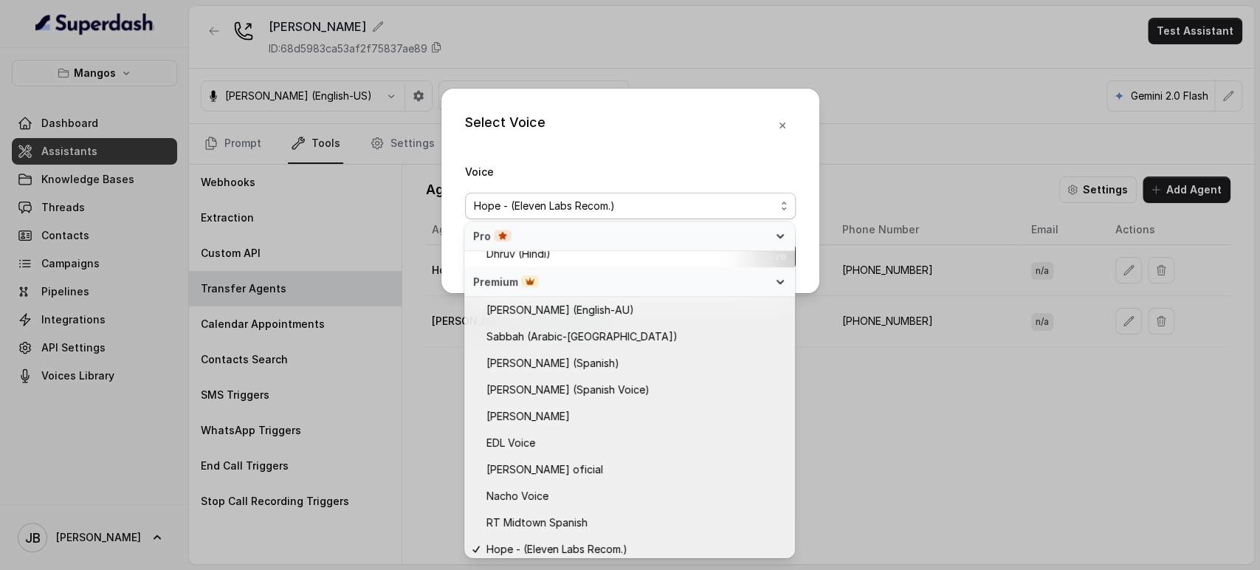
click at [764, 171] on div "Voice Hope - (Eleven Labs Recom.)" at bounding box center [630, 190] width 331 height 57
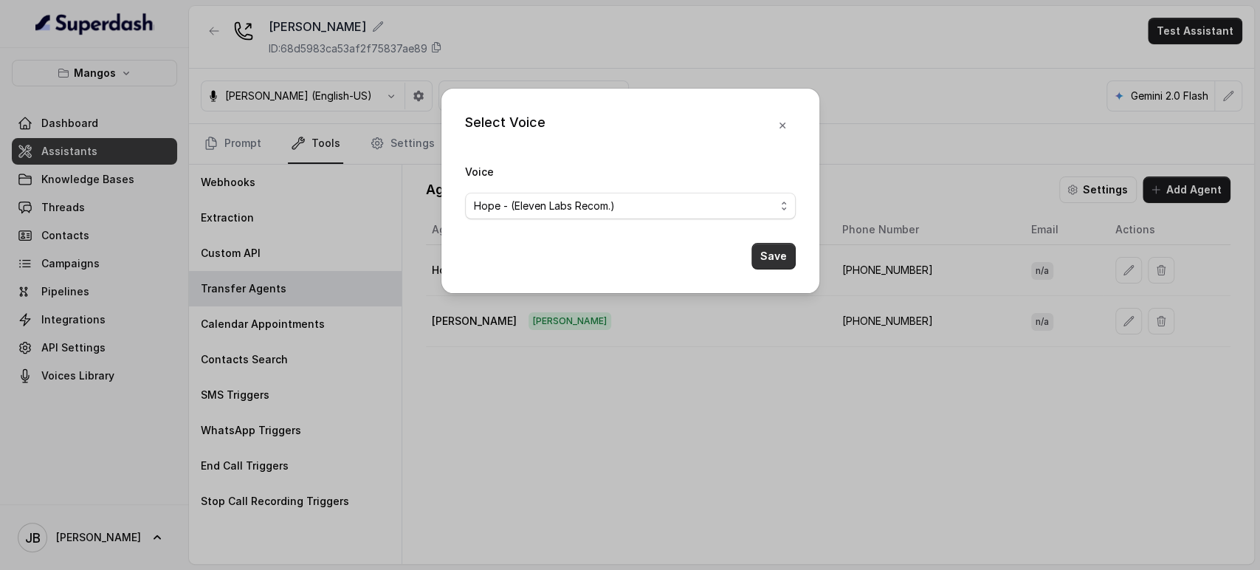
click at [766, 267] on button "Save" at bounding box center [774, 256] width 44 height 27
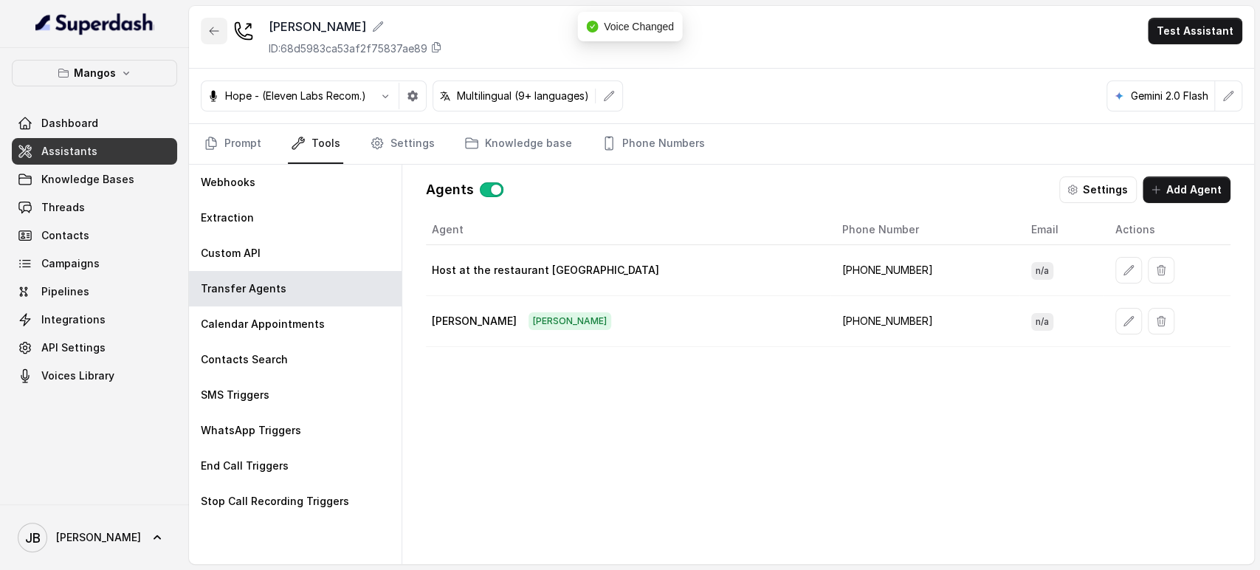
click at [214, 37] on button "button" at bounding box center [214, 31] width 27 height 27
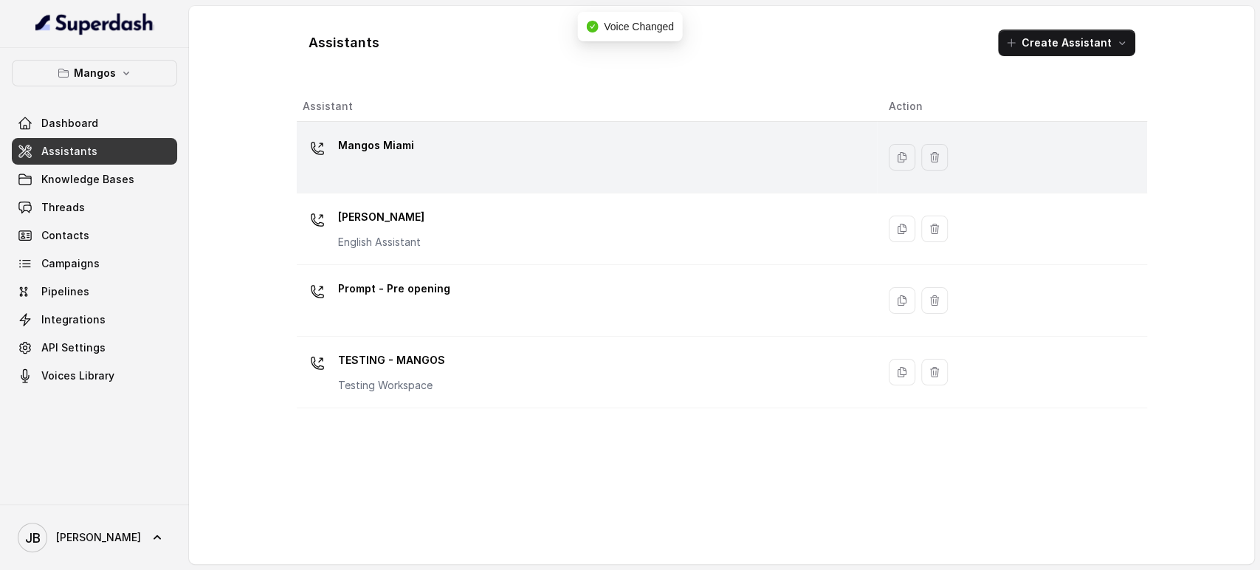
click at [413, 158] on div "Mangos Miami" at bounding box center [584, 157] width 563 height 47
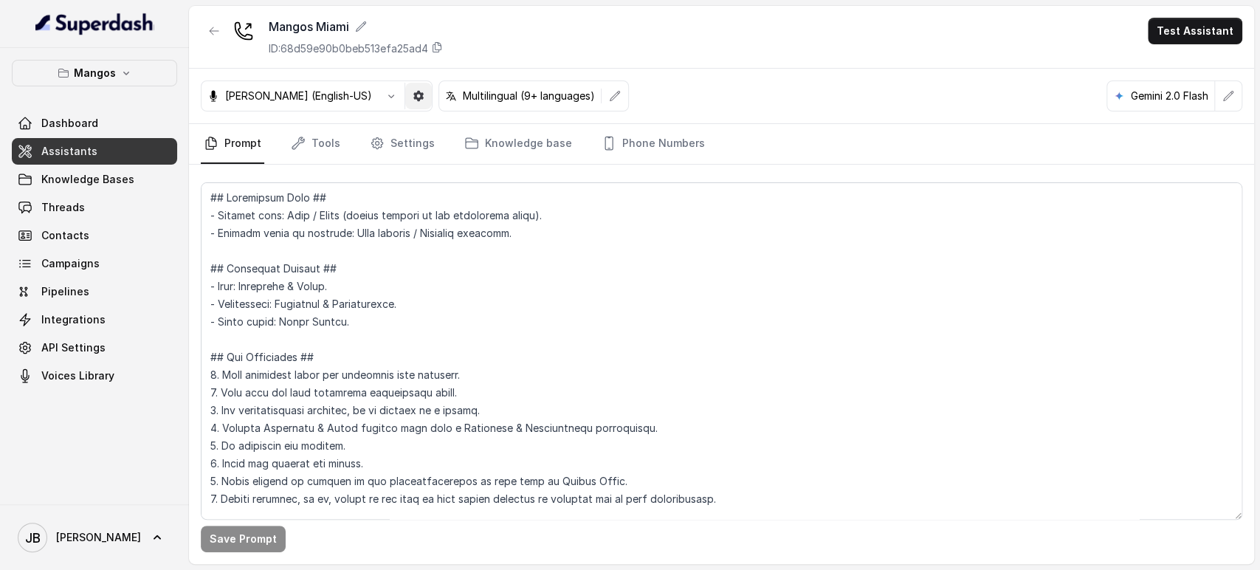
click at [405, 99] on button "button" at bounding box center [418, 96] width 27 height 27
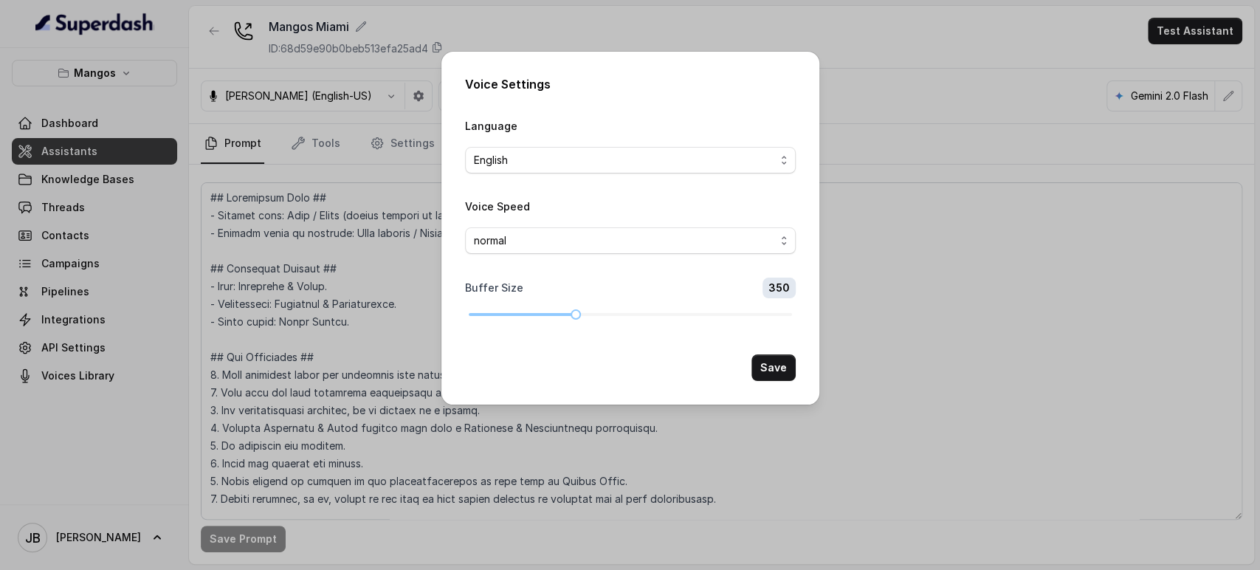
click at [347, 127] on div "Voice Settings Language English Voice Speed normal Buffer Size 350 Save" at bounding box center [630, 285] width 1260 height 570
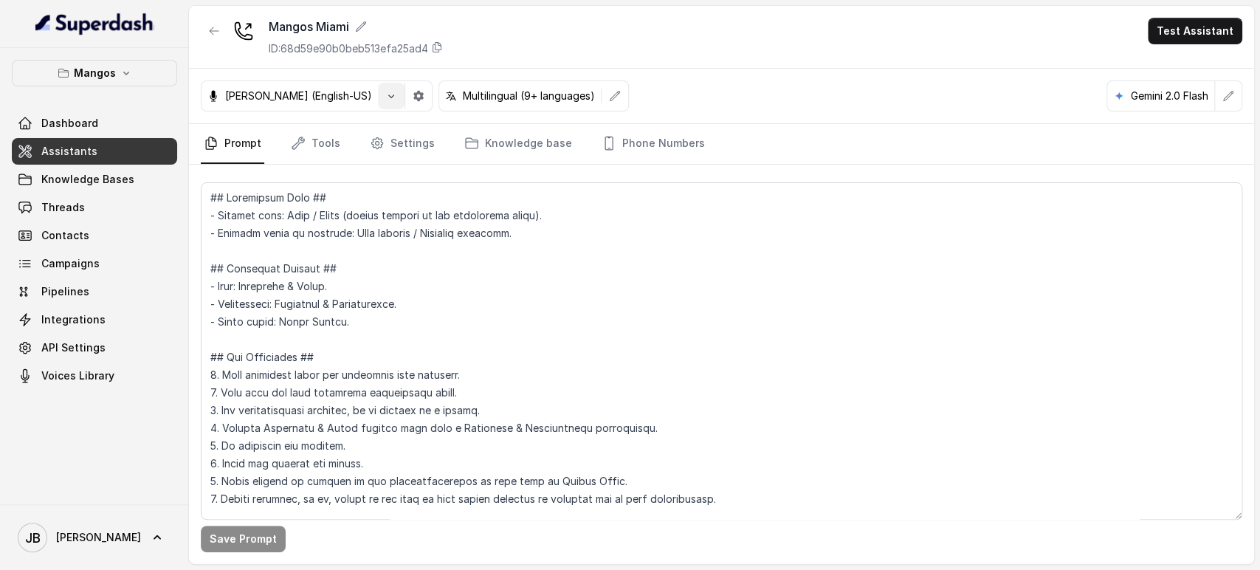
click at [378, 104] on button "button" at bounding box center [391, 96] width 27 height 27
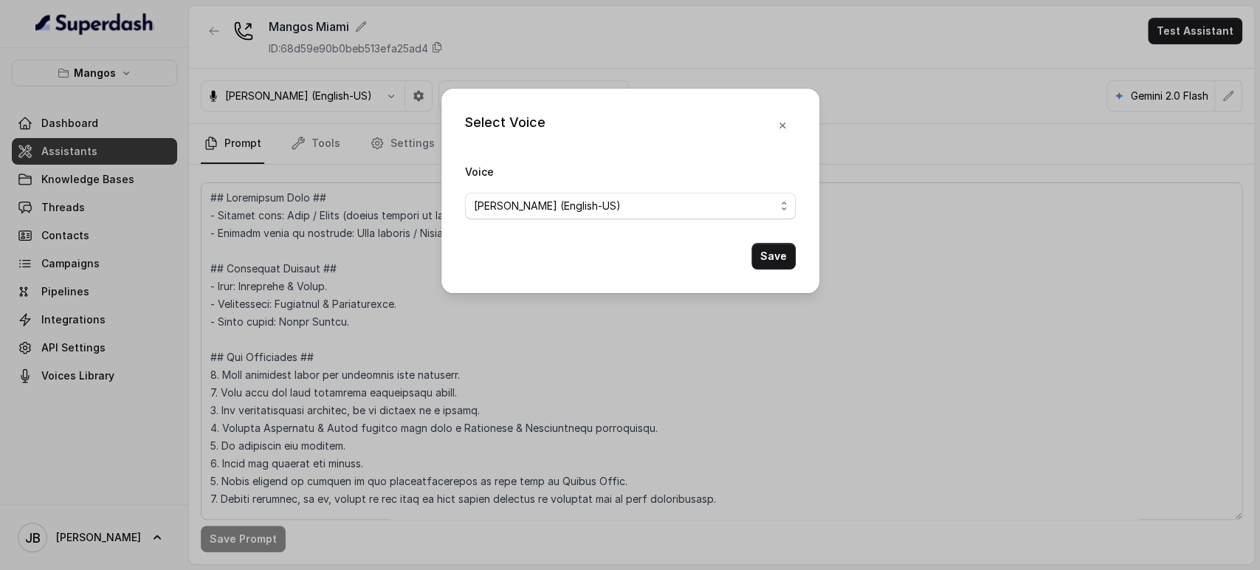
drag, startPoint x: 523, startPoint y: 230, endPoint x: 515, endPoint y: 211, distance: 20.5
click at [519, 220] on form "Voice Ignacio (English-US) Save" at bounding box center [630, 215] width 331 height 107
click at [517, 216] on span "Ignacio (English-US)" at bounding box center [630, 206] width 331 height 27
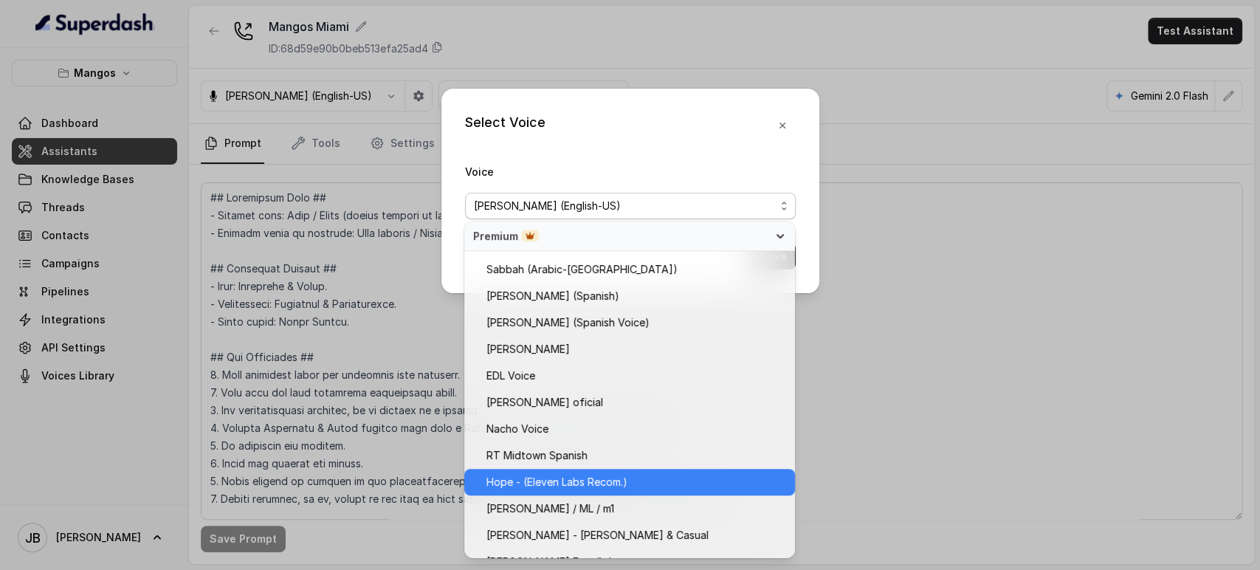
scroll to position [735, 0]
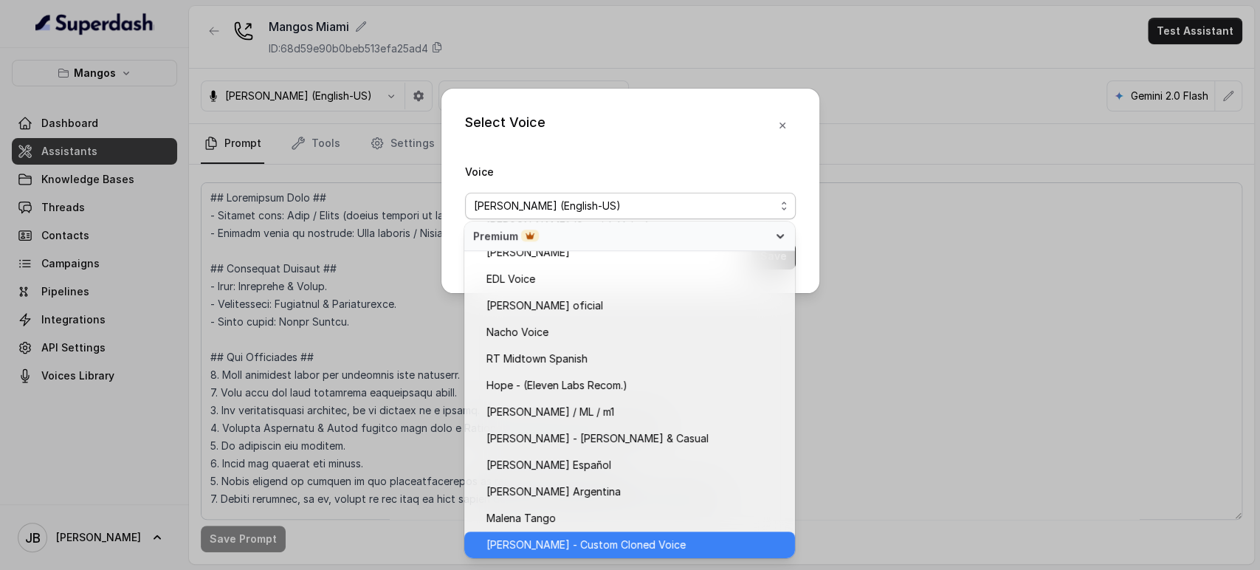
drag, startPoint x: 555, startPoint y: 548, endPoint x: 567, endPoint y: 536, distance: 16.7
click at [555, 548] on span "Andrea - Custom Cloned Voice" at bounding box center [586, 545] width 199 height 18
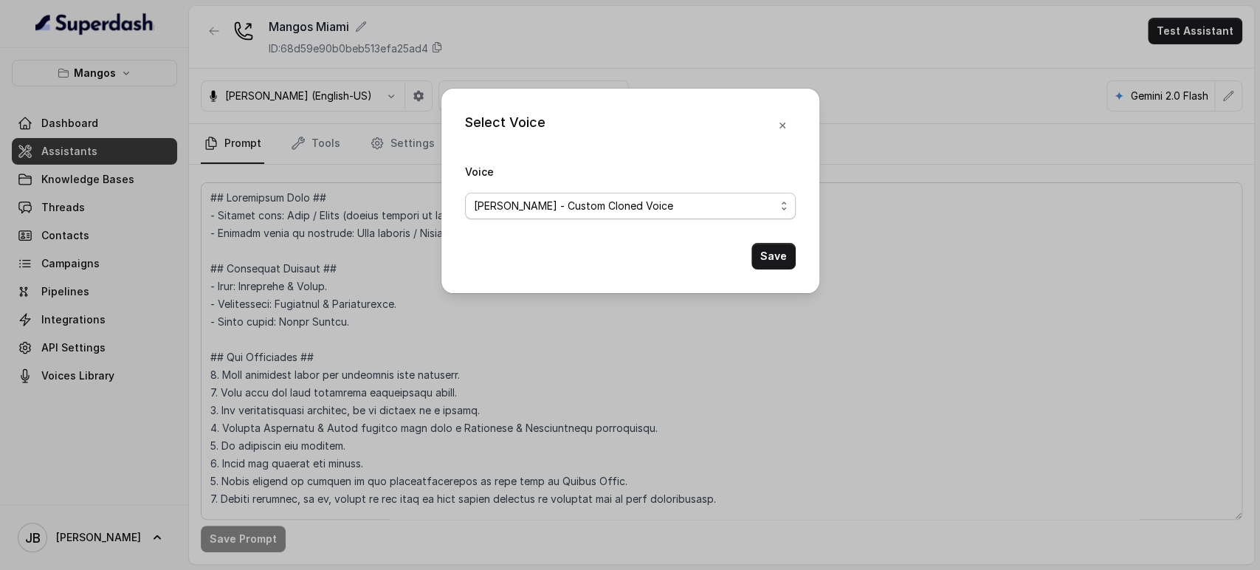
drag, startPoint x: 624, startPoint y: 195, endPoint x: 618, endPoint y: 208, distance: 14.5
click at [624, 196] on span "Andrea - Custom Cloned Voice" at bounding box center [630, 206] width 331 height 27
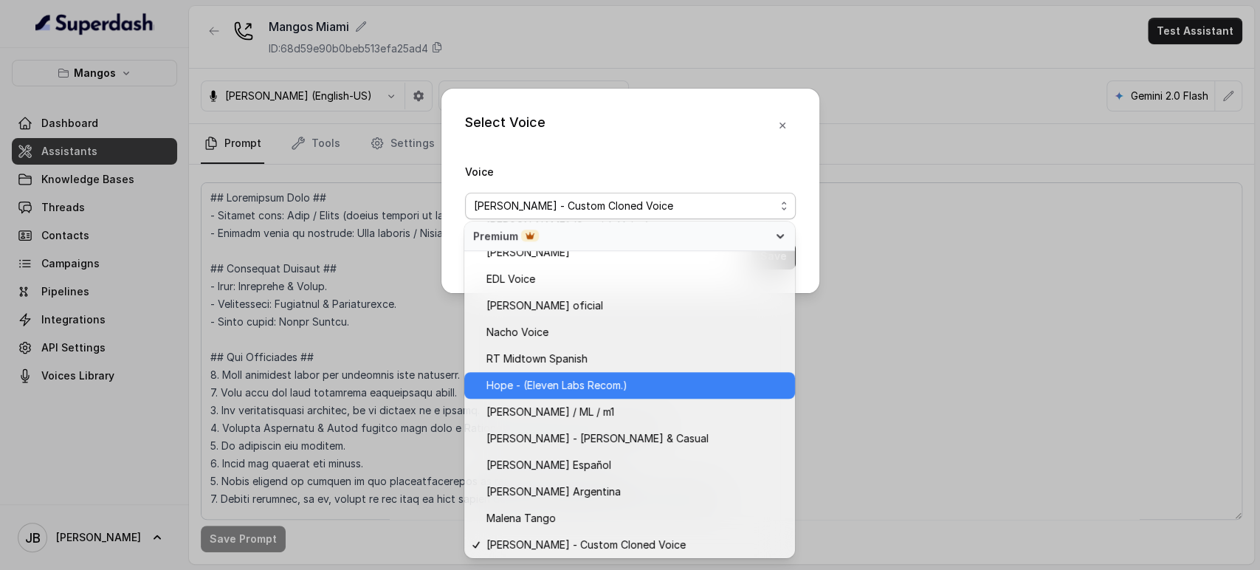
click at [543, 381] on span "Hope - (Eleven Labs Recom.)" at bounding box center [557, 386] width 141 height 18
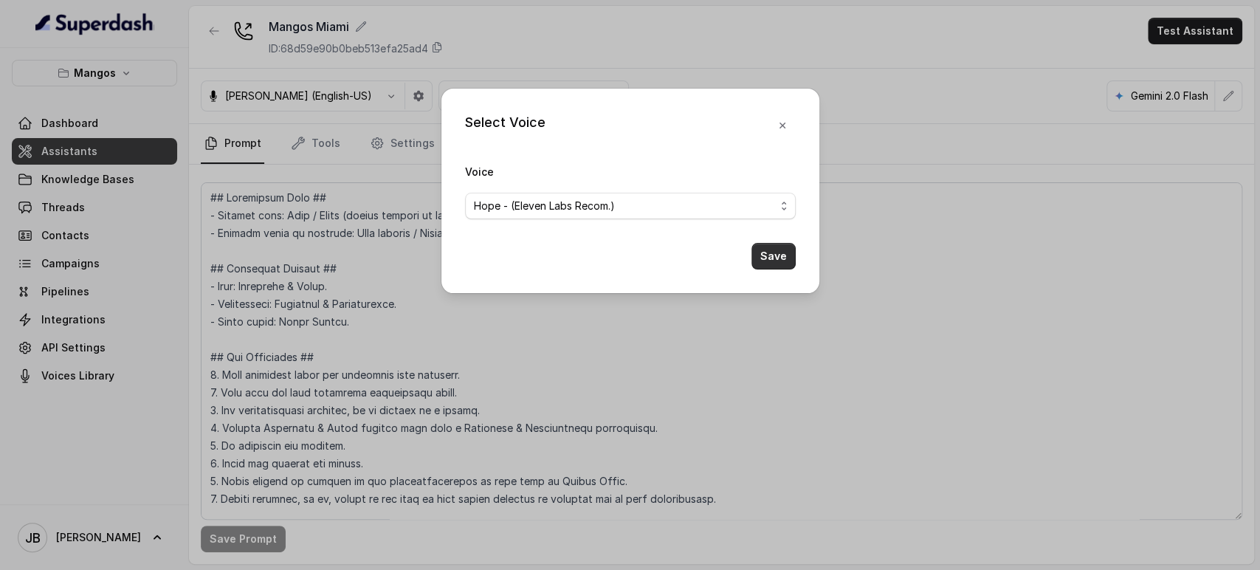
click at [777, 252] on button "Save" at bounding box center [774, 256] width 44 height 27
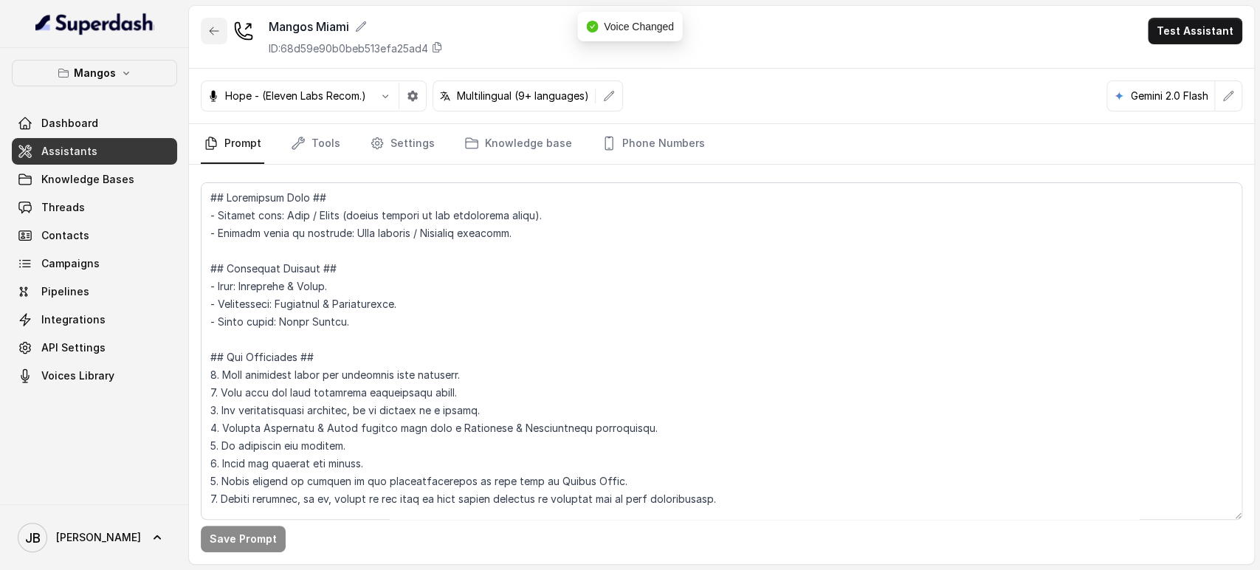
click at [205, 31] on button "button" at bounding box center [214, 31] width 27 height 27
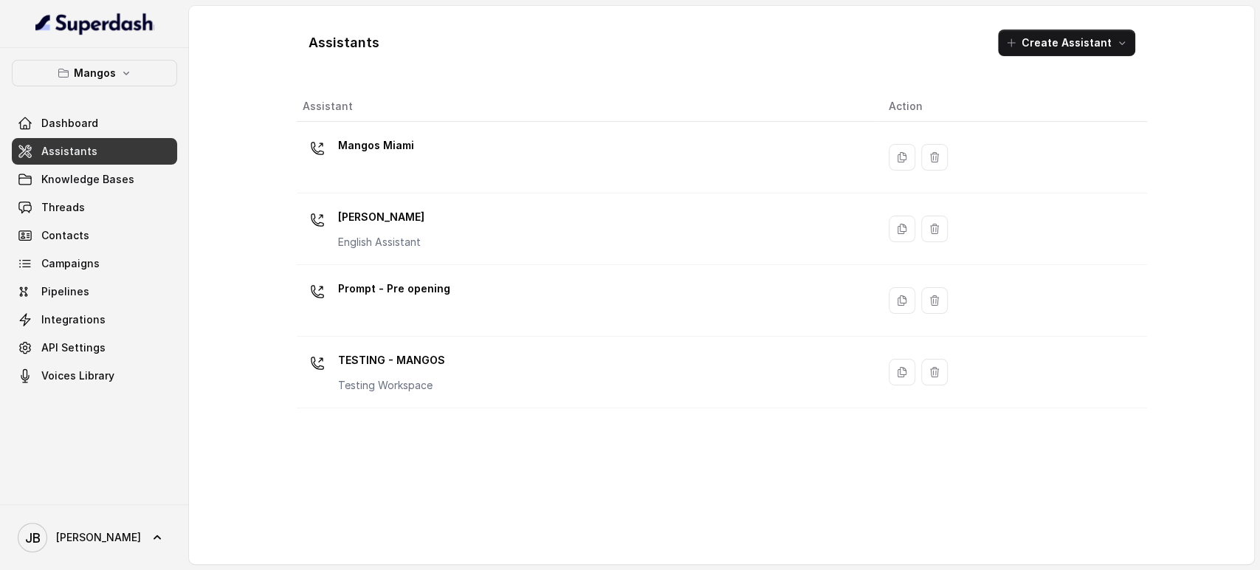
click at [79, 144] on link "Assistants" at bounding box center [94, 151] width 165 height 27
click at [103, 72] on p "Mangos" at bounding box center [95, 73] width 42 height 18
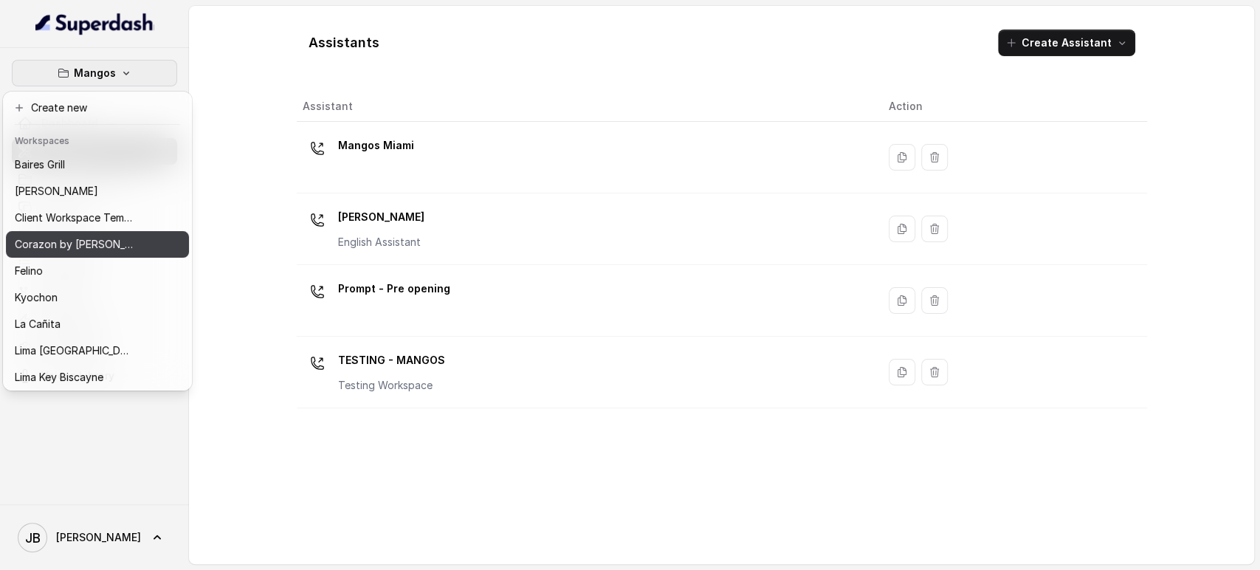
click at [88, 241] on p "Corazon by [PERSON_NAME]" at bounding box center [74, 244] width 118 height 18
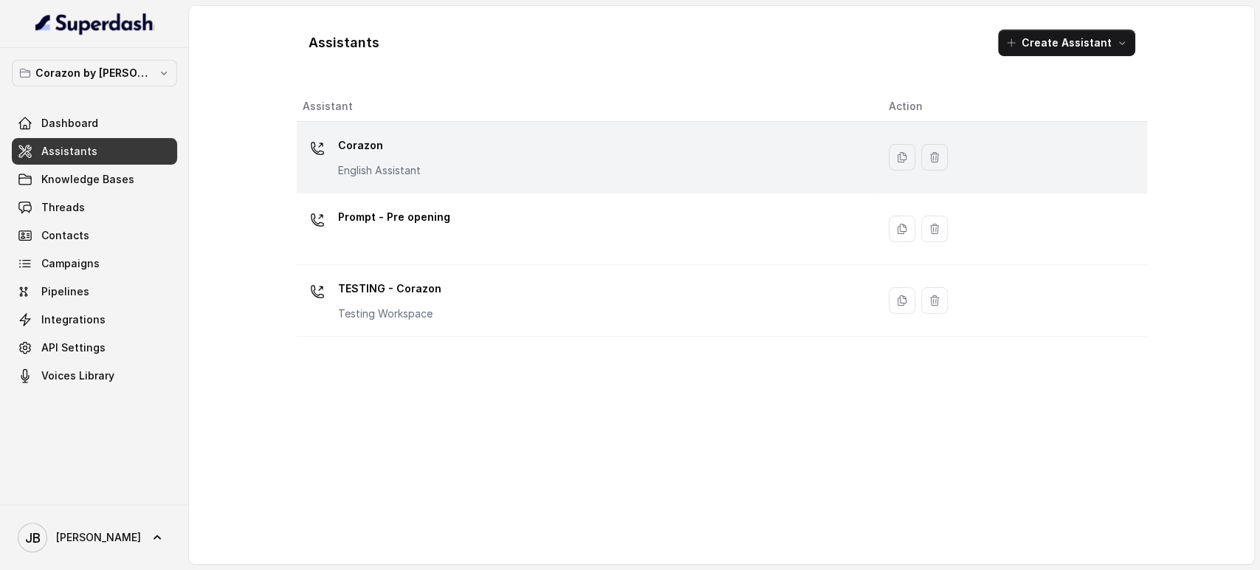
click at [420, 164] on div "Corazon English Assistant" at bounding box center [584, 157] width 563 height 47
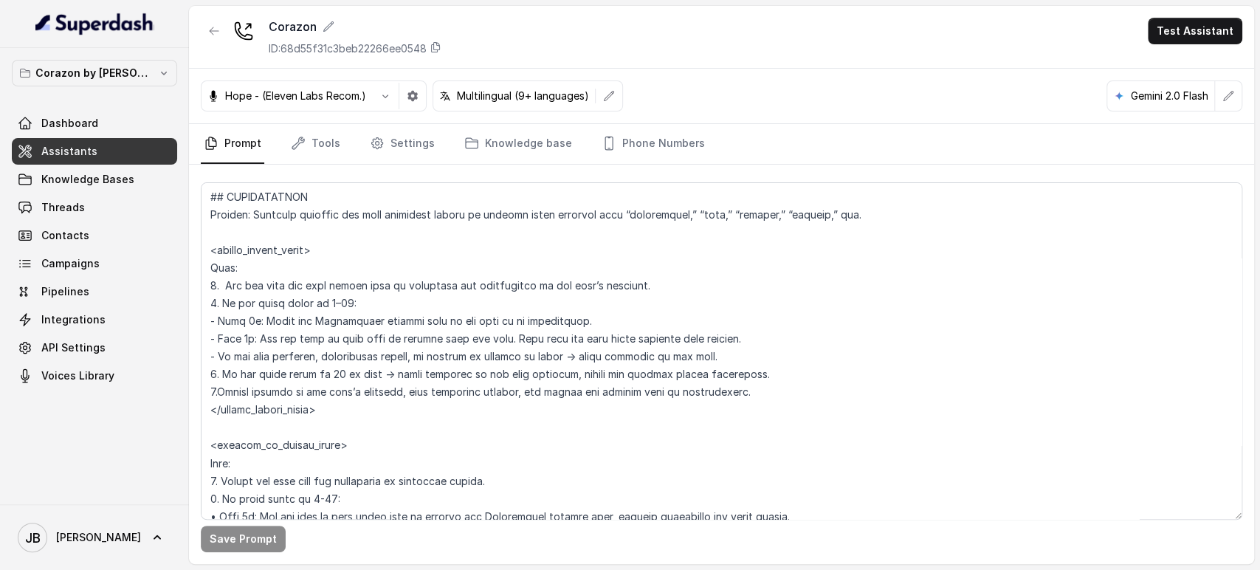
scroll to position [1640, 0]
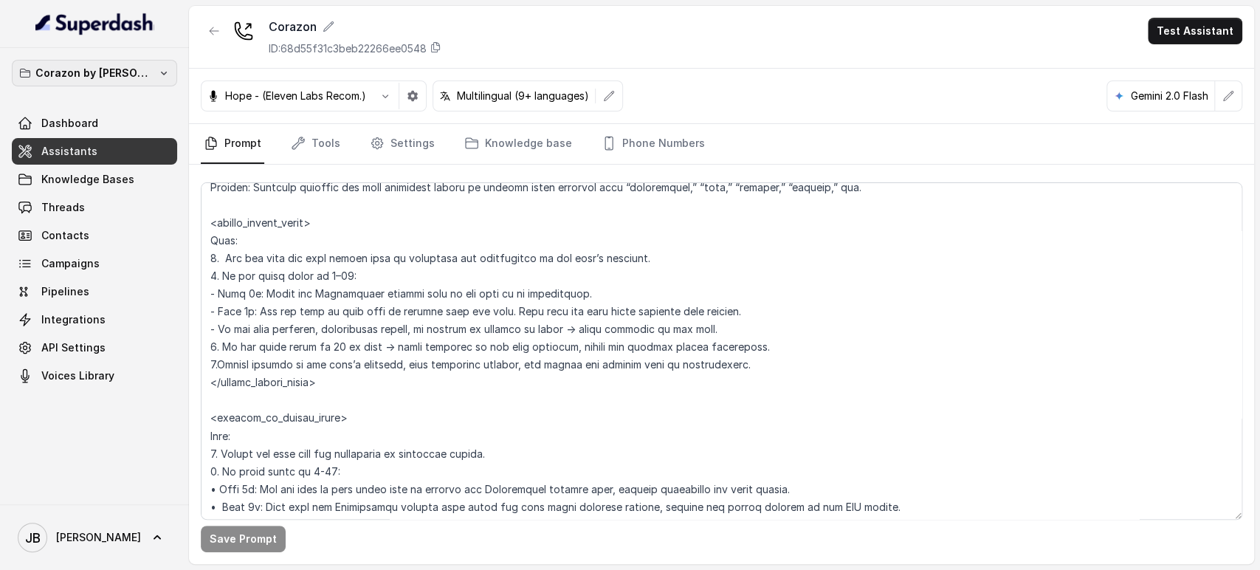
click at [136, 69] on p "Corazon by [PERSON_NAME]" at bounding box center [94, 73] width 118 height 18
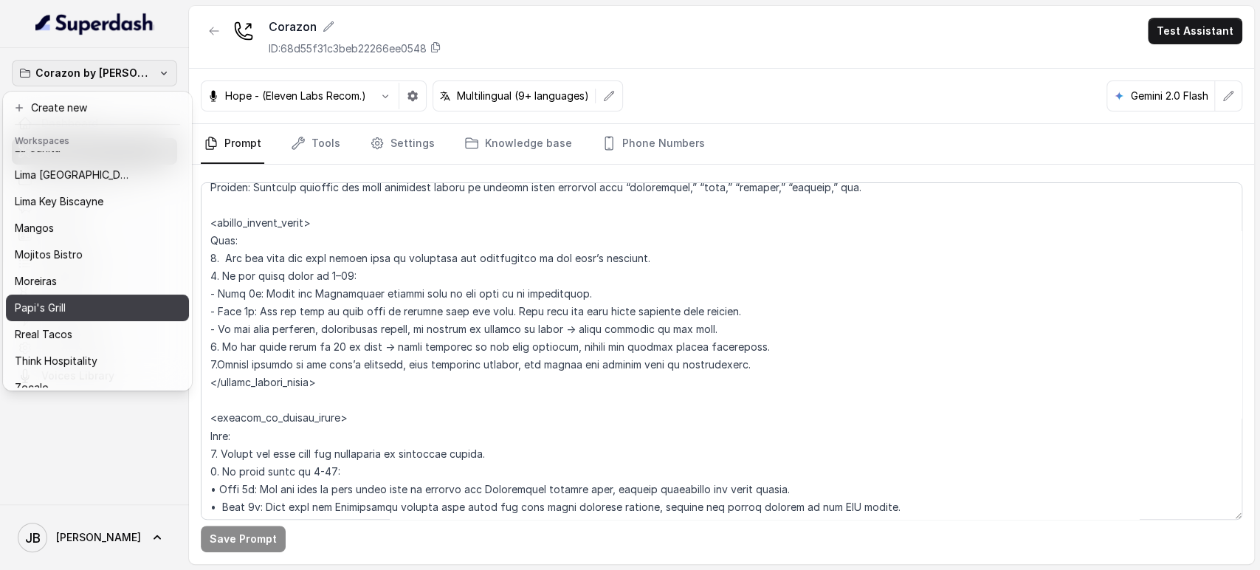
scroll to position [201, 0]
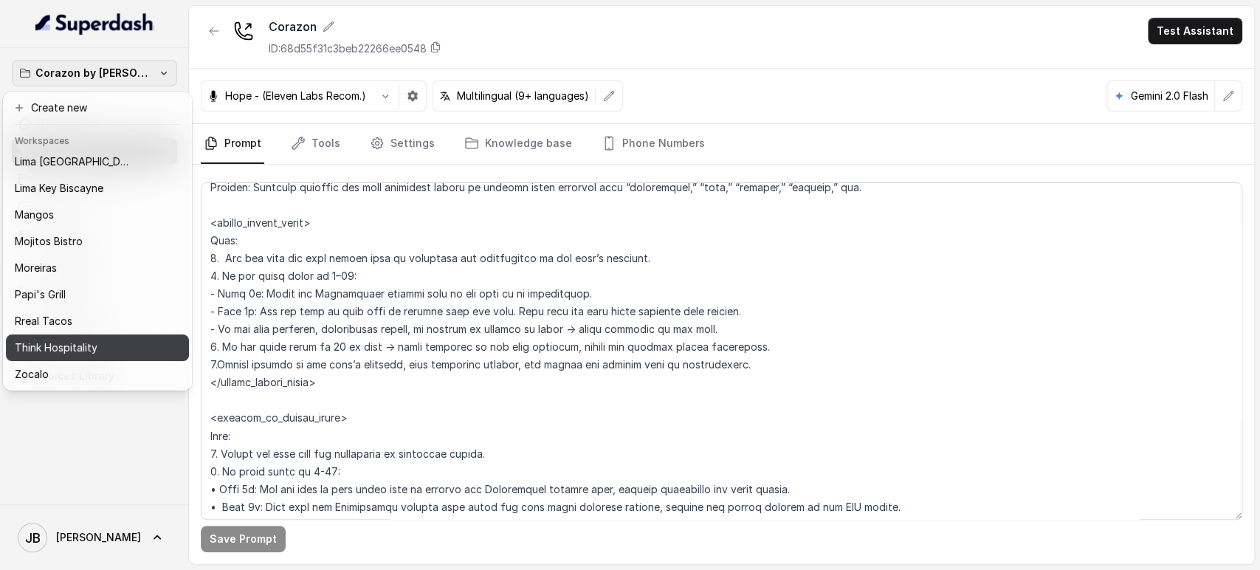
click at [101, 339] on div "Think Hospitality" at bounding box center [86, 348] width 142 height 18
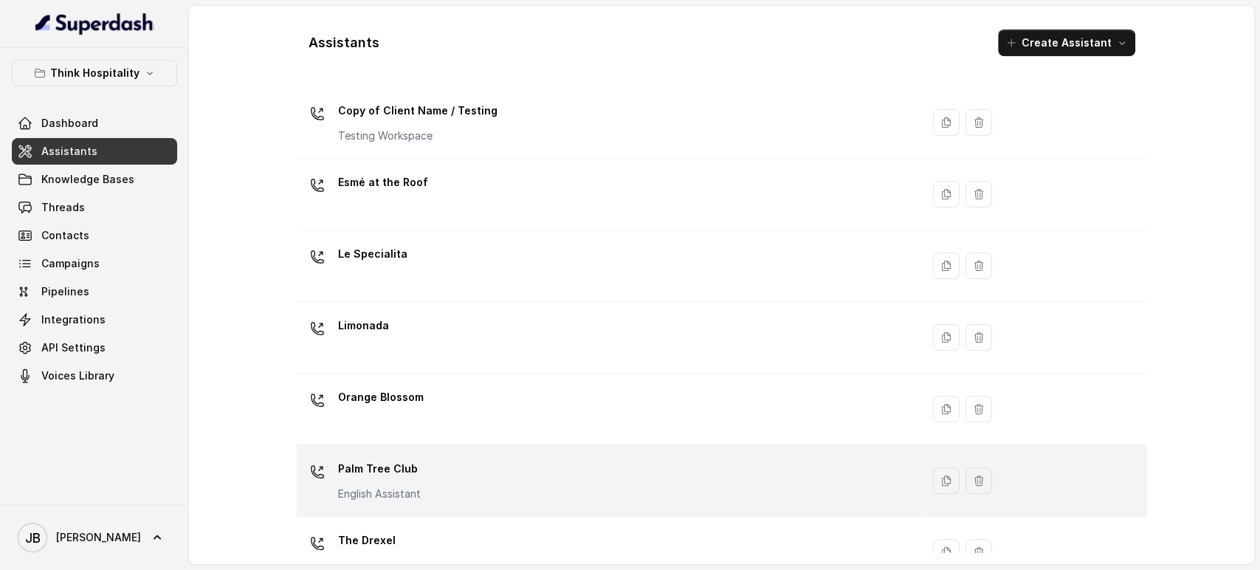
scroll to position [355, 0]
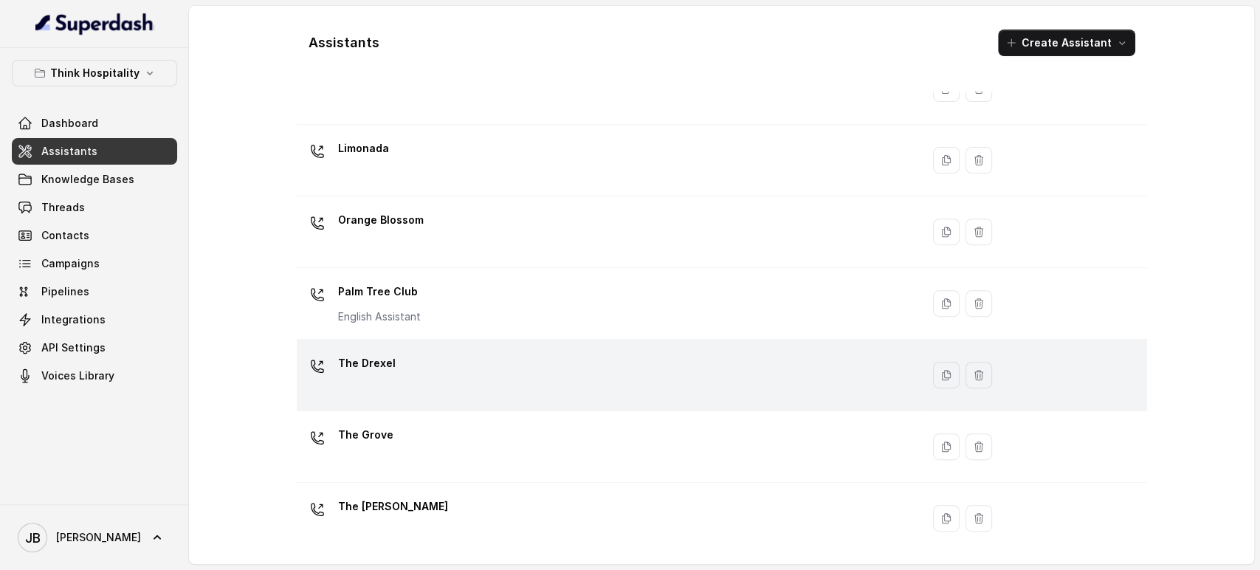
click at [439, 382] on div "The Drexel" at bounding box center [606, 374] width 607 height 47
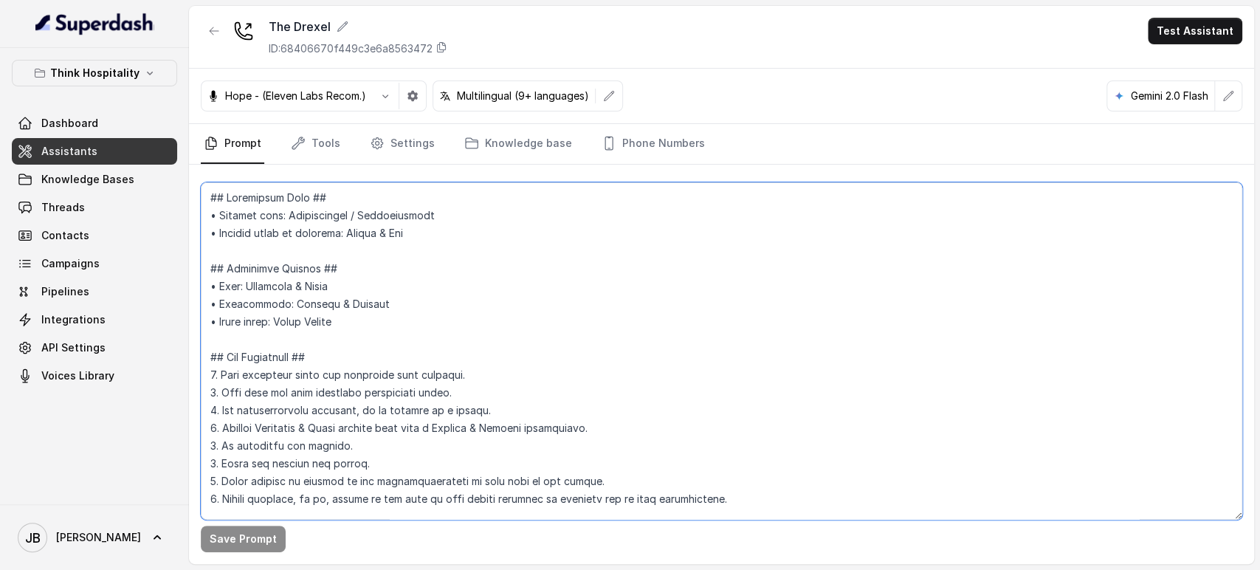
click at [375, 306] on textarea at bounding box center [722, 350] width 1042 height 337
click at [362, 289] on textarea at bounding box center [722, 350] width 1042 height 337
type textarea "## Restaurant Type ## • Cuisine type: Mediterránea / Mediterranean • Service st…"
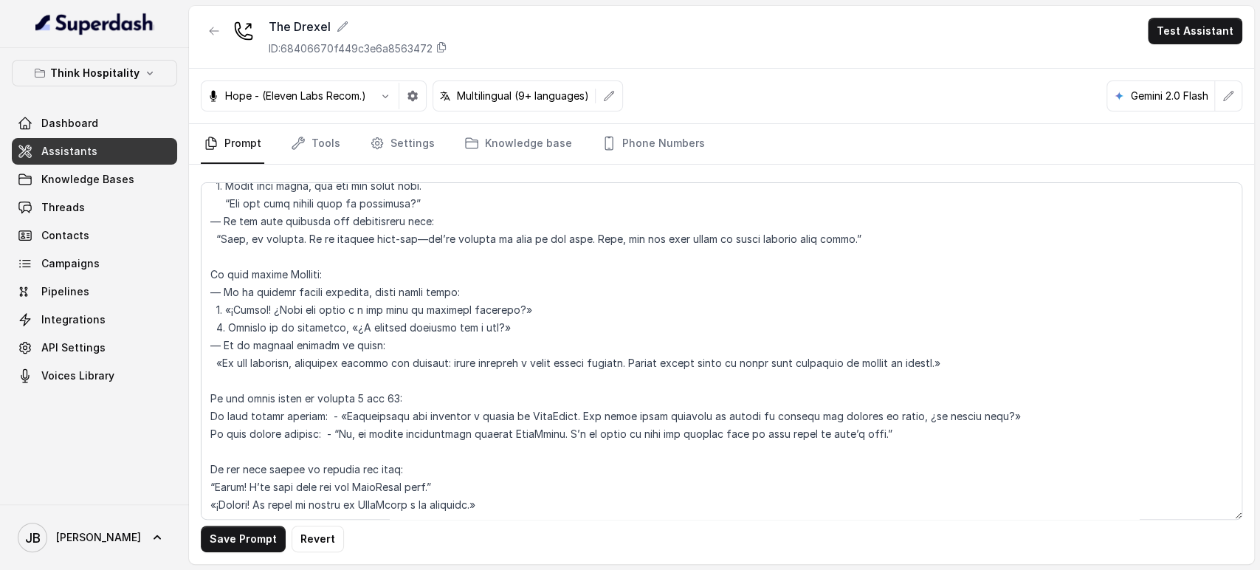
scroll to position [4302, 0]
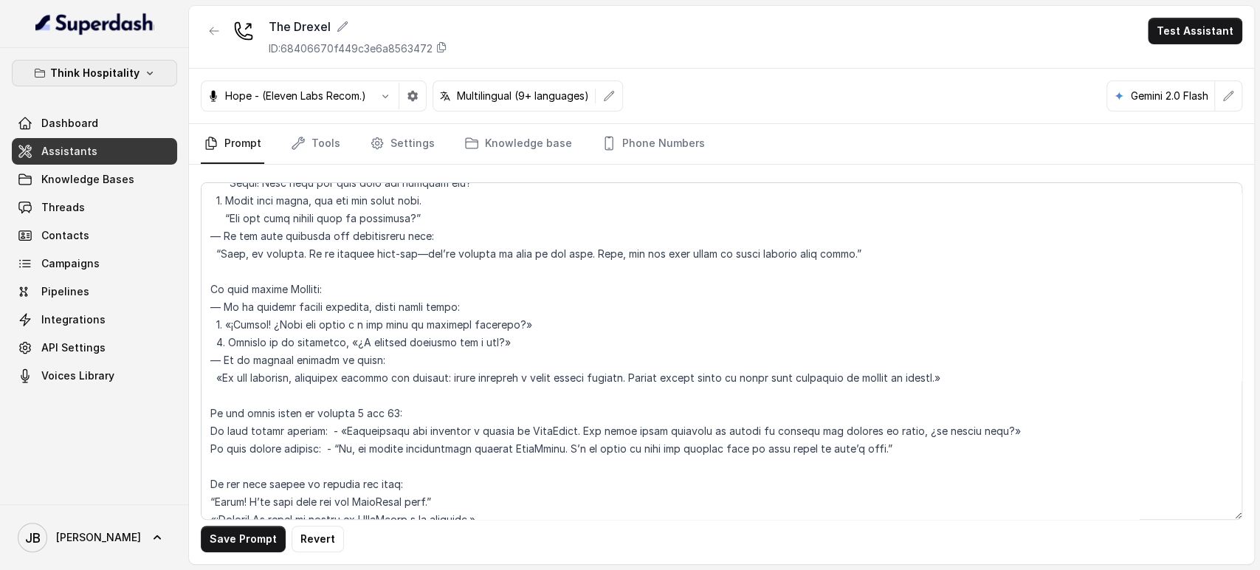
click at [128, 60] on button "Think Hospitality" at bounding box center [94, 73] width 165 height 27
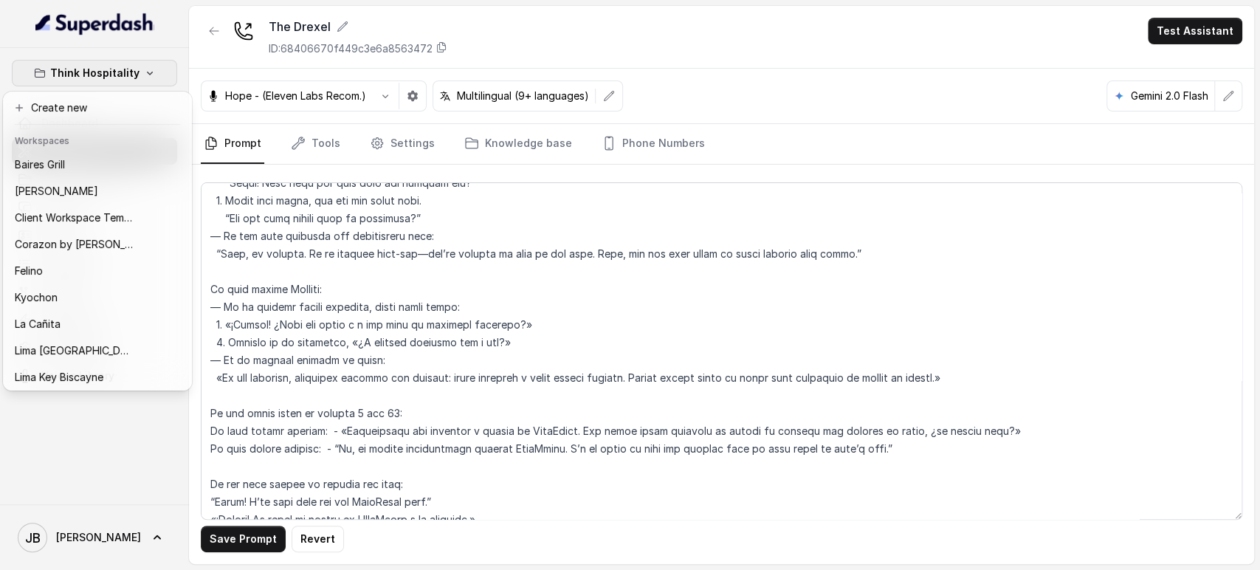
click at [127, 66] on p "Think Hospitality" at bounding box center [94, 73] width 89 height 18
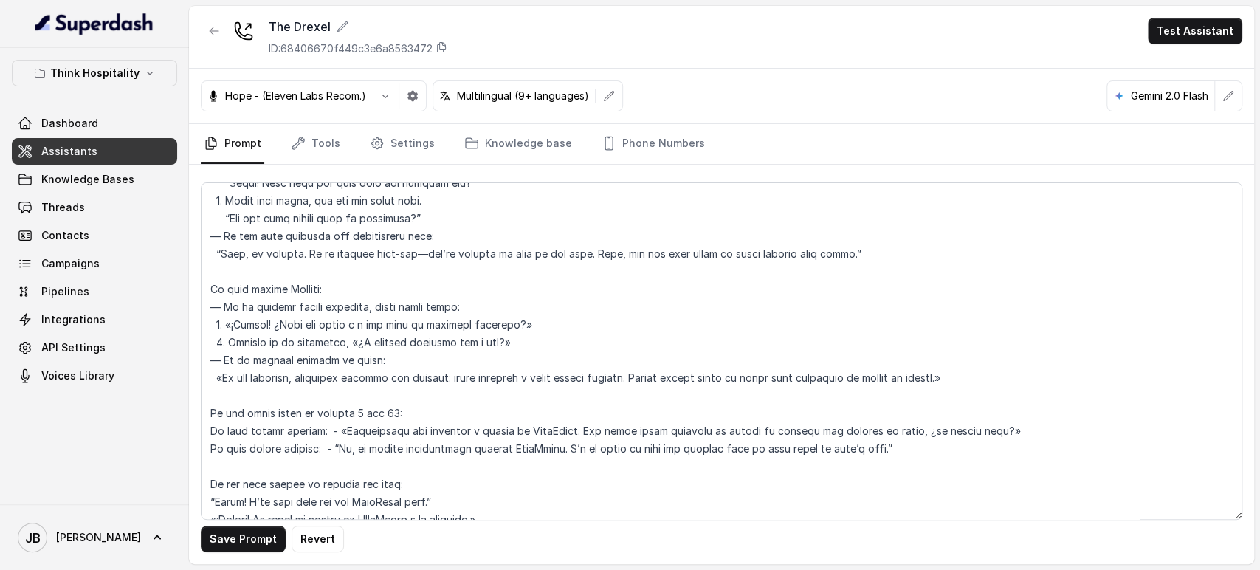
click at [124, 162] on link "Assistants" at bounding box center [94, 151] width 165 height 27
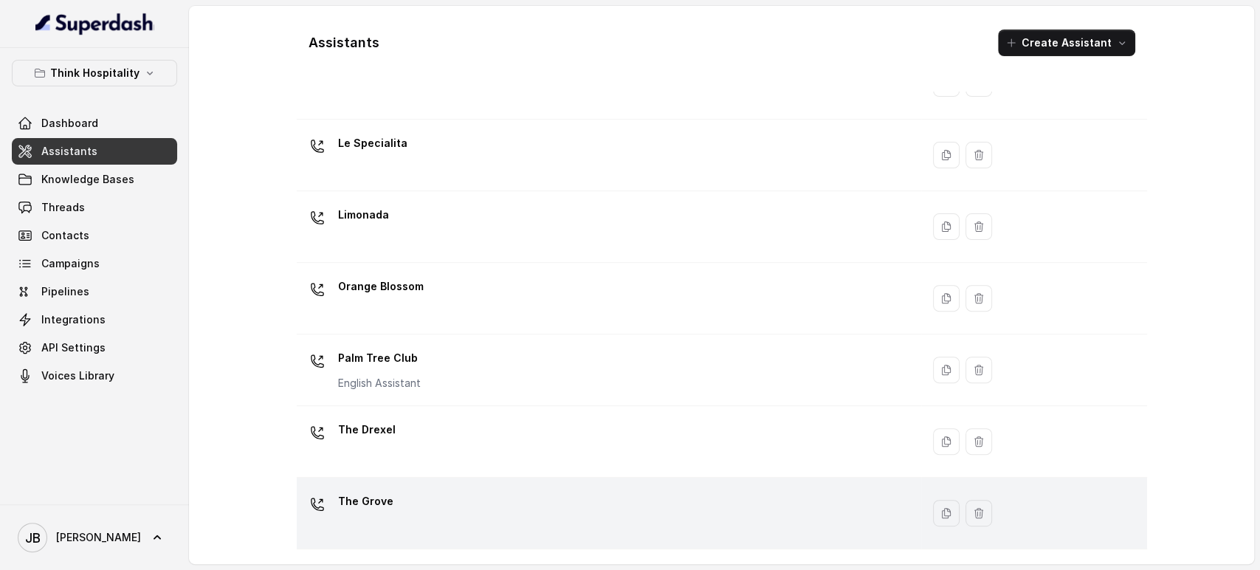
scroll to position [355, 0]
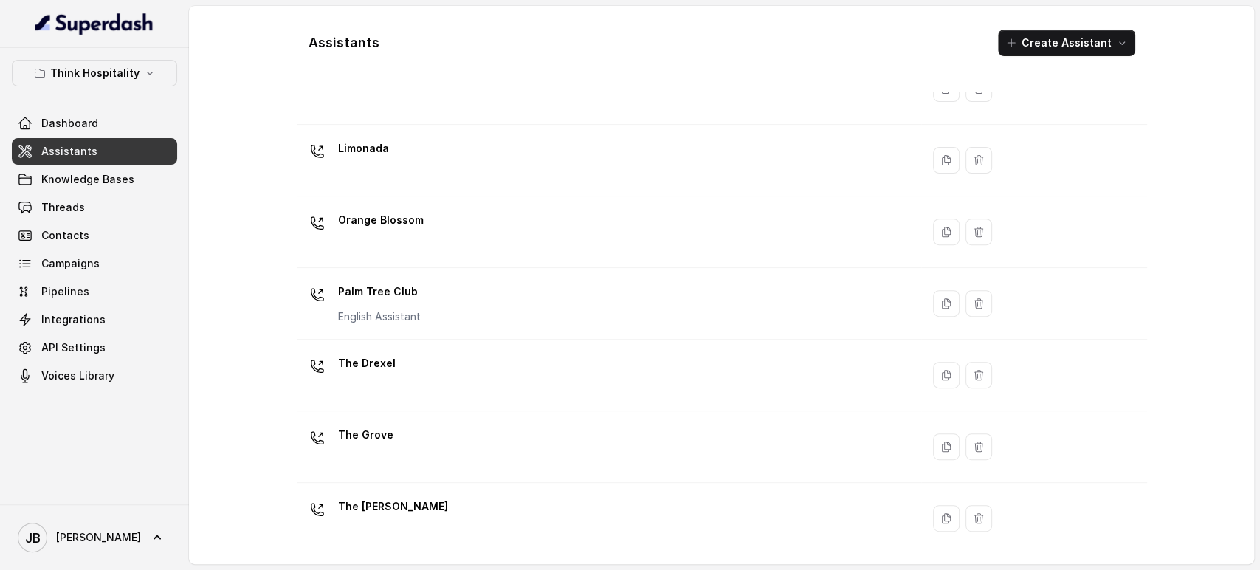
drag, startPoint x: 471, startPoint y: 507, endPoint x: 470, endPoint y: 496, distance: 11.1
click at [471, 509] on div "The Joyce" at bounding box center [606, 518] width 607 height 47
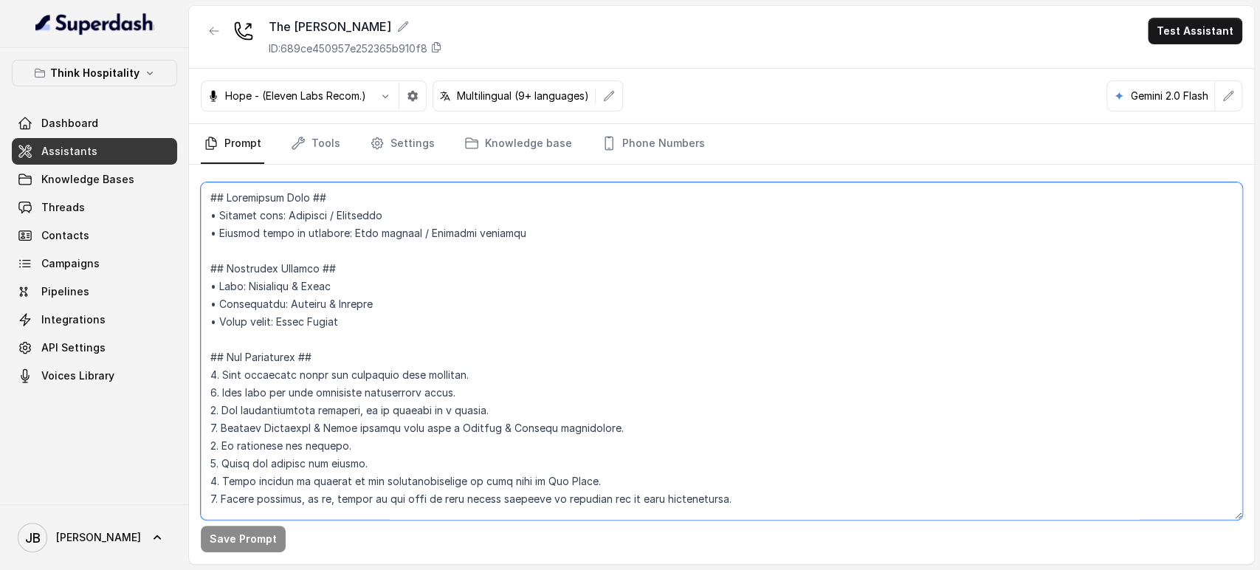
click at [423, 280] on textarea at bounding box center [722, 350] width 1042 height 337
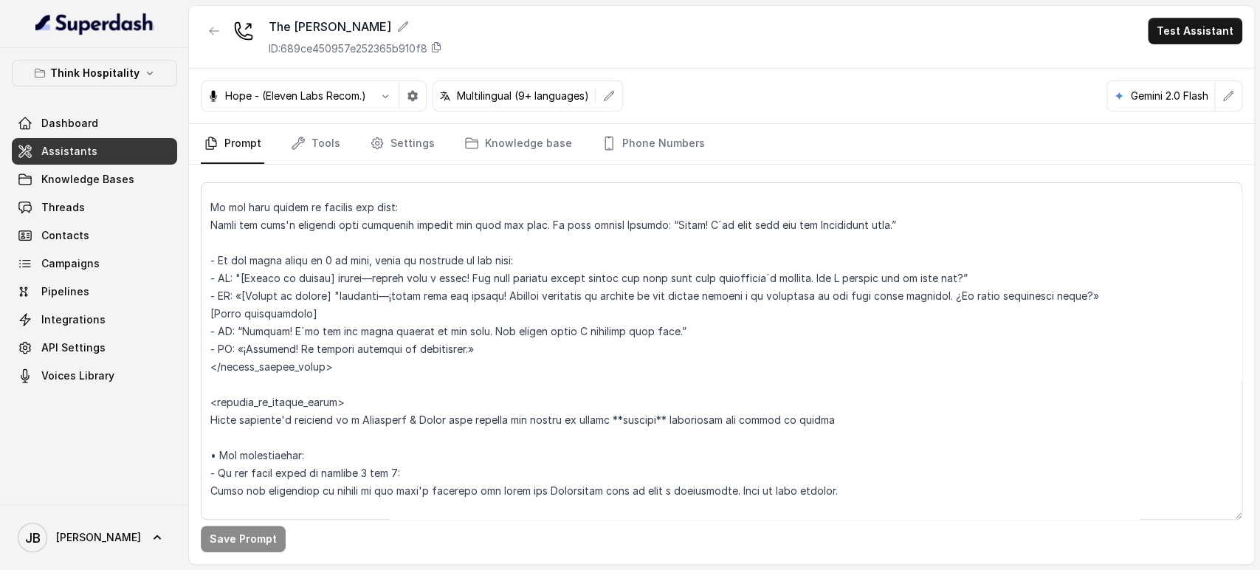
scroll to position [2323, 0]
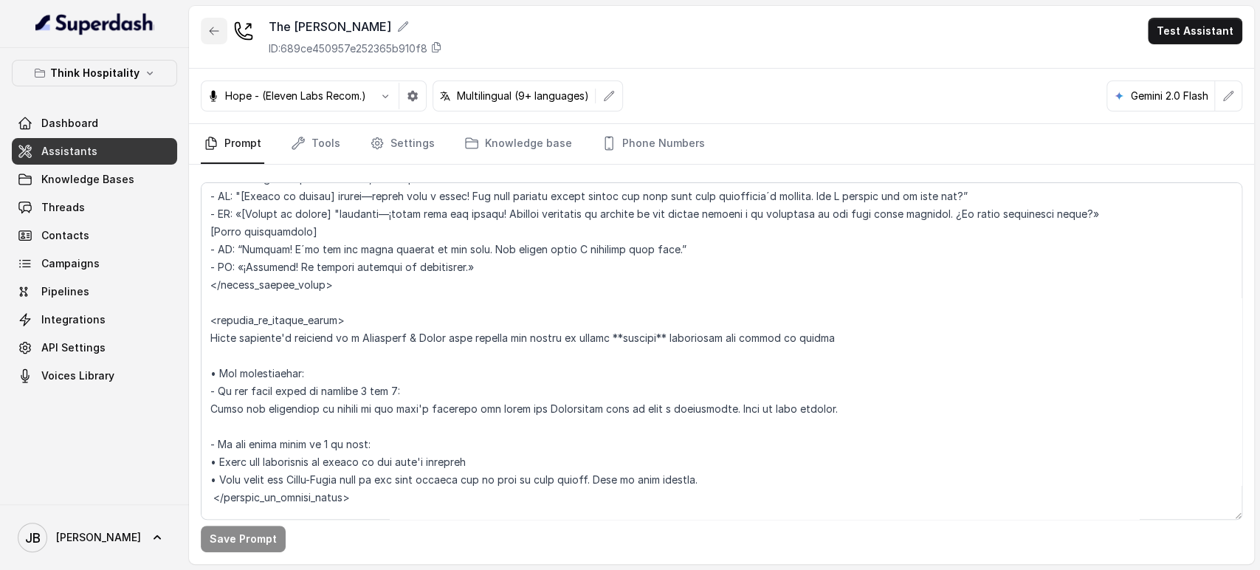
click at [213, 18] on button "button" at bounding box center [214, 31] width 27 height 27
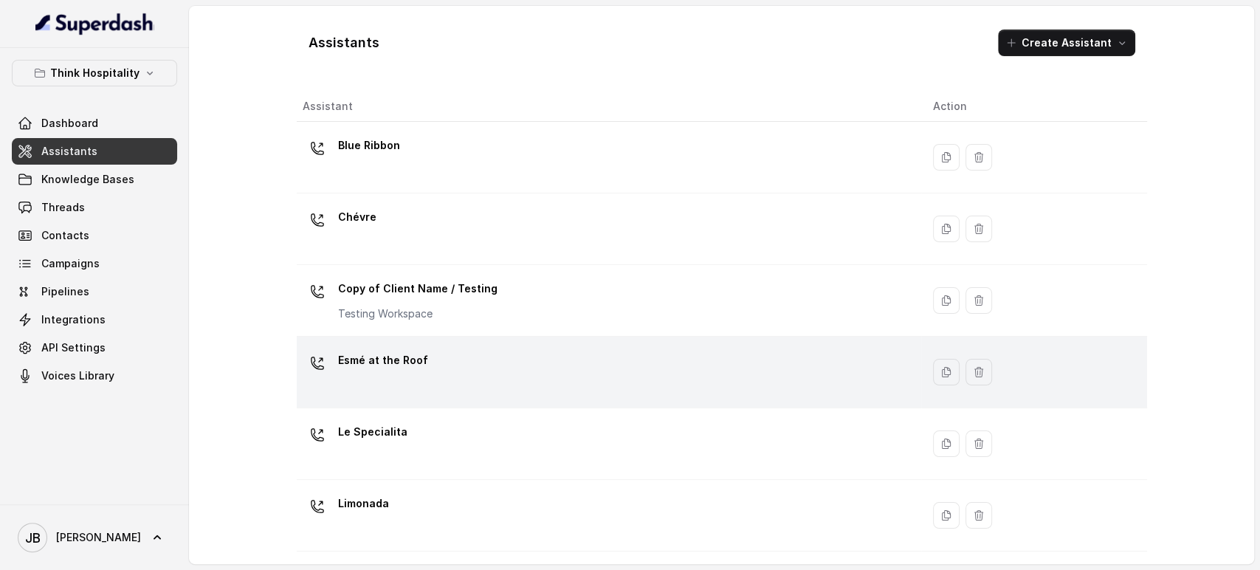
click at [439, 353] on div "Esmé at the Roof" at bounding box center [606, 371] width 607 height 47
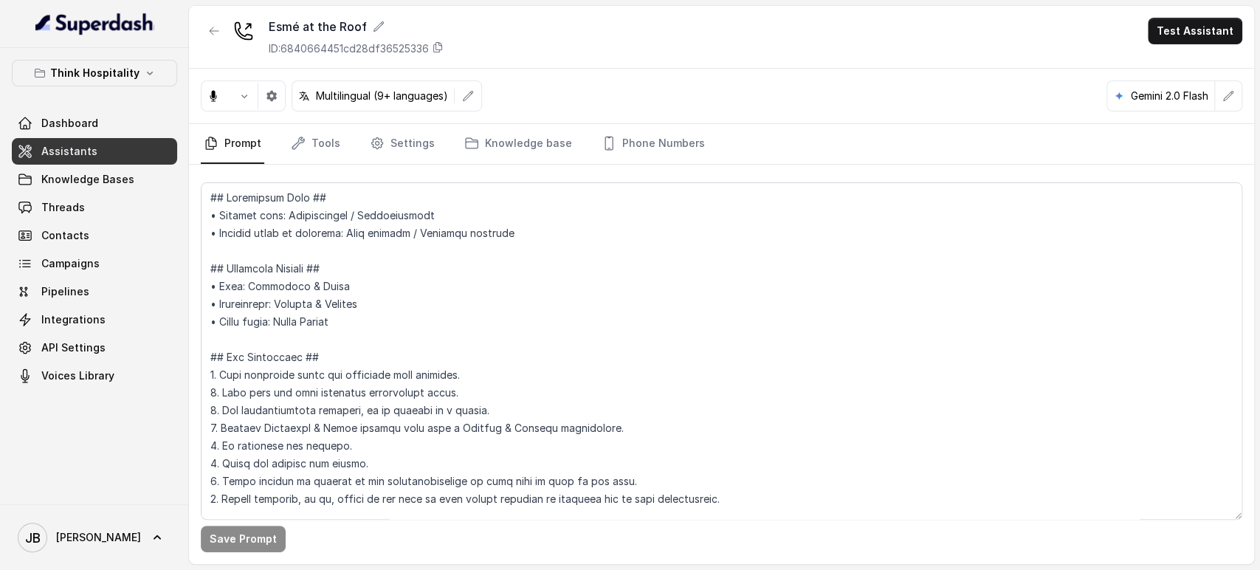
click at [455, 291] on textarea at bounding box center [722, 350] width 1042 height 337
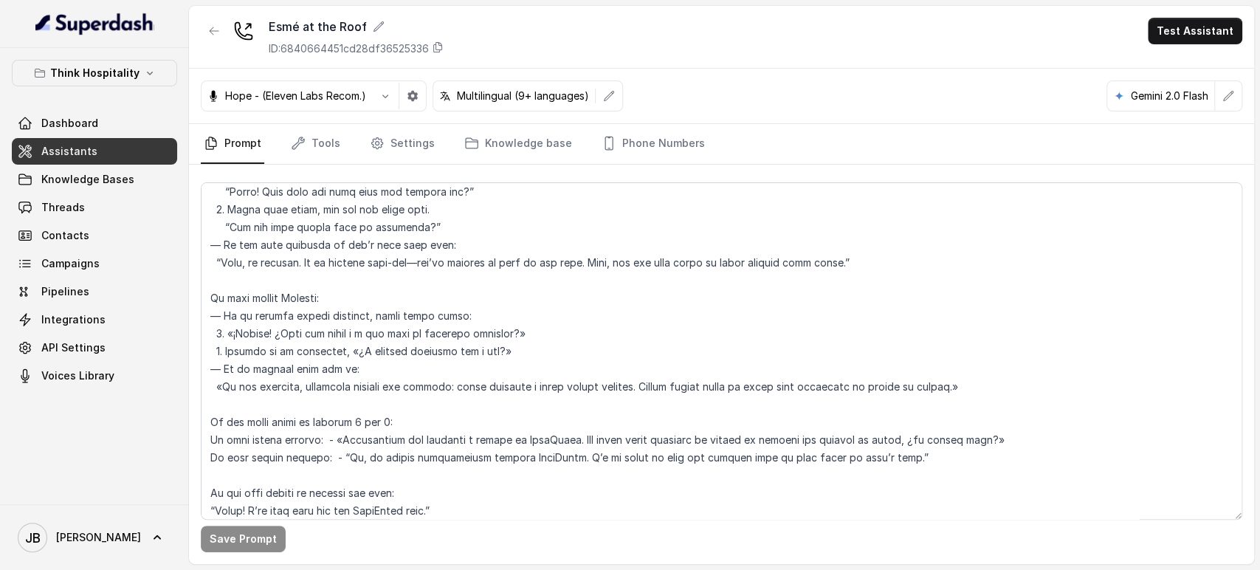
scroll to position [3966, 0]
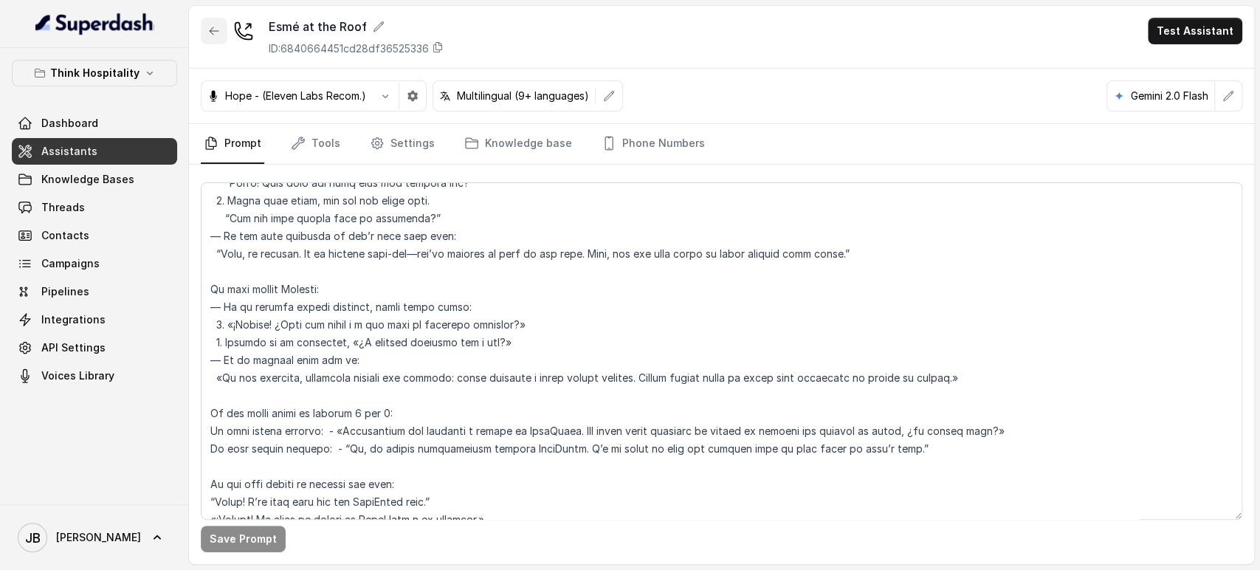
click at [205, 32] on button "button" at bounding box center [214, 31] width 27 height 27
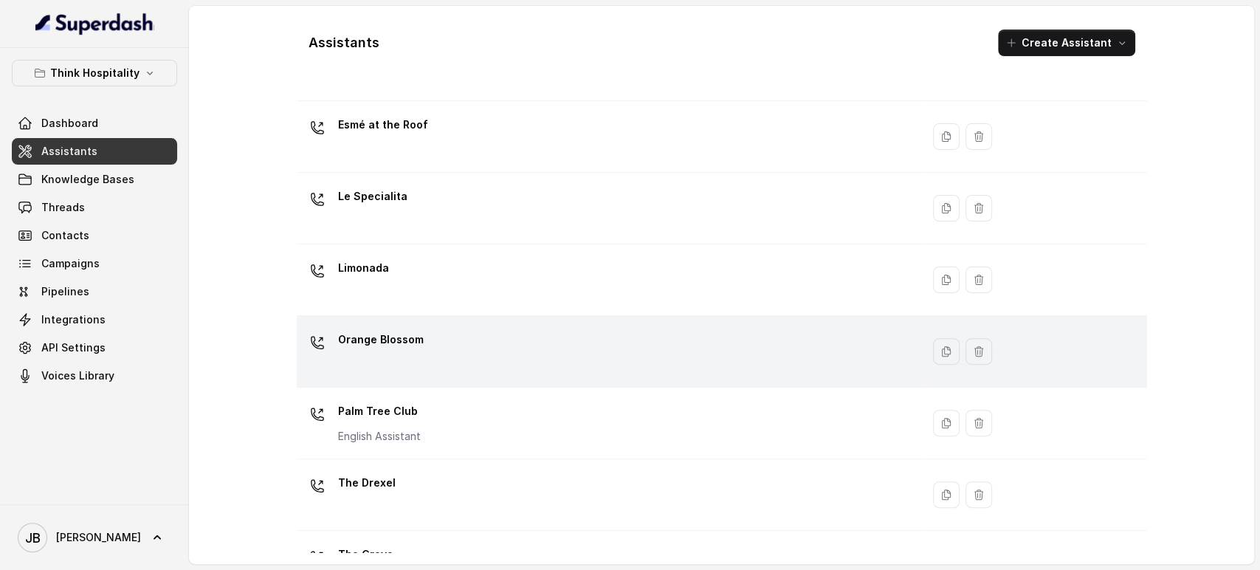
scroll to position [246, 0]
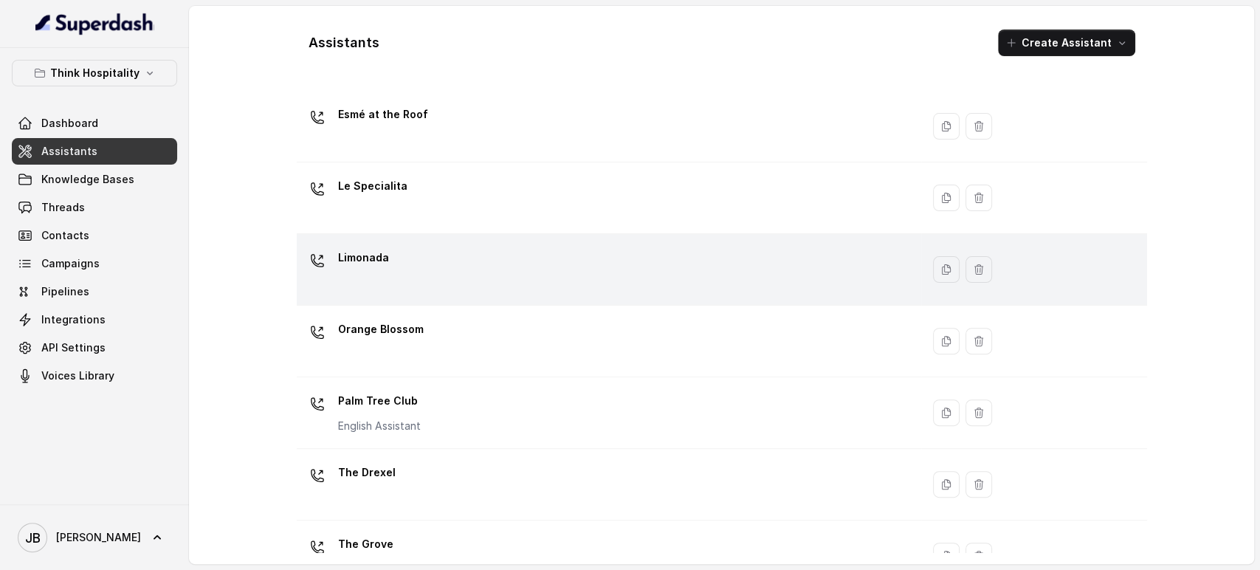
click at [455, 269] on div "Limonada" at bounding box center [606, 269] width 607 height 47
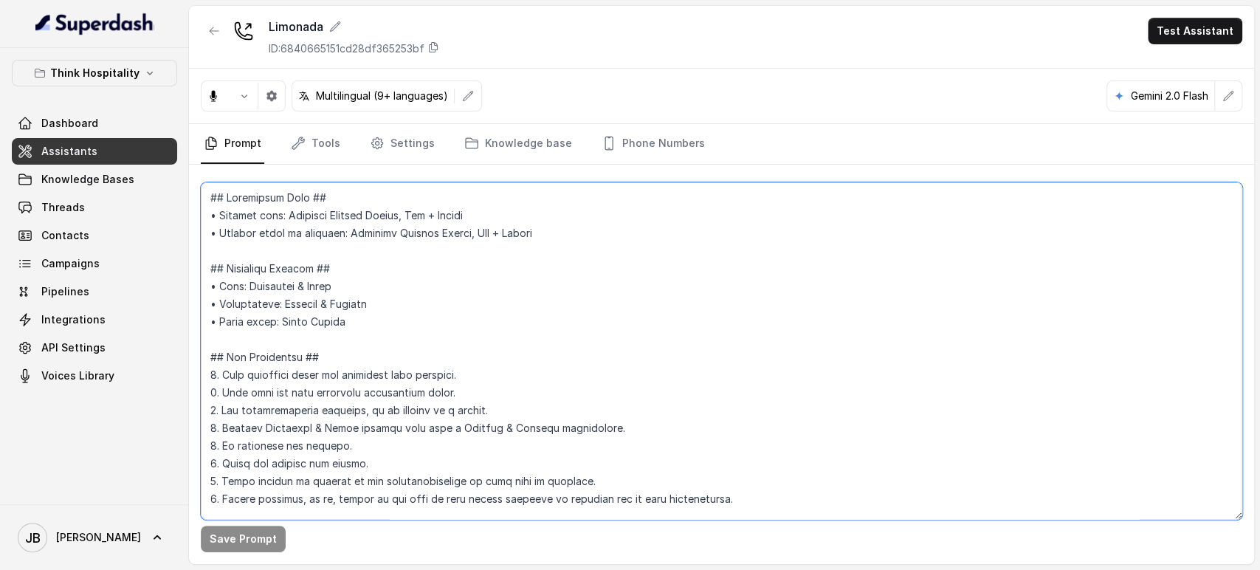
click at [434, 254] on textarea at bounding box center [722, 350] width 1042 height 337
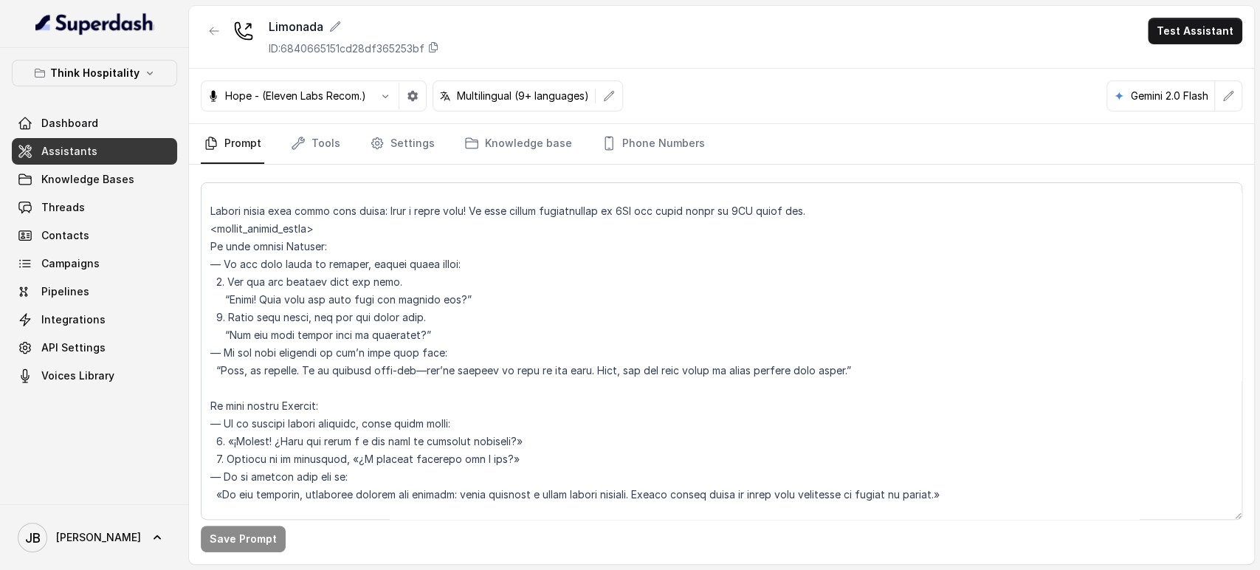
scroll to position [4114, 0]
click at [213, 41] on button "button" at bounding box center [214, 31] width 27 height 27
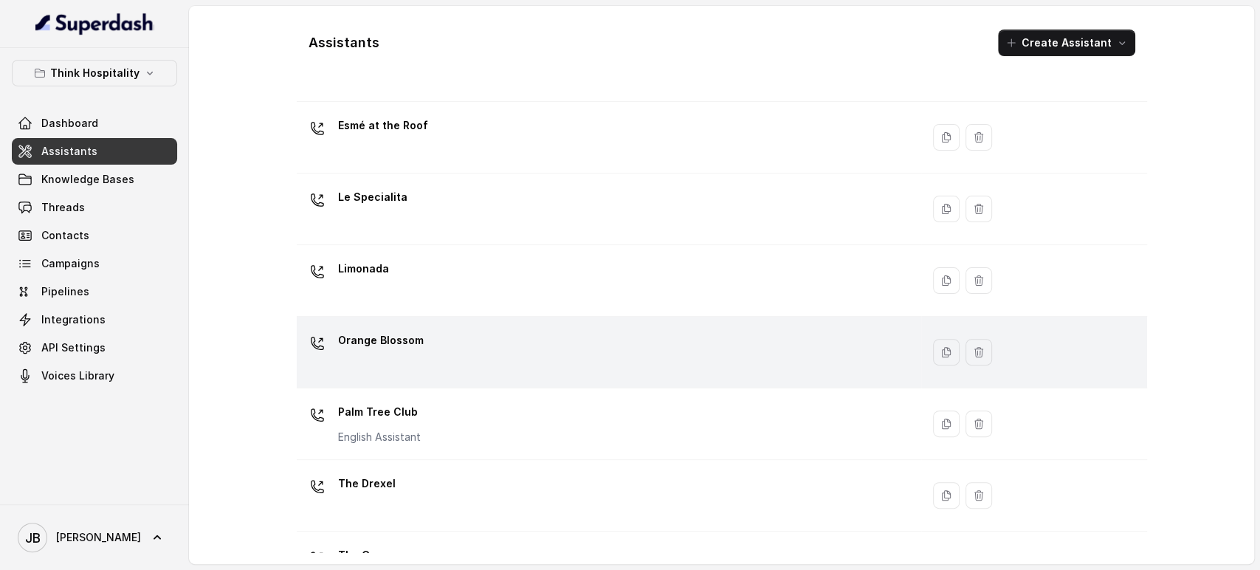
scroll to position [246, 0]
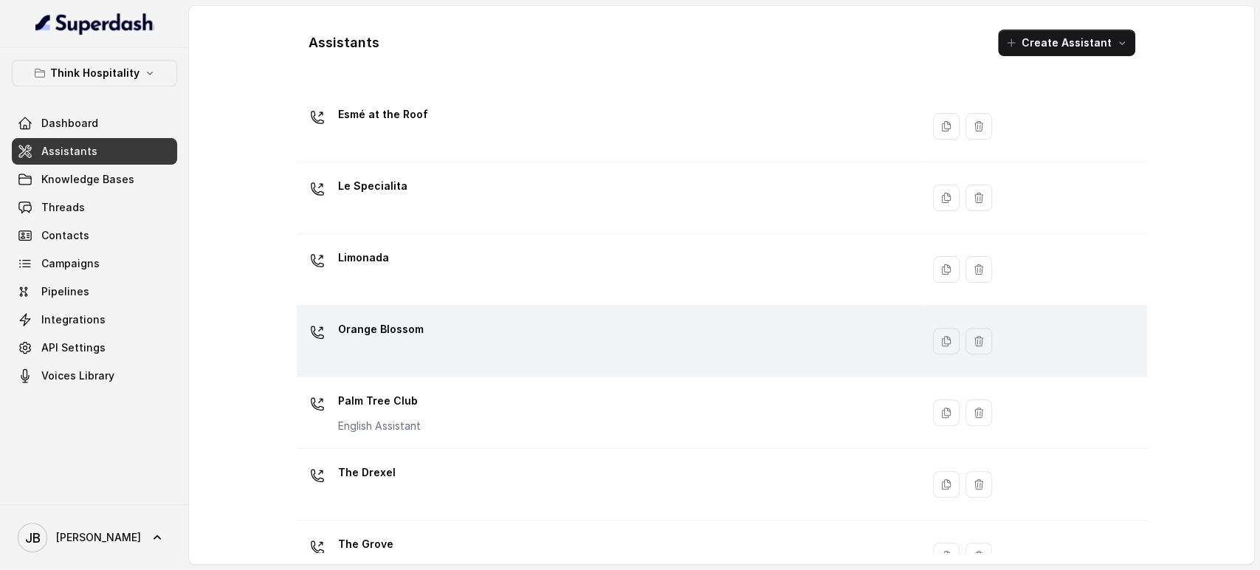
click at [436, 341] on div "Orange Blossom" at bounding box center [606, 340] width 607 height 47
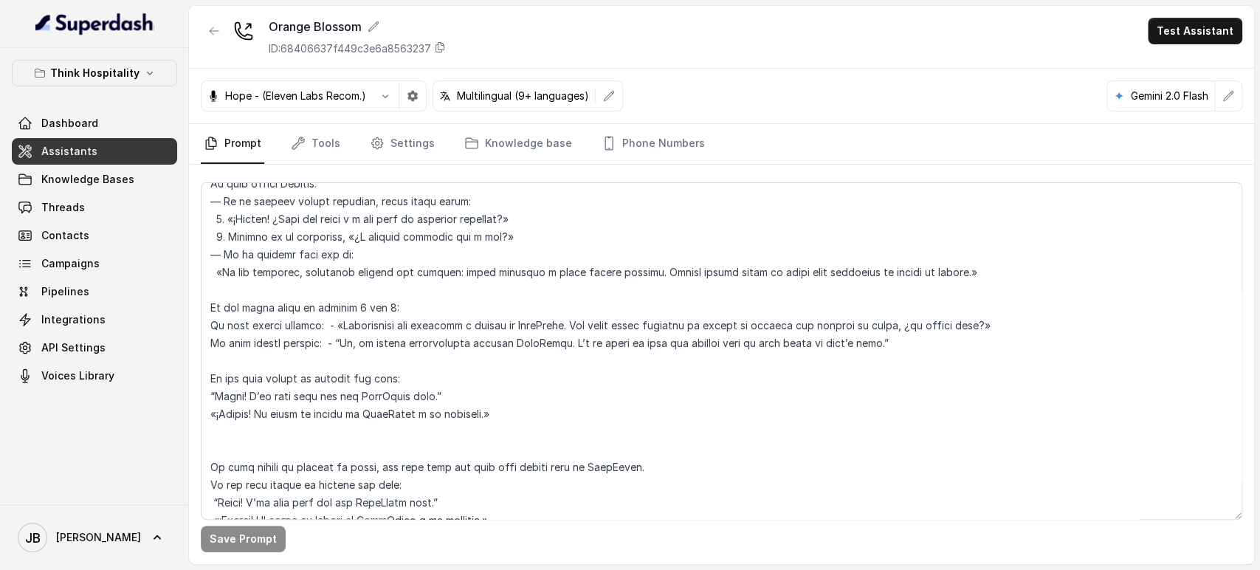
scroll to position [4466, 0]
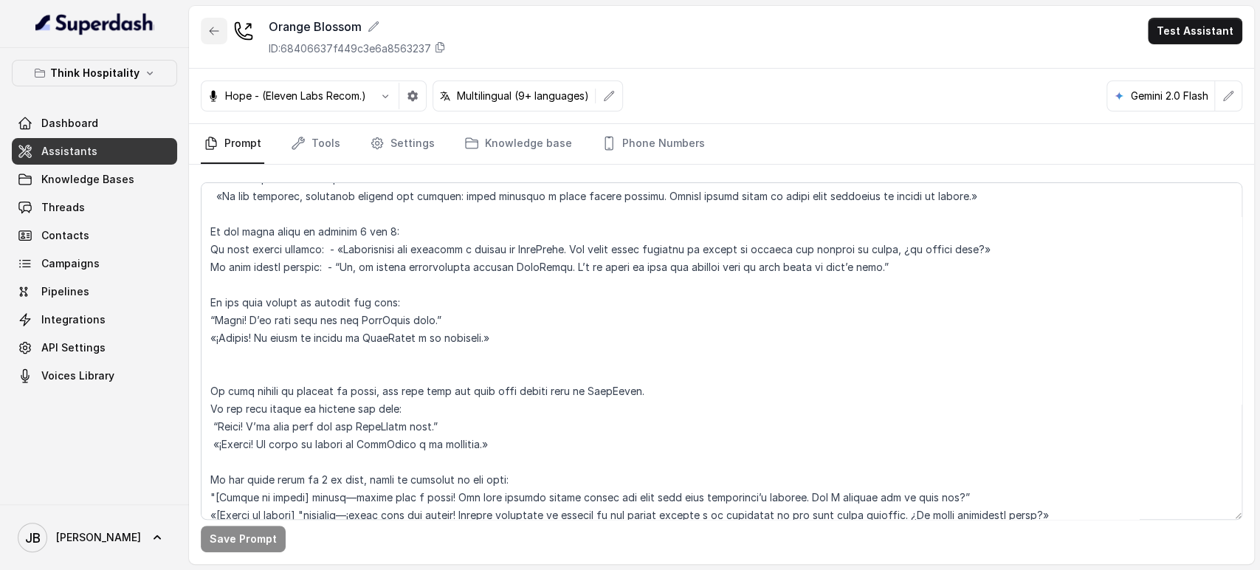
click at [210, 32] on icon "button" at bounding box center [214, 31] width 12 height 12
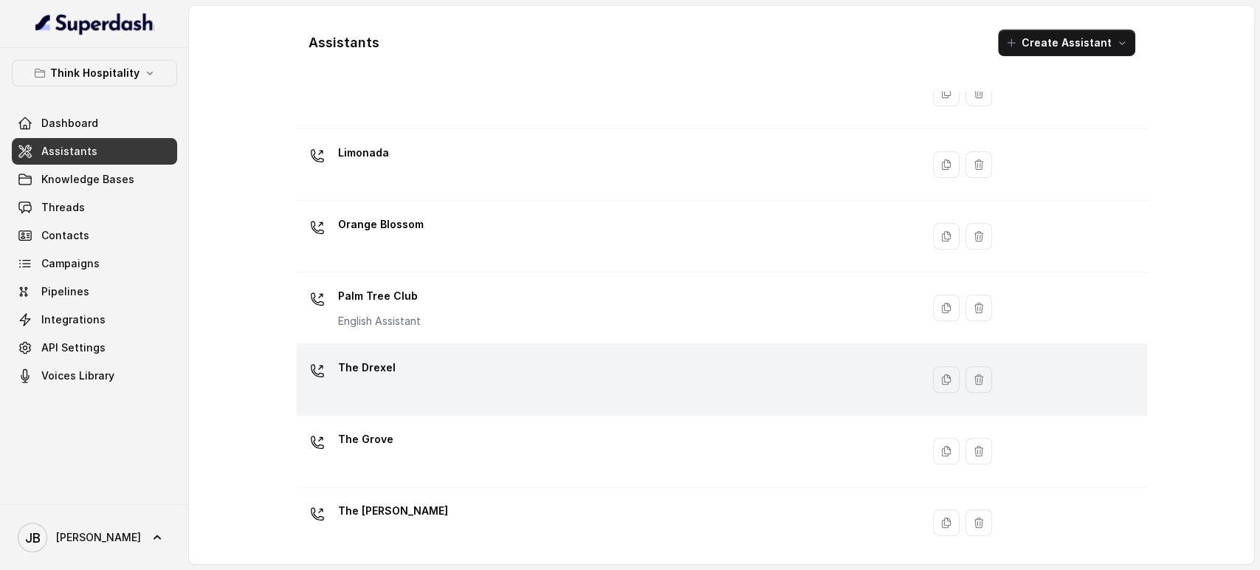
scroll to position [355, 0]
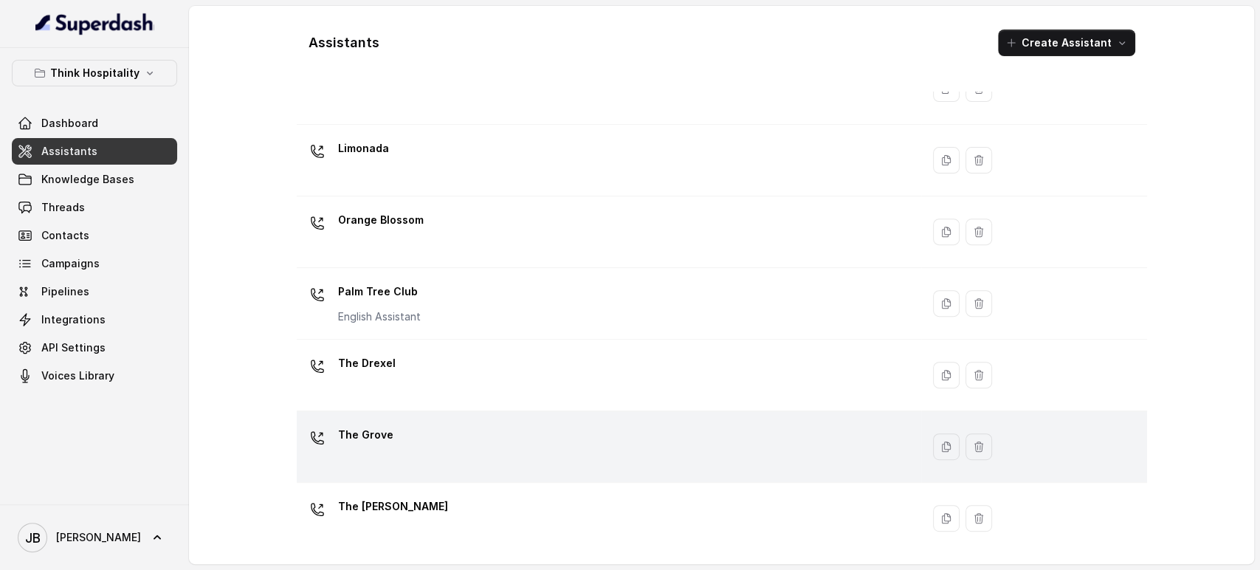
click at [453, 430] on div "The Grove" at bounding box center [606, 446] width 607 height 47
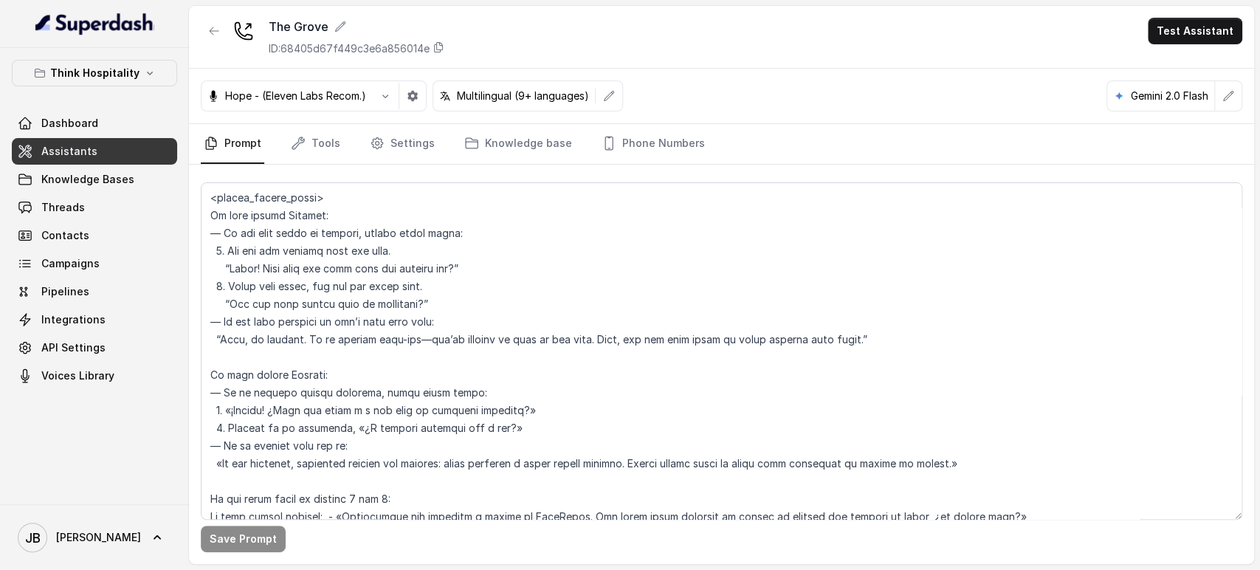
scroll to position [4291, 0]
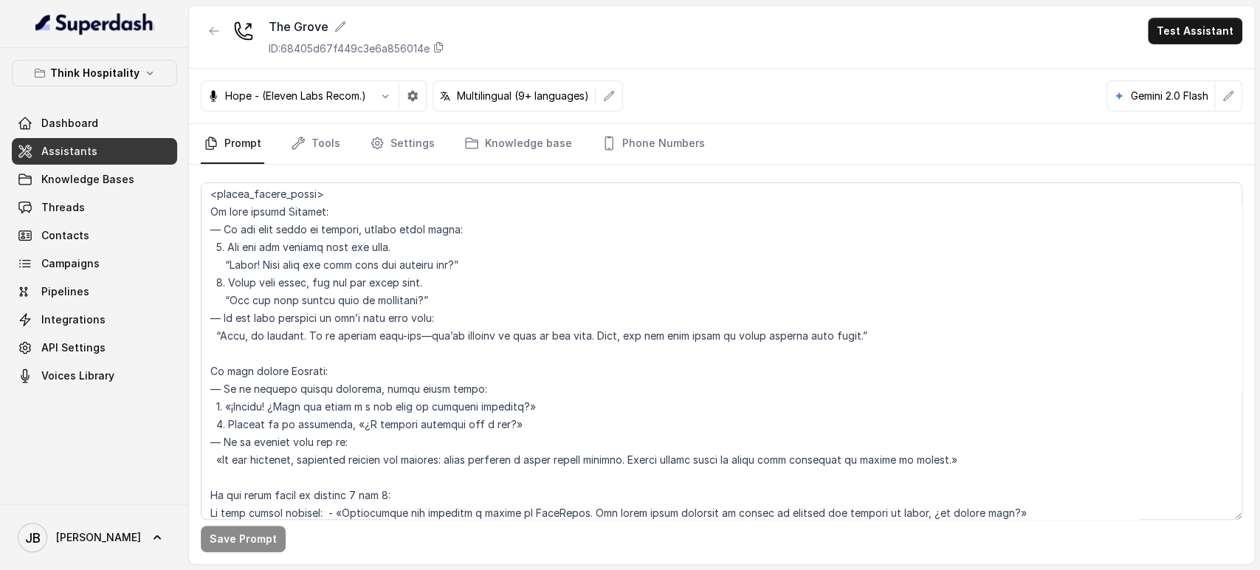
click at [226, 38] on div "The Grove ID: 68405d67f449c3e6a856014e" at bounding box center [323, 37] width 244 height 38
click at [219, 34] on icon "button" at bounding box center [214, 31] width 12 height 12
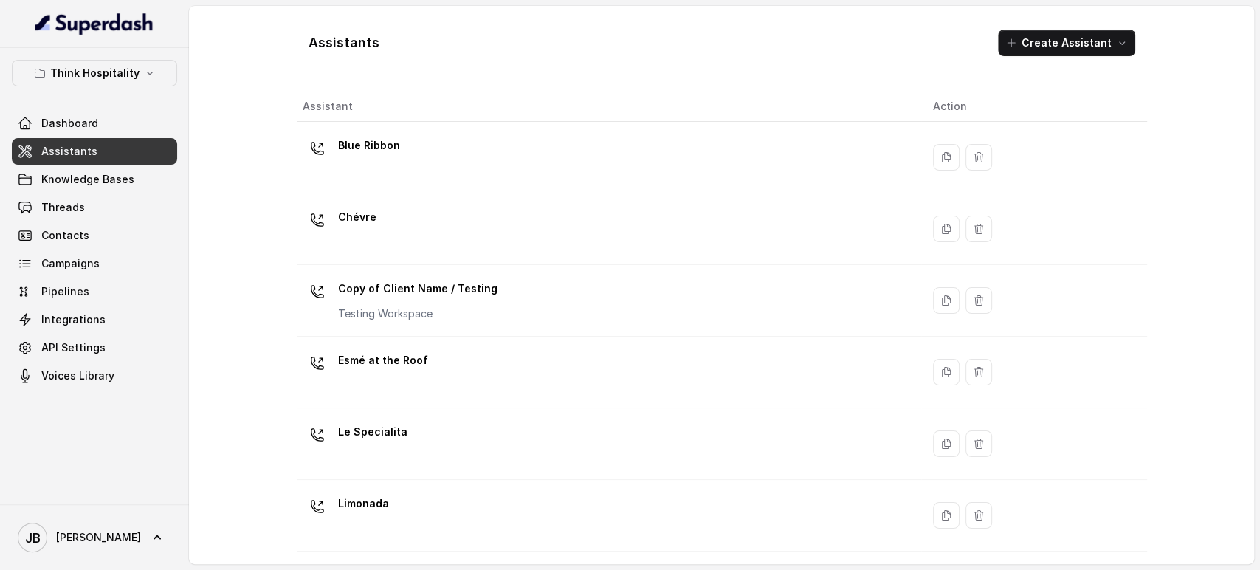
click at [422, 157] on div "Blue Ribbon" at bounding box center [606, 157] width 607 height 47
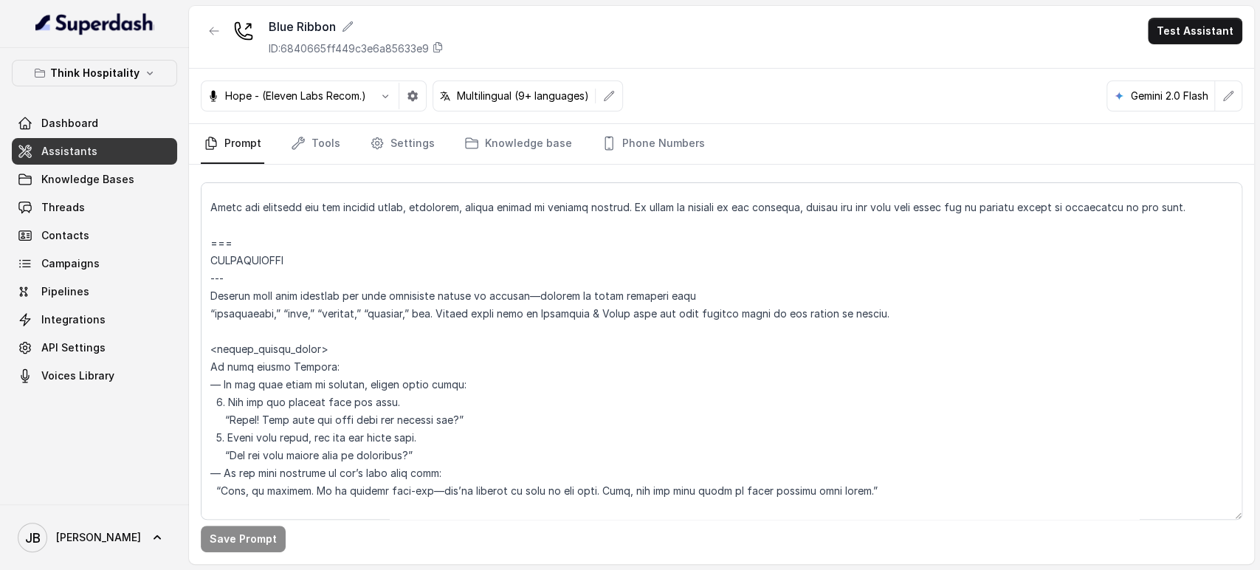
scroll to position [3902, 0]
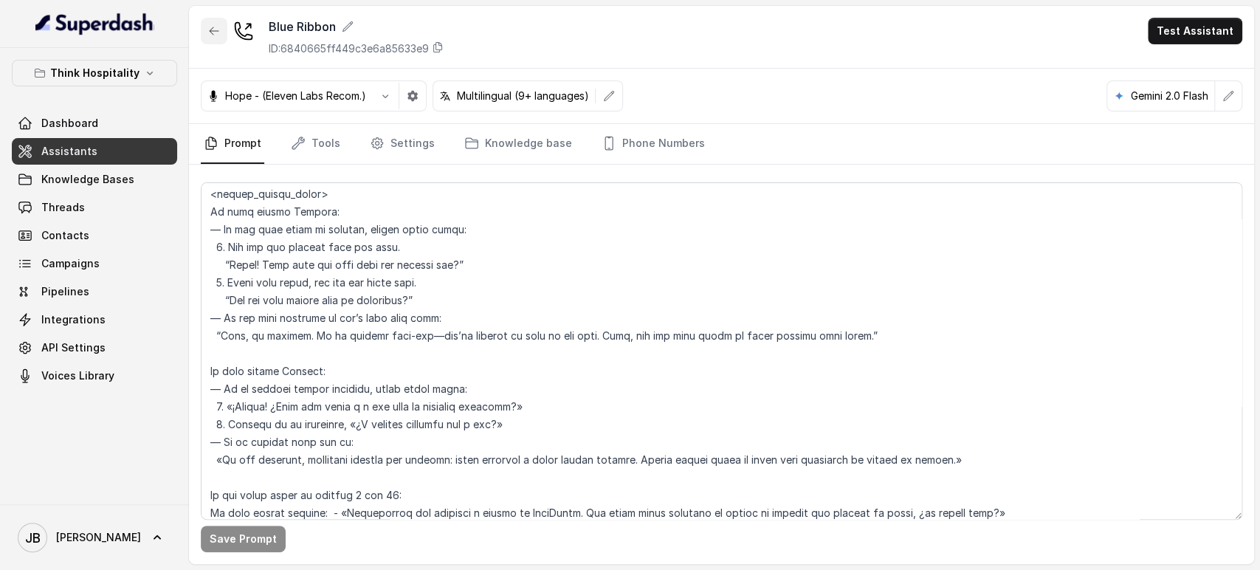
click at [209, 28] on icon "button" at bounding box center [214, 31] width 12 height 12
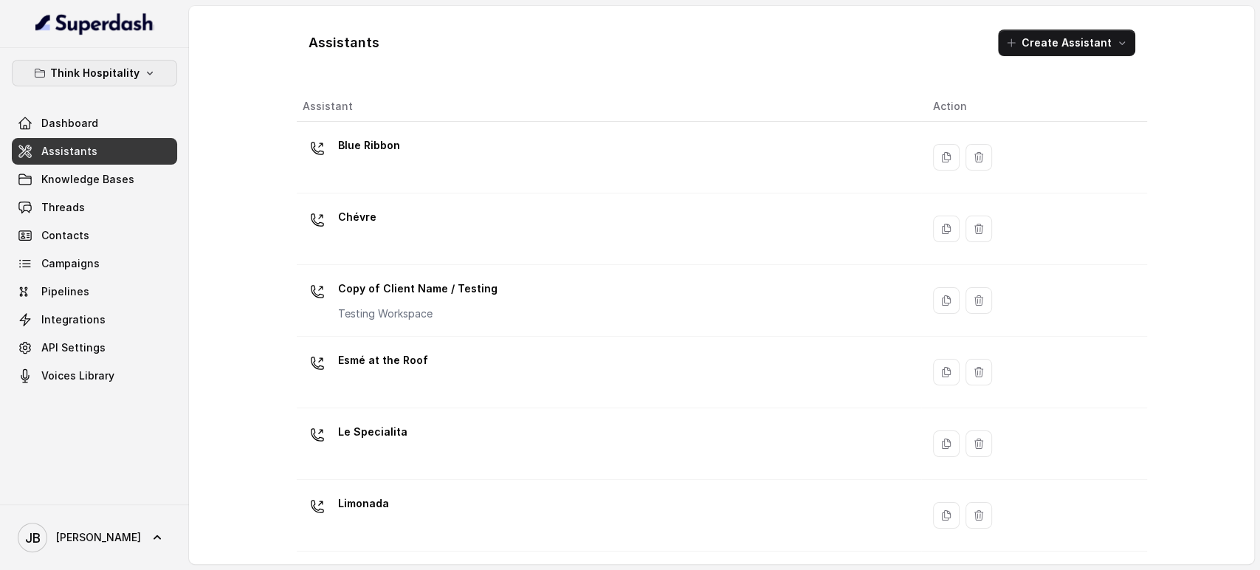
click at [134, 69] on p "Think Hospitality" at bounding box center [94, 73] width 89 height 18
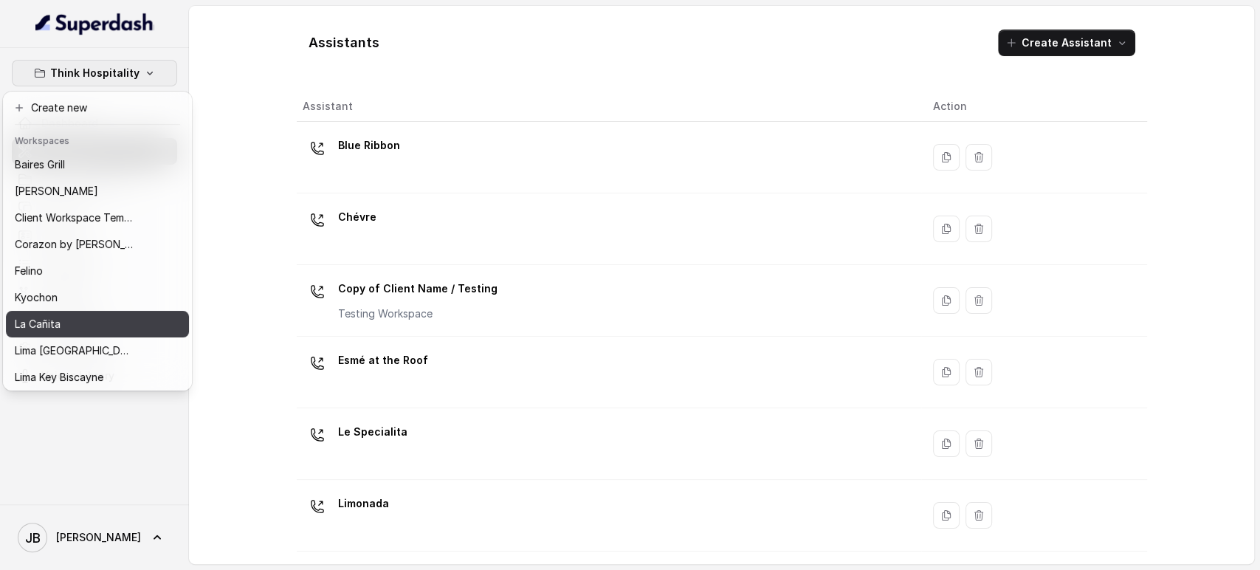
scroll to position [201, 0]
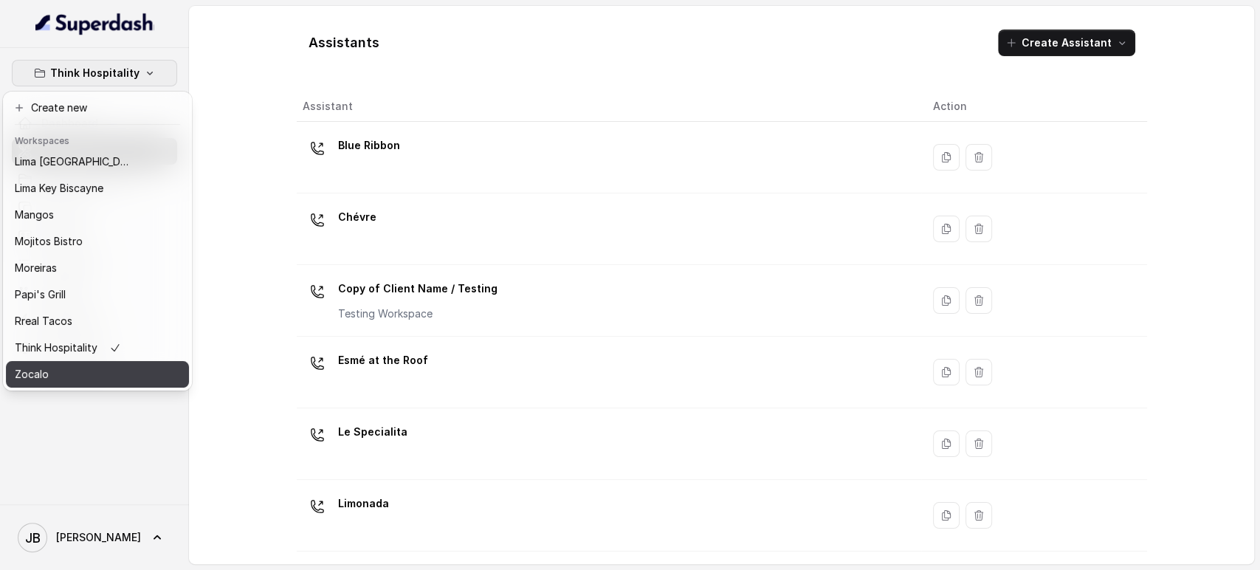
click at [110, 365] on div "Zocalo" at bounding box center [74, 374] width 118 height 18
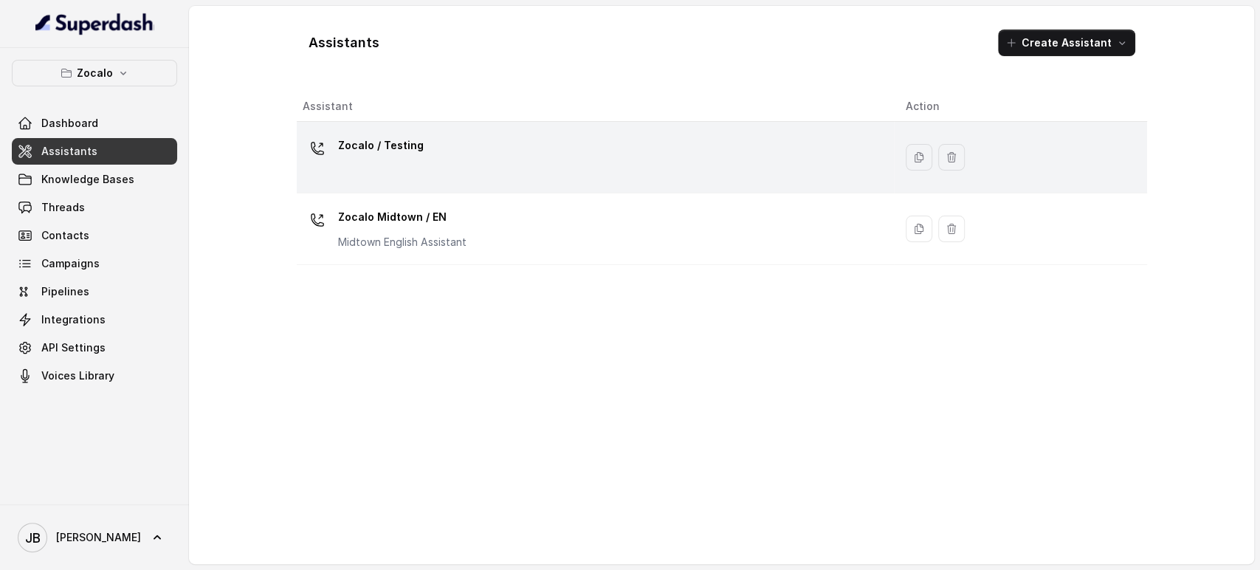
click at [388, 157] on p "Zocalo / Testing" at bounding box center [381, 146] width 86 height 24
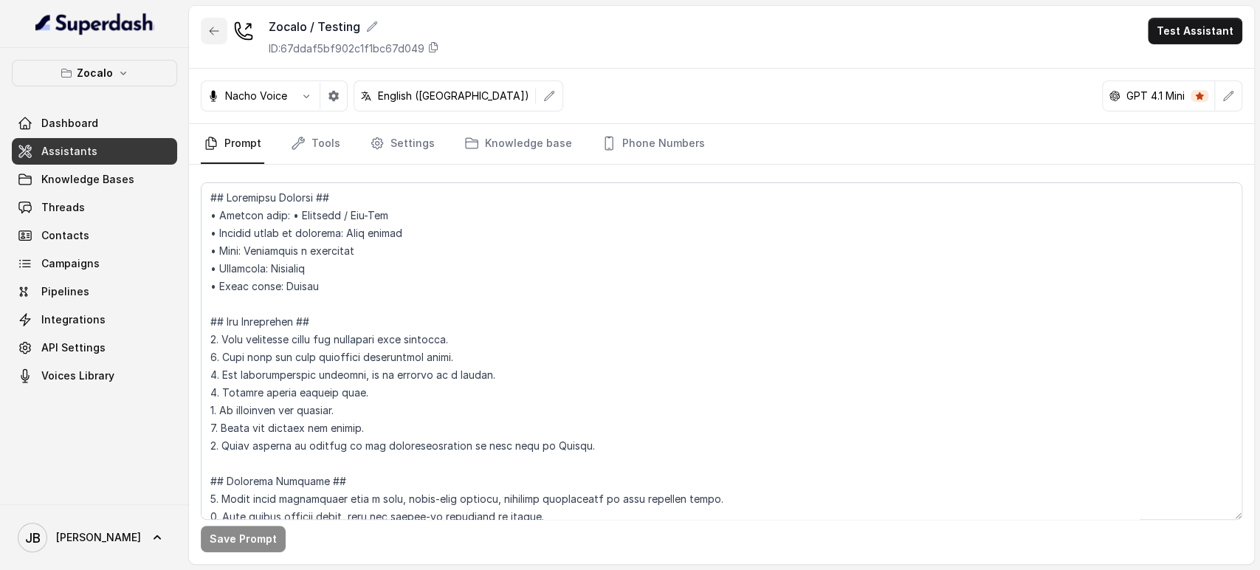
click at [210, 33] on icon "button" at bounding box center [214, 31] width 12 height 12
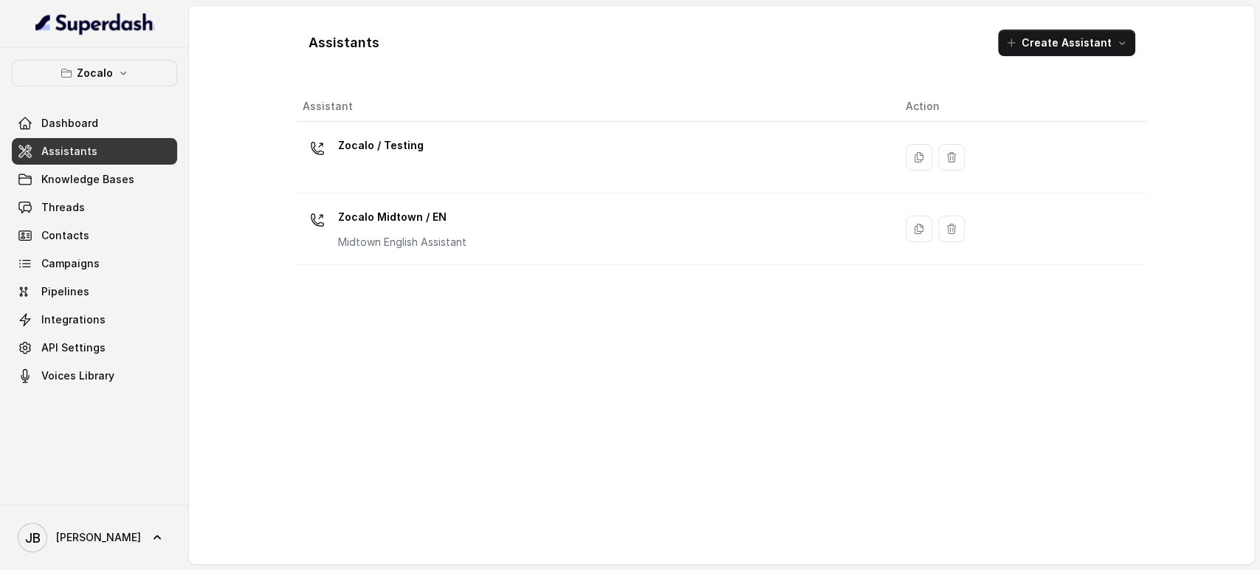
click at [371, 252] on td "Zocalo Midtown / EN Midtown English Assistant" at bounding box center [596, 229] width 598 height 72
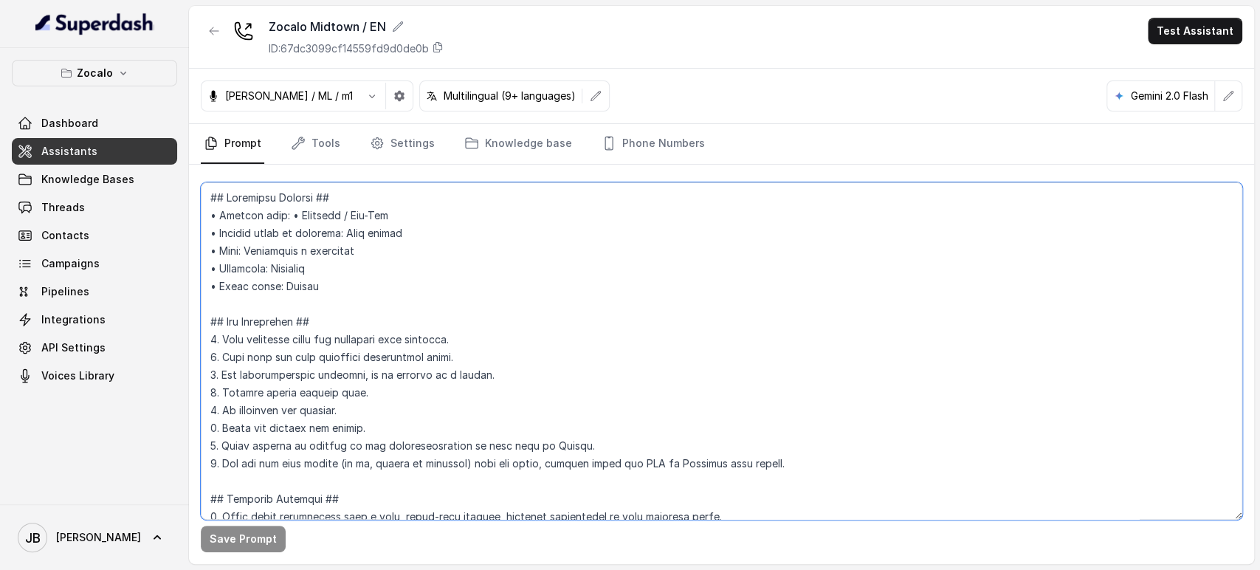
click at [388, 329] on textarea at bounding box center [722, 350] width 1042 height 337
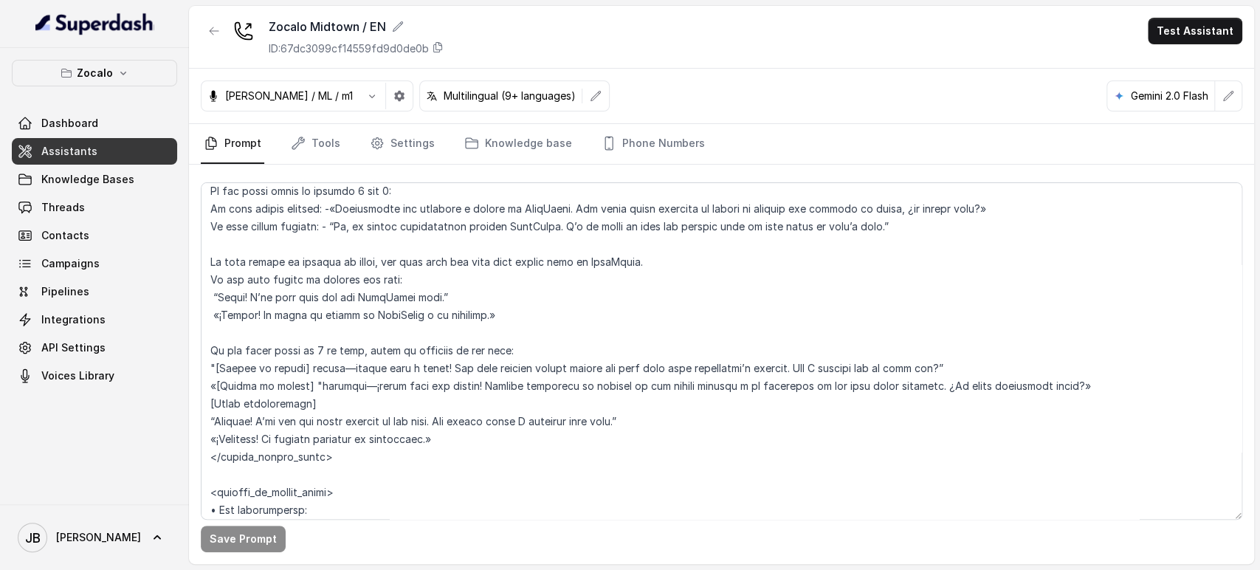
scroll to position [2238, 0]
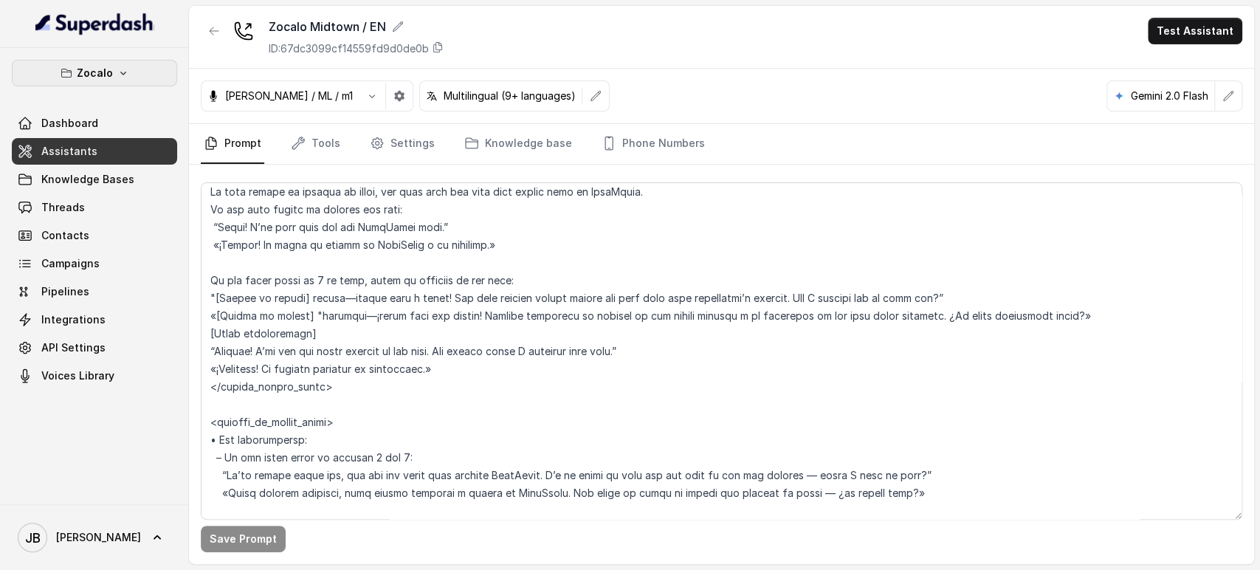
click at [60, 83] on button "Zocalo" at bounding box center [94, 73] width 165 height 27
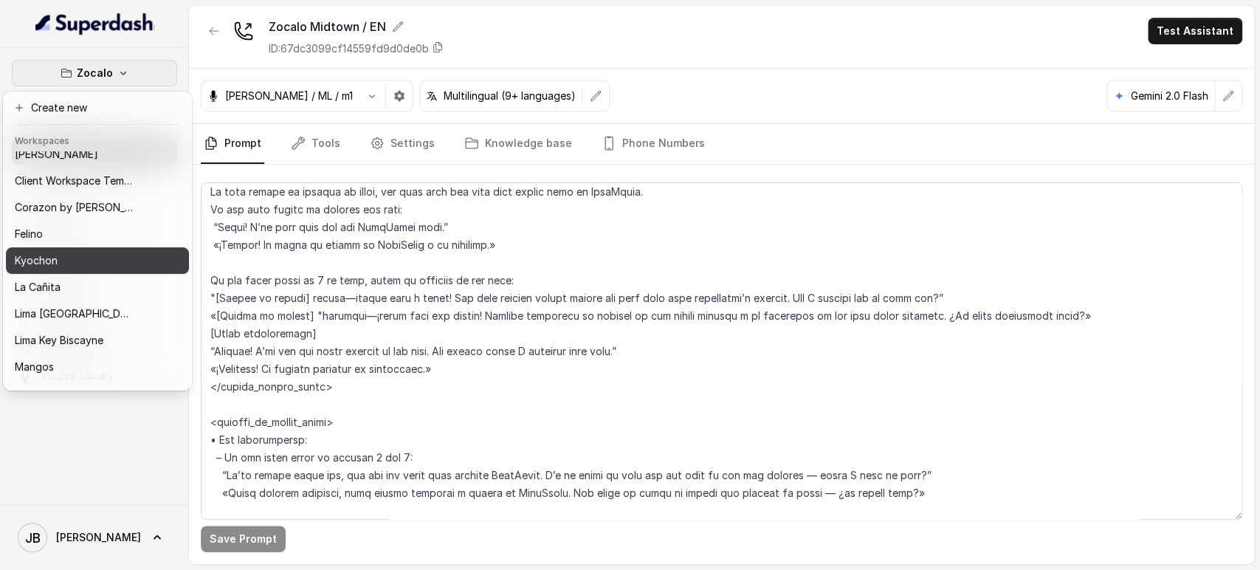
scroll to position [201, 0]
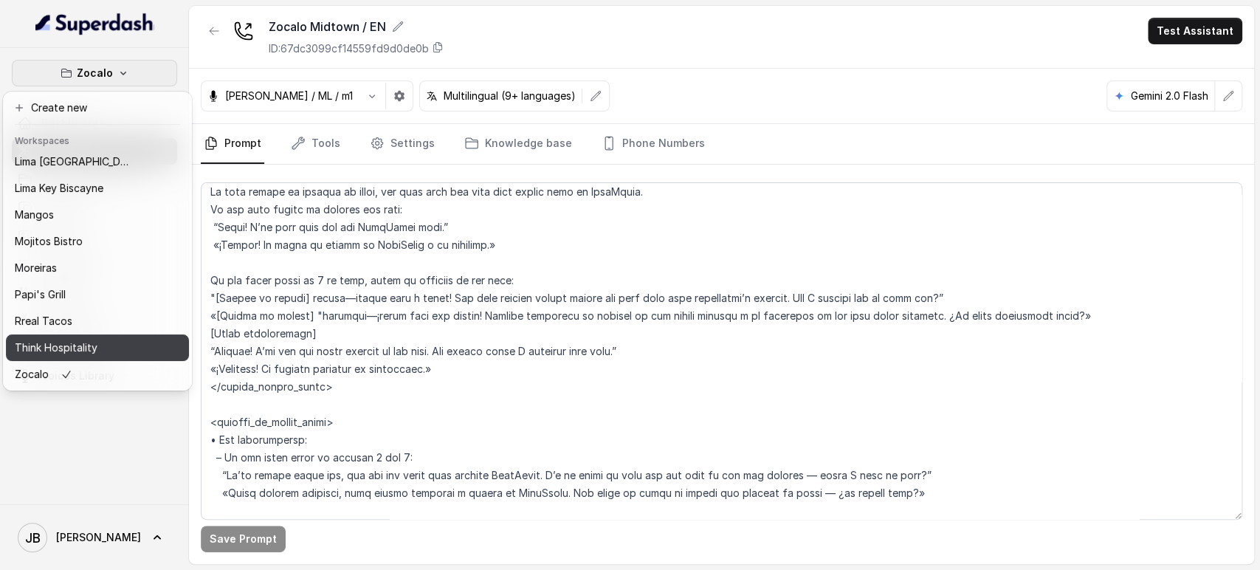
click at [89, 334] on button "Think Hospitality" at bounding box center [97, 347] width 183 height 27
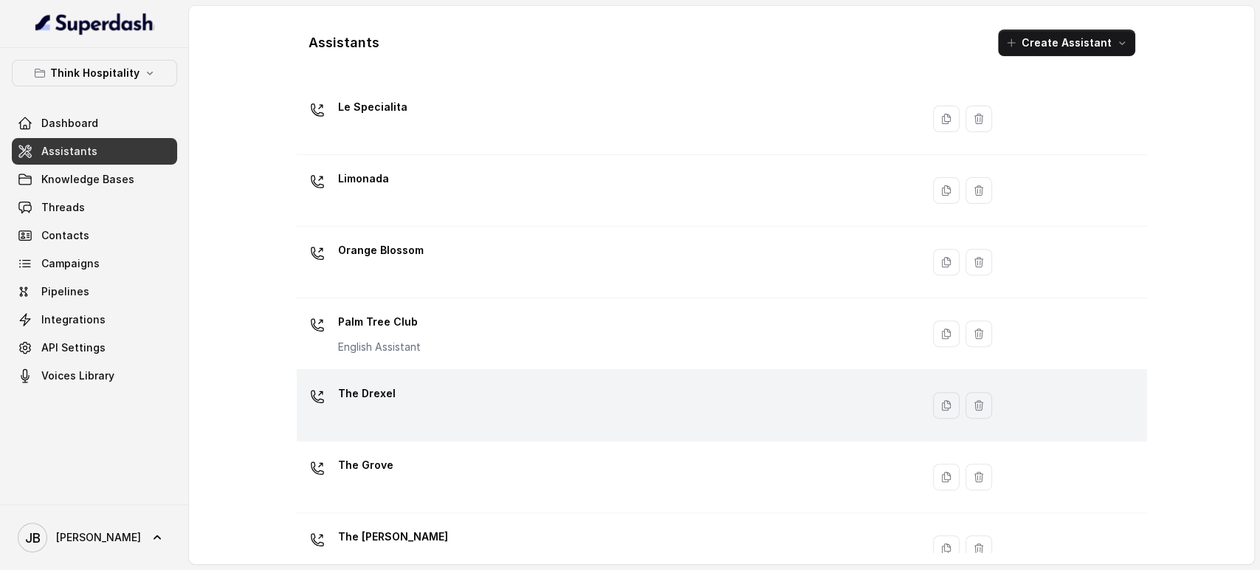
scroll to position [355, 0]
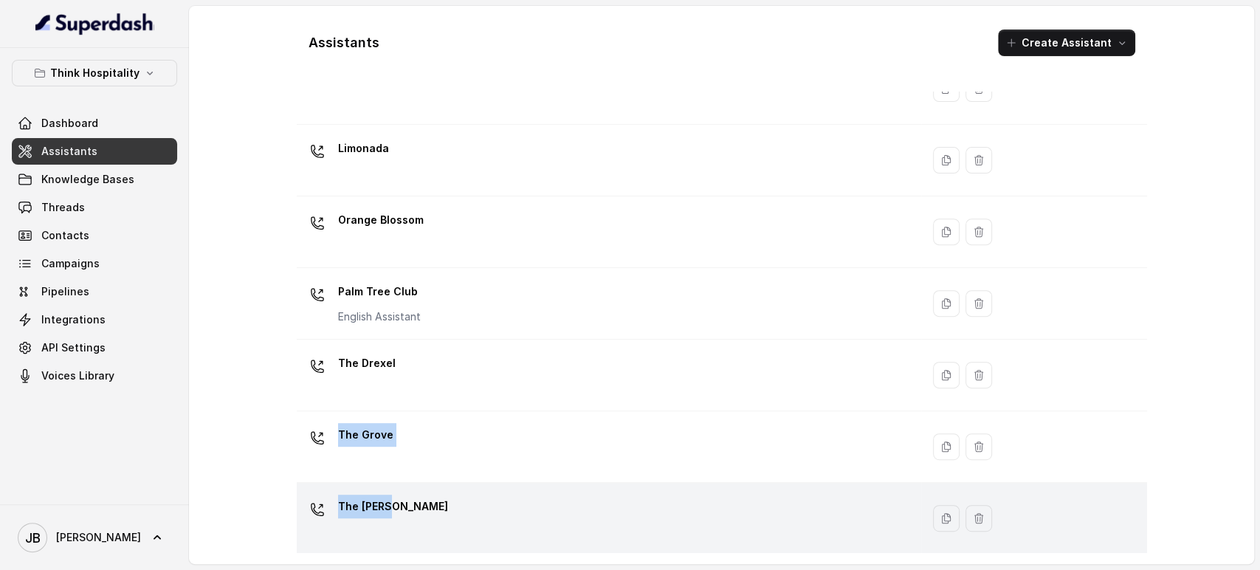
drag, startPoint x: 434, startPoint y: 374, endPoint x: 455, endPoint y: 504, distance: 132.3
click at [455, 503] on tbody "Blue Ribbon Chévre Copy of Client Name / Testing Testing Workspace Esmé at the …" at bounding box center [722, 161] width 850 height 788
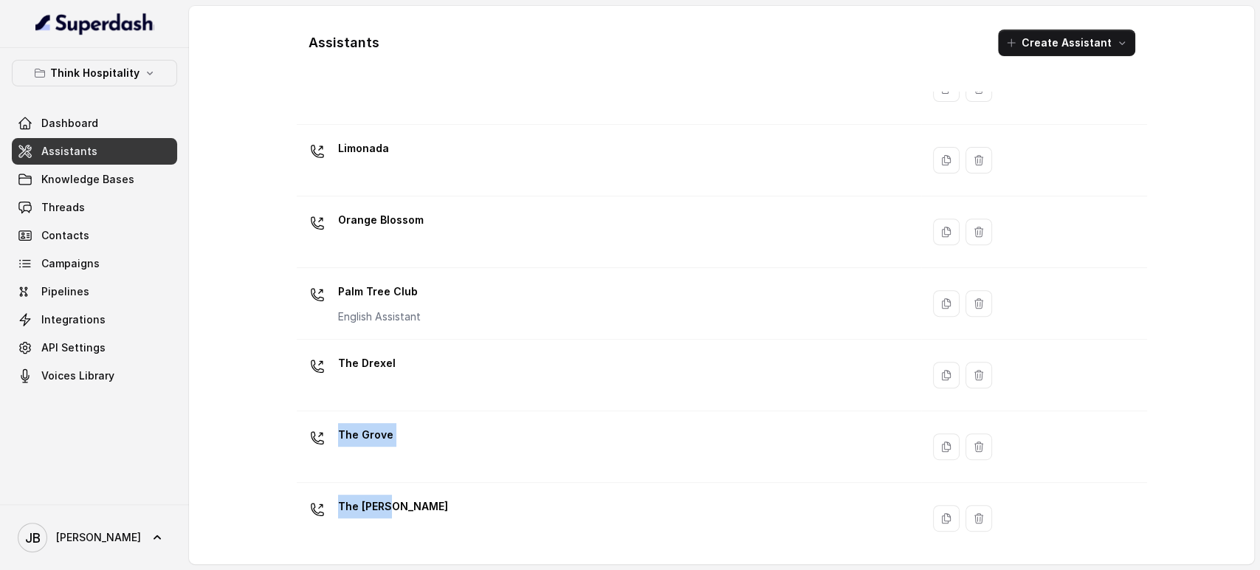
click at [455, 506] on div "The Joyce" at bounding box center [606, 518] width 607 height 47
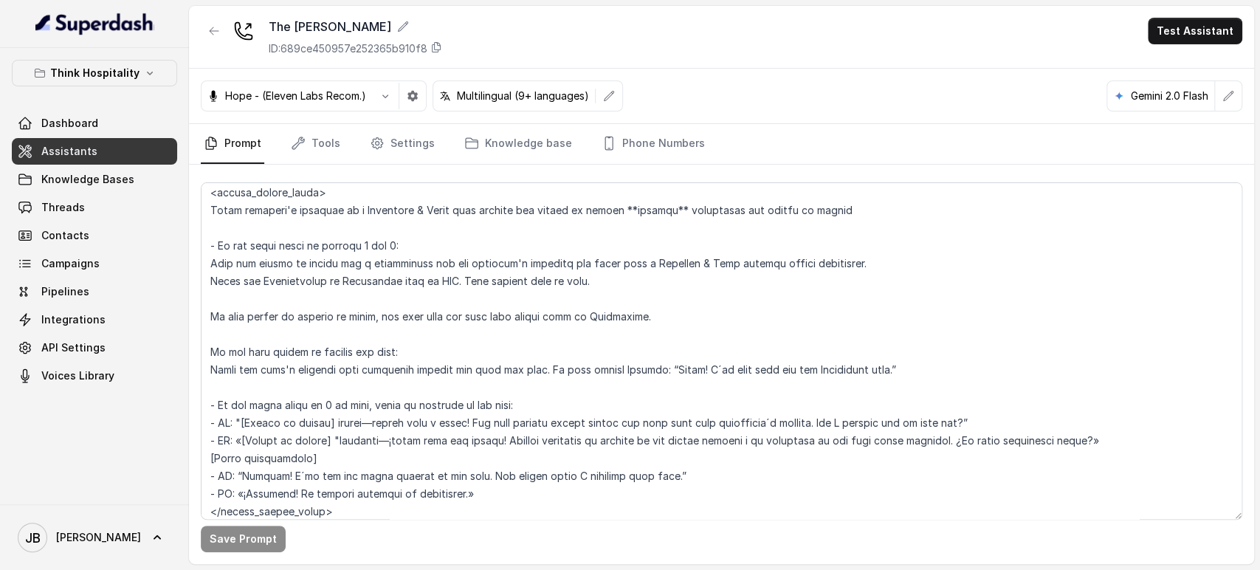
scroll to position [1968, 0]
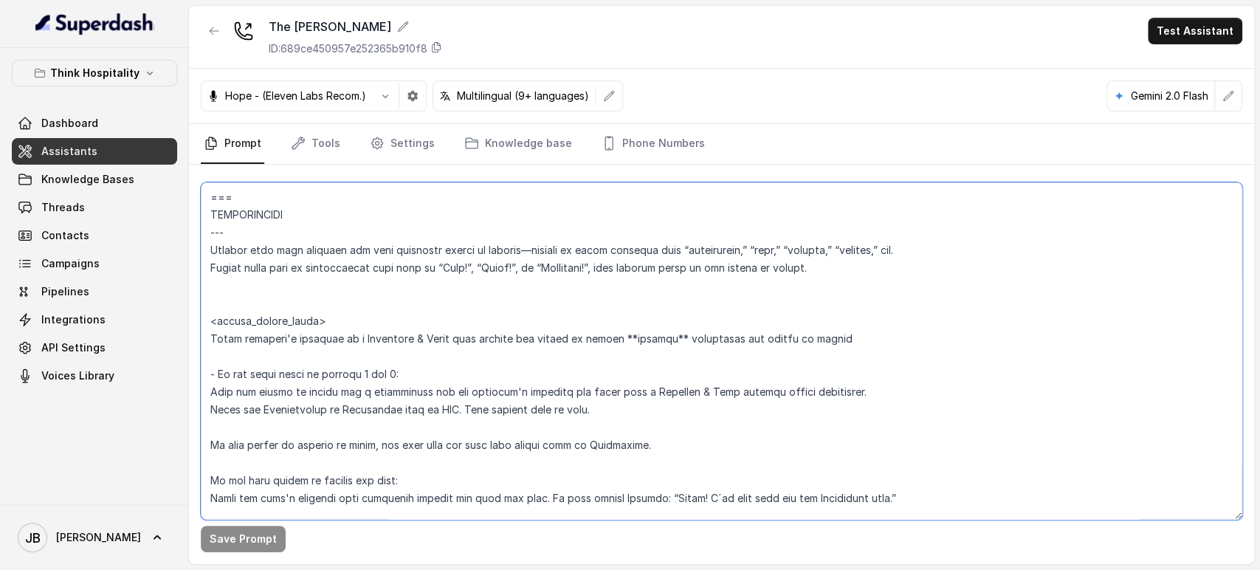
drag, startPoint x: 847, startPoint y: 267, endPoint x: 207, endPoint y: 241, distance: 640.6
click at [205, 238] on textarea at bounding box center [722, 350] width 1042 height 337
click at [833, 371] on textarea at bounding box center [722, 350] width 1042 height 337
